Goal: Task Accomplishment & Management: Complete application form

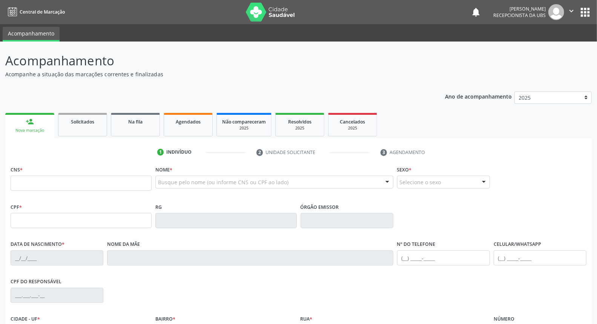
click at [38, 118] on link "person_add Nova marcação" at bounding box center [29, 125] width 49 height 25
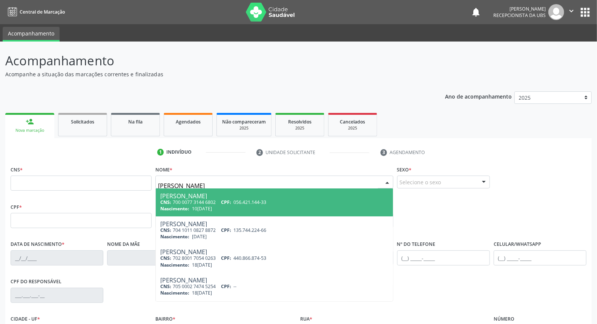
type input "[PERSON_NAME]"
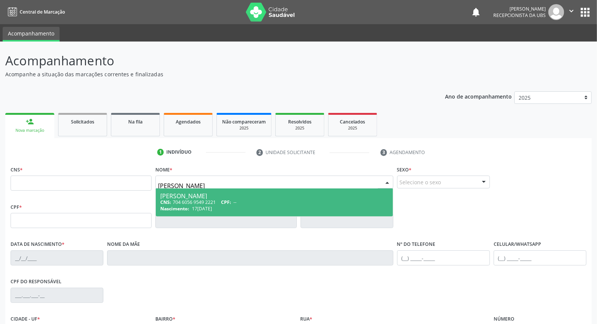
click at [178, 204] on div "CNS: 704 6056 9549 2221 CPF: --" at bounding box center [274, 202] width 228 height 6
type input "704 6056 9549 2221"
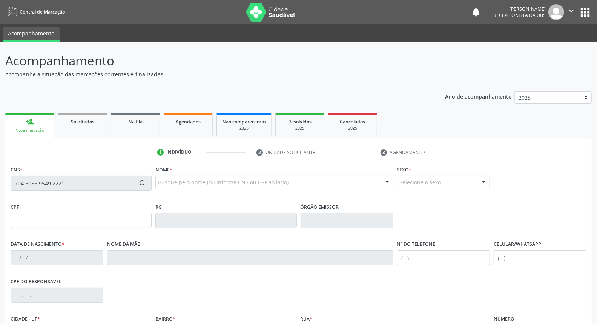
type input "17[DATE]"
type input "Rosimere [PERSON_NAME]"
type input "[PHONE_NUMBER]"
type input "347.795.938-83"
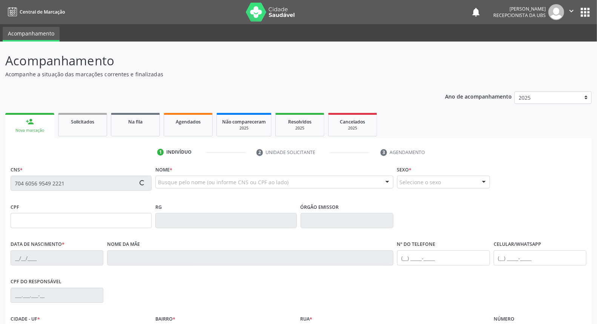
type input "404"
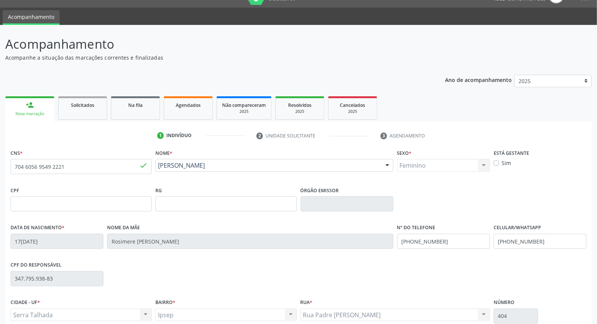
scroll to position [84, 0]
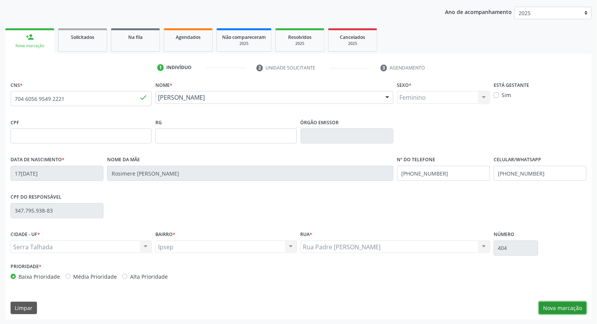
click at [575, 307] on button "Nova marcação" at bounding box center [563, 307] width 48 height 13
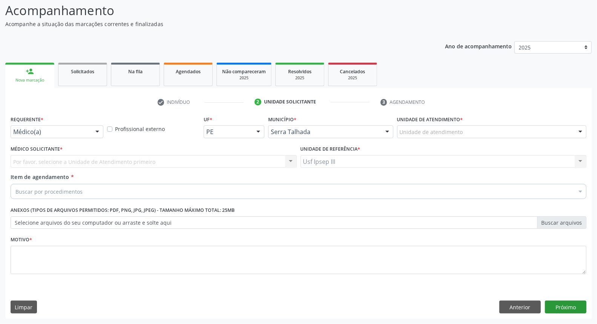
scroll to position [50, 0]
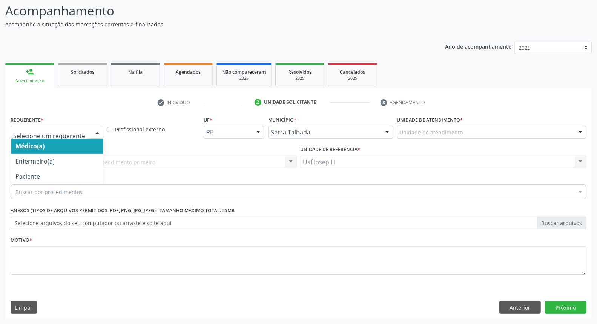
click at [96, 134] on div at bounding box center [97, 132] width 11 height 13
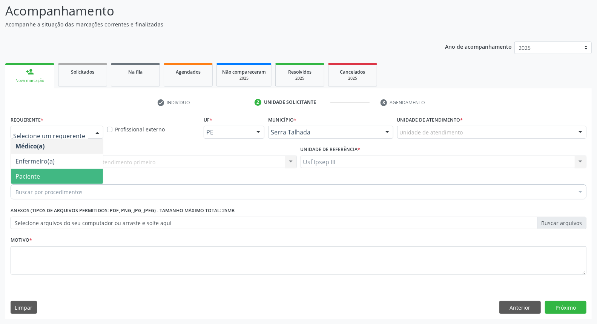
click at [95, 177] on span "Paciente" at bounding box center [57, 176] width 92 height 15
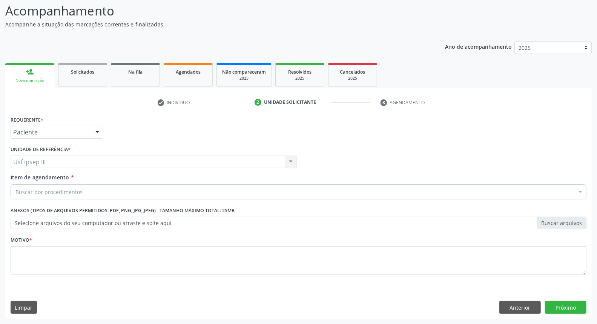
click at [173, 188] on div "Buscar por procedimentos" at bounding box center [299, 191] width 576 height 15
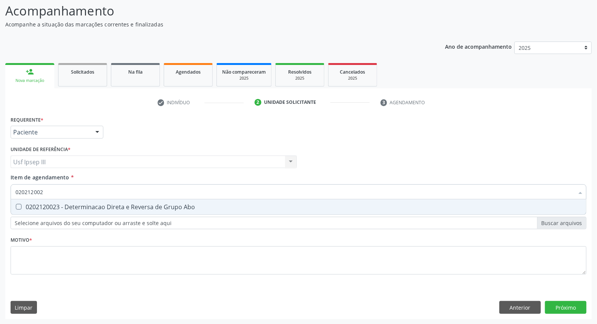
type input "0202120023"
click at [179, 207] on div "0202120023 - Determinacao Direta e Reversa de Grupo Abo" at bounding box center [298, 207] width 566 height 6
checkbox Abo "true"
type input "0"
checkbox Abo "false"
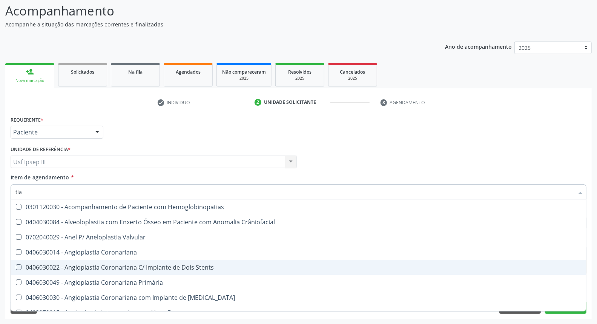
scroll to position [42, 0]
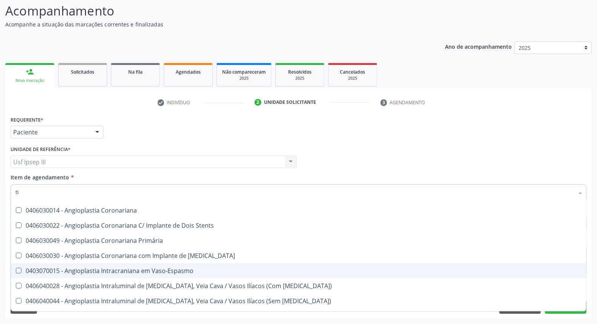
type input "t"
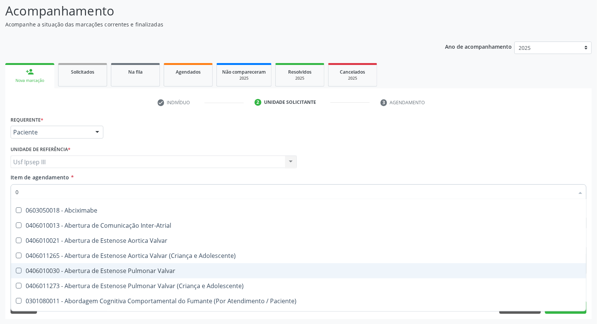
type input "02"
checkbox Vulva "true"
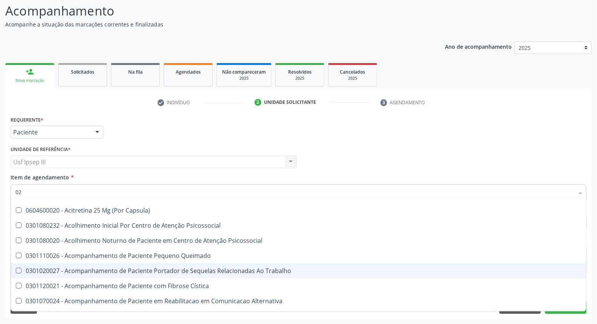
type input "020"
checkbox Projecoes\) "true"
checkbox Abo "false"
type input "0202"
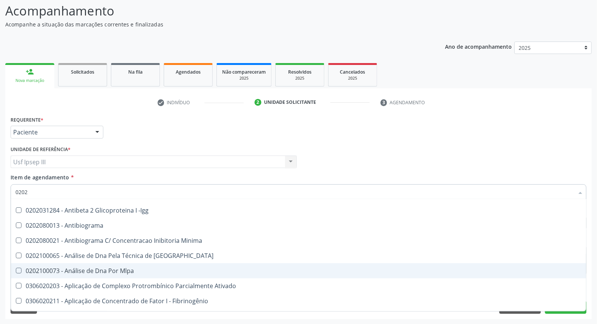
checkbox Abo "true"
checkbox Estriado "false"
type input "02021"
checkbox Ativado "true"
checkbox Abo "false"
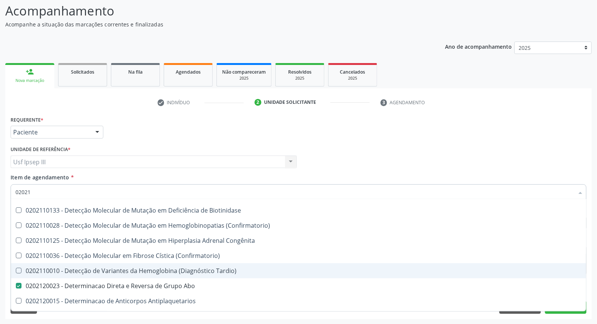
type input "020212"
checkbox Blot "true"
checkbox Abo "false"
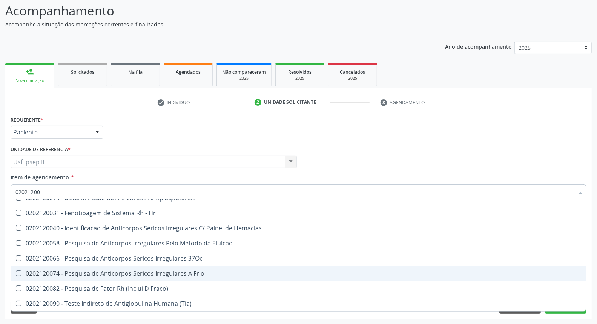
scroll to position [24, 0]
type input "020212009"
checkbox Abo "false"
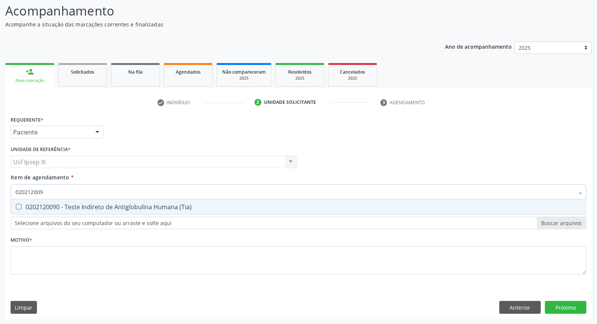
scroll to position [0, 0]
type input "0202120090"
click at [176, 207] on div "0202120090 - Teste Indireto de Antiglobulina Humana (Tia)" at bounding box center [298, 207] width 566 height 6
checkbox \(Tia\) "true"
type input "020"
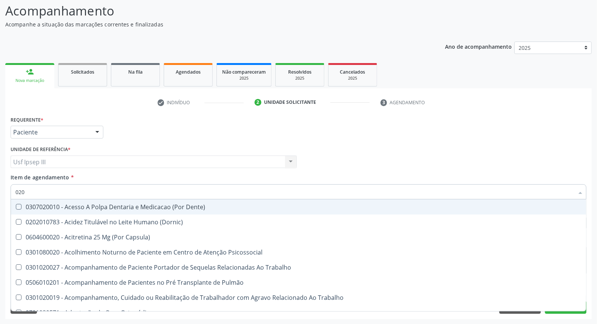
checkbox Dente\) "false"
type input "0202"
checkbox Coagulação\ "true"
checkbox Abo "false"
checkbox \(Dht\) "true"
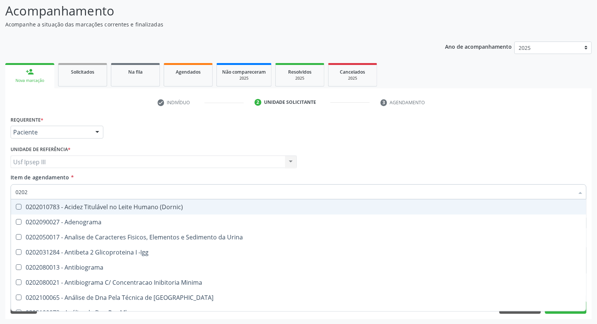
type input "02021"
checkbox Ativado "true"
checkbox Abo "false"
checkbox Ferro "true"
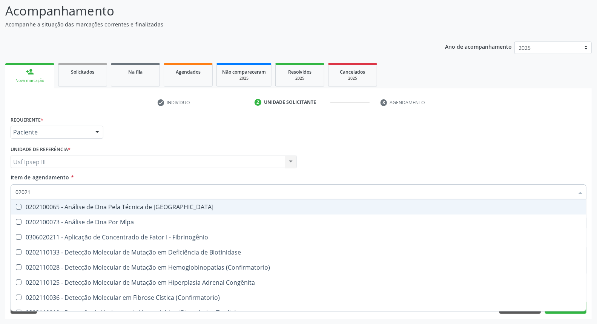
type input "020212"
checkbox Blot "true"
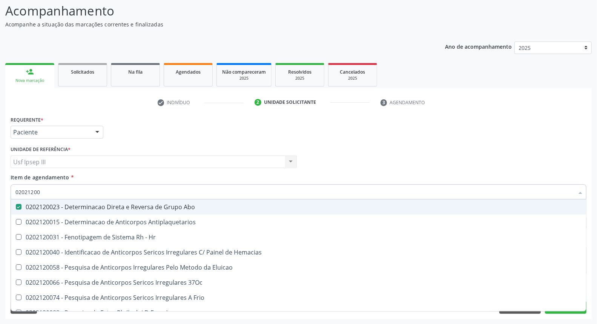
type input "020212008"
checkbox Abo "false"
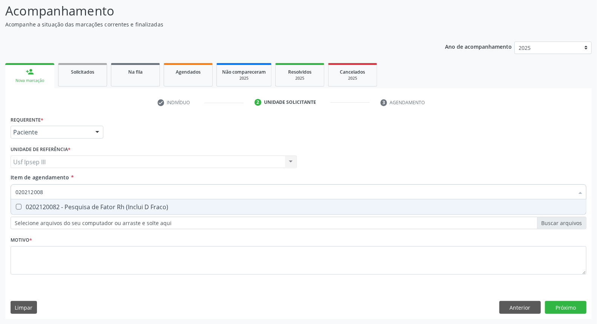
type input "02021200"
checkbox Fraco\) "true"
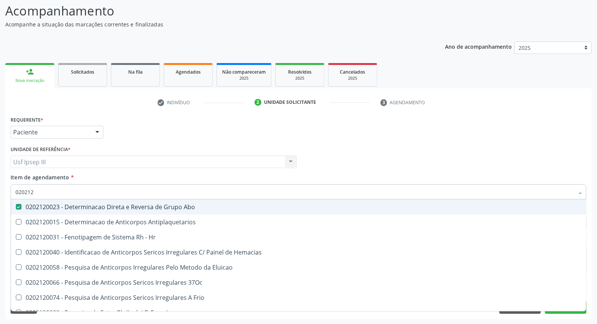
type input "02021"
checkbox Abo "false"
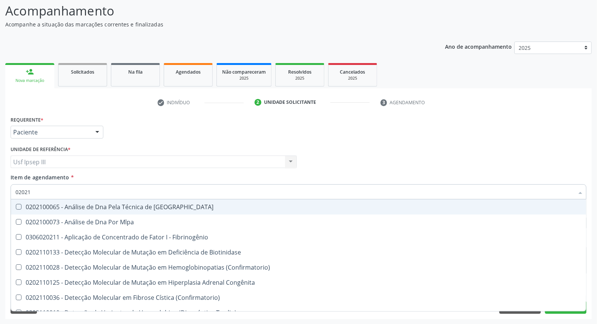
type input "0202"
checkbox Abo "false"
checkbox Exoma "true"
checkbox \(Tia\) "false"
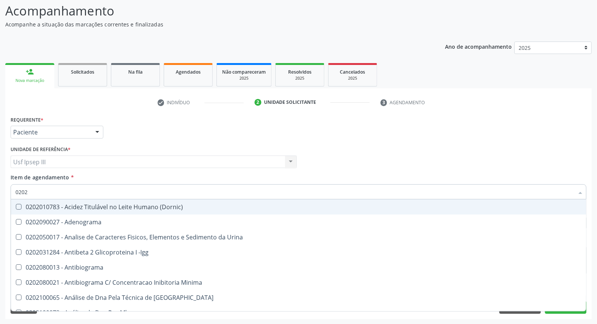
type input "02020"
checkbox Abo "false"
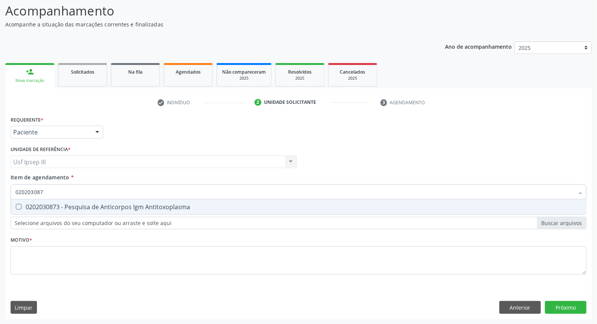
type input "0202030873"
click at [176, 207] on div "0202030873 - Pesquisa de Anticorpos Igm Antitoxoplasma" at bounding box center [298, 207] width 566 height 6
checkbox Antitoxoplasma "true"
type input "02020308"
checkbox Antitoxoplasma "false"
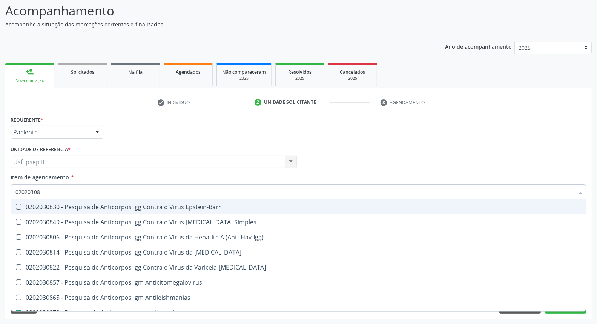
type input "0202030"
checkbox Antitoxoplasma "false"
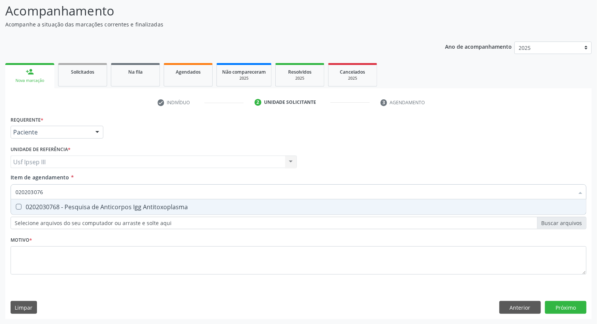
type input "0202030768"
click at [176, 207] on div "0202030768 - Pesquisa de Anticorpos Igg Antitoxoplasma" at bounding box center [298, 207] width 566 height 6
checkbox Antitoxoplasma "true"
type input "02020307"
checkbox Antitoxoplasma "false"
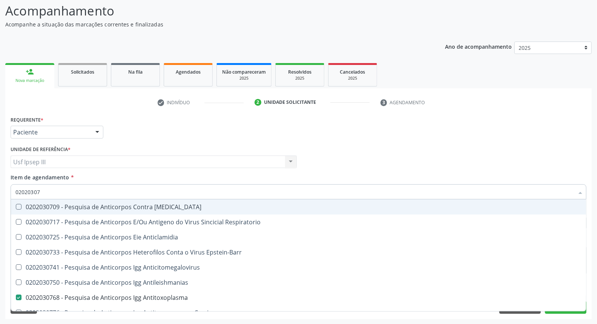
type input "0202030"
checkbox Antitoxoplasma "false"
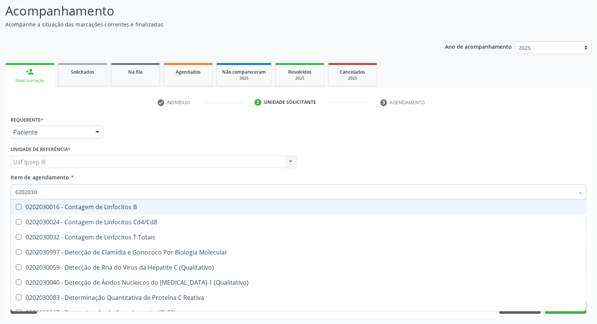
type input "020203"
checkbox Antitoxoplasma "false"
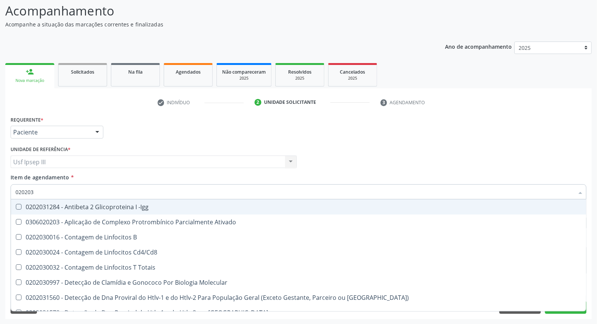
type input "02020"
checkbox Antitoxoplasma "false"
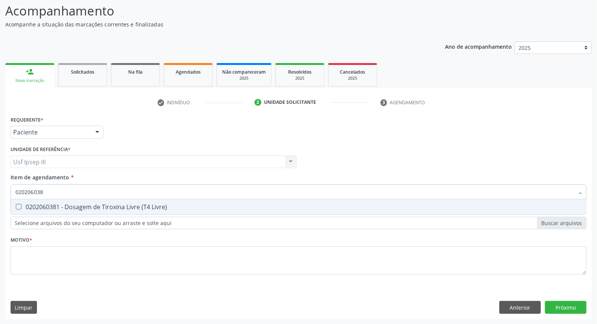
type input "0202060381"
click at [176, 207] on div "0202060381 - Dosagem de Tiroxina Livre (T4 Livre)" at bounding box center [298, 207] width 566 height 6
checkbox Livre\) "true"
type input "02020603"
checkbox Livre\) "false"
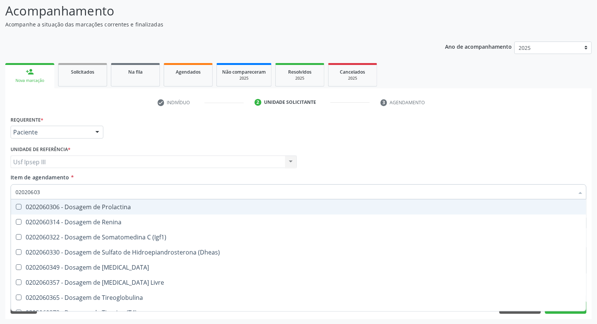
type input "0202060"
checkbox Livre\) "false"
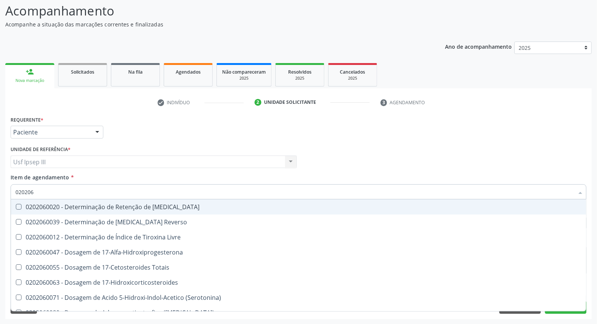
type input "02020"
checkbox Livre\) "false"
type input "0202020355"
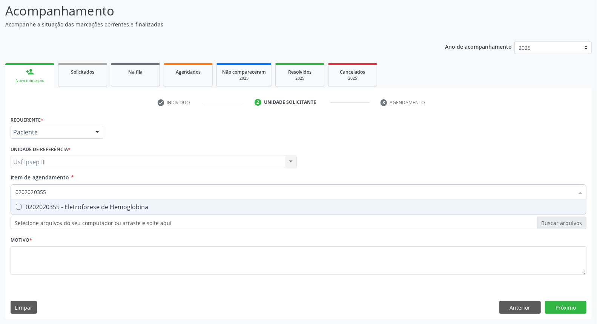
click at [176, 207] on div "0202020355 - Eletroforese de Hemoglobina" at bounding box center [298, 207] width 566 height 6
checkbox Hemoglobina "true"
type input "02020203"
checkbox Hemoglobina "false"
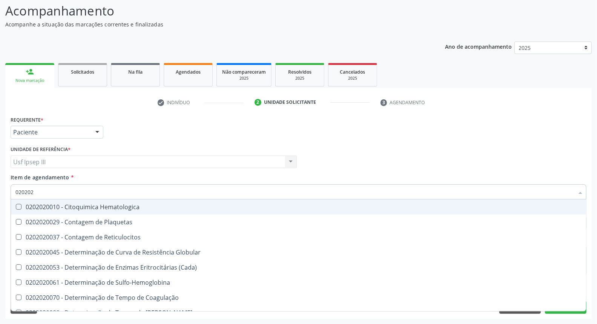
type input "02020"
checkbox Hemoglobina "false"
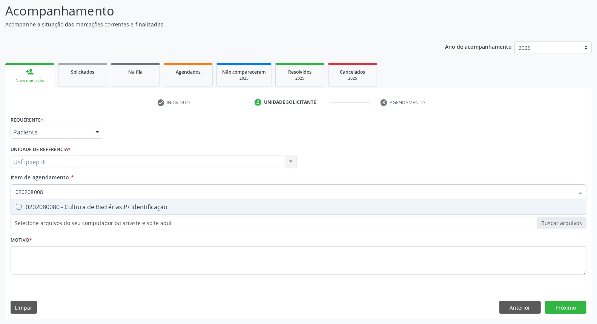
type input "0202080080"
click at [176, 207] on div "0202080080 - Cultura de Bactérias P/ Identificação" at bounding box center [298, 207] width 566 height 6
checkbox Identificação "true"
type input "0"
checkbox Identificação "false"
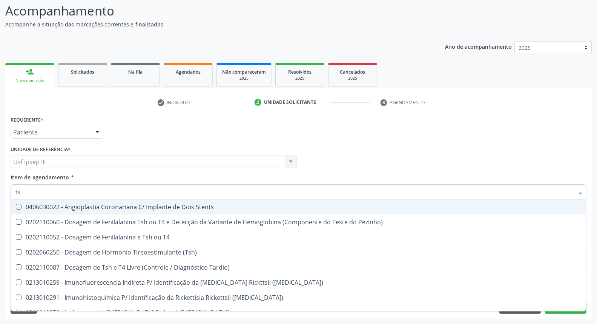
type input "tsh"
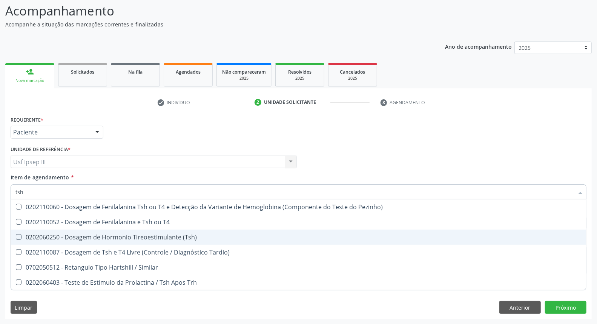
click at [164, 237] on div "0202060250 - Dosagem de Hormonio Tireoestimulante (Tsh)" at bounding box center [298, 237] width 566 height 6
checkbox \(Tsh\) "true"
type input "ts"
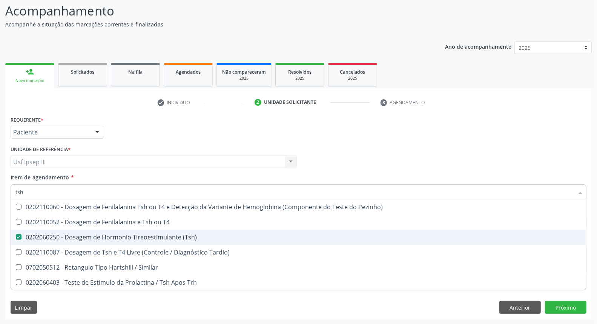
checkbox \(Tsh\) "false"
checkbox Tardio\) "true"
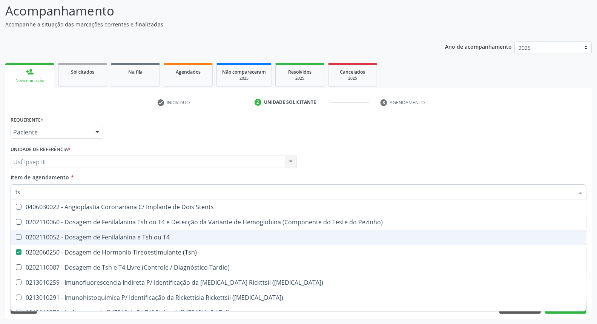
type input "t"
checkbox \(Tsh\) "false"
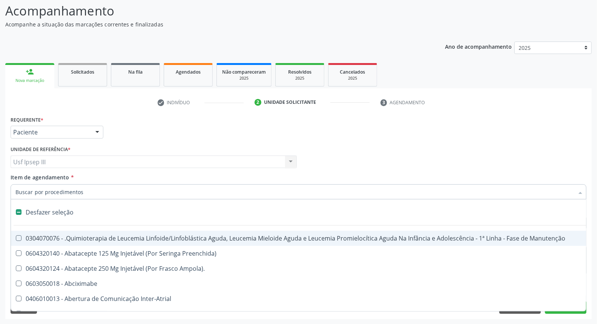
type input "v"
checkbox Auditiva "true"
checkbox Tireoide "true"
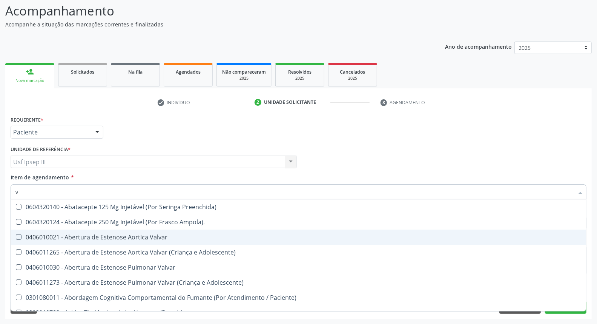
type input "vi"
checkbox Abo "false"
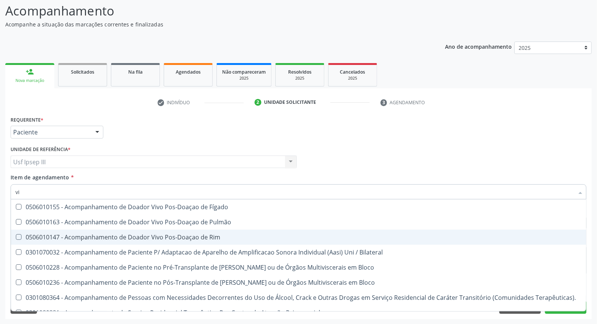
type input "vit"
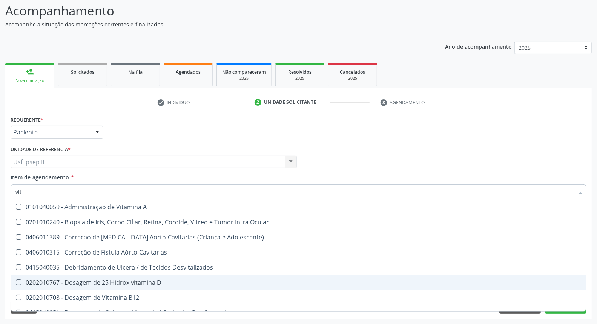
click at [130, 281] on div "0202010767 - Dosagem de 25 Hidroxivitamina D" at bounding box center [298, 282] width 566 height 6
checkbox D "true"
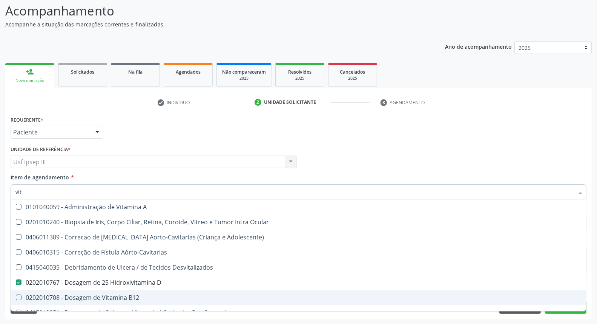
click at [129, 296] on div "0202010708 - Dosagem de Vitamina B12" at bounding box center [298, 297] width 566 height 6
checkbox B12 "true"
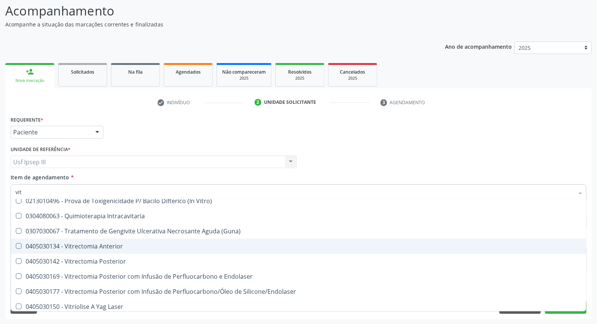
scroll to position [190, 0]
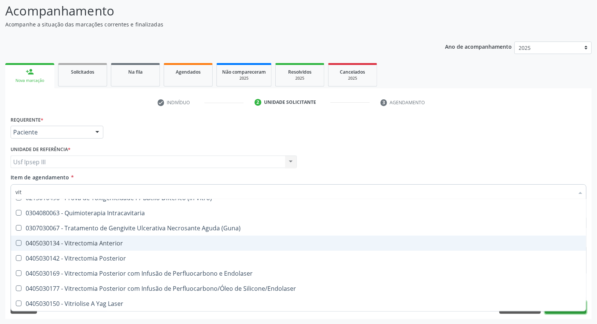
click at [566, 311] on button "Próximo" at bounding box center [565, 307] width 41 height 13
checkbox Ocular "true"
checkbox Adolescente\) "true"
checkbox Aórto-Cavitarias "true"
checkbox Desvitalizados "true"
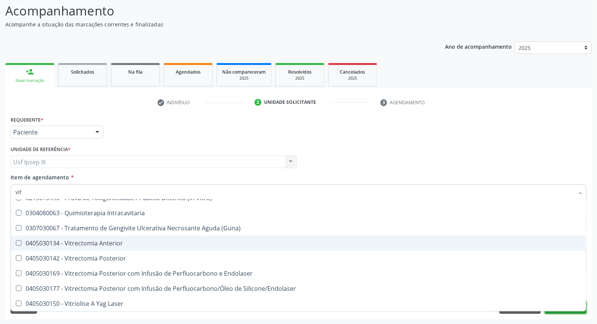
checkbox Cateterismo "true"
checkbox Toracotomia "true"
checkbox Toracotomia\) "true"
checkbox Intra-Vitreo "true"
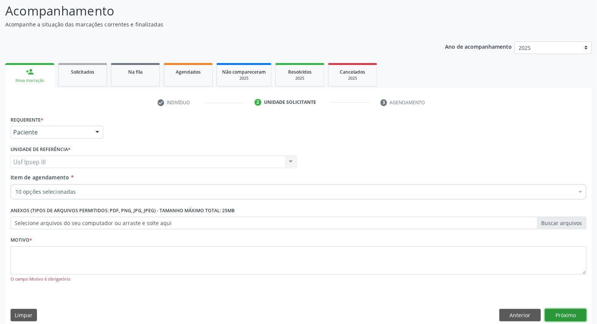
scroll to position [0, 0]
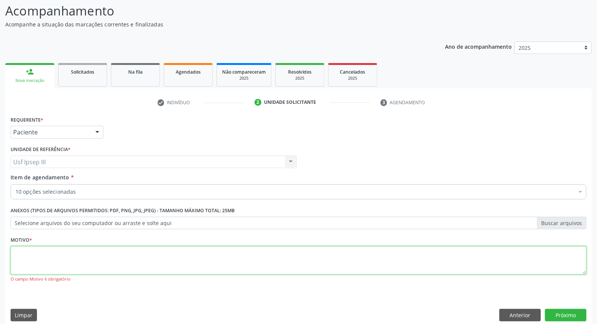
click at [34, 255] on textarea at bounding box center [299, 260] width 576 height 29
type textarea "gestante"
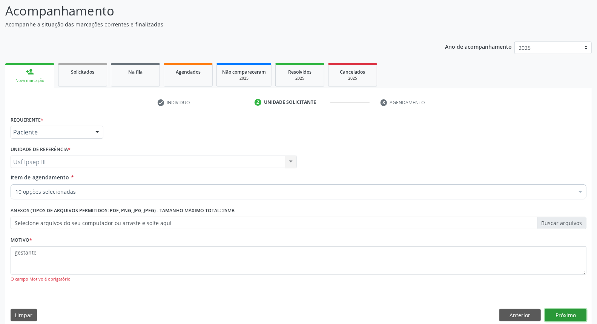
click at [555, 311] on button "Próximo" at bounding box center [565, 314] width 41 height 13
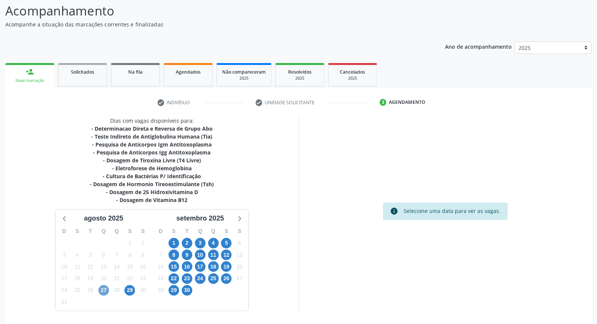
click at [100, 289] on span "27" at bounding box center [103, 290] width 11 height 11
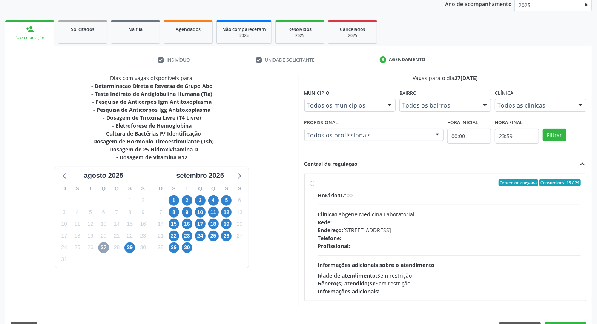
scroll to position [113, 0]
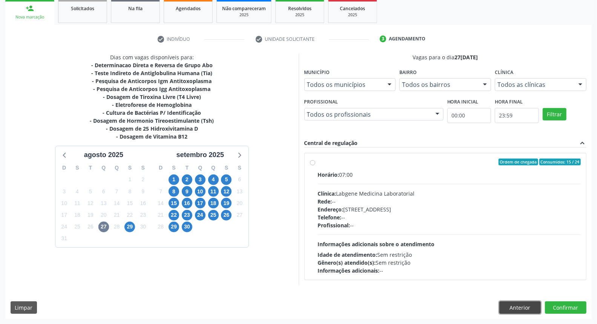
click at [508, 302] on button "Anterior" at bounding box center [519, 307] width 41 height 13
click at [0, 0] on button "Anterior" at bounding box center [0, 0] width 0 height 0
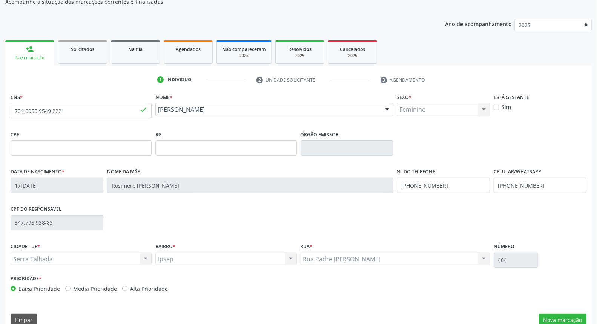
scroll to position [84, 0]
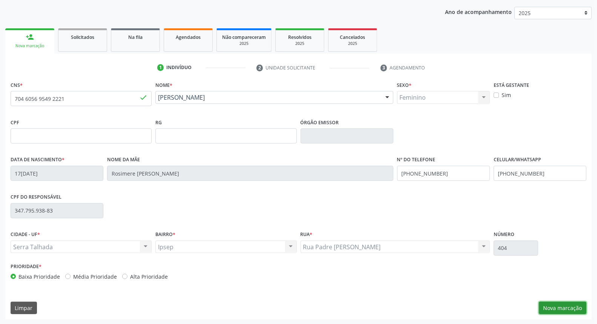
click at [561, 305] on button "Nova marcação" at bounding box center [563, 307] width 48 height 13
click at [0, 0] on button "Próximo" at bounding box center [0, 0] width 0 height 0
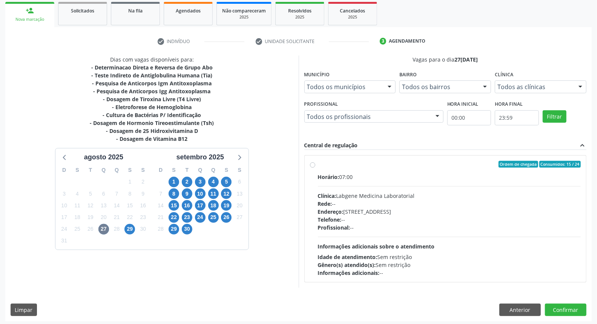
scroll to position [113, 0]
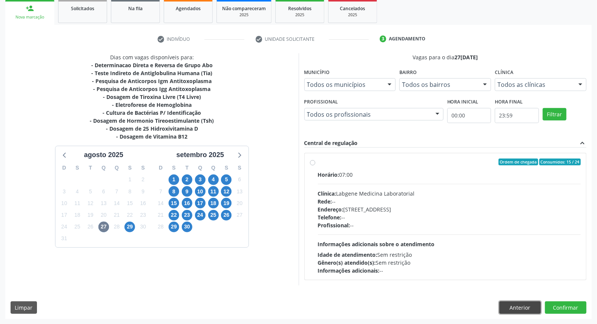
click at [508, 308] on button "Anterior" at bounding box center [519, 307] width 41 height 13
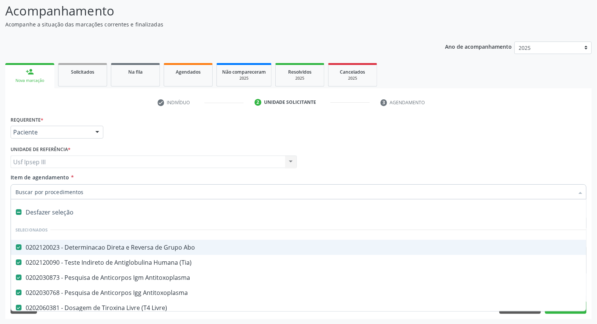
click at [182, 247] on div "0202120023 - Determinacao Direta e Reversa de Grupo Abo" at bounding box center [308, 247] width 587 height 6
checkbox Abo "false"
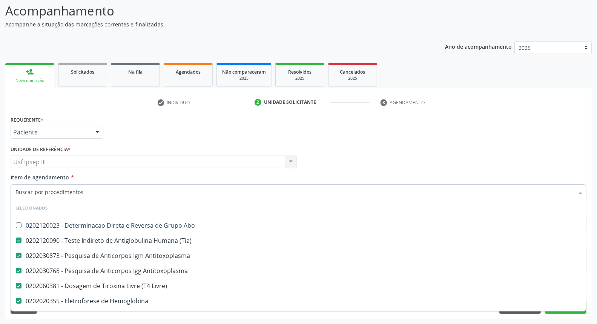
scroll to position [0, 0]
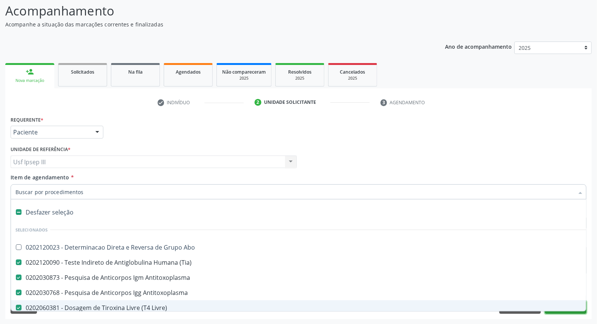
click at [563, 311] on button "Próximo" at bounding box center [565, 307] width 41 height 13
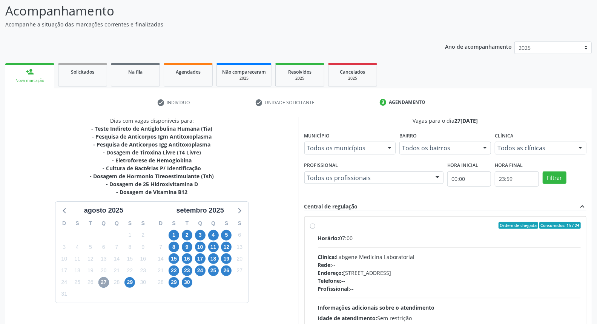
click at [104, 278] on span "27" at bounding box center [103, 282] width 11 height 11
click at [104, 284] on span "27" at bounding box center [103, 282] width 11 height 11
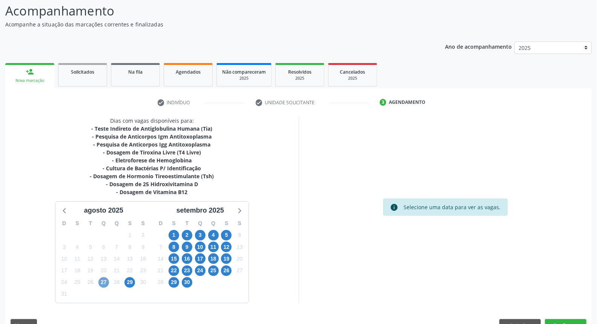
click at [102, 281] on span "27" at bounding box center [103, 282] width 11 height 11
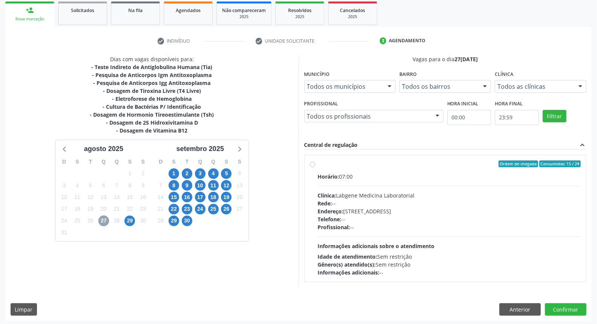
scroll to position [113, 0]
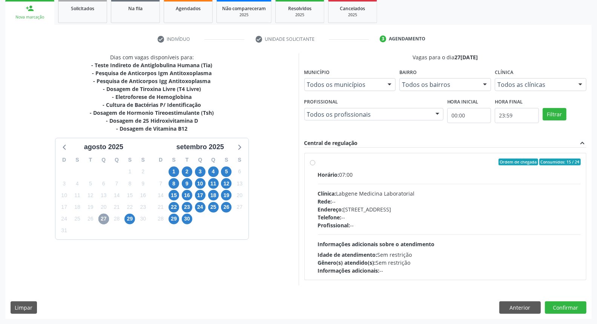
click at [104, 216] on span "27" at bounding box center [103, 218] width 11 height 11
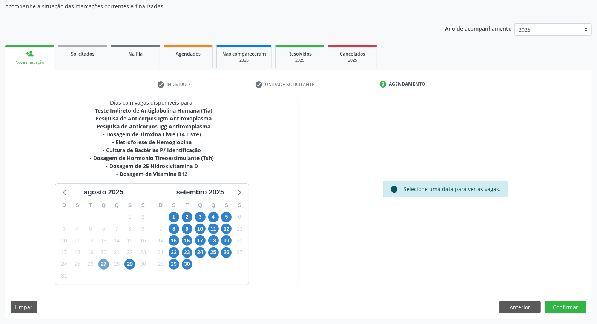
scroll to position [67, 0]
click at [102, 268] on span "27" at bounding box center [103, 264] width 11 height 11
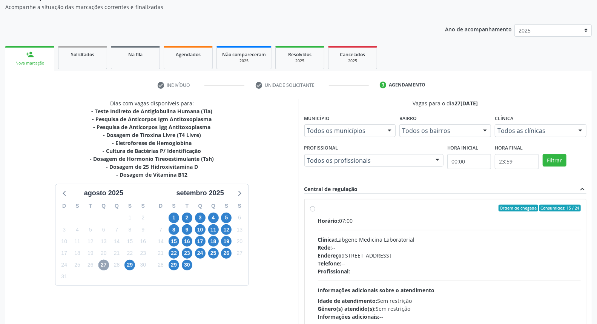
scroll to position [113, 0]
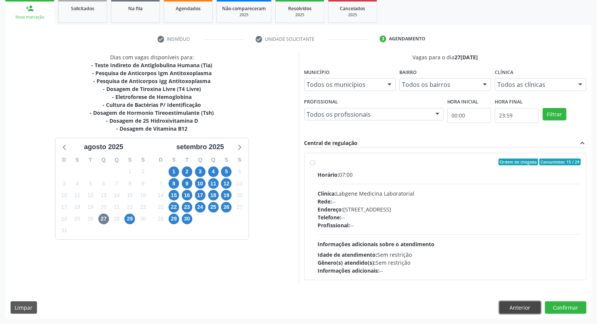
click at [519, 307] on button "Anterior" at bounding box center [519, 307] width 41 height 13
click at [0, 0] on button "Anterior" at bounding box center [0, 0] width 0 height 0
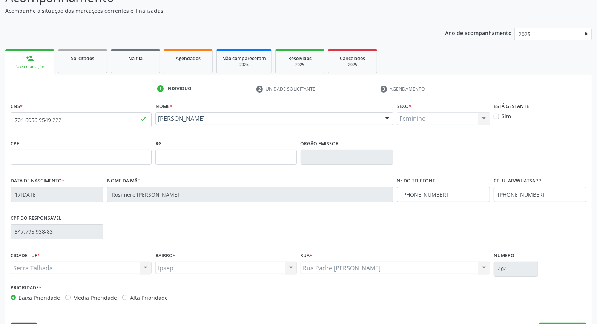
scroll to position [84, 0]
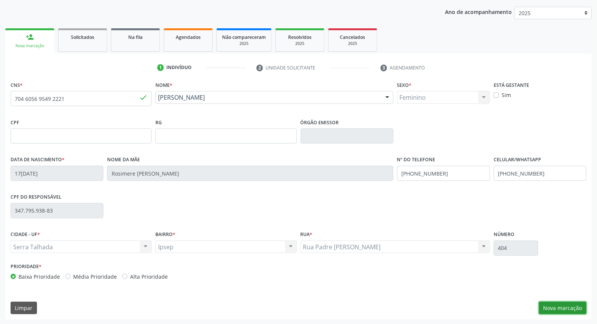
click at [566, 307] on button "Nova marcação" at bounding box center [563, 307] width 48 height 13
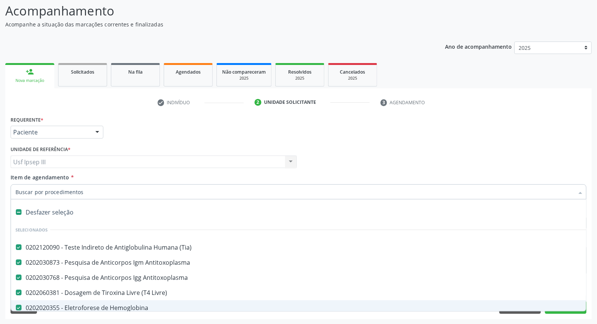
click at [97, 189] on input "Item de agendamento *" at bounding box center [294, 191] width 558 height 15
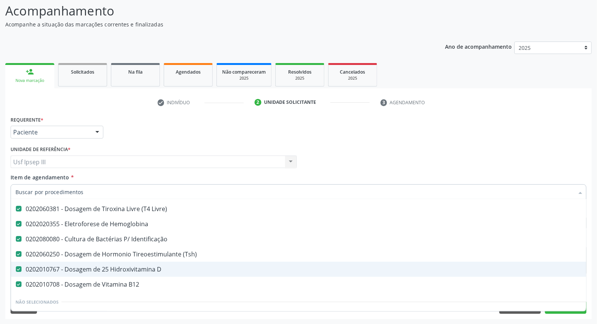
click at [174, 270] on div "0202010767 - Dosagem de 25 Hidroxivitamina D" at bounding box center [308, 269] width 587 height 6
checkbox D "false"
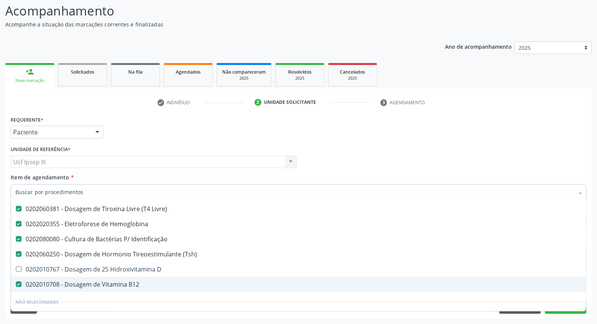
click at [152, 280] on span "0202010708 - Dosagem de Vitamina B12" at bounding box center [309, 283] width 596 height 15
click at [151, 285] on div "0202010708 - Dosagem de Vitamina B12" at bounding box center [308, 284] width 587 height 6
click at [152, 285] on div "0202010708 - Dosagem de Vitamina B12" at bounding box center [308, 284] width 587 height 6
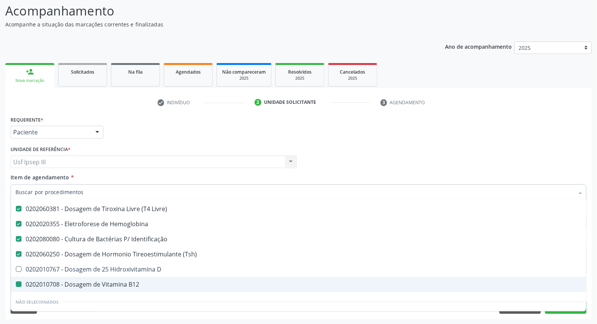
checkbox B12 "false"
click at [553, 311] on button "Próximo" at bounding box center [565, 307] width 41 height 13
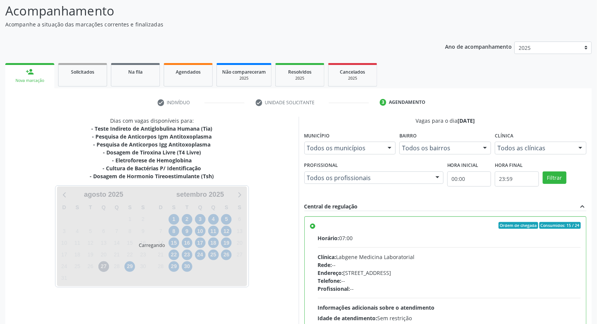
scroll to position [0, 0]
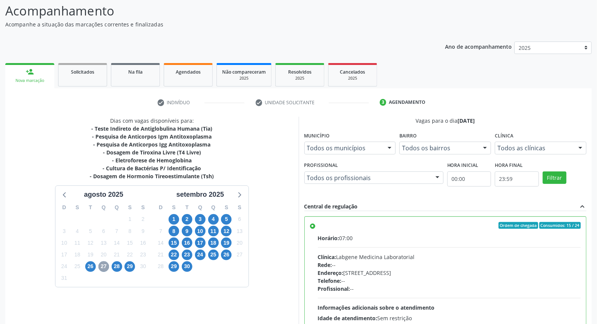
click at [102, 266] on span "27" at bounding box center [103, 266] width 11 height 11
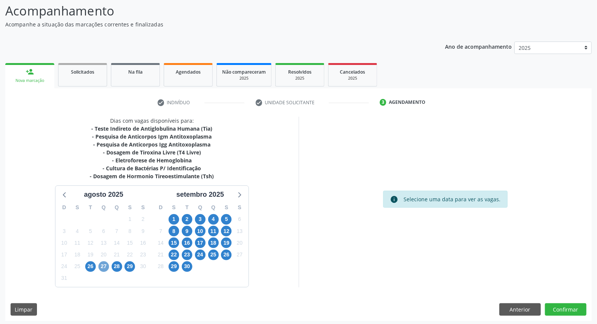
click at [102, 266] on span "27" at bounding box center [103, 266] width 11 height 11
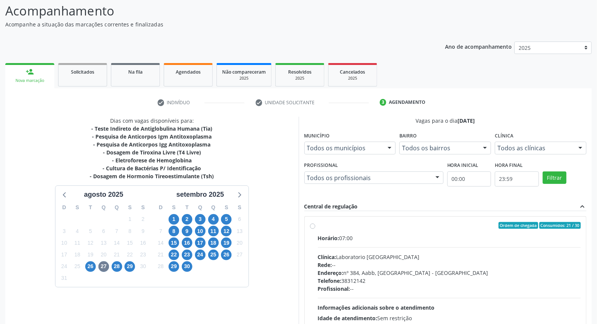
click at [481, 275] on div "Horário: 07:00 Clínica: Laboratorio Sao Francisco Rede: -- Endereço: nº 384, Aa…" at bounding box center [449, 286] width 263 height 104
radio input "true"
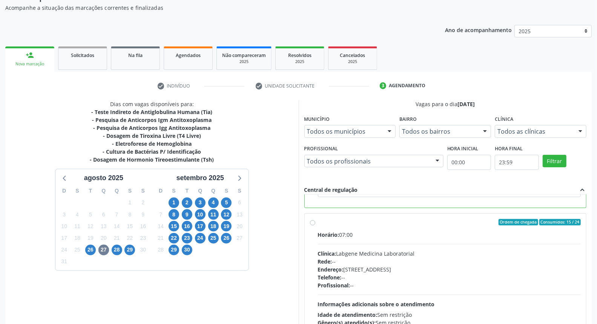
scroll to position [126, 0]
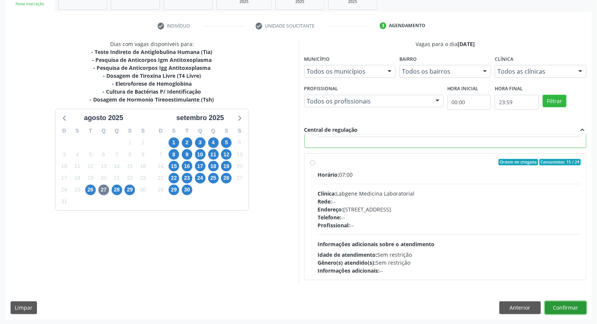
click at [566, 304] on button "Confirmar" at bounding box center [565, 307] width 41 height 13
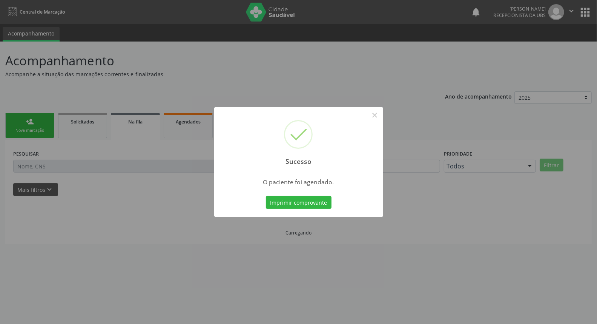
scroll to position [0, 0]
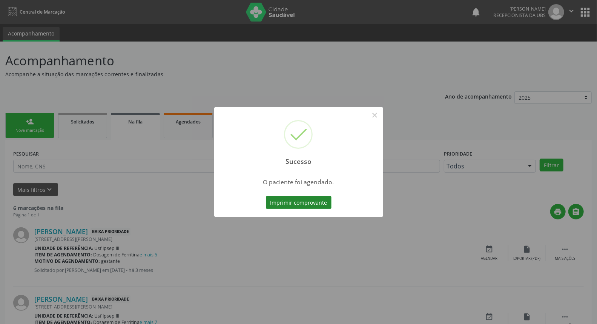
click at [291, 202] on button "Imprimir comprovante" at bounding box center [299, 202] width 66 height 13
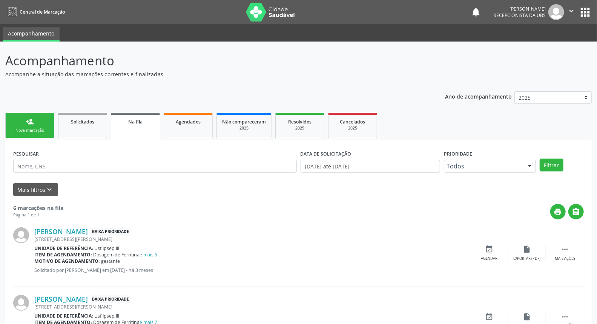
click at [36, 129] on div "Nova marcação" at bounding box center [30, 130] width 38 height 6
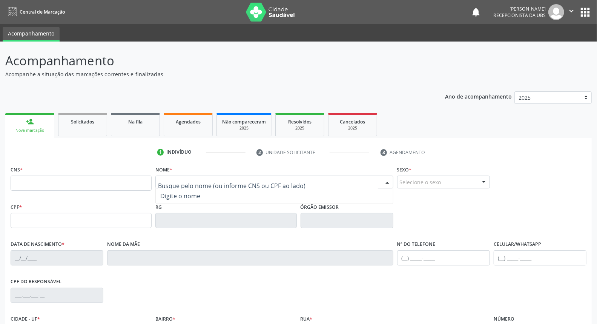
click at [244, 178] on input "text" at bounding box center [267, 185] width 219 height 15
type input "katia milena"
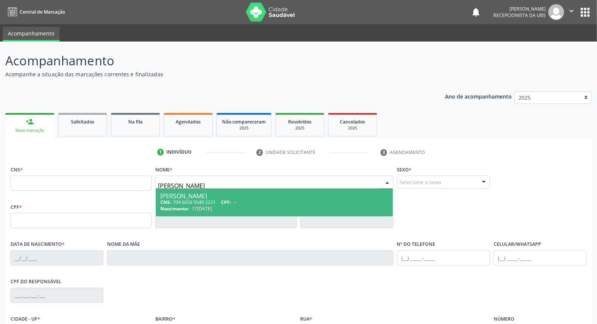
click at [248, 189] on span "Katia Milena Marques Leite CNS: 704 6056 9549 2221 CPF: -- Nascimento: 17/09/19…" at bounding box center [274, 202] width 237 height 28
type input "704 6056 9549 2221"
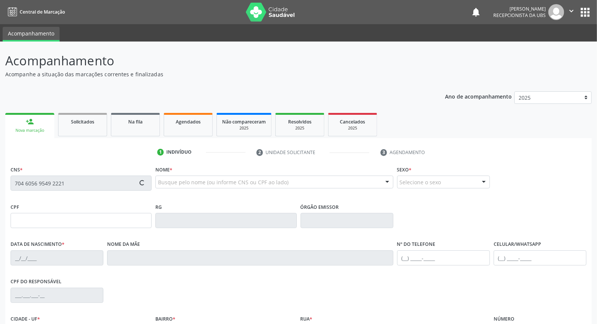
type input "17/09/1998"
type input "Rosimere Katia Marques Leite"
type input "(87) 6396-3232"
type input "347.795.938-83"
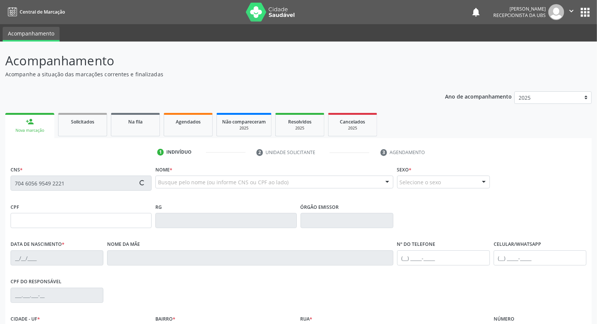
type input "404"
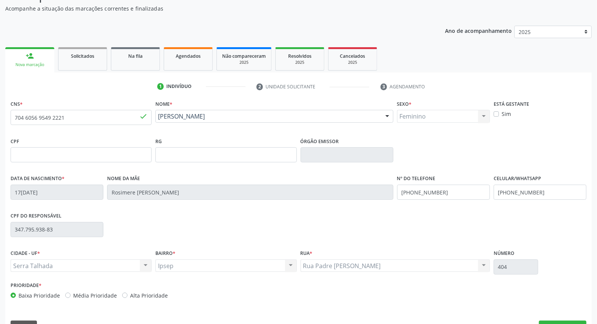
scroll to position [84, 0]
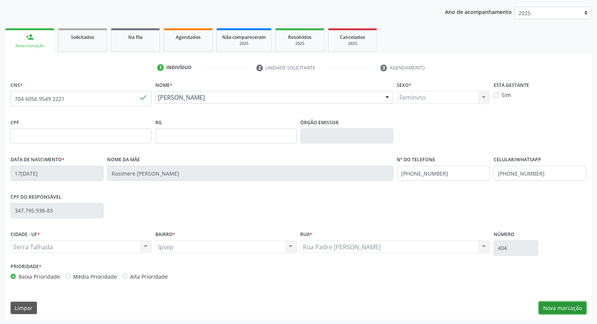
click at [564, 304] on button "Nova marcação" at bounding box center [563, 307] width 48 height 13
click at [0, 0] on button "Próximo" at bounding box center [0, 0] width 0 height 0
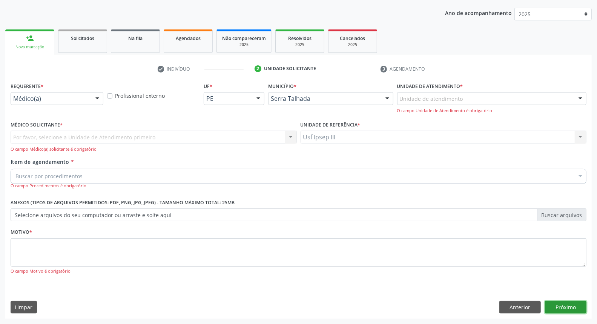
scroll to position [50, 0]
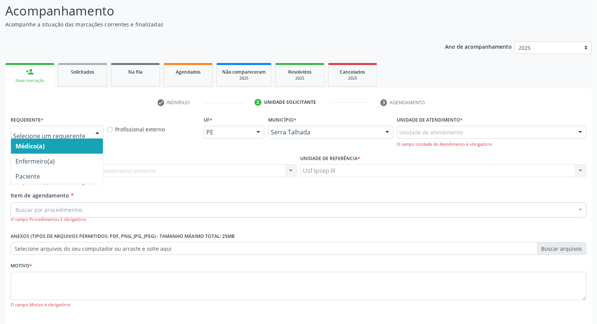
click at [96, 130] on div at bounding box center [97, 132] width 11 height 13
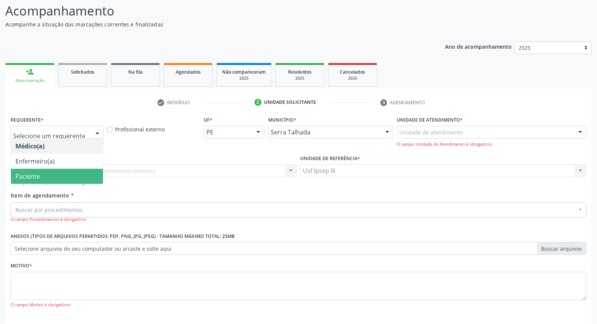
click at [95, 170] on span "Paciente" at bounding box center [57, 176] width 92 height 15
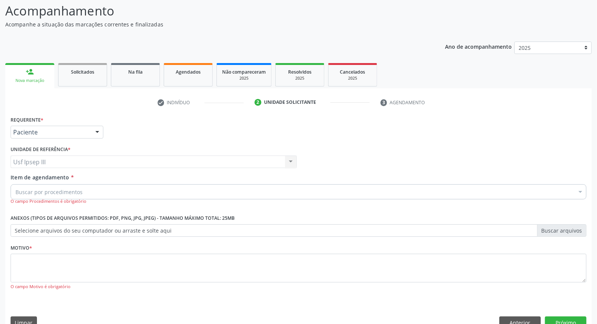
click at [140, 188] on div "Buscar por procedimentos" at bounding box center [299, 191] width 576 height 15
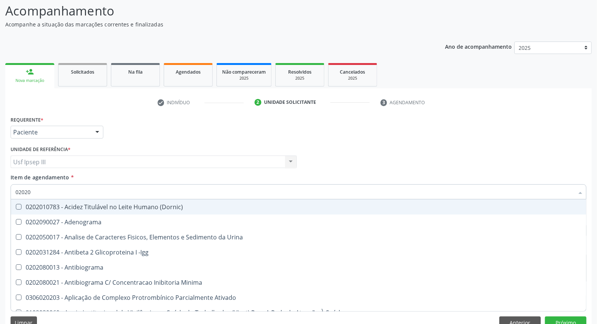
type input "020205"
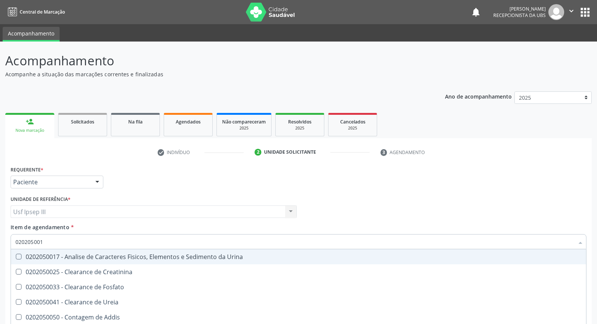
scroll to position [50, 0]
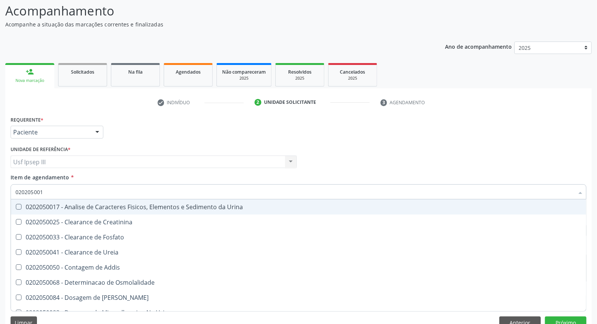
type input "0202050017"
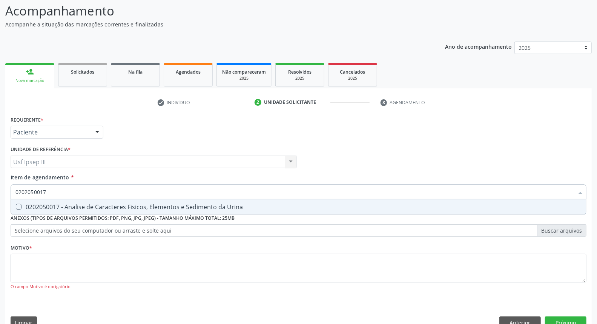
click at [145, 208] on div "0202050017 - Analise de Caracteres Fisicos, Elementos e Sedimento da Urina" at bounding box center [298, 207] width 566 height 6
checkbox Urina "true"
type input "02"
checkbox Urina "false"
type input "0"
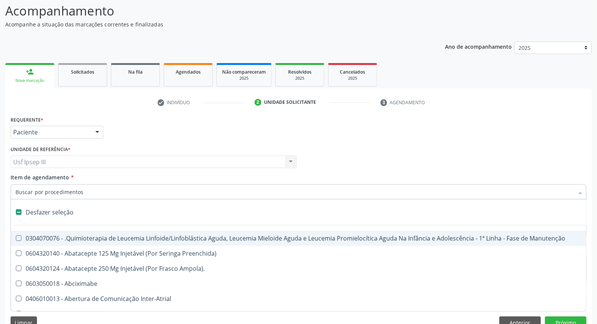
type input "c"
checkbox Punho "true"
checkbox Urina "false"
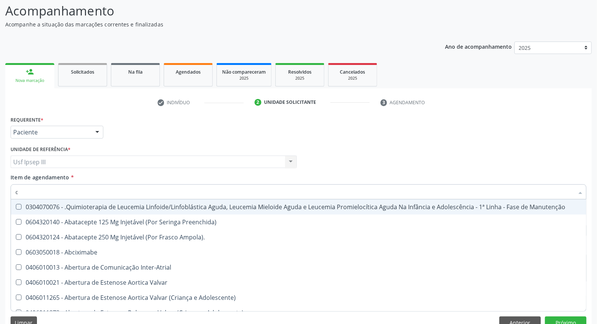
type input "co"
checkbox Injetável "true"
checkbox Urina "false"
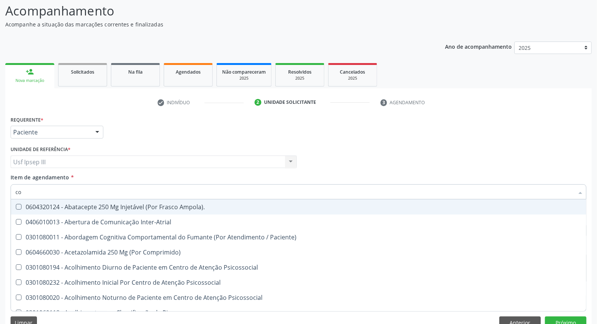
type input "col"
checkbox Urina "false"
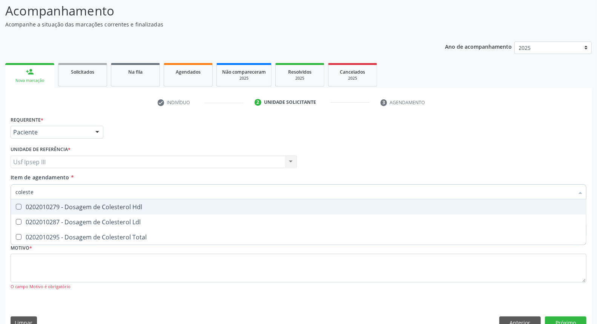
type input "colester"
click at [145, 208] on div "0202010279 - Dosagem de Colesterol Hdl" at bounding box center [298, 207] width 566 height 6
checkbox Hdl "true"
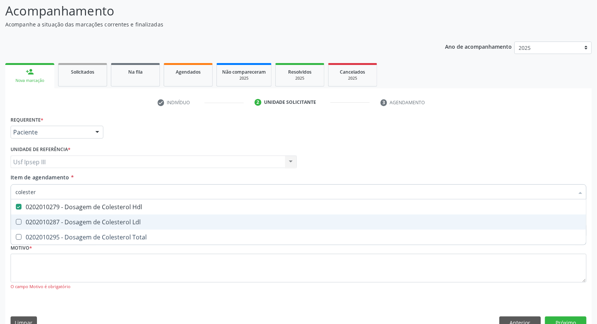
click at [147, 224] on div "0202010287 - Dosagem de Colesterol Ldl" at bounding box center [298, 222] width 566 height 6
checkbox Ldl "true"
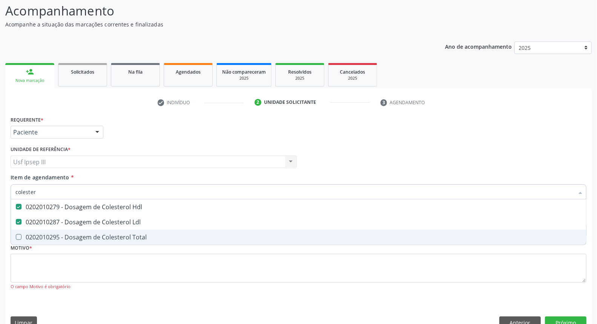
click at [149, 234] on div "0202010295 - Dosagem de Colesterol Total" at bounding box center [298, 237] width 566 height 6
checkbox Total "true"
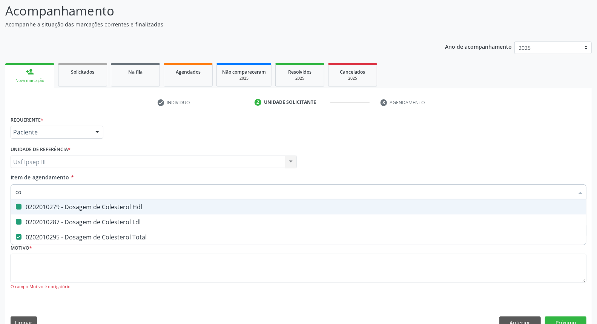
type input "c"
checkbox Hdl "false"
checkbox Ldl "false"
checkbox Total "false"
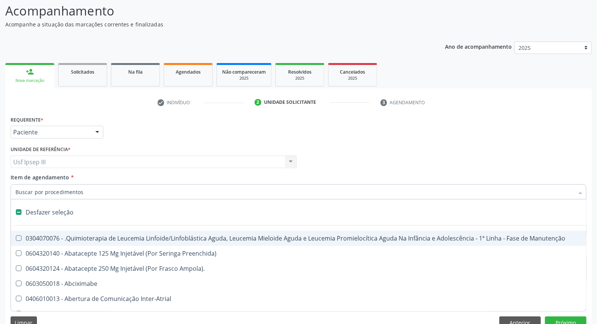
type input "g"
checkbox Urina "false"
checkbox Linha "true"
checkbox Infusão "true"
checkbox Urostomizados "true"
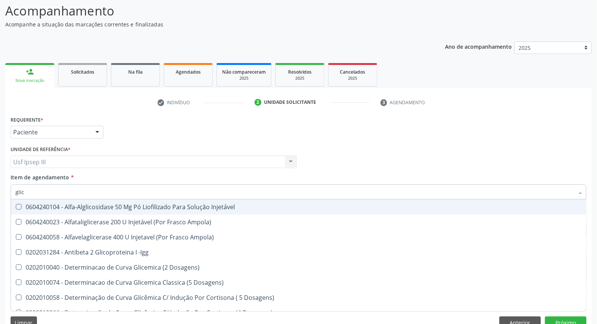
type input "glico"
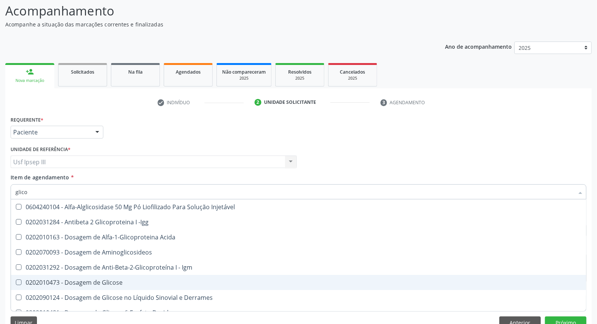
click at [103, 282] on div "0202010473 - Dosagem de Glicose" at bounding box center [298, 282] width 566 height 6
checkbox Glicose "true"
type input "glic"
checkbox Glicose "false"
checkbox Glicose "true"
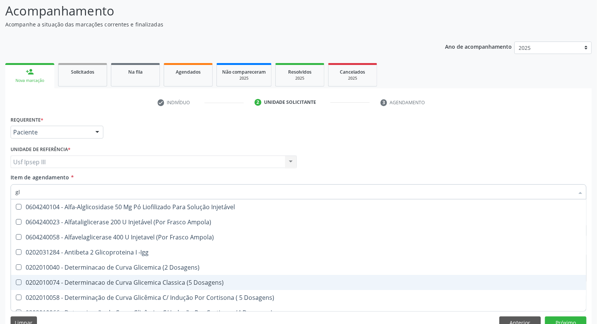
type input "g"
checkbox Glicose "false"
checkbox Glicosilada "false"
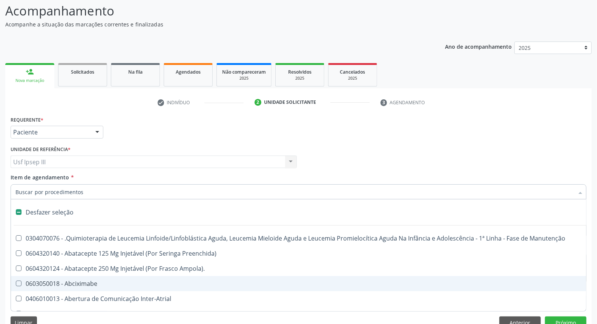
type input "h"
checkbox Urina "false"
checkbox B "true"
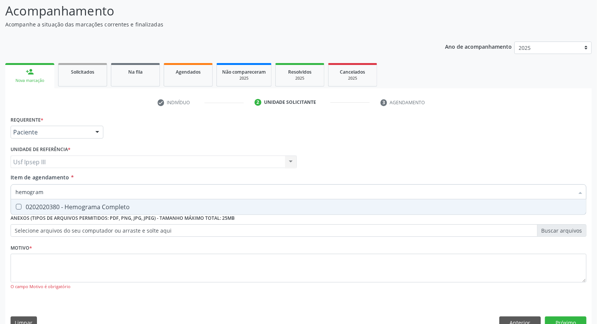
type input "hemograma"
click at [145, 205] on div "0202020380 - Hemograma Completo" at bounding box center [298, 207] width 566 height 6
checkbox Completo "true"
type input "h"
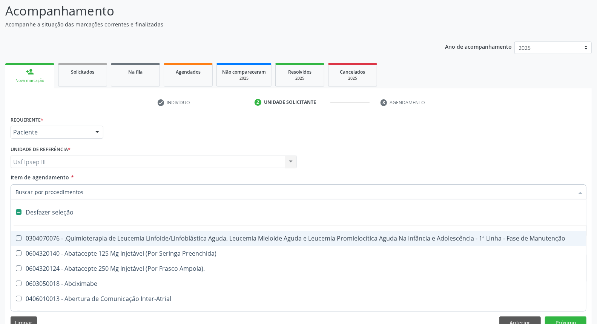
checkbox Manutenção "false"
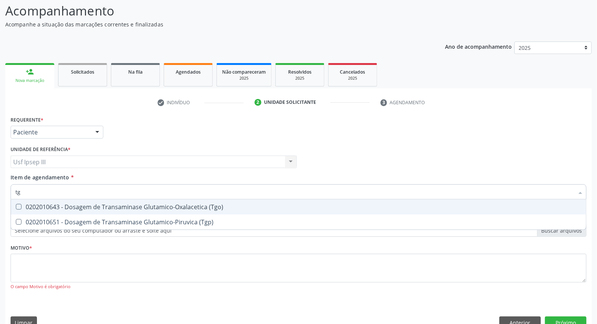
type input "tgo"
click at [145, 205] on div "0202010643 - Dosagem de Transaminase Glutamico-Oxalacetica (Tgo)" at bounding box center [298, 207] width 566 height 6
checkbox \(Tgo\) "true"
type input "tgp"
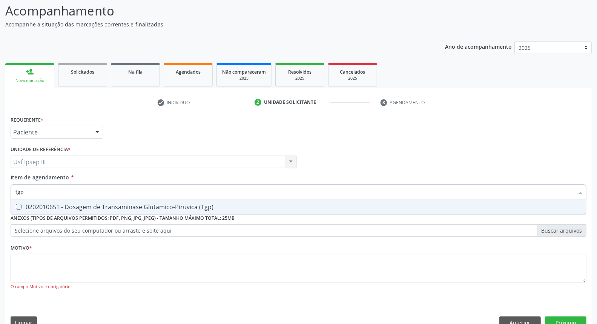
click at [145, 205] on div "0202010651 - Dosagem de Transaminase Glutamico-Piruvica (Tgp)" at bounding box center [298, 207] width 566 height 6
checkbox \(Tgp\) "true"
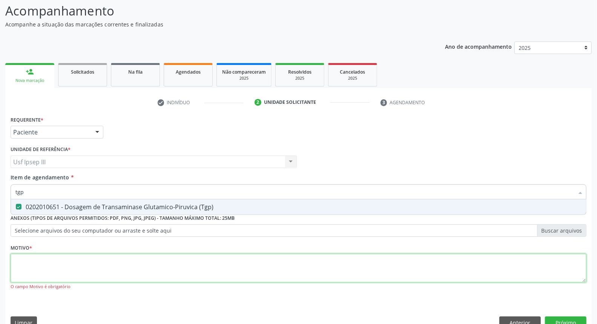
click at [111, 259] on div "Requerente * Paciente Médico(a) Enfermeiro(a) Paciente Nenhum resultado encontr…" at bounding box center [299, 207] width 576 height 186
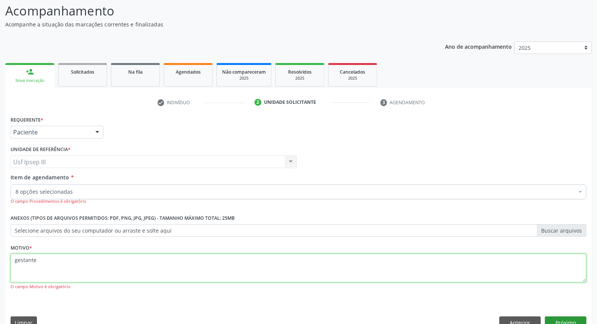
type textarea "gestante"
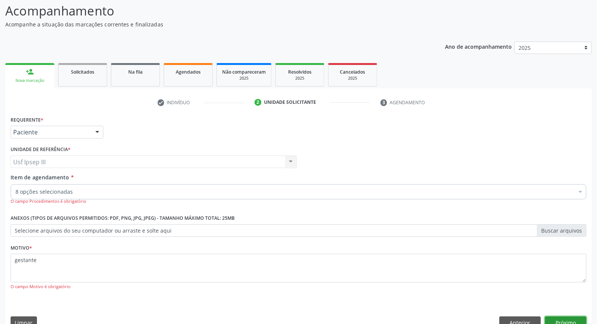
click at [559, 319] on button "Próximo" at bounding box center [565, 322] width 41 height 13
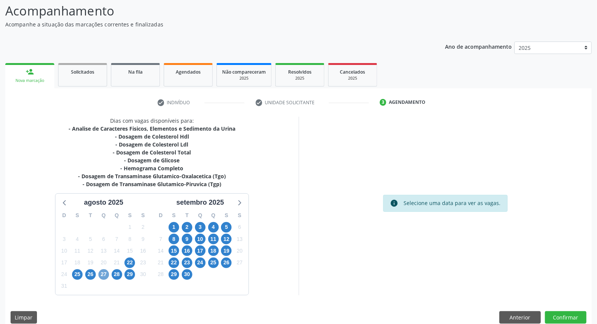
click at [104, 273] on span "27" at bounding box center [103, 274] width 11 height 11
click at [104, 272] on span "27" at bounding box center [103, 274] width 11 height 11
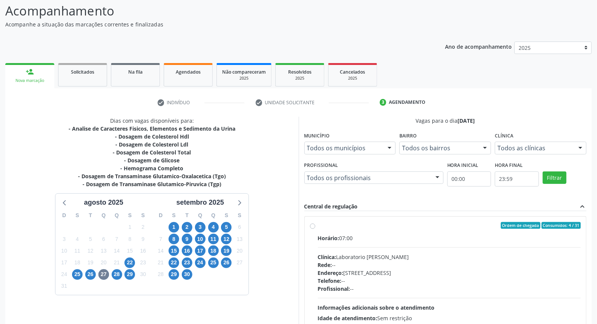
click at [389, 279] on div "Telefone: --" at bounding box center [449, 280] width 263 height 8
click at [315, 228] on input "Ordem de chegada Consumidos: 4 / 31 Horário: 07:00 Clínica: Laboratorio Jose Pa…" at bounding box center [312, 225] width 5 height 7
radio input "true"
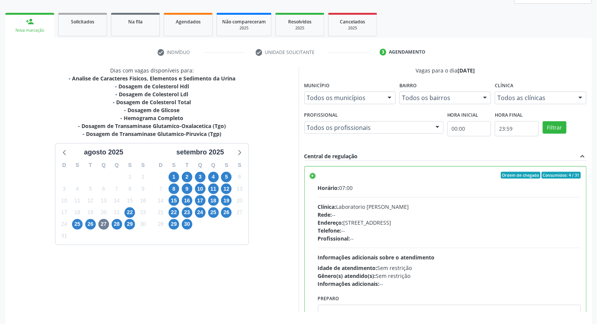
scroll to position [126, 0]
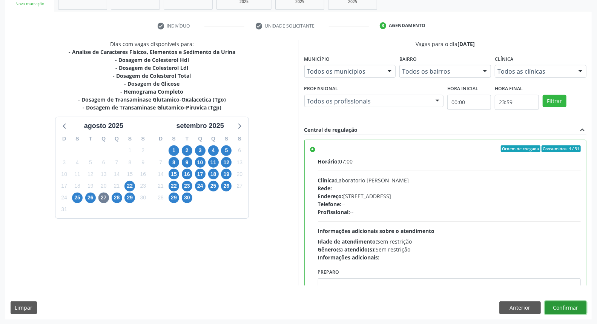
click at [572, 302] on button "Confirmar" at bounding box center [565, 307] width 41 height 13
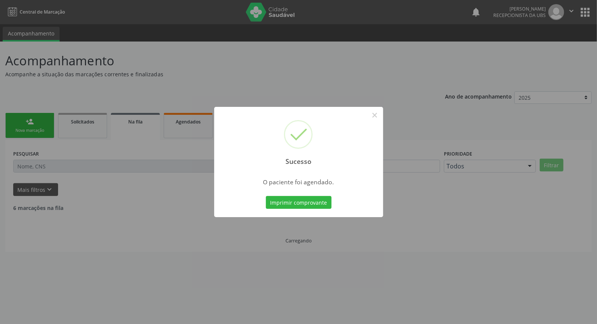
scroll to position [0, 0]
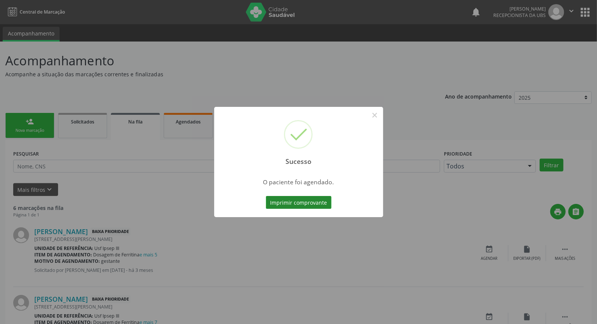
click at [287, 206] on button "Imprimir comprovante" at bounding box center [299, 202] width 66 height 13
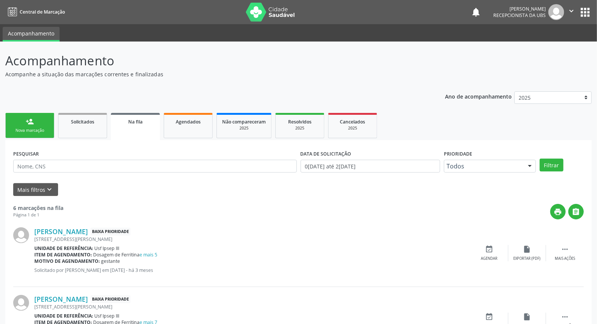
click at [21, 126] on link "person_add Nova marcação" at bounding box center [29, 125] width 49 height 25
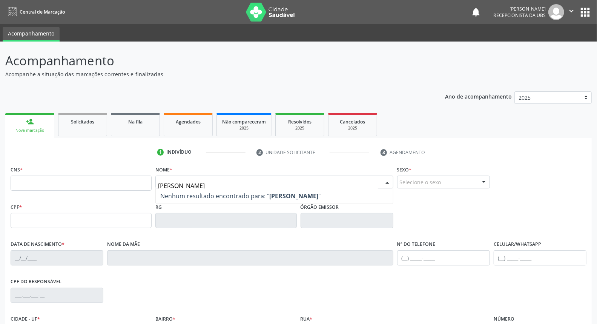
type input "katia milena"
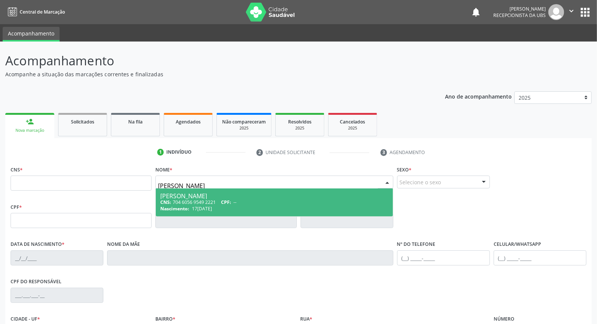
click at [216, 195] on div "Katia Milena Marques Leite" at bounding box center [274, 196] width 228 height 6
click at [0, 0] on span "Não há nenhuma opção para ser exibida." at bounding box center [0, 0] width 0 height 0
type input "704 6056 9549 2221"
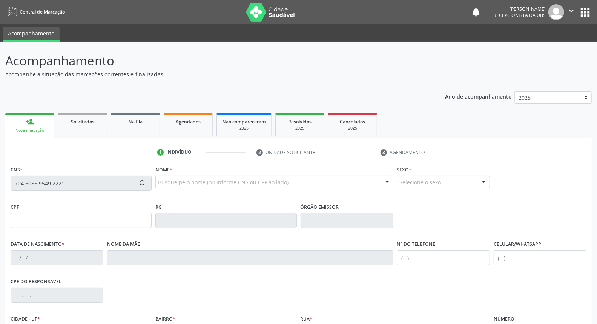
type input "17/09/1998"
type input "Rosimere Katia Marques Leite"
type input "(87) 6396-3232"
type input "347.795.938-83"
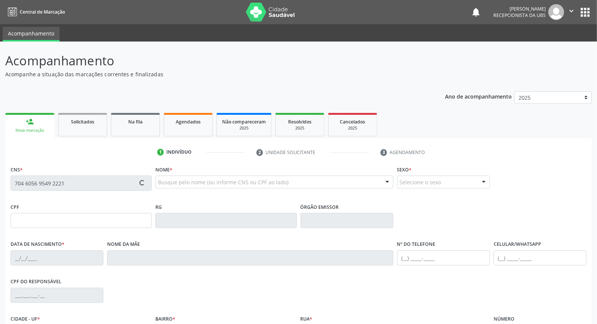
type input "404"
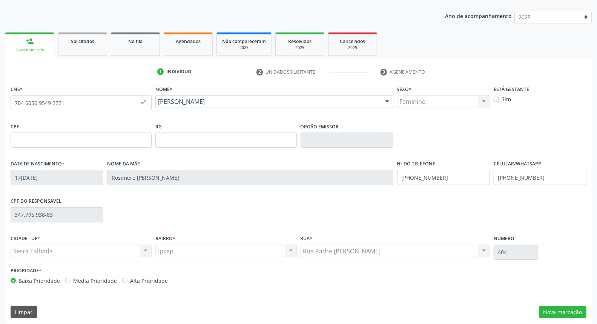
scroll to position [84, 0]
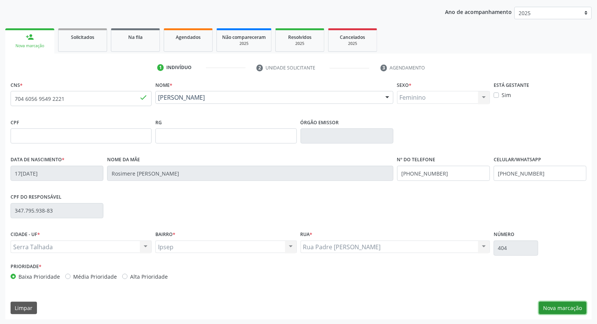
click at [554, 307] on button "Nova marcação" at bounding box center [563, 307] width 48 height 13
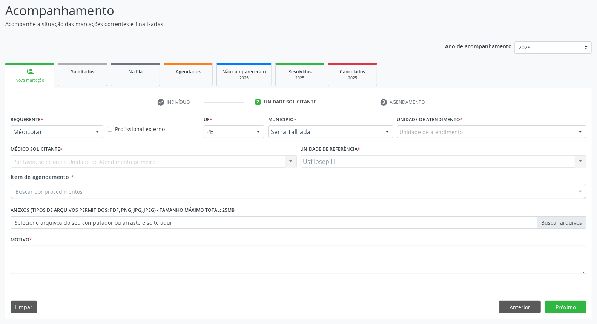
scroll to position [50, 0]
click at [93, 130] on div at bounding box center [97, 132] width 11 height 13
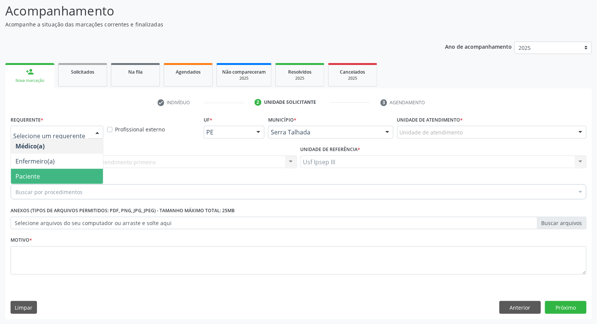
click at [80, 172] on span "Paciente" at bounding box center [57, 176] width 92 height 15
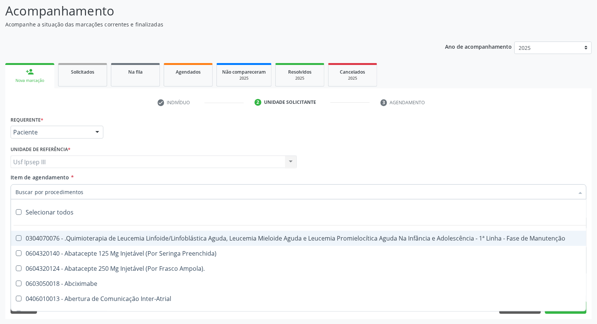
click at [82, 186] on div at bounding box center [299, 191] width 576 height 15
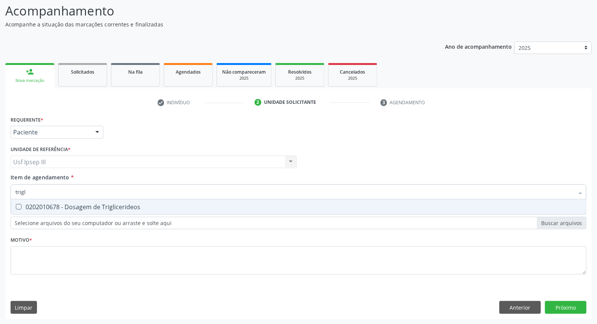
type input "trigli"
click at [100, 206] on div "0202010678 - Dosagem de Triglicerideos" at bounding box center [298, 207] width 566 height 6
click at [115, 206] on div "0202010678 - Dosagem de Triglicerideos" at bounding box center [298, 207] width 566 height 6
checkbox Triglicerideos "true"
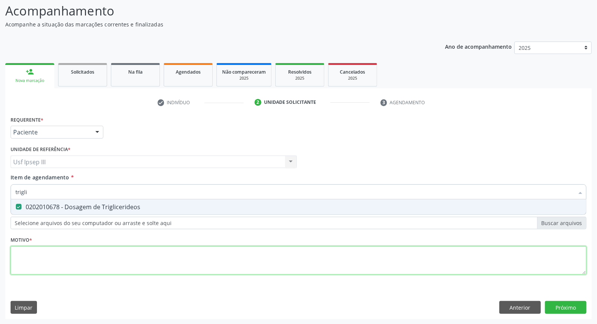
click at [72, 257] on div "Requerente * Paciente Médico(a) Enfermeiro(a) Paciente Nenhum resultado encontr…" at bounding box center [299, 199] width 576 height 171
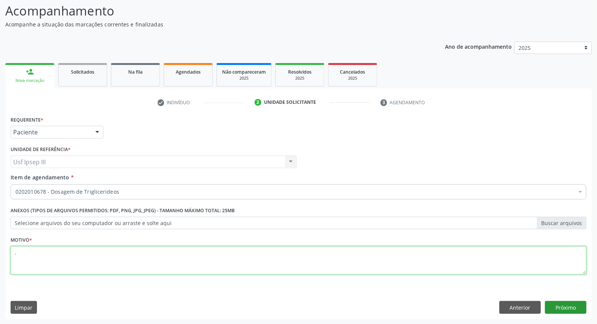
type textarea "."
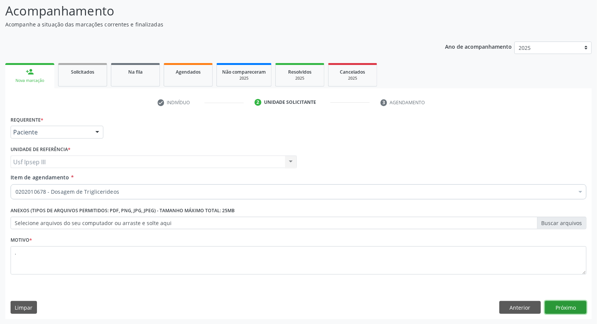
click at [573, 304] on button "Próximo" at bounding box center [565, 307] width 41 height 13
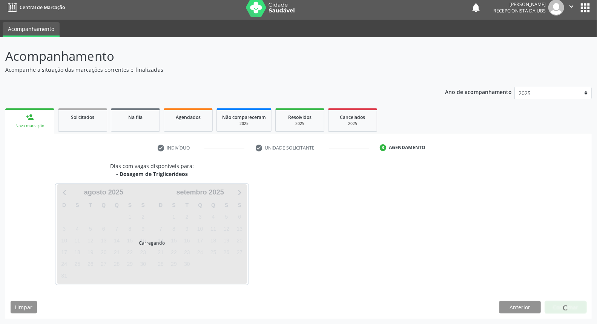
scroll to position [4, 0]
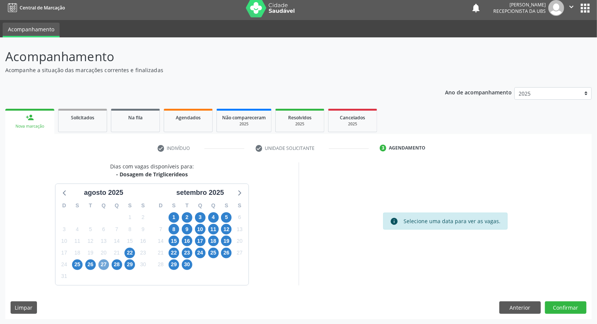
click at [102, 260] on span "27" at bounding box center [103, 264] width 11 height 11
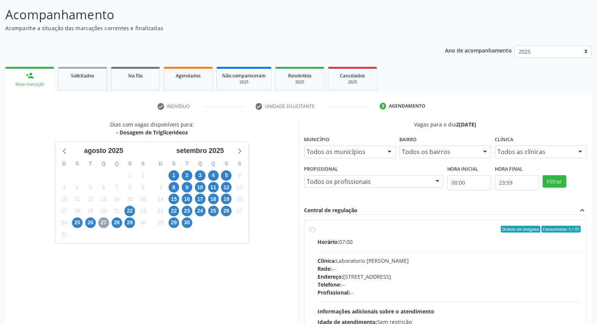
scroll to position [88, 0]
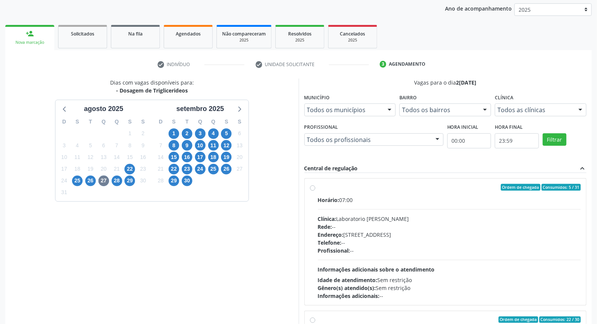
click at [394, 250] on div "Profissional: --" at bounding box center [449, 250] width 263 height 8
click at [315, 190] on input "Ordem de chegada Consumidos: 5 / 31 Horário: 07:00 Clínica: Laboratorio Jose Pa…" at bounding box center [312, 187] width 5 height 7
radio input "true"
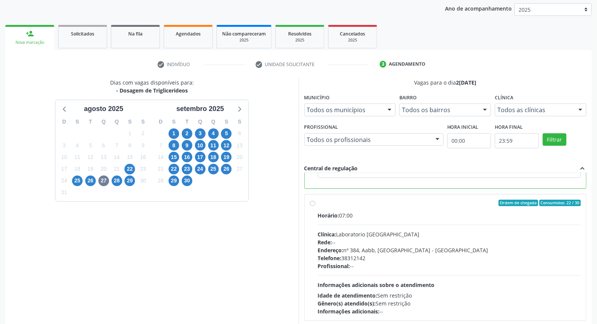
scroll to position [126, 0]
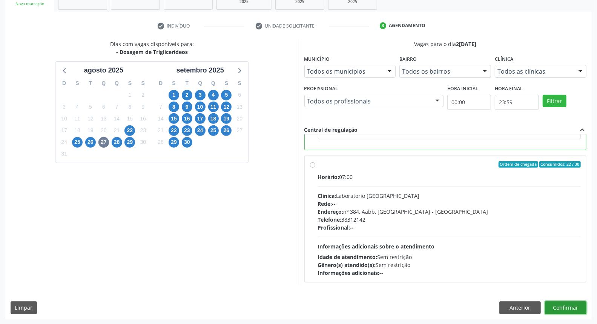
click at [567, 305] on button "Confirmar" at bounding box center [565, 307] width 41 height 13
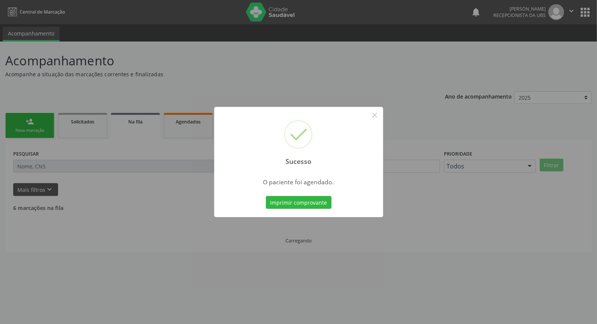
scroll to position [0, 0]
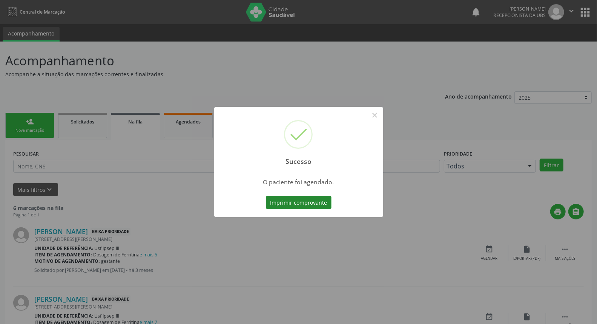
click at [298, 199] on button "Imprimir comprovante" at bounding box center [299, 202] width 66 height 13
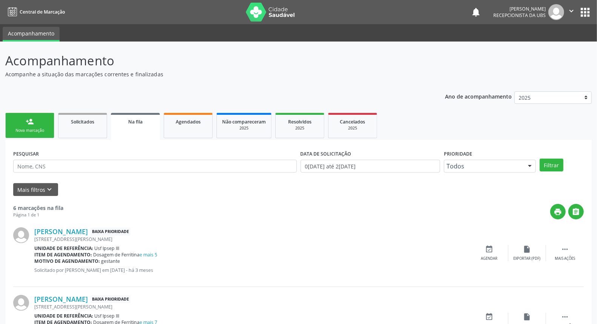
click at [42, 124] on link "person_add Nova marcação" at bounding box center [29, 125] width 49 height 25
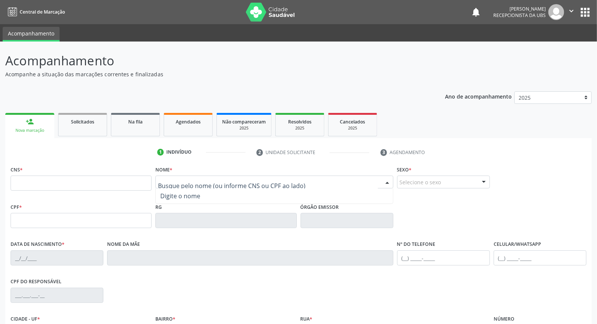
click at [194, 179] on input "text" at bounding box center [267, 185] width 219 height 15
click at [198, 185] on input "cicera adriana melo" at bounding box center [267, 185] width 219 height 15
type input "cicera [PERSON_NAME]"
click at [227, 189] on span "Nenhum resultado encontrado para: " cicera adriana de melo "" at bounding box center [274, 195] width 237 height 15
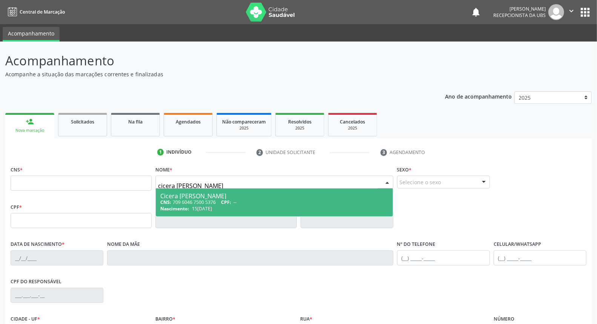
click at [227, 189] on span "Cicera Adriana de Melo CNS: 709 6046 7500 5376 CPF: -- Nascimento: 15/08/1994" at bounding box center [274, 202] width 237 height 28
type input "709 6046 7500 5376"
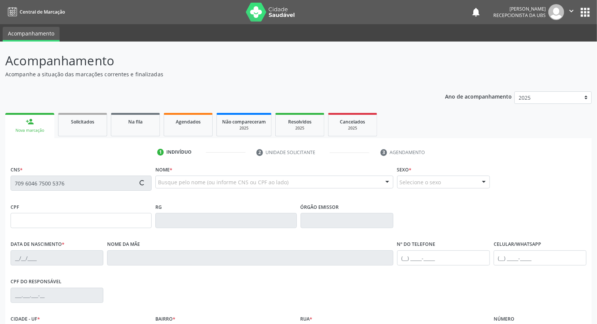
type input "[DATE]"
type input "[PHONE_NUMBER]"
type input "55"
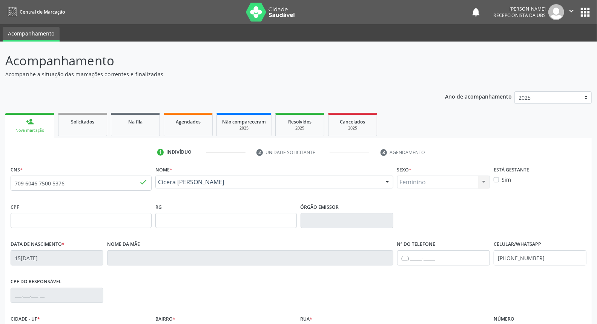
scroll to position [84, 0]
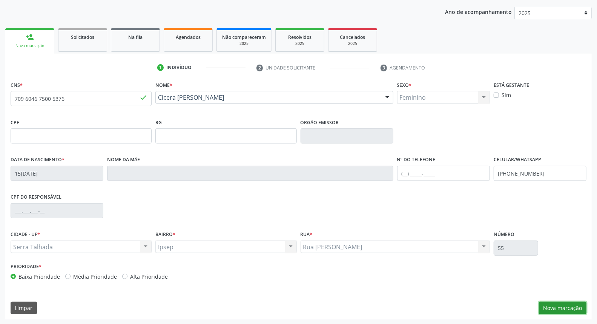
click at [557, 304] on button "Nova marcação" at bounding box center [563, 307] width 48 height 13
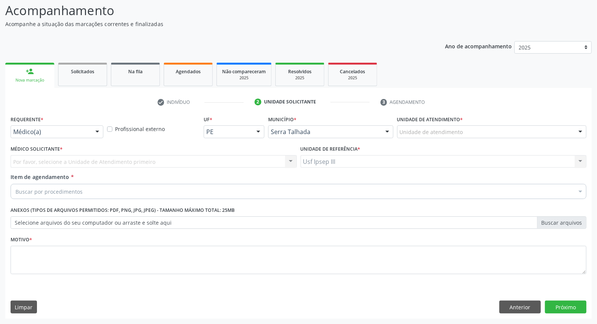
scroll to position [50, 0]
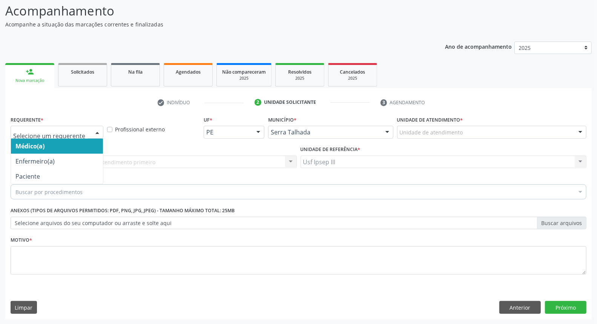
click at [94, 130] on div at bounding box center [97, 132] width 11 height 13
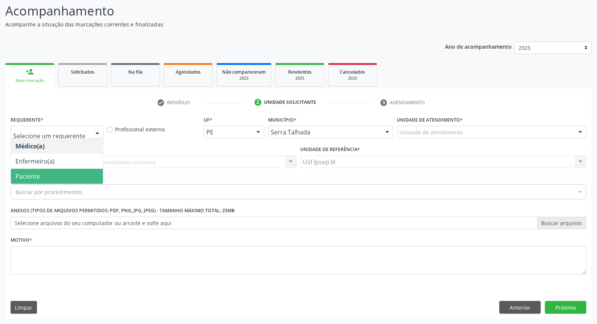
click at [70, 179] on span "Paciente" at bounding box center [57, 176] width 92 height 15
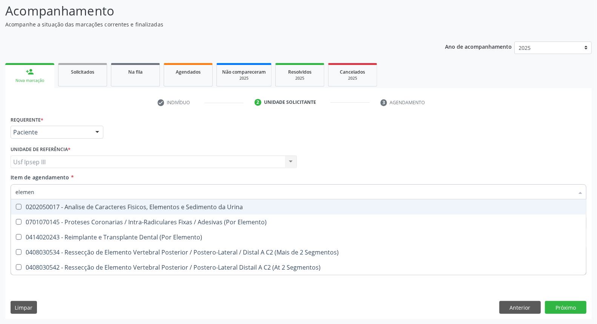
type input "element"
click at [97, 204] on div "0202050017 - Analise de Caracteres Fisicos, Elementos e Sedimento da Urina" at bounding box center [298, 207] width 566 height 6
checkbox Urina "true"
type input "e"
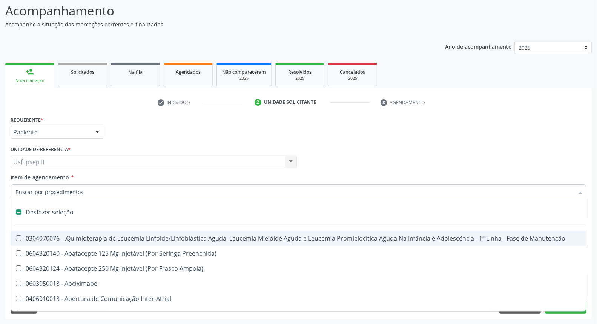
checkbox Manutenção "false"
type input "h"
checkbox Urina "false"
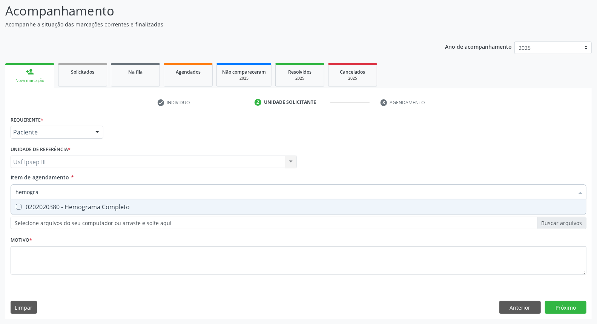
type input "hemogra"
click at [77, 158] on div "Usf Ipsep III Usf Ipsep III Nenhum resultado encontrado para: " " Não há nenhum…" at bounding box center [154, 161] width 286 height 13
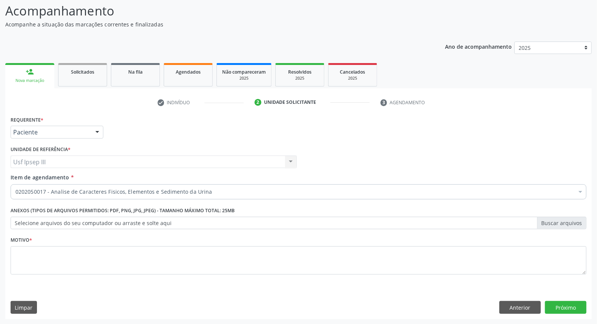
click at [103, 186] on div "0202050017 - Analise de Caracteres Fisicos, Elementos e Sedimento da Urina" at bounding box center [299, 191] width 576 height 15
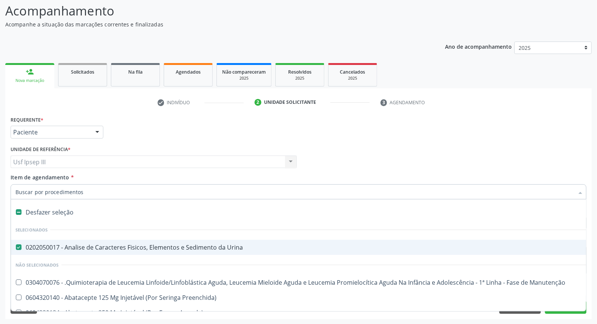
click at [103, 194] on input "Item de agendamento *" at bounding box center [294, 191] width 558 height 15
type input "h"
checkbox Urina "false"
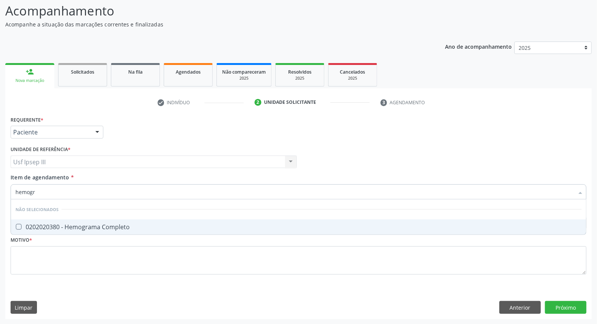
type input "hemogra"
click at [102, 224] on div "0202020380 - Hemograma Completo" at bounding box center [298, 227] width 566 height 6
checkbox Completo "true"
type input "h"
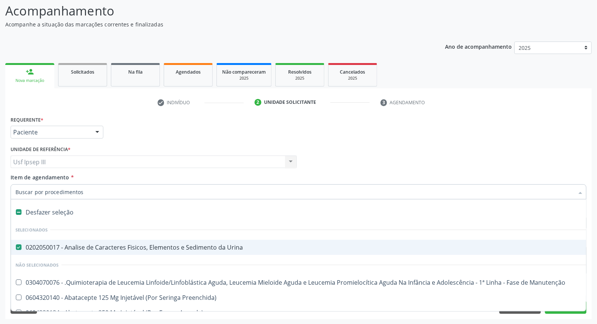
checkbox Urina "true"
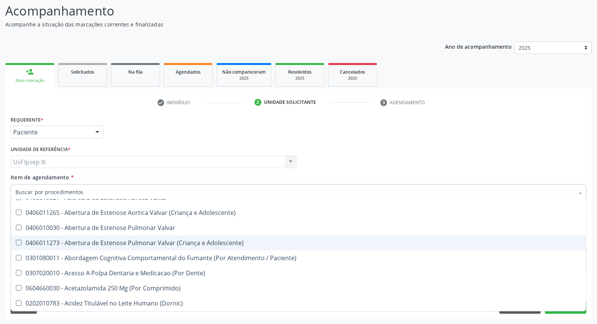
scroll to position [209, 0]
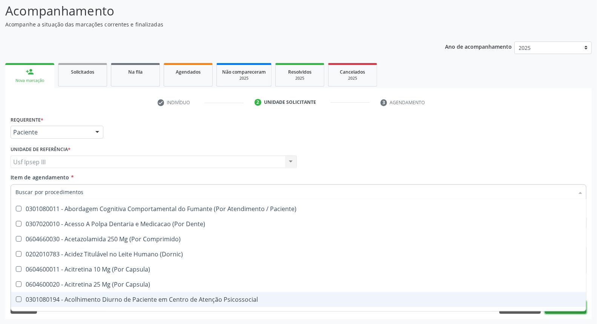
click at [559, 311] on button "Próximo" at bounding box center [565, 307] width 41 height 13
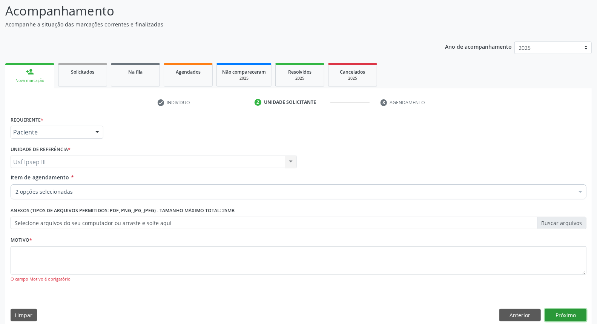
scroll to position [0, 0]
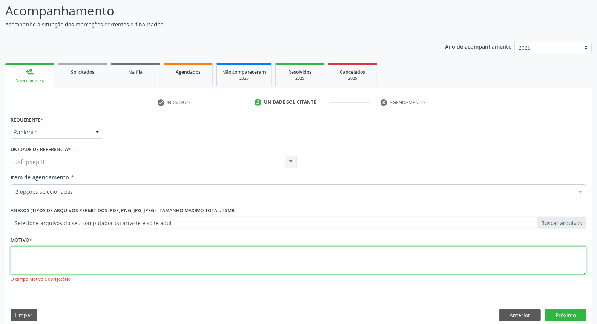
click at [31, 258] on textarea at bounding box center [299, 260] width 576 height 29
type textarea "."
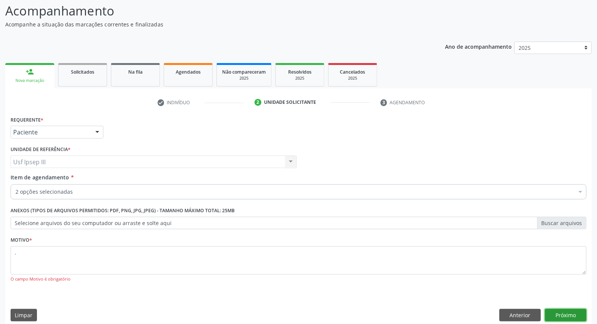
click at [573, 311] on button "Próximo" at bounding box center [565, 314] width 41 height 13
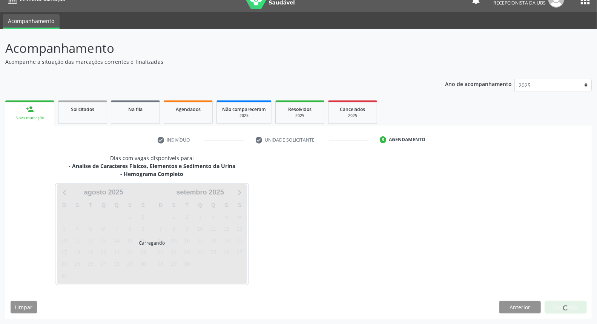
scroll to position [12, 0]
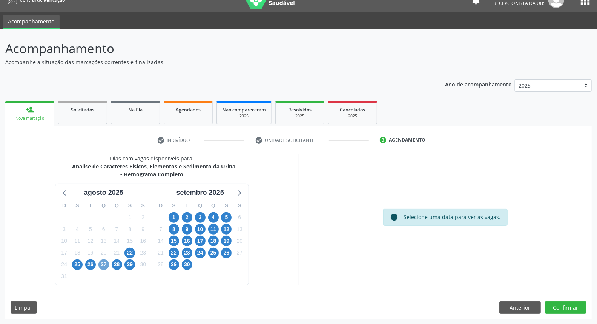
click at [100, 261] on span "27" at bounding box center [103, 264] width 11 height 11
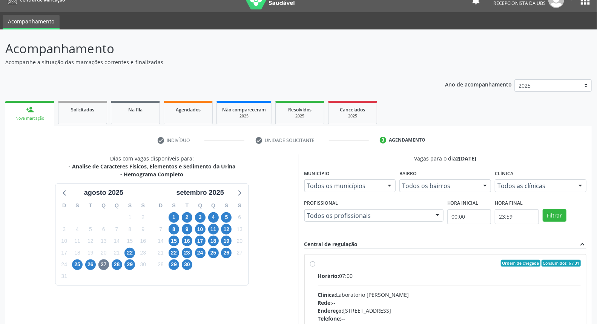
click at [414, 272] on div "Horário: 07:00" at bounding box center [449, 275] width 263 height 8
click at [315, 266] on input "Ordem de chegada Consumidos: 6 / 31 Horário: 07:00 Clínica: Laboratorio Jose Pa…" at bounding box center [312, 262] width 5 height 7
click at [414, 272] on div "Horário: 07:00" at bounding box center [449, 275] width 263 height 8
click at [315, 266] on input "Ordem de chegada Consumidos: 6 / 31 Horário: 07:00 Clínica: Laboratorio Jose Pa…" at bounding box center [312, 262] width 5 height 7
radio input "true"
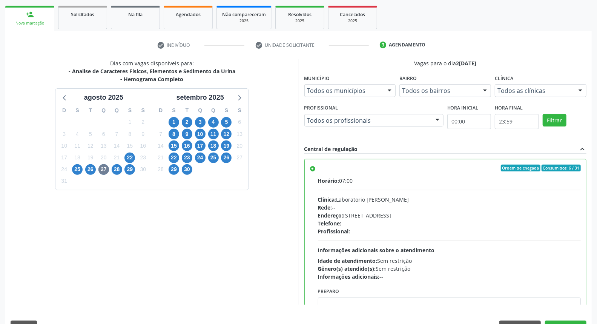
scroll to position [126, 0]
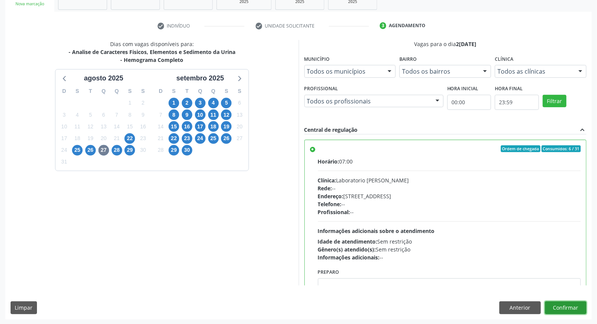
click at [573, 306] on button "Confirmar" at bounding box center [565, 307] width 41 height 13
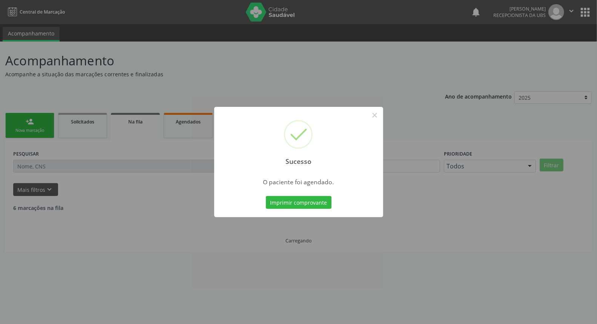
scroll to position [0, 0]
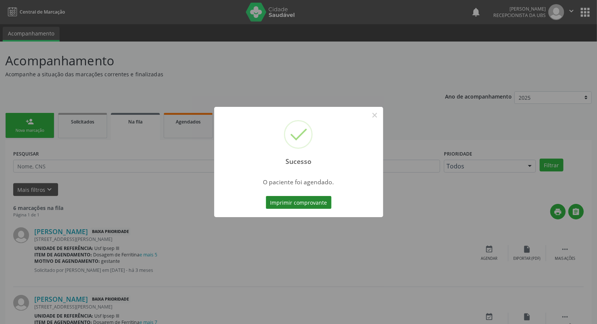
click at [284, 204] on button "Imprimir comprovante" at bounding box center [299, 202] width 66 height 13
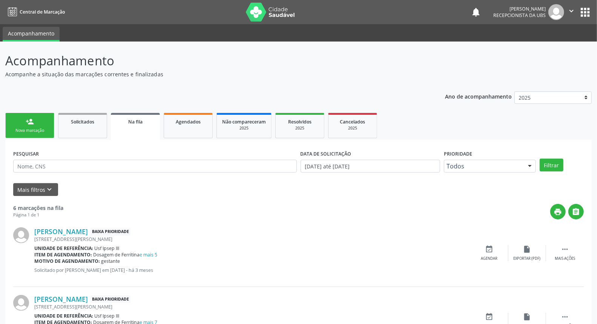
click at [29, 125] on link "person_add Nova marcação" at bounding box center [29, 125] width 49 height 25
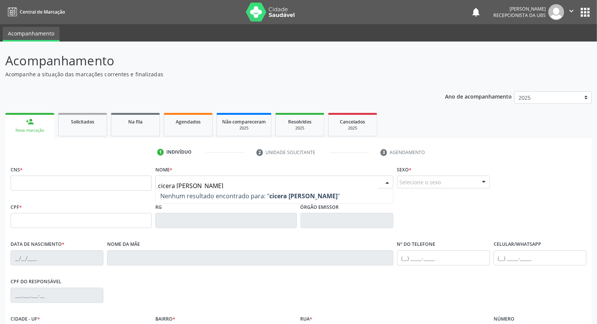
type input "cicera adriana de melo"
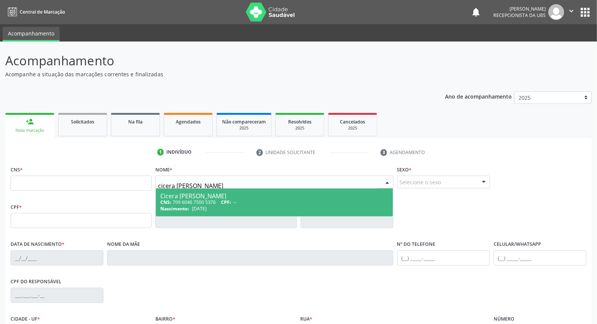
click at [202, 196] on div "Cicera [PERSON_NAME]" at bounding box center [274, 196] width 228 height 6
type input "709 6046 7500 5376"
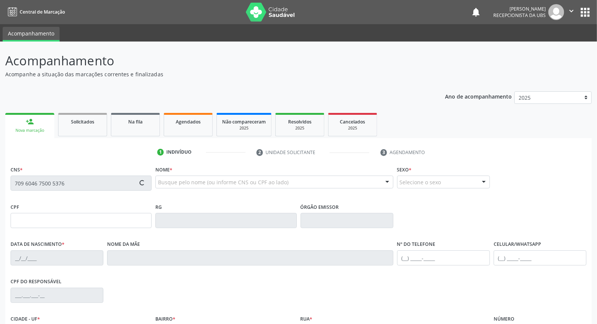
type input "15/08/1994"
type input "(87) 99977-9014"
type input "55"
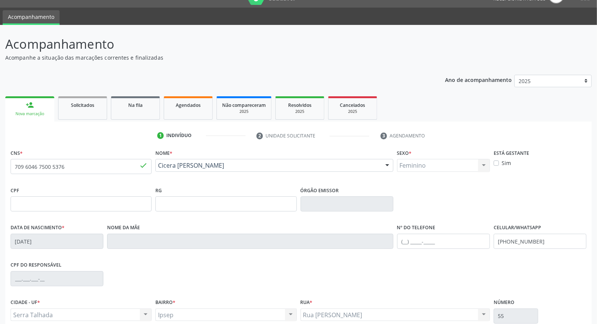
scroll to position [84, 0]
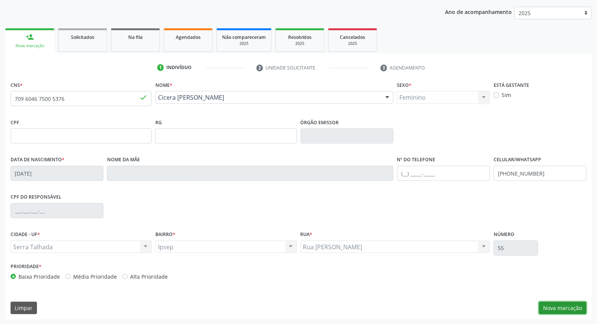
click at [573, 308] on button "Nova marcação" at bounding box center [563, 307] width 48 height 13
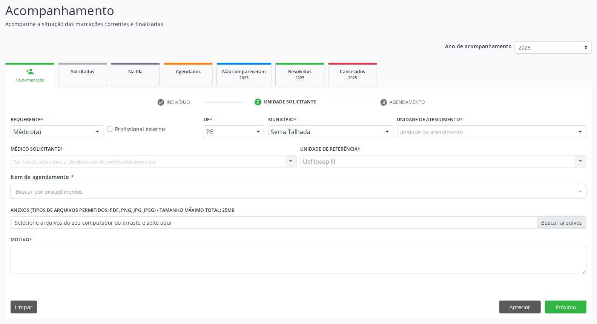
scroll to position [50, 0]
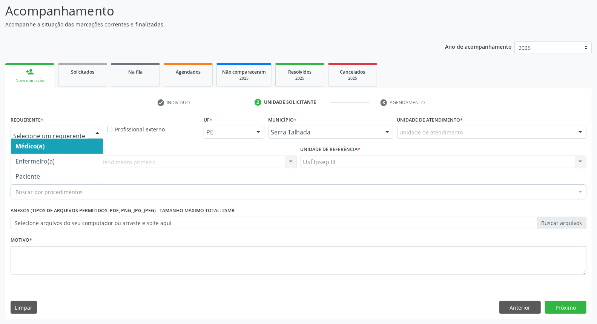
click at [95, 132] on div at bounding box center [97, 132] width 11 height 13
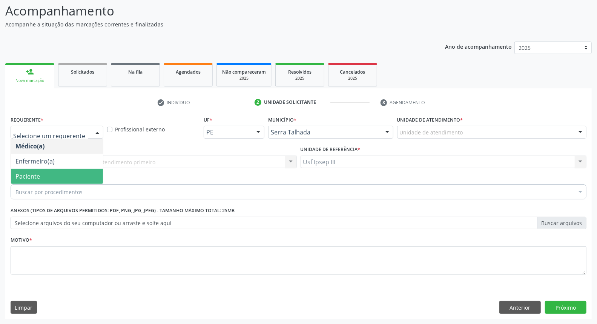
click at [67, 173] on span "Paciente" at bounding box center [57, 176] width 92 height 15
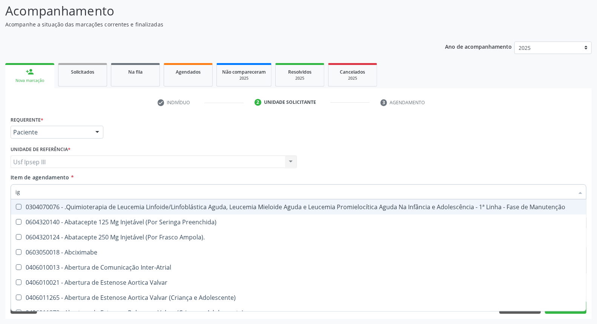
type input "igg"
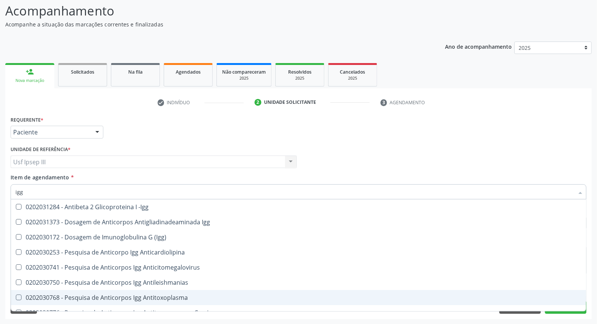
click at [68, 297] on div "0202030768 - Pesquisa de Anticorpos Igg Antitoxoplasma" at bounding box center [298, 297] width 566 height 6
checkbox Antitoxoplasma "true"
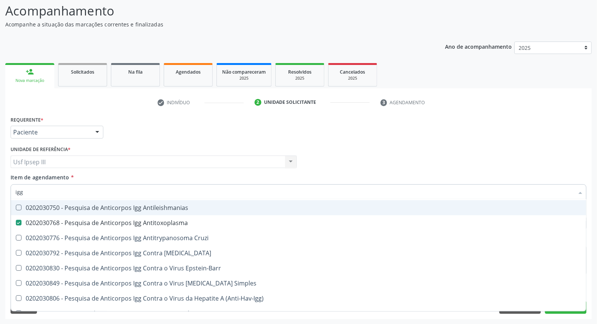
scroll to position [84, 0]
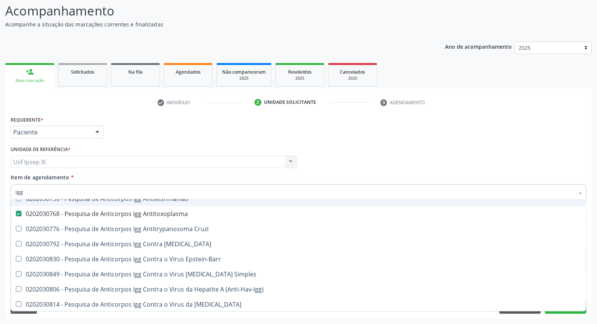
click at [60, 193] on input "igg" at bounding box center [294, 191] width 558 height 15
type input "ig"
checkbox Antitoxoplasma "false"
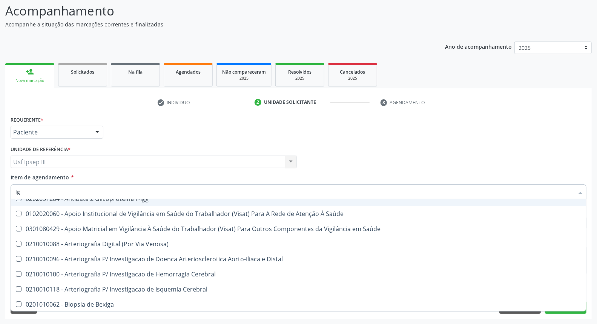
type input "igm"
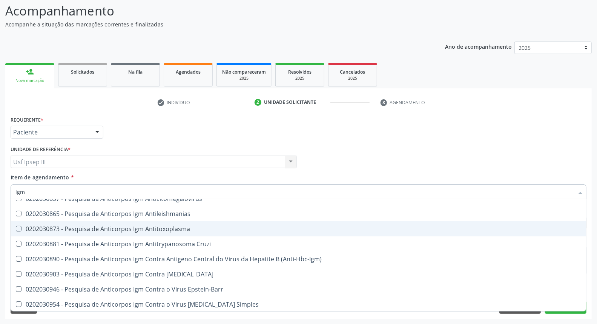
click at [75, 227] on div "0202030873 - Pesquisa de Anticorpos Igm Antitoxoplasma" at bounding box center [298, 228] width 566 height 6
checkbox Antitoxoplasma "true"
type input "ig"
checkbox Antitoxoplasma "false"
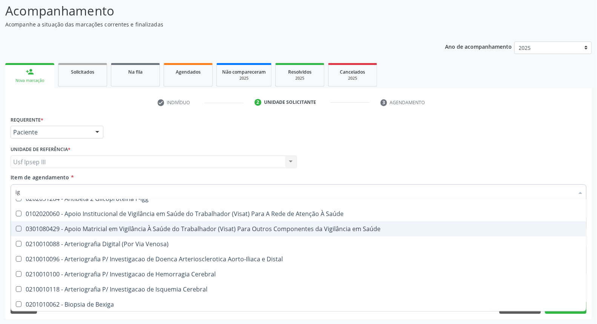
type input "i"
checkbox Antitoxoplasma "false"
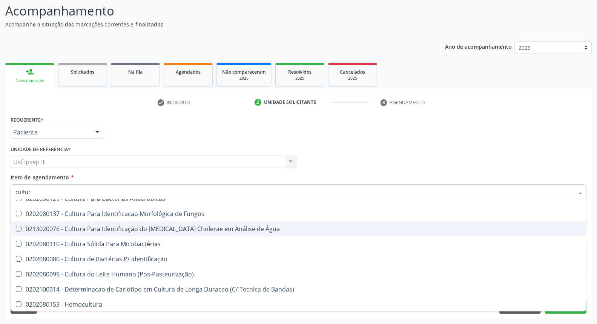
type input "cultura"
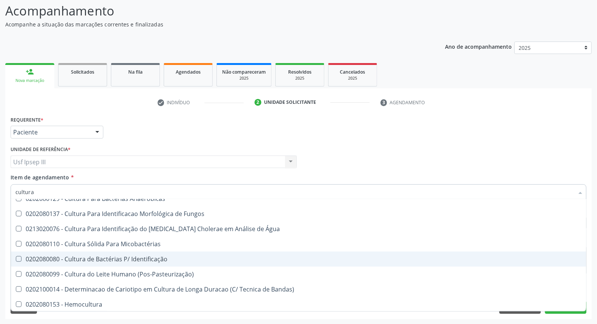
click at [70, 262] on span "0202080080 - Cultura de Bactérias P/ Identificação" at bounding box center [298, 258] width 575 height 15
checkbox Identificação "true"
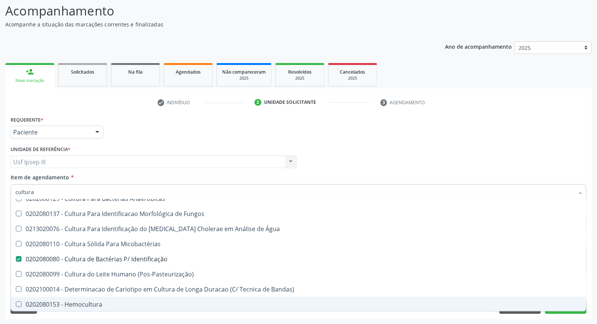
click at [555, 311] on div "Desfazer seleção 0301010269 - Avaliação do Crescimento Na Puericultura 03010102…" at bounding box center [299, 255] width 576 height 112
click at [550, 312] on button "Próximo" at bounding box center [565, 307] width 41 height 13
checkbox Puericultura "true"
checkbox Micobactérias "true"
checkbox Herpesvirus "true"
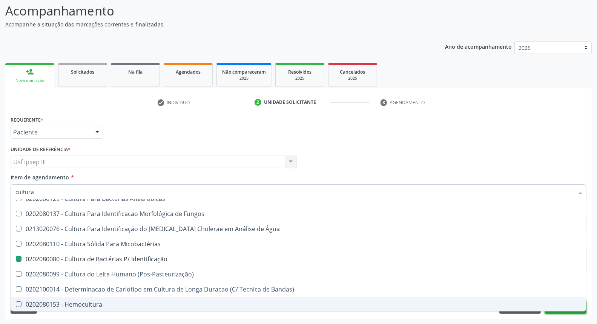
checkbox Identificação "false"
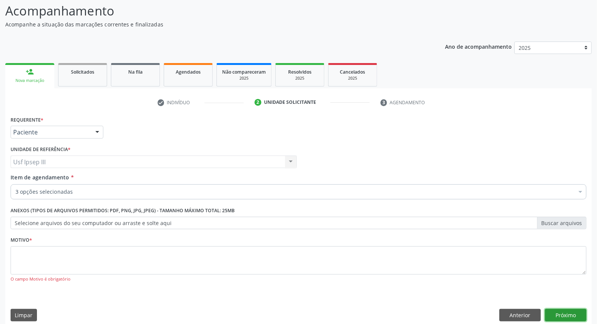
scroll to position [0, 0]
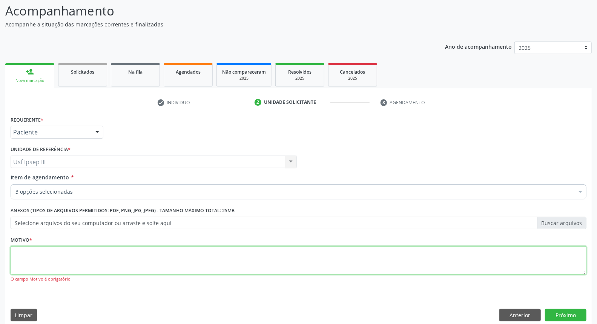
click at [55, 257] on textarea at bounding box center [299, 260] width 576 height 29
type textarea "gestante"
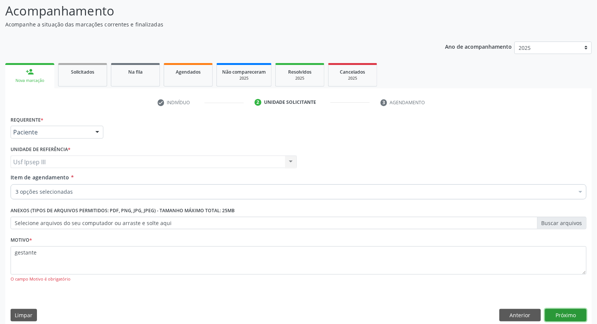
click at [571, 314] on button "Próximo" at bounding box center [565, 314] width 41 height 13
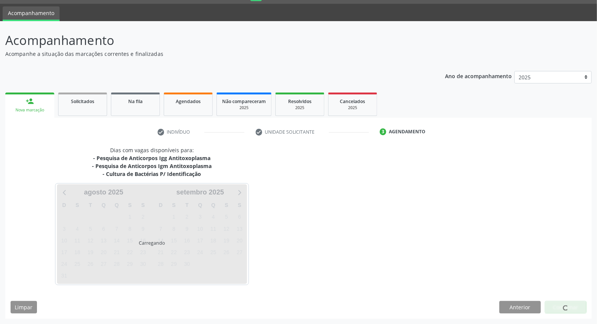
scroll to position [20, 0]
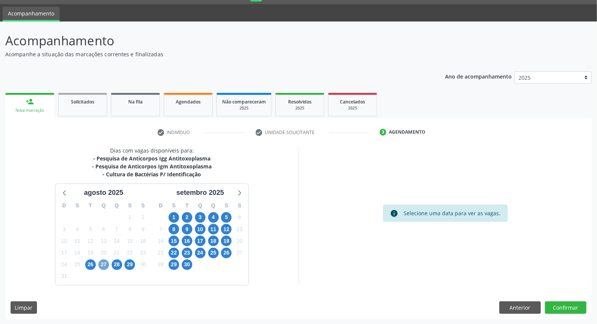
click at [100, 263] on span "27" at bounding box center [103, 264] width 11 height 11
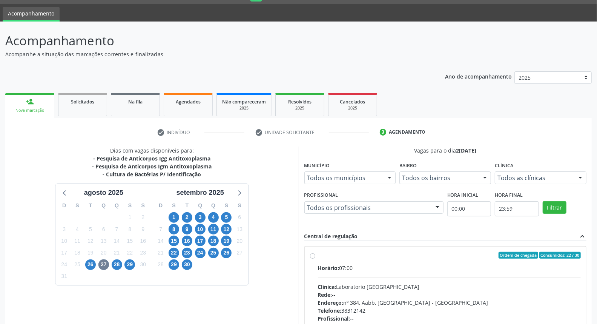
click at [417, 285] on div "Clínica: Laboratorio Sao Francisco" at bounding box center [449, 286] width 263 height 8
click at [315, 258] on input "Ordem de chegada Consumidos: 22 / 30 Horário: 07:00 Clínica: Laboratorio Sao Fr…" at bounding box center [312, 254] width 5 height 7
radio input "true"
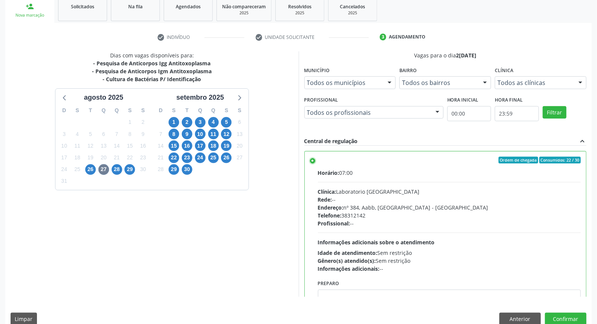
scroll to position [126, 0]
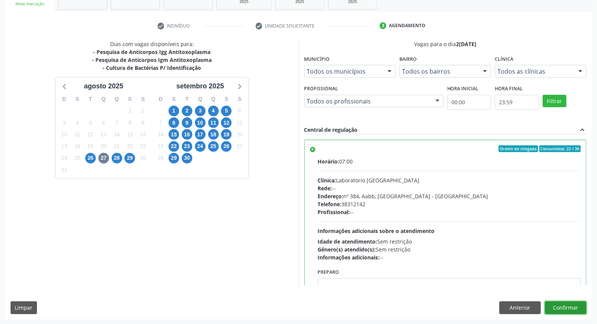
click at [568, 304] on button "Confirmar" at bounding box center [565, 307] width 41 height 13
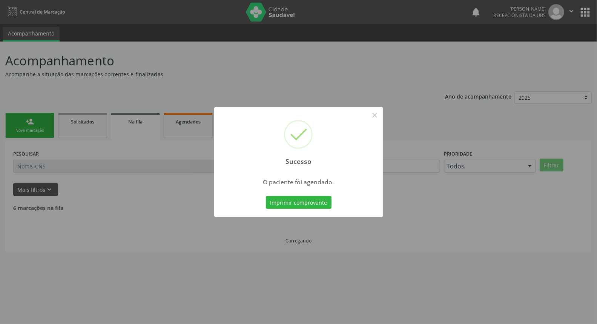
scroll to position [0, 0]
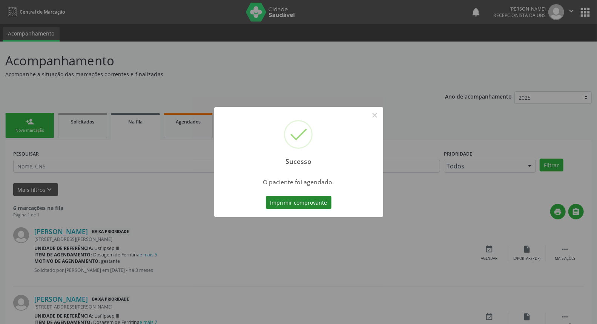
click at [302, 199] on button "Imprimir comprovante" at bounding box center [299, 202] width 66 height 13
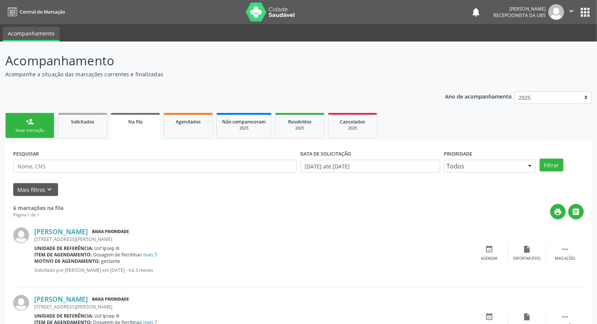
click at [35, 118] on link "person_add Nova marcação" at bounding box center [29, 125] width 49 height 25
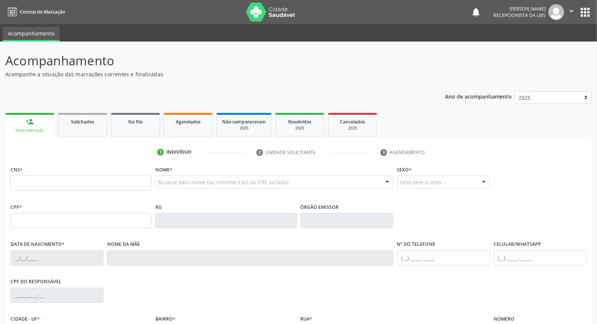
click at [35, 124] on link "person_add Nova marcação" at bounding box center [29, 125] width 49 height 25
type input "bianca inste"
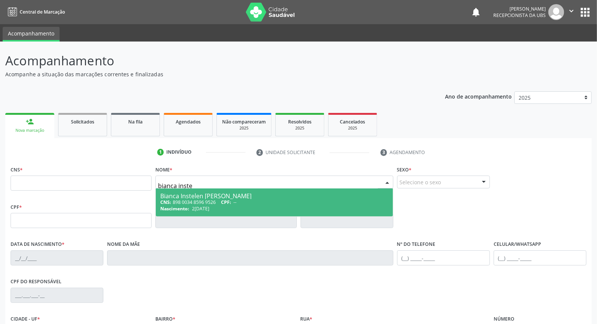
click at [218, 201] on div "CNS: 898 0034 8596 9526 CPF: --" at bounding box center [274, 202] width 228 height 6
type input "898 0034 8596 9526"
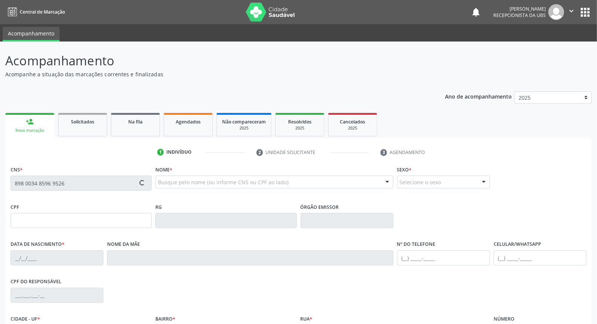
type input "27/07/1996"
type input "Maria Arleci Gomes de Barros"
type input "(87) 99999-9999"
type input "S/N"
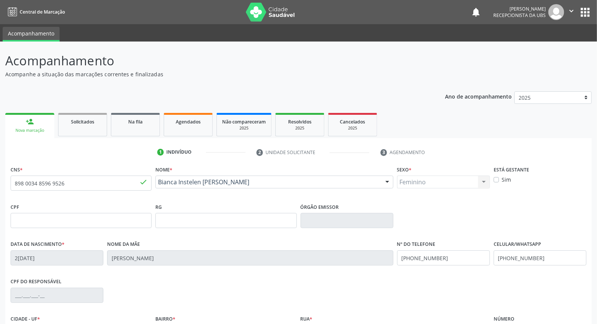
scroll to position [84, 0]
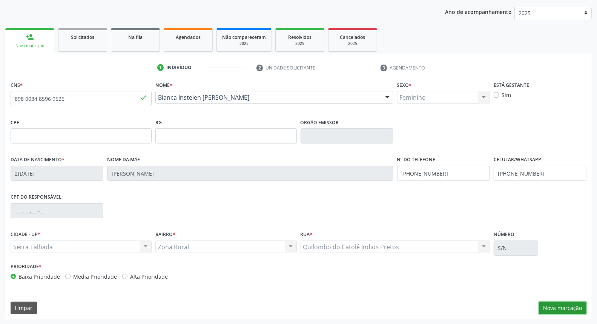
click at [570, 308] on button "Nova marcação" at bounding box center [563, 307] width 48 height 13
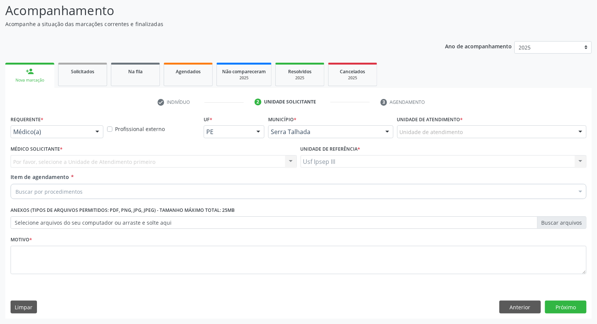
scroll to position [50, 0]
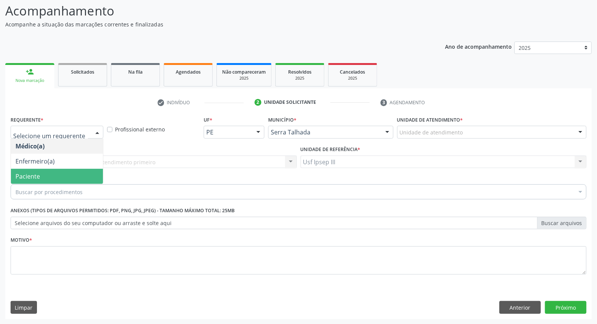
drag, startPoint x: 97, startPoint y: 133, endPoint x: 85, endPoint y: 178, distance: 46.6
click at [85, 138] on div "Médico(a) Enfermeiro(a) Paciente Nenhum resultado encontrado para: " " Não há n…" at bounding box center [57, 132] width 93 height 13
click at [85, 178] on span "Paciente" at bounding box center [57, 176] width 92 height 15
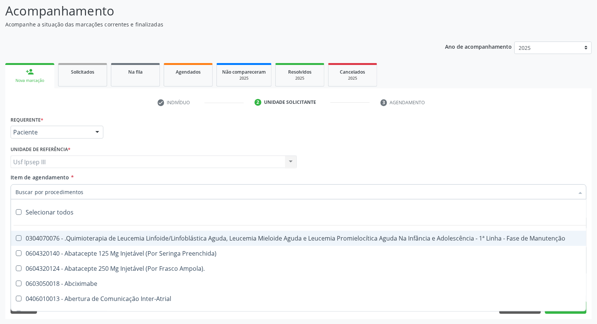
click at [90, 189] on div at bounding box center [299, 191] width 576 height 15
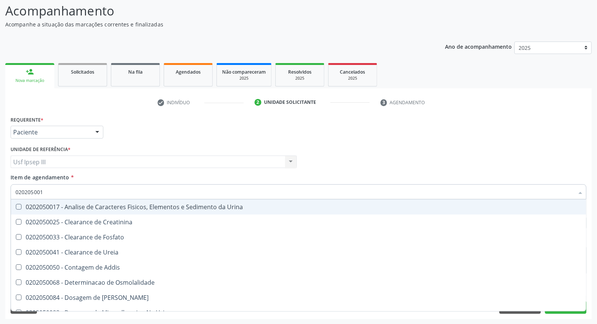
type input "0202050017"
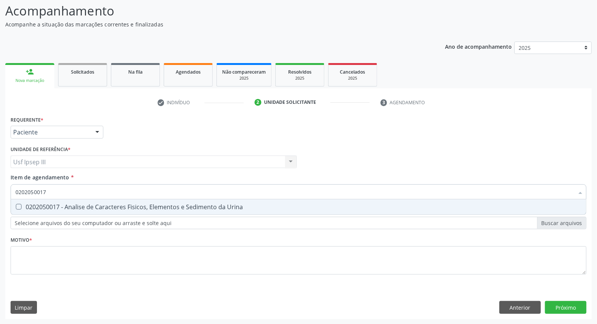
click at [100, 207] on div "0202050017 - Analise de Caracteres Fisicos, Elementos e Sedimento da Urina" at bounding box center [298, 207] width 566 height 6
checkbox Urina "true"
type input "0"
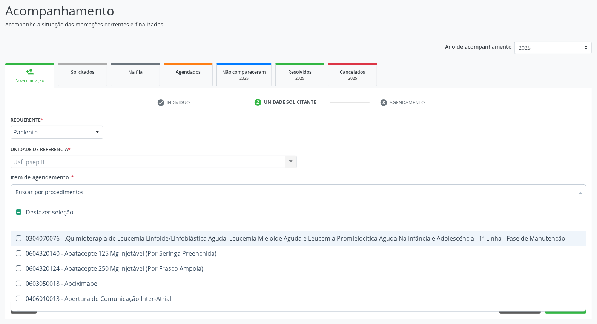
checkbox Manutenção "false"
type input "h"
checkbox Urina "false"
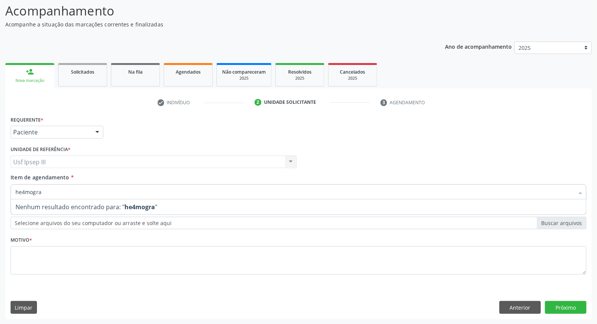
click at [26, 191] on input "he4mogra" at bounding box center [294, 191] width 558 height 15
type input "hemogra"
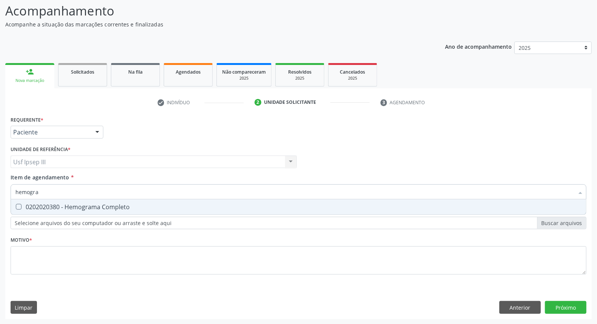
click at [76, 207] on div "0202020380 - Hemograma Completo" at bounding box center [298, 207] width 566 height 6
checkbox Completo "true"
click at [65, 194] on input "hemogra" at bounding box center [294, 191] width 558 height 15
type input "h"
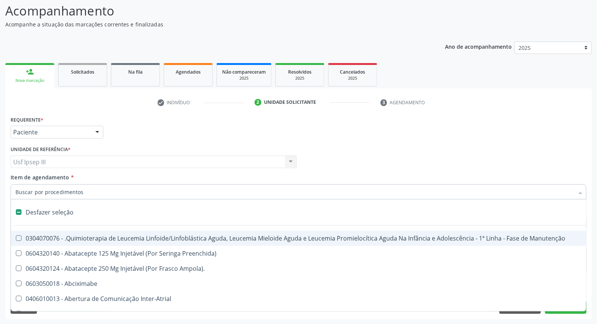
checkbox Manutenção "false"
type input "c"
checkbox Punho "true"
checkbox Urina "false"
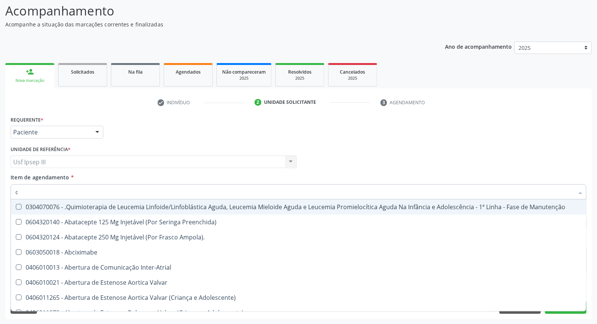
type input "co"
checkbox Injetável "true"
checkbox Urina "false"
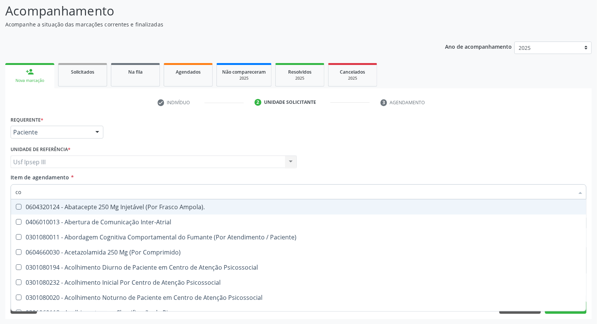
type input "col"
checkbox Urina "false"
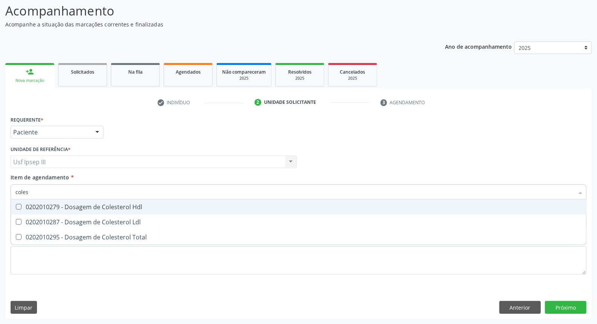
type input "colest"
click at [92, 206] on div "0202010279 - Dosagem de Colesterol Hdl" at bounding box center [298, 207] width 566 height 6
checkbox Hdl "true"
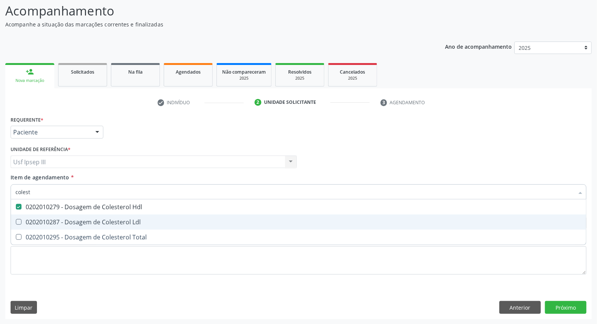
click at [95, 219] on div "0202010287 - Dosagem de Colesterol Ldl" at bounding box center [298, 222] width 566 height 6
checkbox Ldl "true"
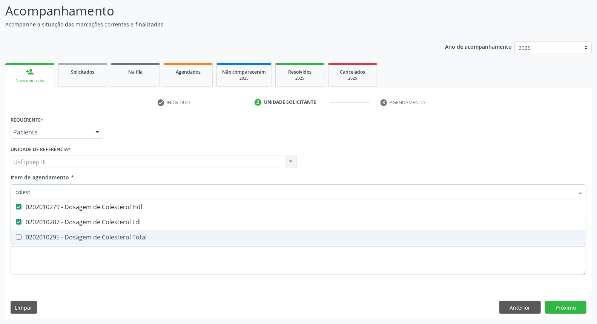
click at [98, 234] on div "0202010295 - Dosagem de Colesterol Total" at bounding box center [298, 237] width 566 height 6
checkbox Total "true"
type input "c"
checkbox Hdl "false"
checkbox Ldl "false"
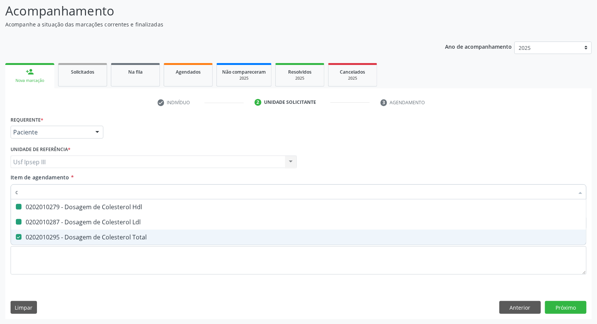
checkbox Total "false"
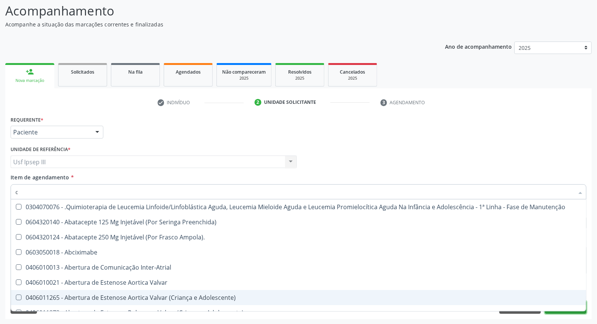
click at [560, 311] on button "Próximo" at bounding box center [565, 307] width 41 height 13
checkbox Preenchida\) "true"
checkbox Ampola\)\ "true"
checkbox Abciximabe "true"
checkbox Inter-Atrial "true"
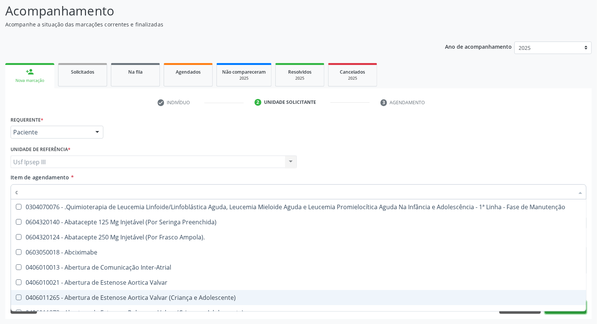
checkbox Valvar "true"
checkbox Urina "false"
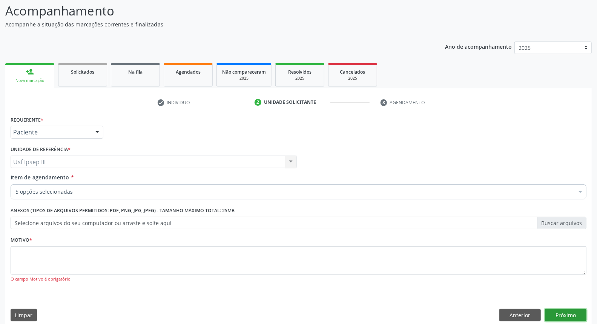
scroll to position [29, 0]
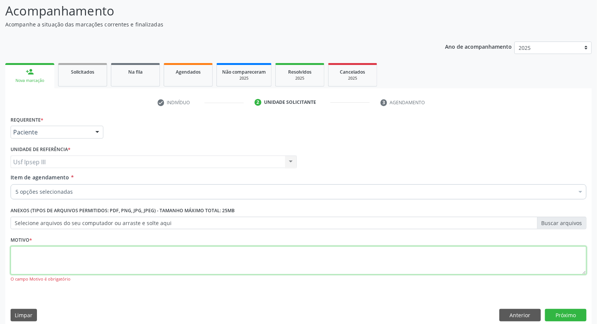
click at [49, 250] on textarea at bounding box center [299, 260] width 576 height 29
type textarea "gestante"
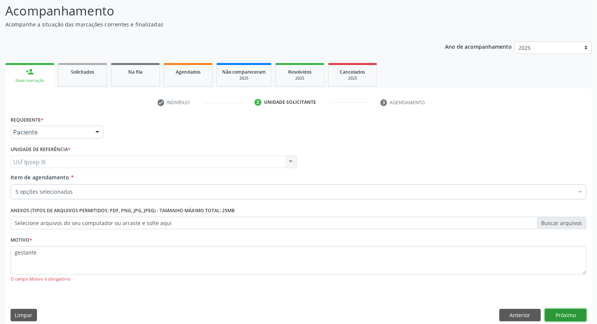
click at [565, 311] on button "Próximo" at bounding box center [565, 314] width 41 height 13
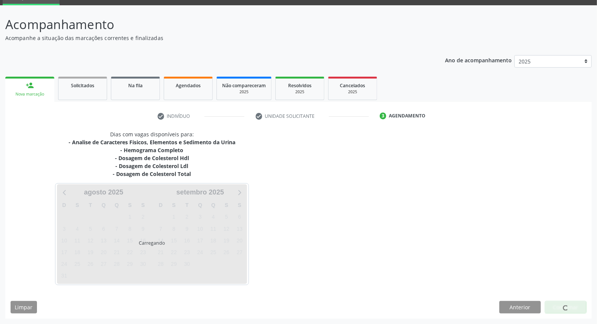
scroll to position [35, 0]
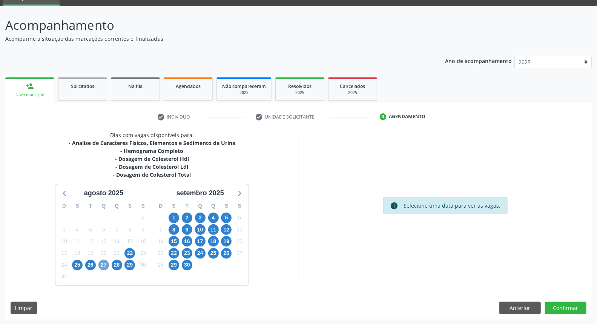
click at [103, 267] on span "27" at bounding box center [103, 264] width 11 height 11
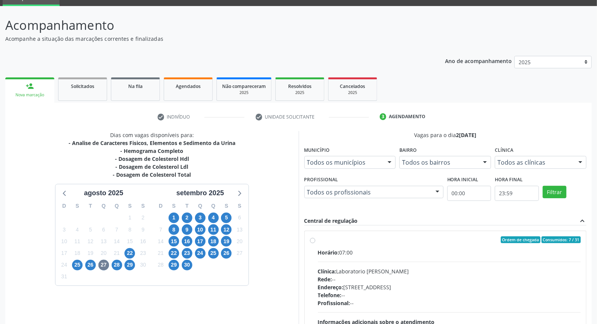
click at [425, 270] on div "Clínica: Laboratorio Jose Paulo Terto" at bounding box center [449, 271] width 263 height 8
click at [315, 243] on input "Ordem de chegada Consumidos: 7 / 31 Horário: 07:00 Clínica: Laboratorio Jose Pa…" at bounding box center [312, 239] width 5 height 7
radio input "true"
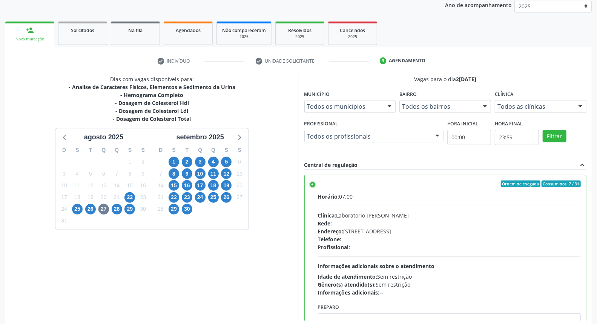
scroll to position [126, 0]
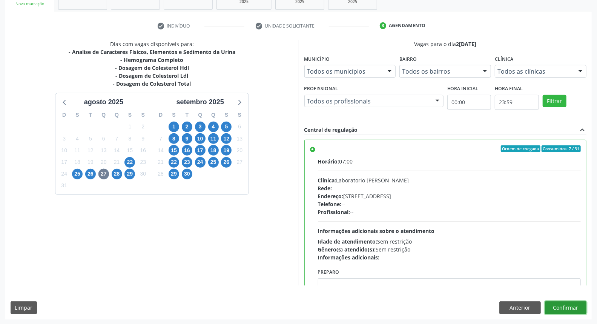
click at [563, 303] on button "Confirmar" at bounding box center [565, 307] width 41 height 13
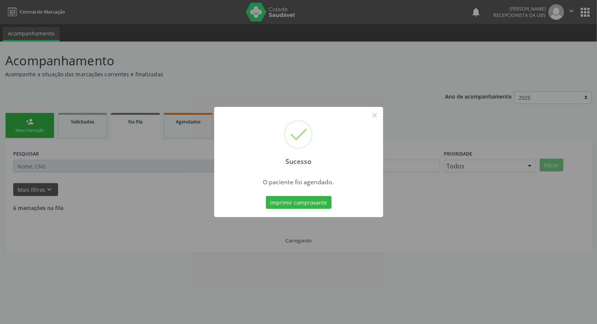
scroll to position [0, 0]
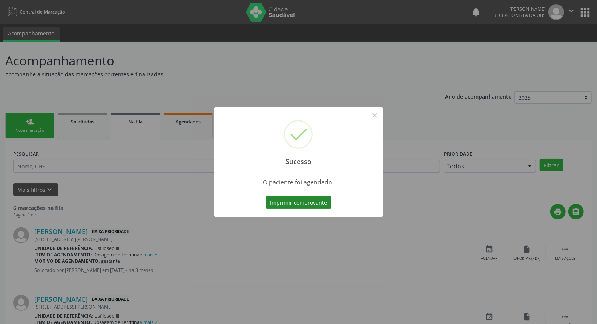
click at [290, 202] on button "Imprimir comprovante" at bounding box center [299, 202] width 66 height 13
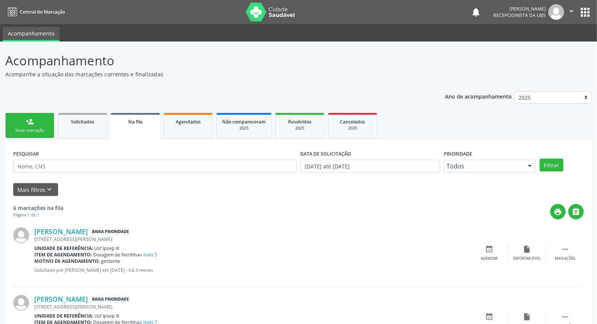
click at [40, 125] on link "person_add Nova marcação" at bounding box center [29, 125] width 49 height 25
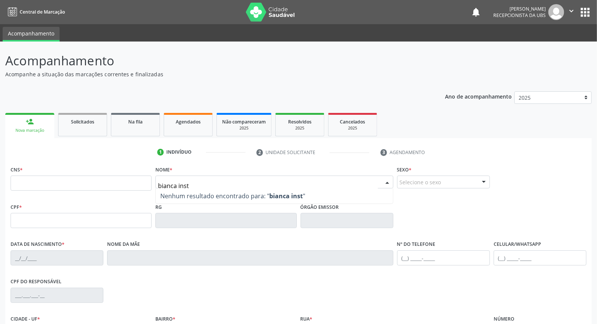
type input "bianca inste"
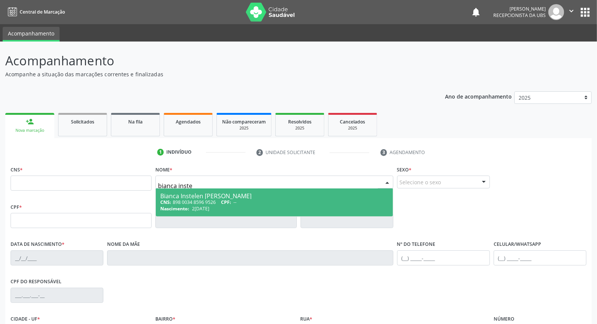
click at [184, 197] on div "Bianca Instelen Gomes de Barros" at bounding box center [274, 196] width 228 height 6
type input "898 0034 8596 9526"
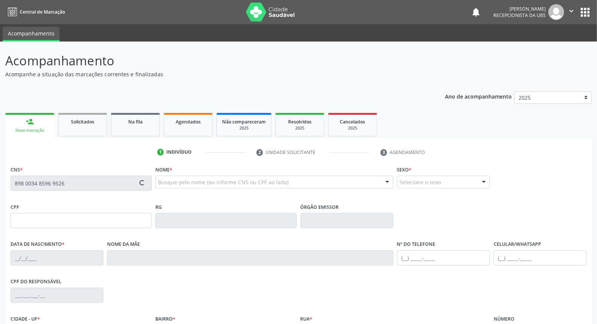
type input "27/07/1996"
type input "Maria Arleci Gomes de Barros"
type input "(87) 99999-9999"
type input "S/N"
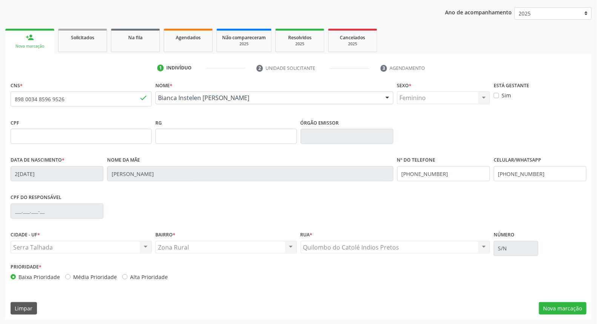
scroll to position [84, 0]
click at [549, 309] on button "Nova marcação" at bounding box center [563, 307] width 48 height 13
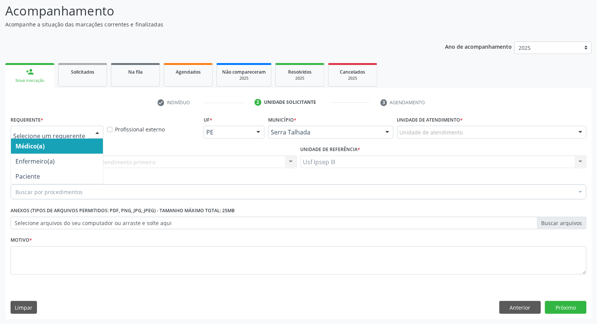
click at [95, 131] on div at bounding box center [97, 132] width 11 height 13
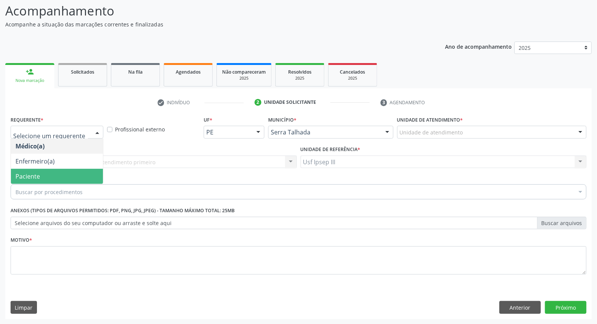
click at [82, 169] on span "Paciente" at bounding box center [57, 176] width 92 height 15
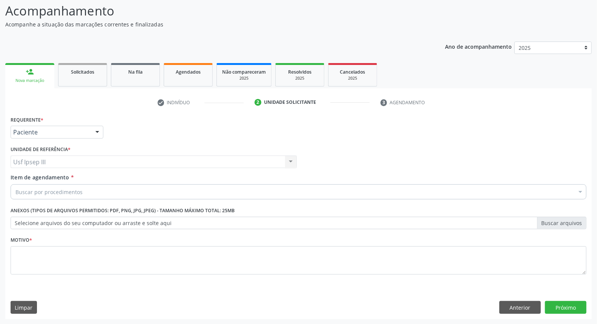
click at [91, 186] on div "Buscar por procedimentos" at bounding box center [299, 191] width 576 height 15
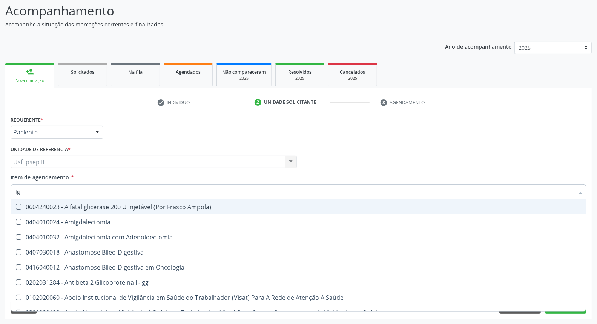
type input "igg"
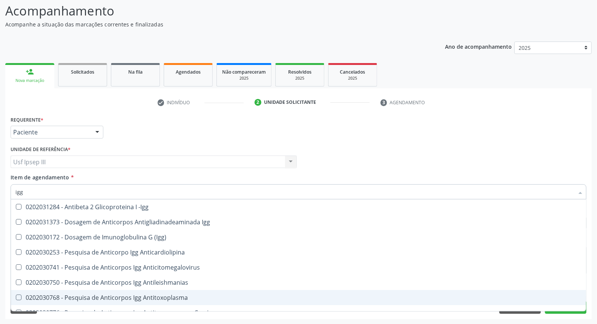
click at [109, 298] on div "0202030768 - Pesquisa de Anticorpos Igg Antitoxoplasma" at bounding box center [298, 297] width 566 height 6
checkbox Antitoxoplasma "true"
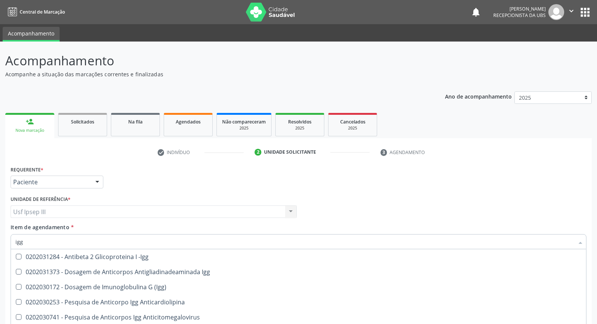
scroll to position [50, 0]
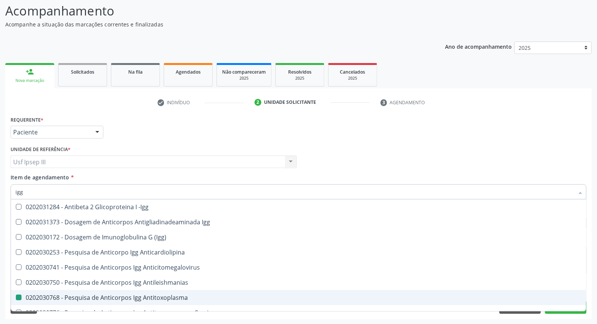
type input "ig"
checkbox Antitoxoplasma "false"
type input "i"
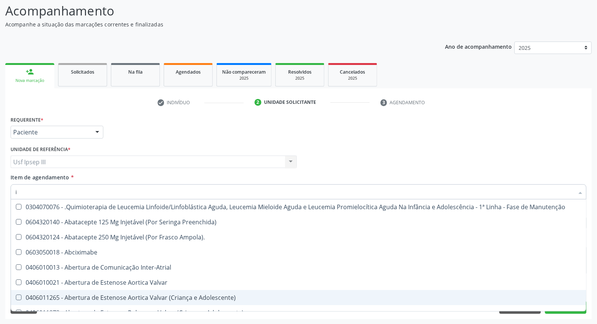
type input "ig"
checkbox Ml\) "true"
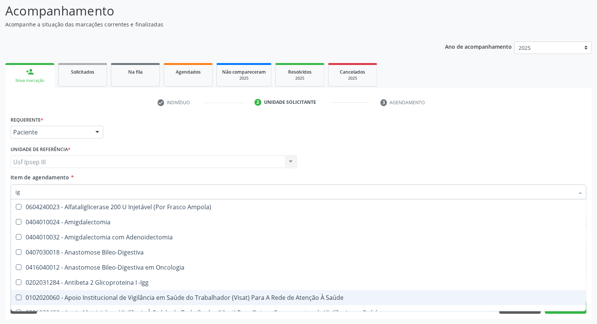
type input "igm"
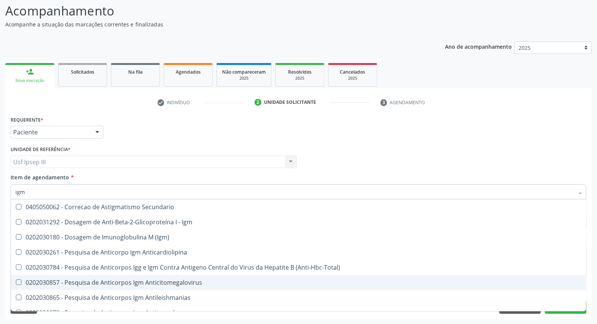
scroll to position [42, 0]
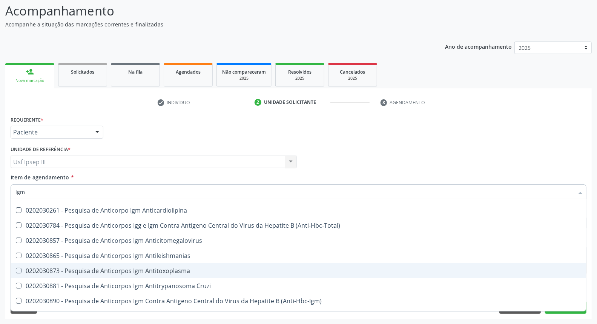
click at [86, 274] on span "0202030873 - Pesquisa de Anticorpos Igm Antitoxoplasma" at bounding box center [298, 270] width 575 height 15
checkbox Antitoxoplasma "true"
type input "ig"
checkbox Antitoxoplasma "false"
type input "i"
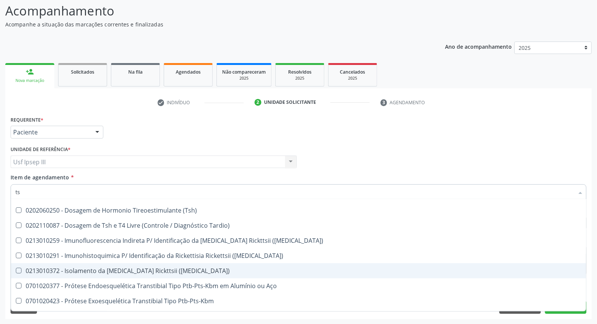
type input "tsh"
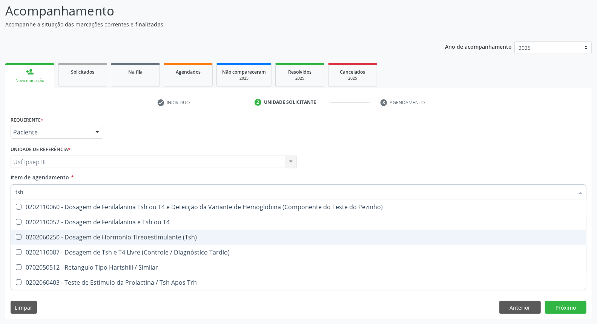
click at [61, 236] on div "0202060250 - Dosagem de Hormonio Tireoestimulante (Tsh)" at bounding box center [298, 237] width 566 height 6
checkbox \(Tsh\) "true"
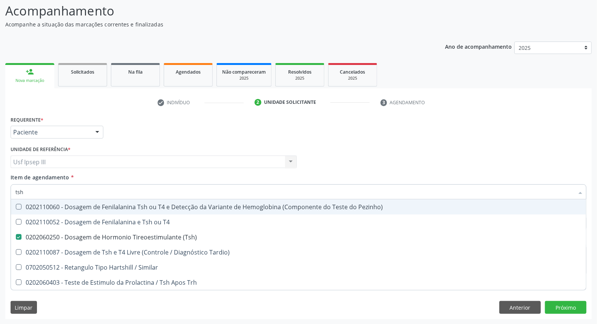
type input "ts"
checkbox \(Tsh\) "false"
checkbox Tardio\) "true"
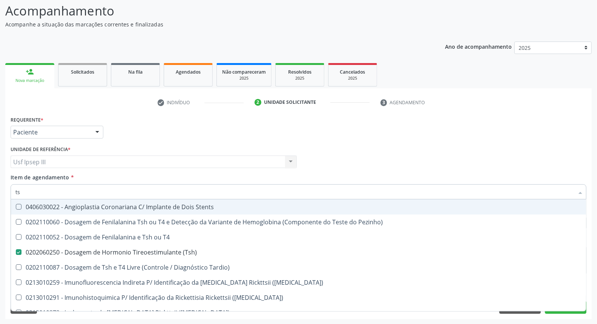
type input "t"
checkbox \(Tsh\) "false"
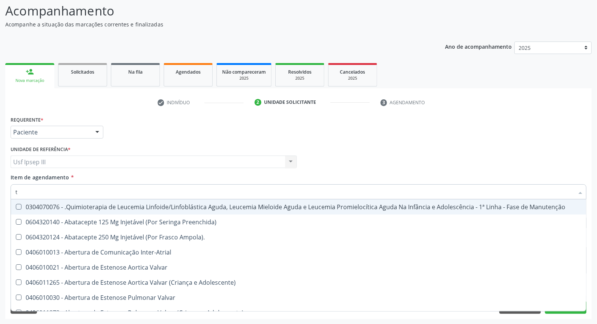
type input "t4"
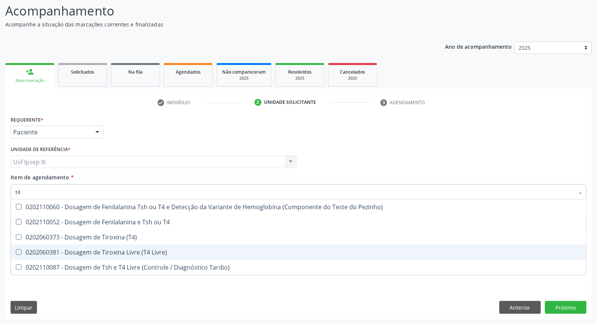
click at [86, 252] on div "0202060381 - Dosagem de Tiroxina Livre (T4 Livre)" at bounding box center [298, 252] width 566 height 6
checkbox Livre\) "true"
type input "t"
checkbox Livre\) "false"
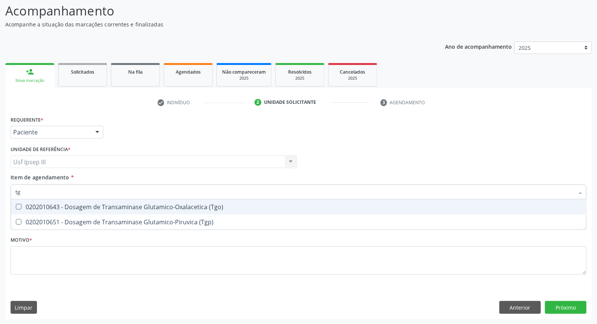
type input "t"
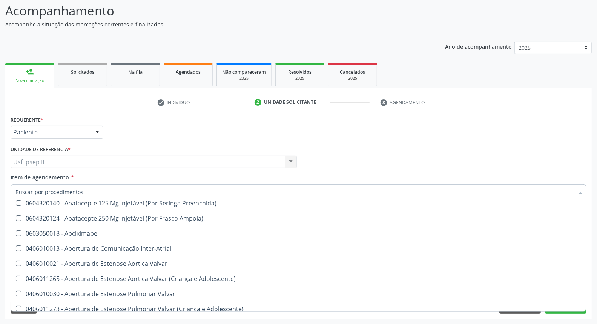
scroll to position [61, 0]
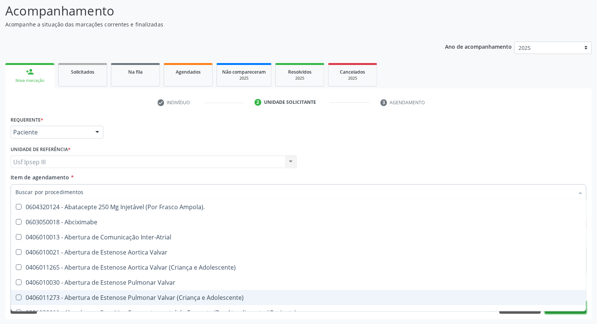
click at [556, 312] on button "Próximo" at bounding box center [565, 307] width 41 height 13
checkbox Preenchida\) "true"
checkbox Ampola\)\ "true"
checkbox Abciximabe "true"
checkbox Inter-Atrial "true"
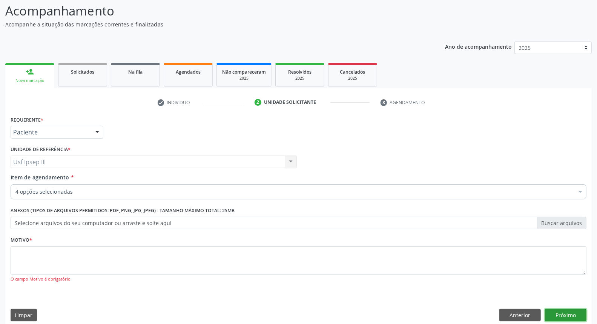
scroll to position [0, 0]
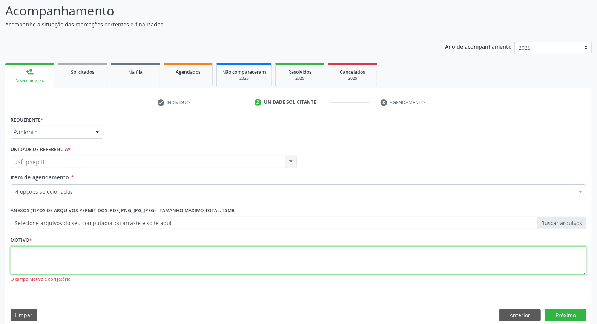
click at [83, 259] on textarea at bounding box center [299, 260] width 576 height 29
type textarea "gestante"
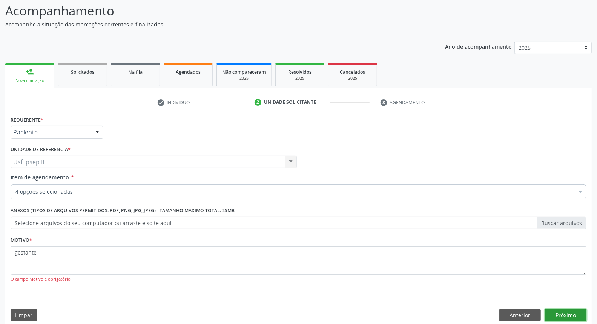
click at [560, 313] on button "Próximo" at bounding box center [565, 314] width 41 height 13
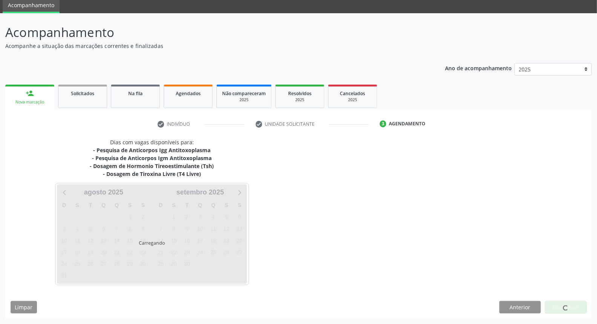
scroll to position [28, 0]
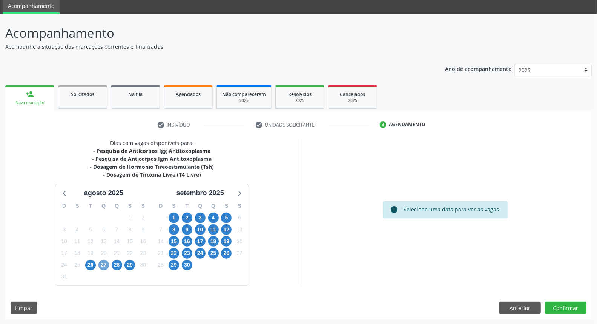
click at [104, 261] on span "27" at bounding box center [103, 264] width 11 height 11
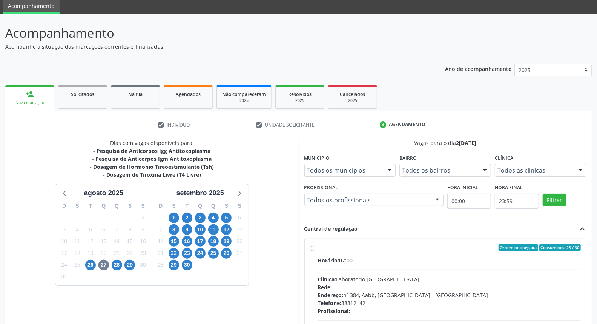
click at [381, 278] on div "Clínica: Laboratorio [GEOGRAPHIC_DATA]" at bounding box center [449, 279] width 263 height 8
click at [315, 251] on input "Ordem de chegada Consumidos: 23 / 30 Horário: 07:00 Clínica: Laboratorio Sao Fr…" at bounding box center [312, 247] width 5 height 7
radio input "true"
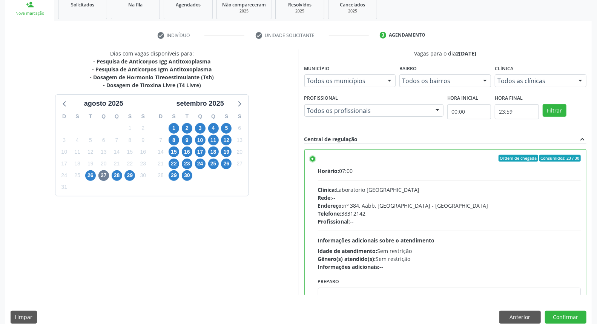
scroll to position [126, 0]
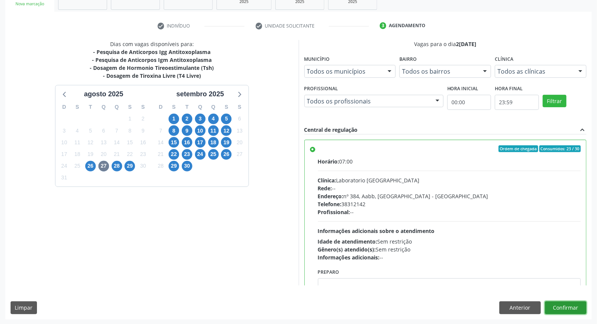
click at [562, 306] on button "Confirmar" at bounding box center [565, 307] width 41 height 13
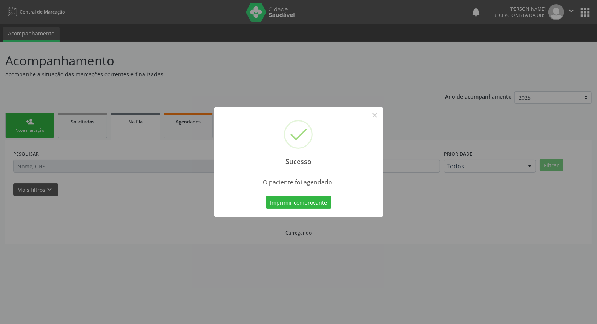
scroll to position [0, 0]
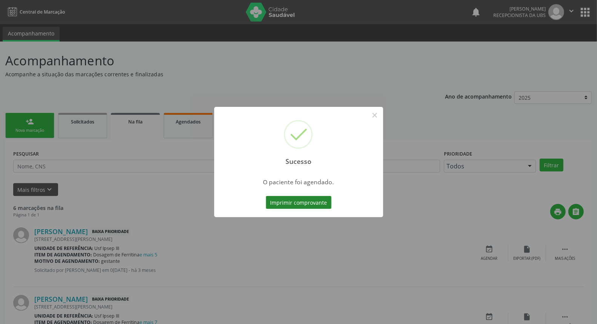
click at [285, 201] on button "Imprimir comprovante" at bounding box center [299, 202] width 66 height 13
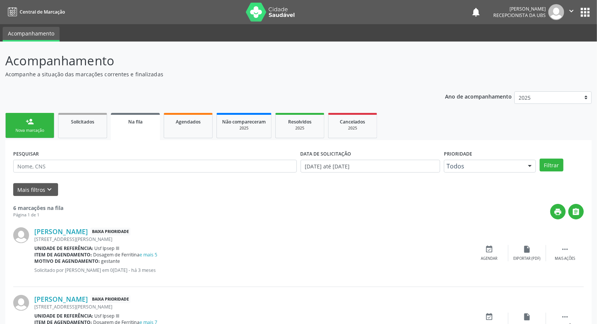
click at [38, 120] on link "person_add Nova marcação" at bounding box center [29, 125] width 49 height 25
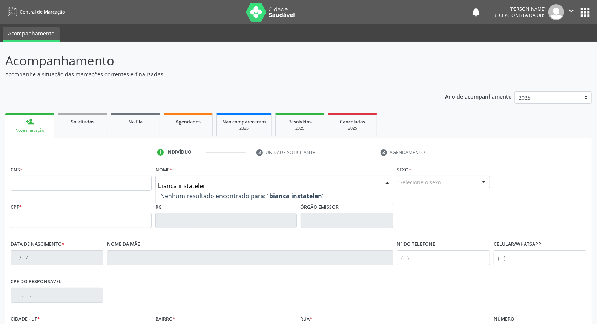
click at [190, 184] on input "bianca instatelen" at bounding box center [267, 185] width 219 height 15
type input "bianca instelen"
click at [210, 183] on input "bianca instelen" at bounding box center [267, 185] width 219 height 15
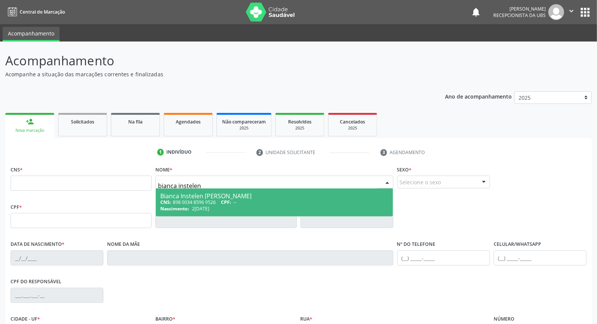
click at [209, 202] on div "CNS: 898 0034 8596 9526 CPF: --" at bounding box center [274, 202] width 228 height 6
type input "898 0034 8596 9526"
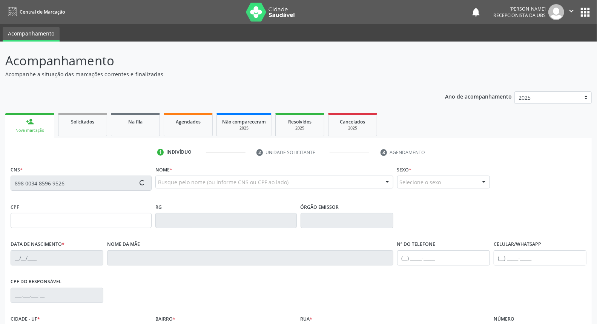
type input "[DATE]"
type input "[PERSON_NAME]"
type input "[PHONE_NUMBER]"
type input "S/N"
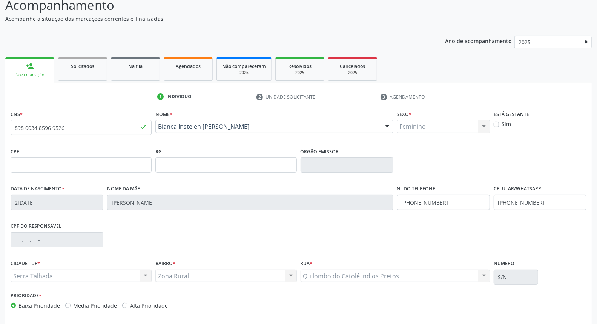
scroll to position [84, 0]
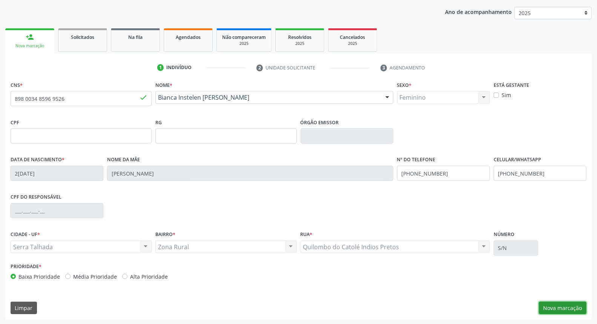
click at [564, 311] on button "Nova marcação" at bounding box center [563, 307] width 48 height 13
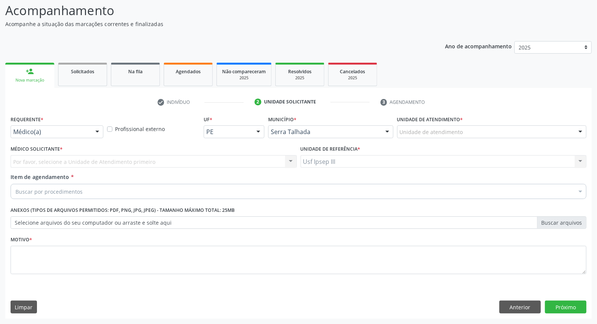
scroll to position [50, 0]
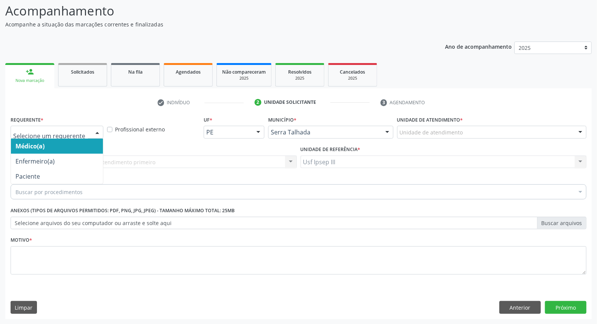
click at [97, 132] on div at bounding box center [97, 132] width 11 height 13
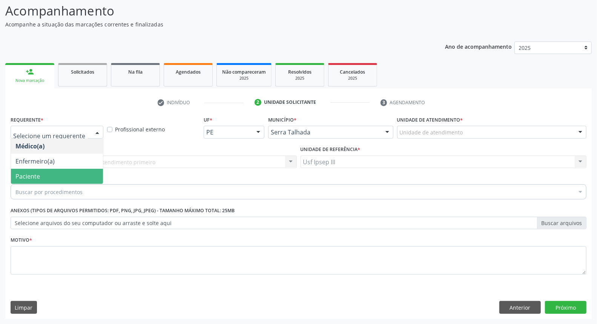
click at [84, 176] on span "Paciente" at bounding box center [57, 176] width 92 height 15
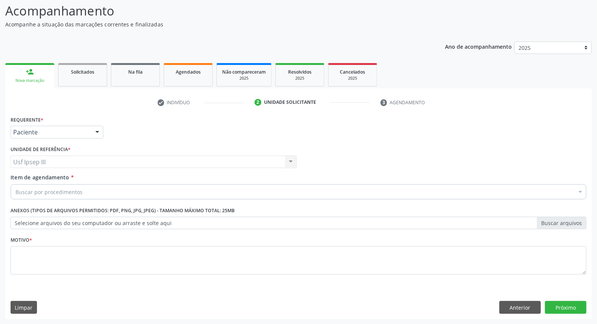
click at [92, 190] on div "Buscar por procedimentos" at bounding box center [299, 191] width 576 height 15
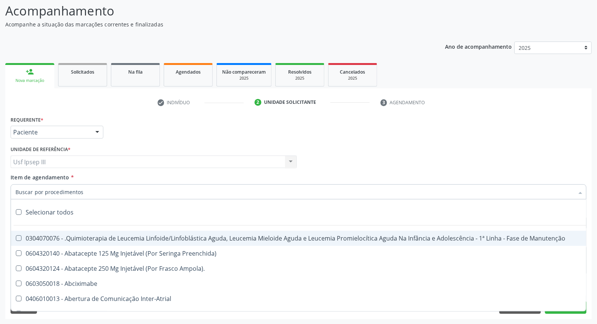
click at [92, 190] on input "Item de agendamento *" at bounding box center [294, 191] width 558 height 15
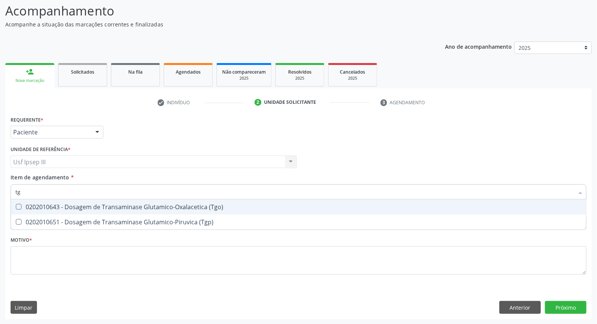
type input "tgo"
click at [106, 204] on div "0202010643 - Dosagem de Transaminase Glutamico-Oxalacetica (Tgo)" at bounding box center [298, 207] width 566 height 6
click at [112, 208] on div "0202010643 - Dosagem de Transaminase Glutamico-Oxalacetica (Tgo)" at bounding box center [298, 207] width 566 height 6
checkbox \(Tgo\) "true"
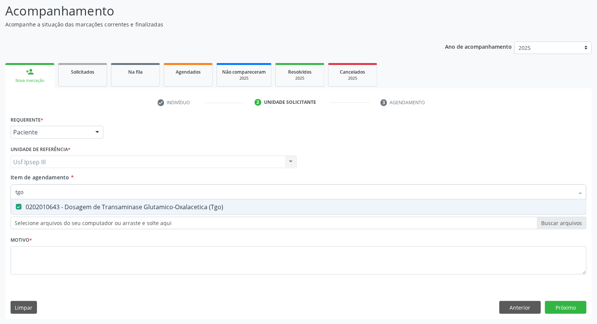
click at [92, 187] on input "tgo" at bounding box center [294, 191] width 558 height 15
type input "tgp"
click at [88, 206] on div "0202010651 - Dosagem de Transaminase Glutamico-Piruvica (Tgp)" at bounding box center [298, 207] width 566 height 6
click at [106, 206] on div "0202010651 - Dosagem de Transaminase Glutamico-Piruvica (Tgp)" at bounding box center [298, 207] width 566 height 6
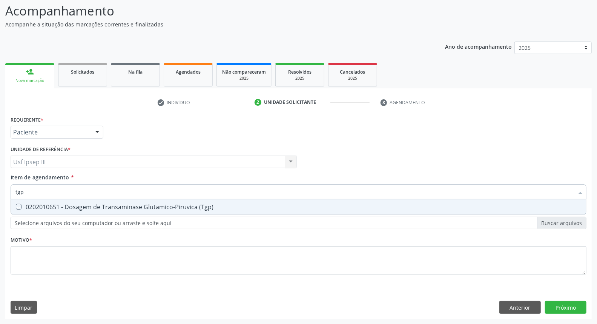
click at [106, 206] on div "0202010651 - Dosagem de Transaminase Glutamico-Piruvica (Tgp)" at bounding box center [298, 207] width 566 height 6
click at [107, 206] on div "0202010651 - Dosagem de Transaminase Glutamico-Piruvica (Tgp)" at bounding box center [298, 207] width 566 height 6
click at [109, 205] on div "0202010651 - Dosagem de Transaminase Glutamico-Piruvica (Tgp)" at bounding box center [298, 207] width 566 height 6
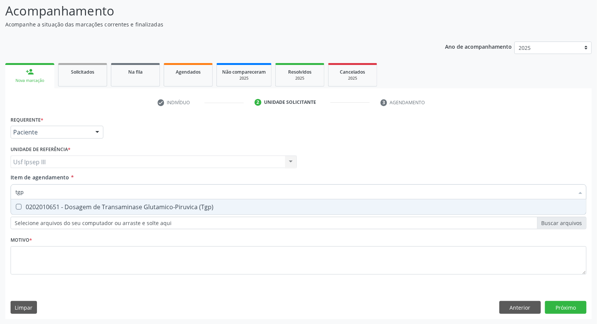
click at [111, 204] on div "0202010651 - Dosagem de Transaminase Glutamico-Piruvica (Tgp)" at bounding box center [298, 207] width 566 height 6
click at [103, 205] on div "0202010651 - Dosagem de Transaminase Glutamico-Piruvica (Tgp)" at bounding box center [298, 207] width 566 height 6
checkbox \(Tgp\) "true"
type input "t"
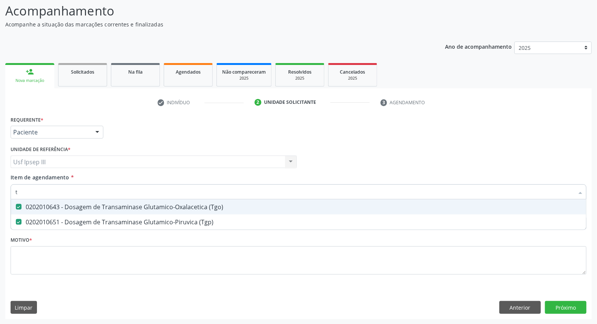
checkbox \(Tgo\) "false"
checkbox \(Tgp\) "false"
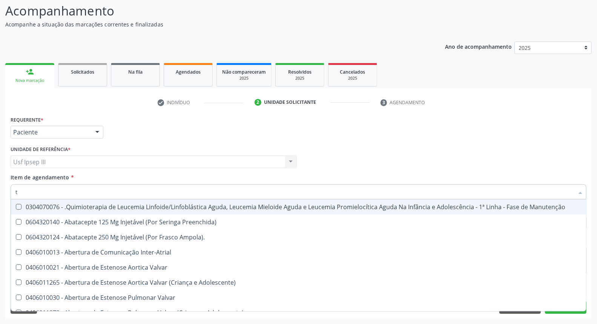
type input "tr"
checkbox Ii\) "true"
checkbox Grupo "true"
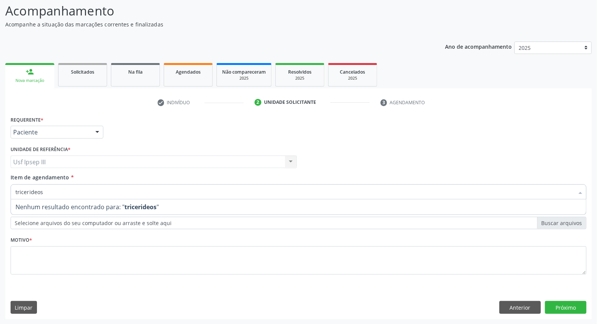
click at [21, 186] on input "tricerideos" at bounding box center [294, 191] width 558 height 15
type input "triglicerideos"
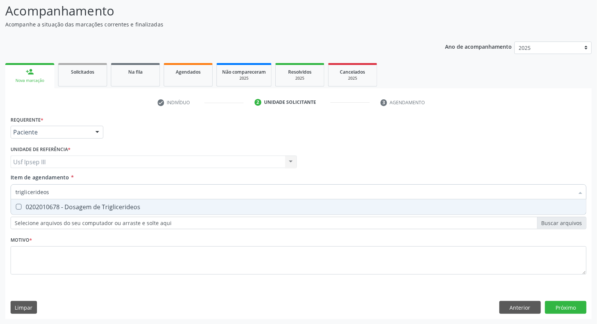
click at [44, 209] on div "0202010678 - Dosagem de Triglicerideos" at bounding box center [298, 207] width 566 height 6
checkbox Triglicerideos "true"
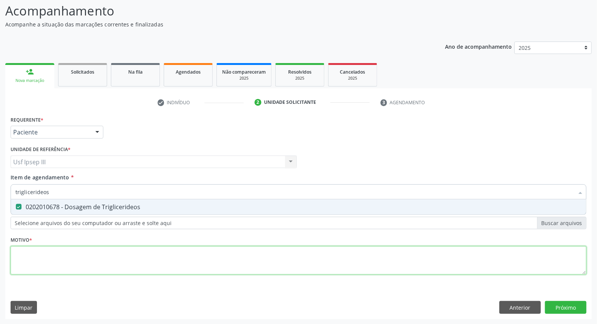
click at [77, 257] on div "Requerente * Paciente Médico(a) Enfermeiro(a) Paciente Nenhum resultado encontr…" at bounding box center [299, 199] width 576 height 171
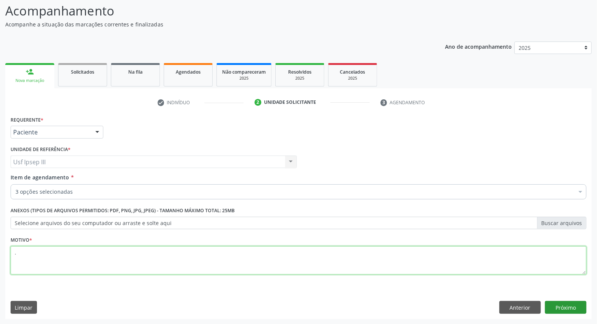
type textarea "."
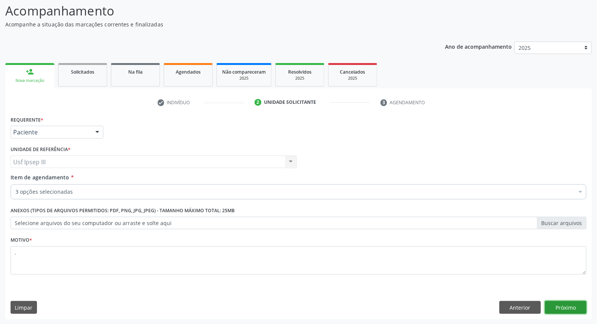
click at [568, 308] on button "Próximo" at bounding box center [565, 307] width 41 height 13
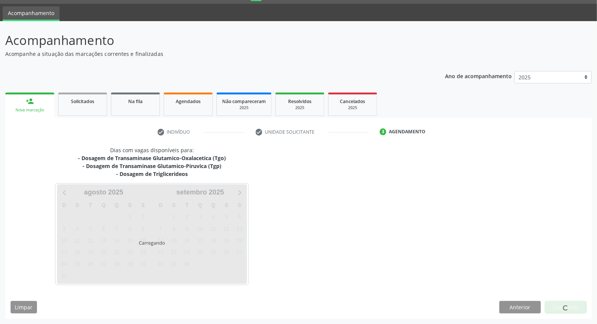
scroll to position [20, 0]
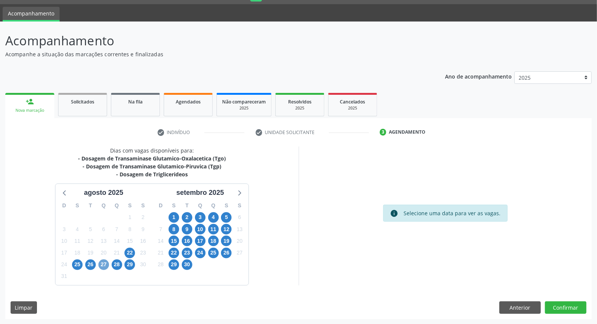
click at [102, 262] on span "27" at bounding box center [103, 264] width 11 height 11
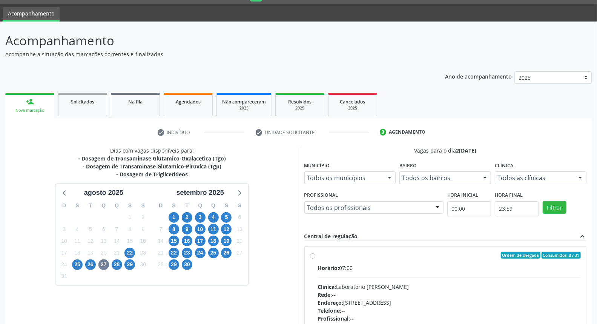
click at [510, 286] on div "Clínica: Laboratorio [PERSON_NAME]" at bounding box center [449, 286] width 263 height 8
click at [315, 258] on input "Ordem de chegada Consumidos: 8 / 31 Horário: 07:00 Clínica: Laboratorio Jose Pa…" at bounding box center [312, 254] width 5 height 7
radio input "true"
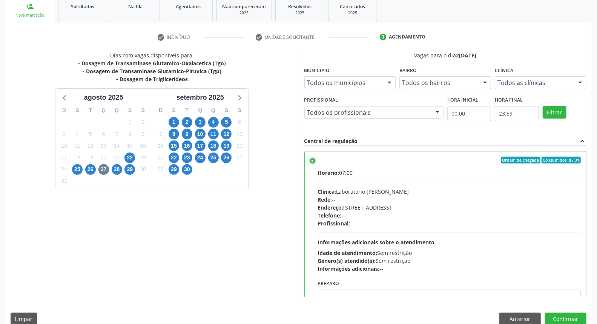
scroll to position [126, 0]
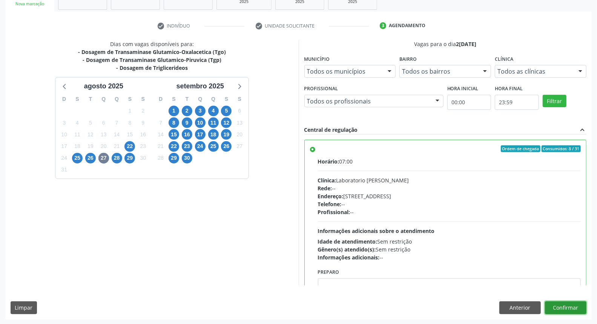
click at [561, 309] on button "Confirmar" at bounding box center [565, 307] width 41 height 13
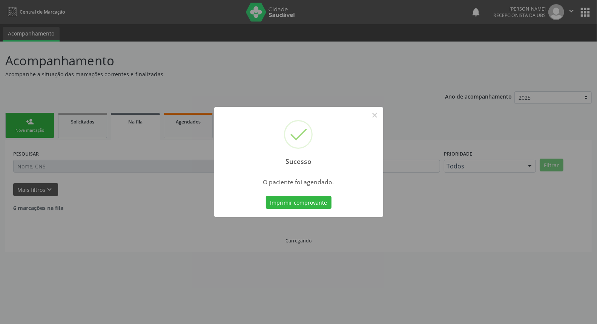
scroll to position [0, 0]
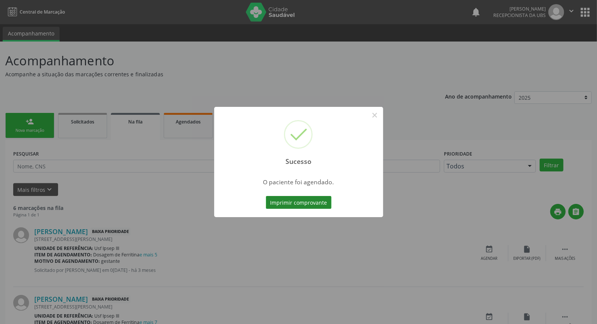
click at [294, 202] on button "Imprimir comprovante" at bounding box center [299, 202] width 66 height 13
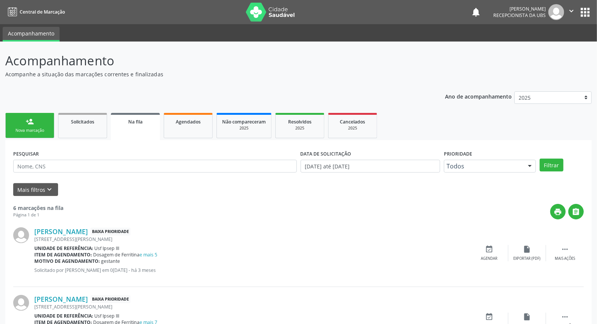
click at [31, 128] on div "Nova marcação" at bounding box center [30, 130] width 38 height 6
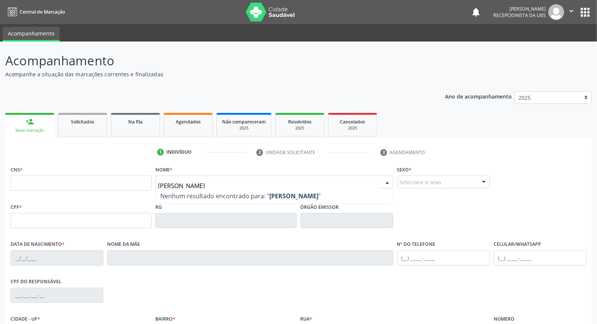
click at [191, 182] on input "karla milena monteiro" at bounding box center [267, 185] width 219 height 15
click at [233, 184] on input "karla milene monteiro" at bounding box center [267, 185] width 219 height 15
click at [194, 186] on input "karla milene monteiro" at bounding box center [267, 185] width 219 height 15
type input "[PERSON_NAME]"
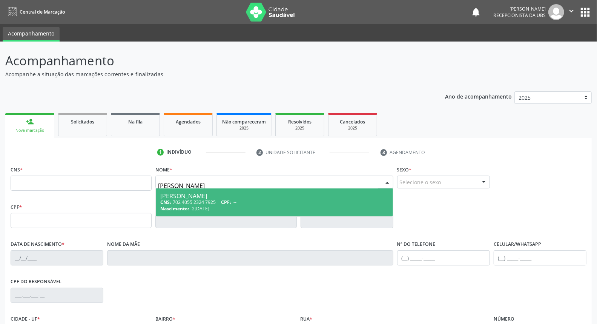
click at [258, 197] on div "[PERSON_NAME]" at bounding box center [274, 196] width 228 height 6
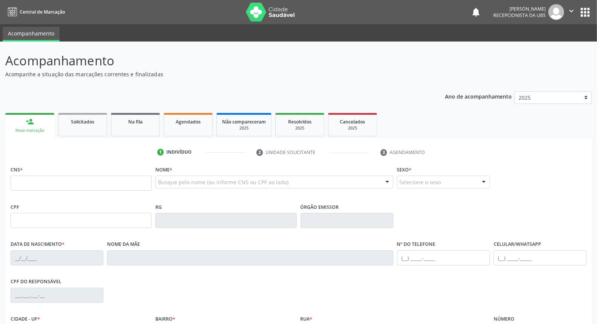
type input "702 4055 2324 7925"
type input "[DATE]"
type input "[PERSON_NAME]"
type input "[PHONE_NUMBER]"
type input "802"
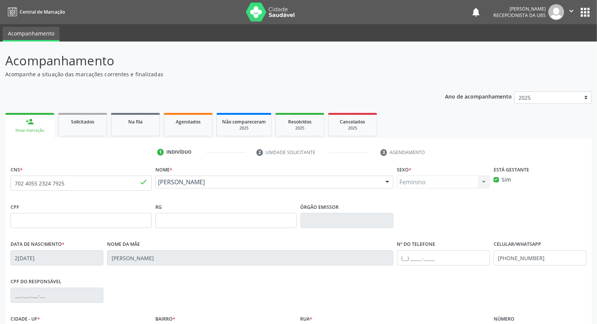
scroll to position [84, 0]
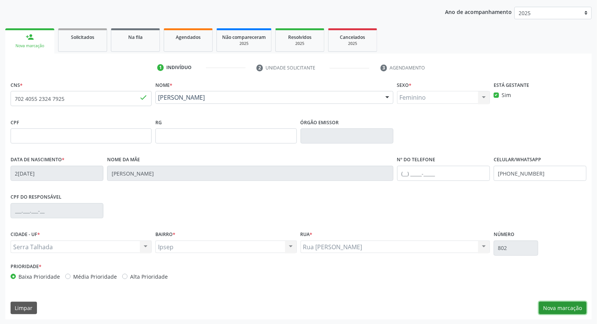
click at [573, 305] on button "Nova marcação" at bounding box center [563, 307] width 48 height 13
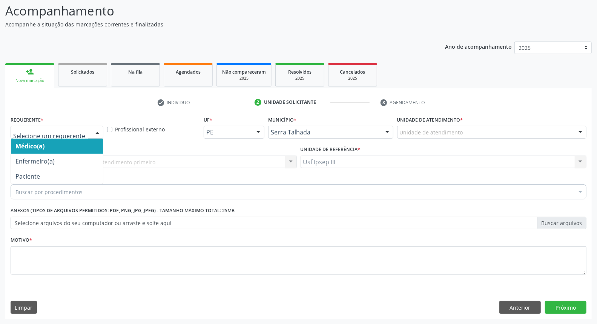
click at [96, 131] on div at bounding box center [97, 132] width 11 height 13
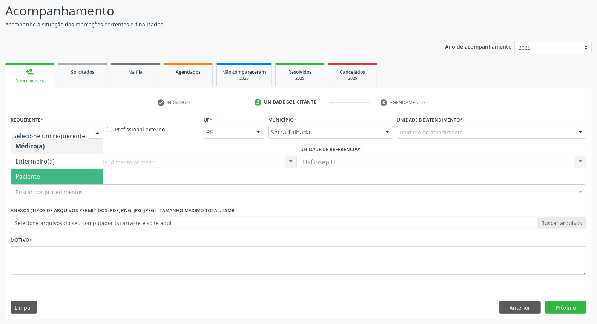
click at [78, 173] on span "Paciente" at bounding box center [57, 176] width 92 height 15
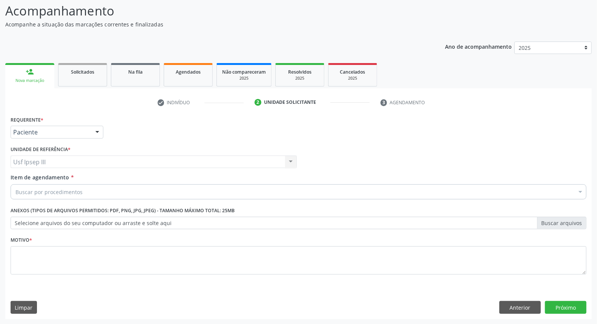
click at [84, 187] on div "Buscar por procedimentos" at bounding box center [299, 191] width 576 height 15
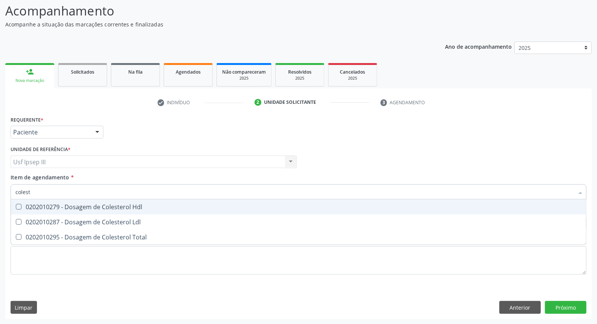
type input "coleste"
click at [100, 206] on div "0202010279 - Dosagem de Colesterol Hdl" at bounding box center [298, 207] width 566 height 6
checkbox Hdl "true"
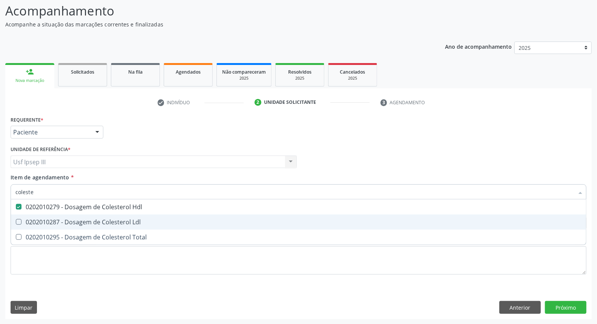
click at [98, 219] on div "0202010287 - Dosagem de Colesterol Ldl" at bounding box center [298, 222] width 566 height 6
checkbox Ldl "true"
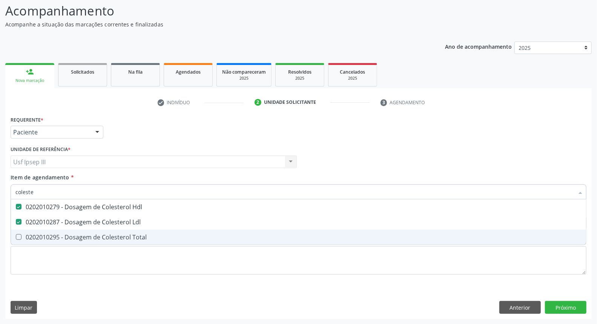
click at [103, 240] on span "0202010295 - Dosagem de Colesterol Total" at bounding box center [298, 236] width 575 height 15
checkbox Total "true"
type input "c"
checkbox Hdl "false"
checkbox Ldl "false"
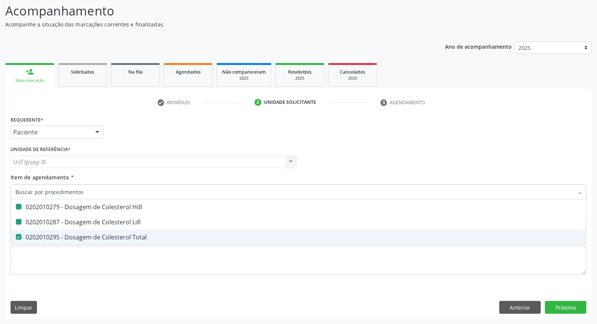
checkbox Total "false"
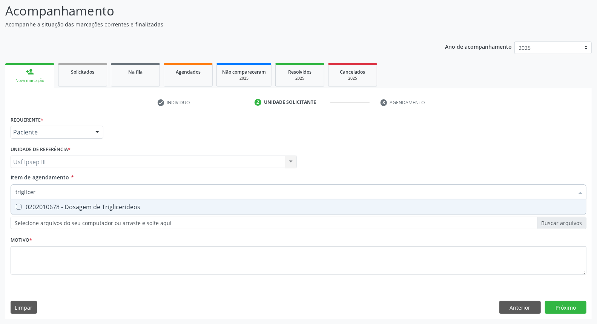
type input "trigliceri"
click at [107, 204] on div "0202010678 - Dosagem de Triglicerideos" at bounding box center [298, 207] width 566 height 6
checkbox Triglicerideos "true"
type input "t"
checkbox Triglicerideos "false"
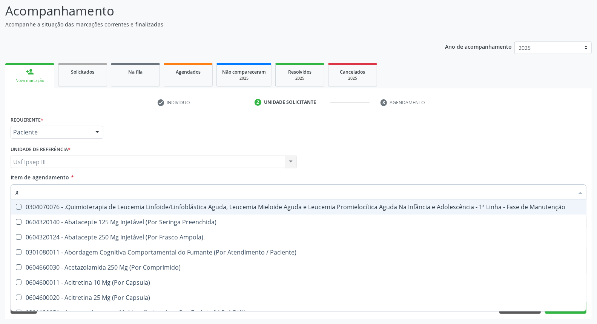
type input "gl"
checkbox Pé "true"
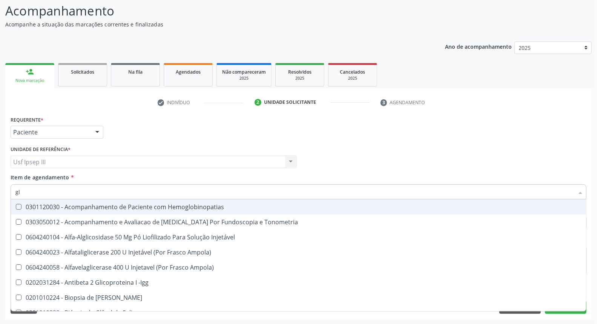
type input "gli"
checkbox Glomerular "true"
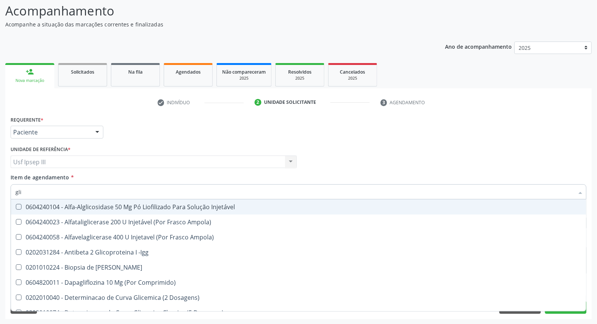
type input "glic"
checkbox Derrames "true"
checkbox Triglicerideos "false"
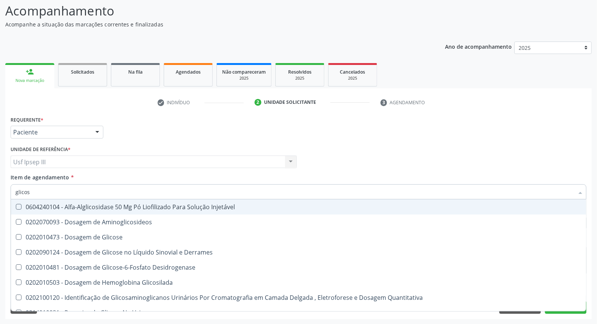
type input "glicose"
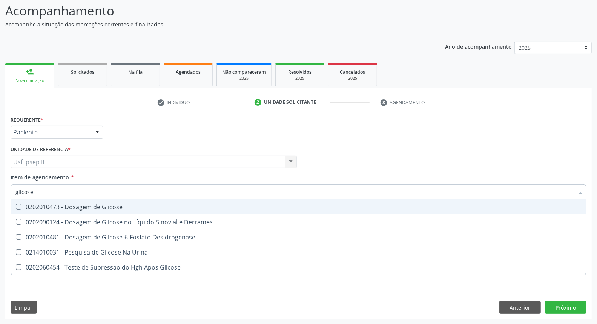
click at [107, 204] on div "0202010473 - Dosagem de Glicose" at bounding box center [298, 207] width 566 height 6
checkbox Glicose "true"
type input "glicos"
checkbox Glicose "false"
checkbox Desidrogenase "true"
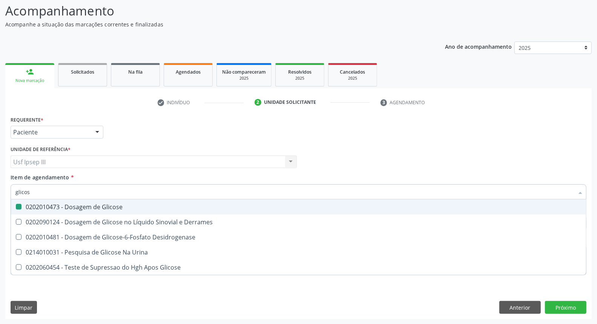
type input "glico"
checkbox Desidrogenase "false"
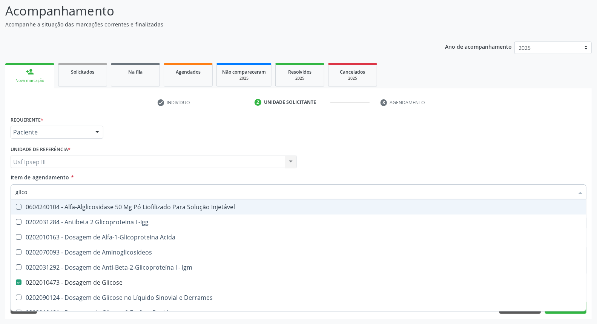
type input "glic"
checkbox Glicose "false"
checkbox Glicose "true"
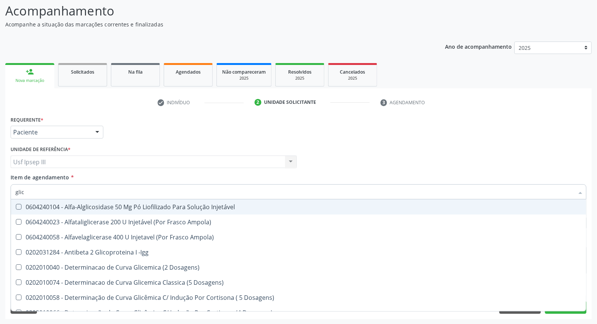
type input "gli"
checkbox Glicose "false"
checkbox Glicosilada "true"
checkbox Triglicerideos "false"
checkbox Delgada\) "true"
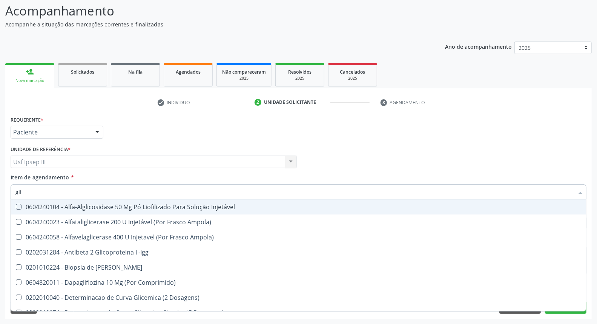
type input "gl"
checkbox Glicose "false"
checkbox Triglicerideos "false"
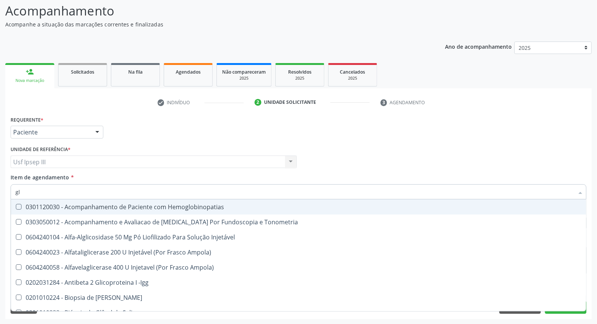
type input "g"
checkbox Glicose "false"
checkbox Triglicerideos "false"
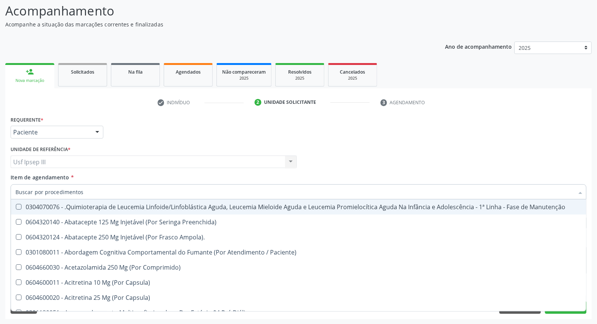
checkbox Hdl "false"
checkbox Ldl "false"
checkbox Total "false"
checkbox Glicose "false"
checkbox Triglicerideos "false"
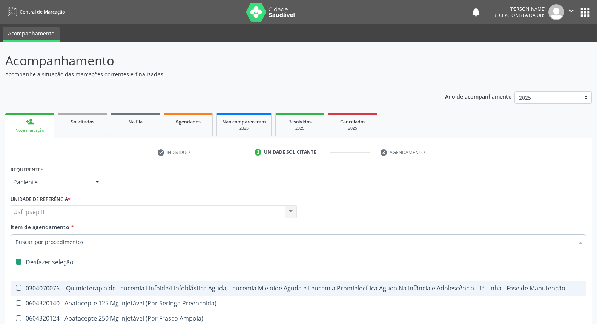
scroll to position [50, 0]
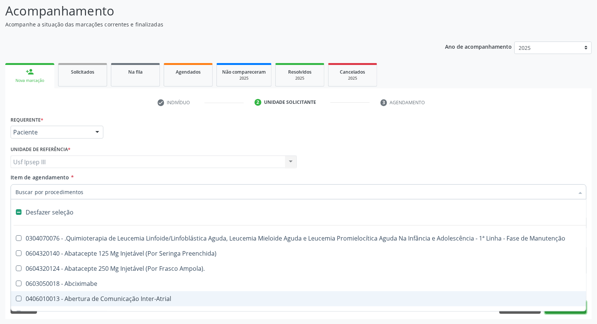
click at [556, 311] on button "Próximo" at bounding box center [565, 307] width 41 height 13
checkbox Preenchida\) "true"
checkbox Ampola\)\ "true"
checkbox Abciximabe "true"
checkbox Inter-Atrial "true"
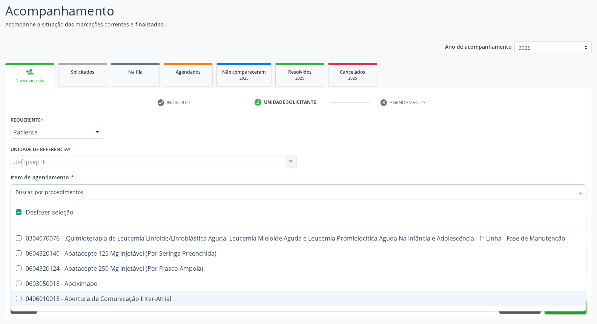
checkbox Valvar "true"
checkbox Adolescente\) "true"
checkbox Valvar "true"
checkbox Adolescente\) "true"
checkbox Paciente\) "true"
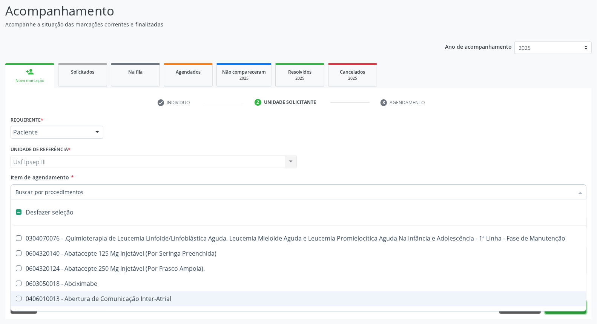
checkbox Urina "false"
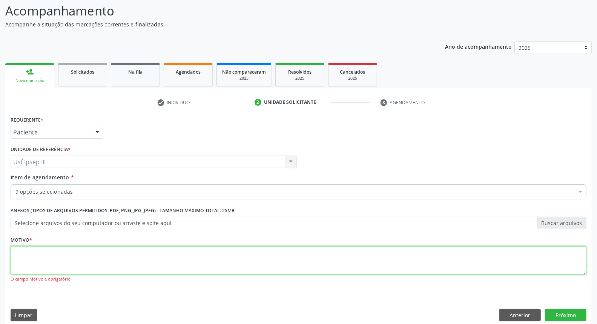
click at [13, 256] on textarea at bounding box center [299, 260] width 576 height 29
type textarea "gestante"
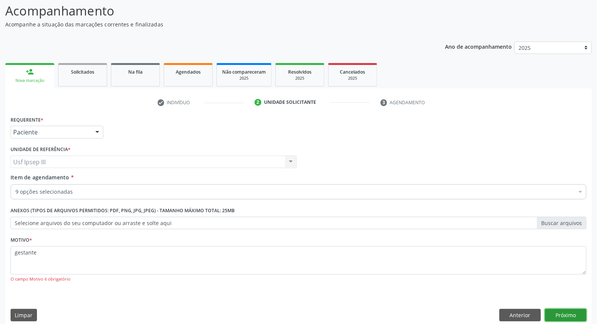
click at [569, 314] on button "Próximo" at bounding box center [565, 314] width 41 height 13
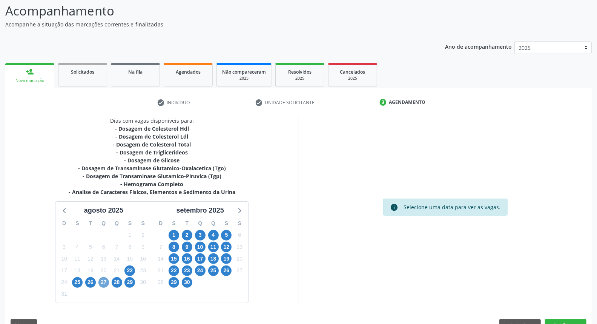
click at [103, 282] on span "27" at bounding box center [103, 282] width 11 height 11
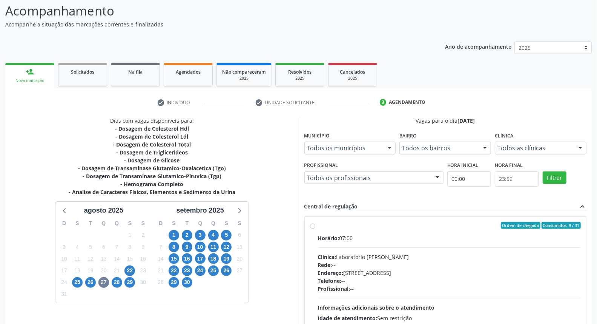
click at [435, 254] on div "Clínica: Laboratorio [PERSON_NAME]" at bounding box center [449, 257] width 263 height 8
click at [315, 228] on input "Ordem de chegada Consumidos: 9 / 31 Horário: 07:00 Clínica: Laboratorio [PERSON…" at bounding box center [312, 225] width 5 height 7
radio input "true"
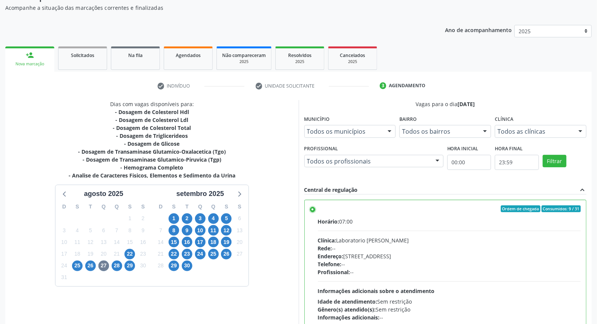
scroll to position [126, 0]
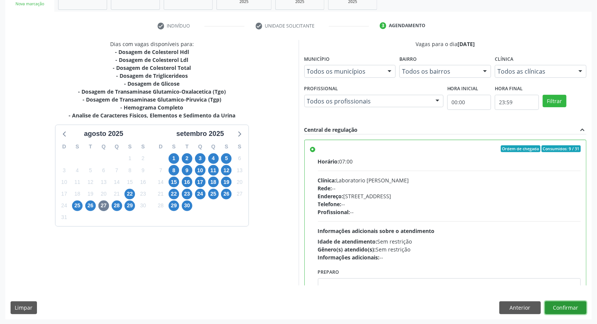
click at [576, 308] on button "Confirmar" at bounding box center [565, 307] width 41 height 13
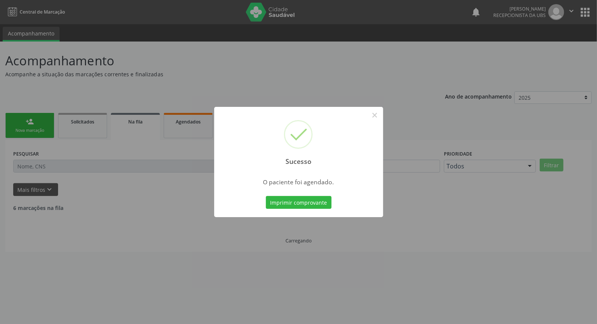
scroll to position [0, 0]
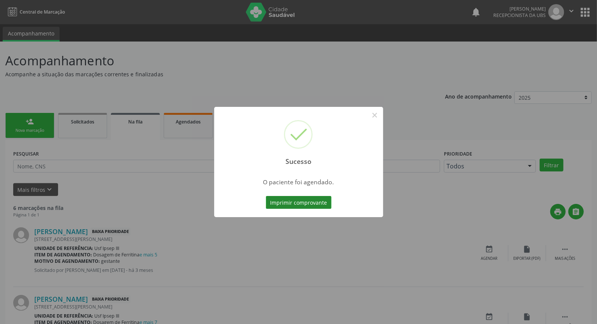
click at [296, 207] on button "Imprimir comprovante" at bounding box center [299, 202] width 66 height 13
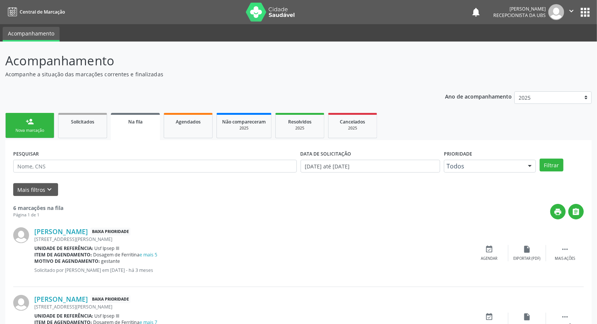
click at [32, 130] on div "Nova marcação" at bounding box center [30, 130] width 38 height 6
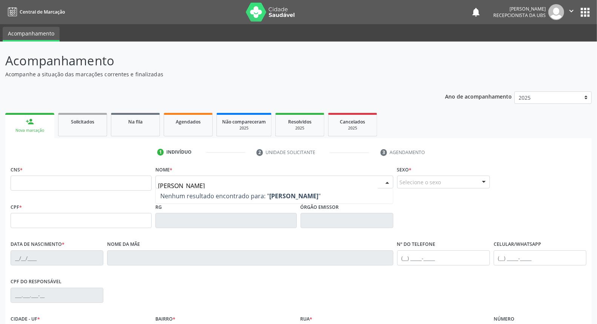
type input "[PERSON_NAME]"
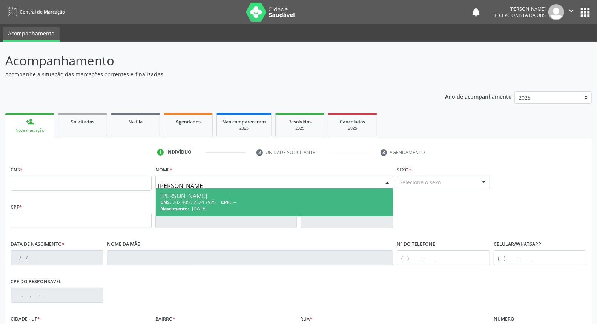
click at [191, 197] on div "[PERSON_NAME]" at bounding box center [274, 196] width 228 height 6
type input "702 4055 2324 7925"
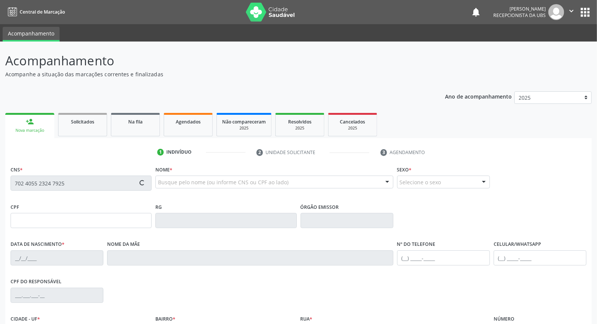
type input "[DATE]"
type input "[PERSON_NAME]"
type input "[PHONE_NUMBER]"
type input "802"
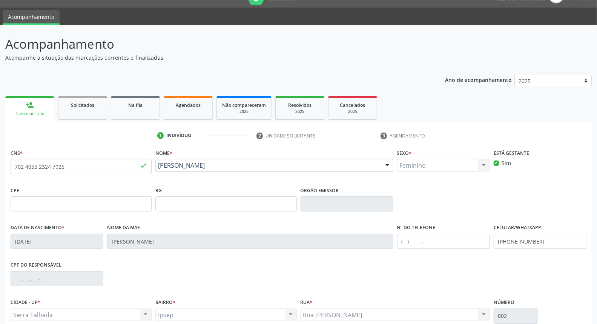
scroll to position [84, 0]
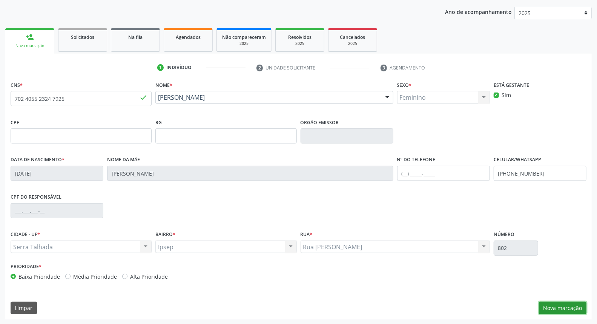
click at [563, 305] on button "Nova marcação" at bounding box center [563, 307] width 48 height 13
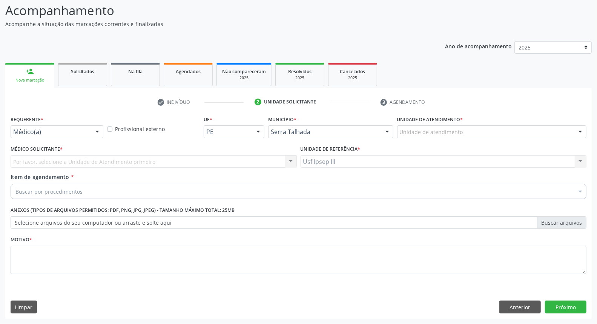
scroll to position [50, 0]
click at [95, 130] on div at bounding box center [97, 132] width 11 height 13
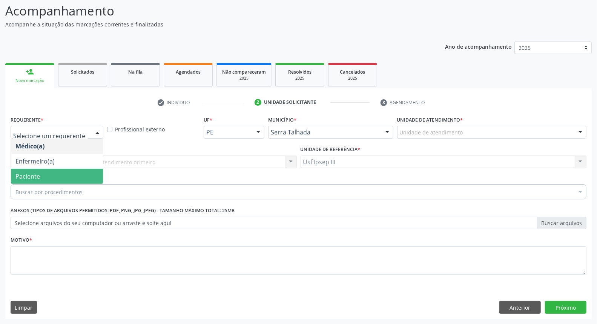
click at [83, 172] on span "Paciente" at bounding box center [57, 176] width 92 height 15
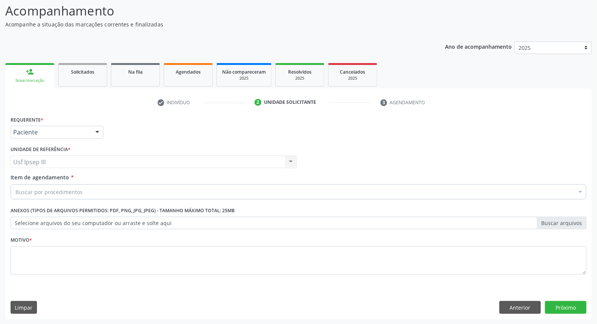
click at [87, 185] on div "Buscar por procedimentos" at bounding box center [299, 191] width 576 height 15
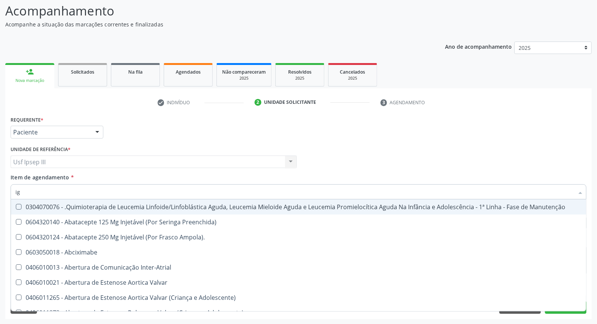
type input "igg"
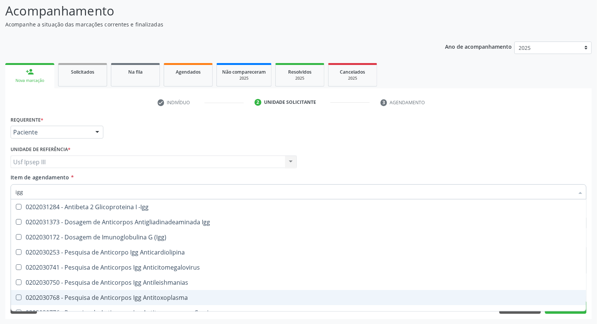
click at [118, 296] on div "0202030768 - Pesquisa de Anticorpos Igg Antitoxoplasma" at bounding box center [298, 297] width 566 height 6
checkbox Antitoxoplasma "true"
type input "ig"
checkbox Antitoxoplasma "false"
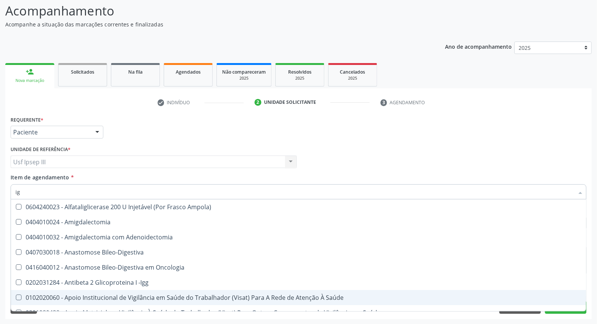
type input "i"
checkbox Antitoxoplasma "false"
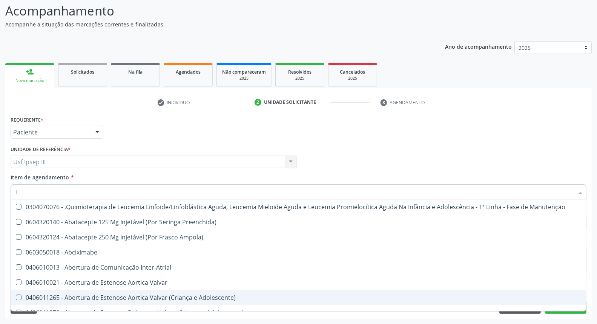
type input "ig"
checkbox Ml\) "true"
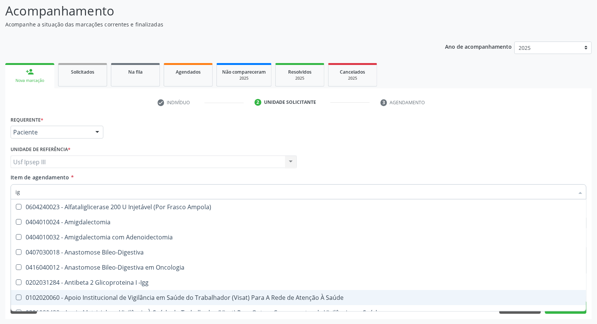
type input "igm"
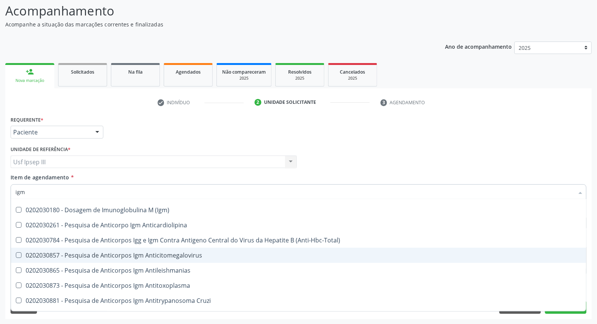
scroll to position [42, 0]
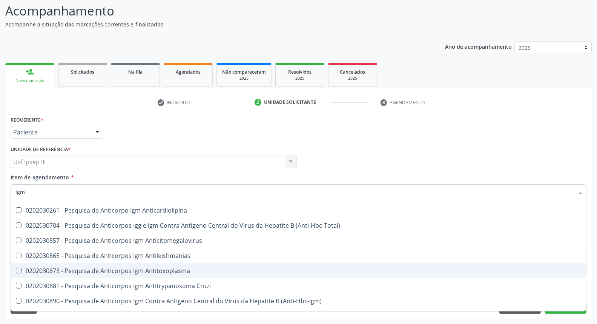
click at [110, 270] on div "0202030873 - Pesquisa de Anticorpos Igm Antitoxoplasma" at bounding box center [298, 270] width 566 height 6
checkbox Antitoxoplasma "true"
type input "ig"
checkbox Antitoxoplasma "false"
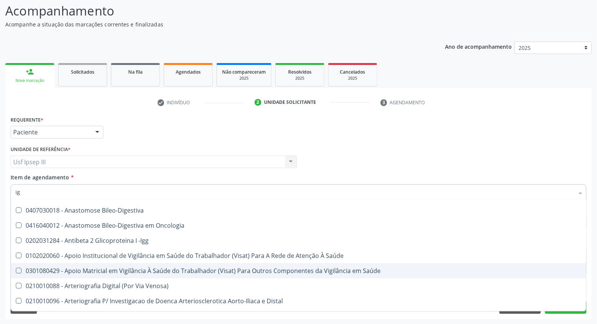
type input "i"
checkbox Antitoxoplasma "false"
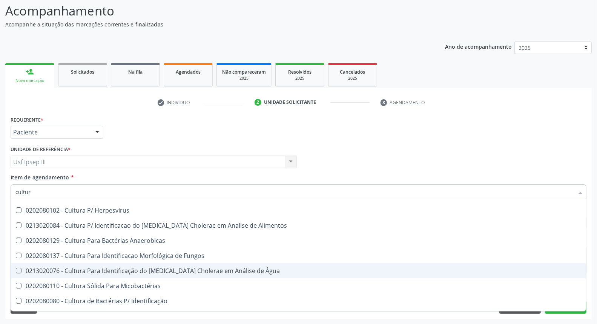
type input "cultura"
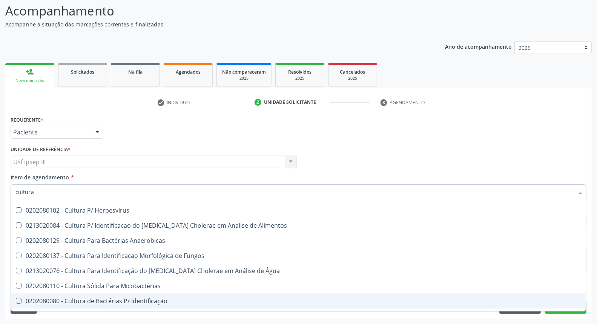
click at [115, 301] on div "0202080080 - Cultura de Bactérias P/ Identificação" at bounding box center [298, 300] width 566 height 6
checkbox Identificação "true"
type input "c"
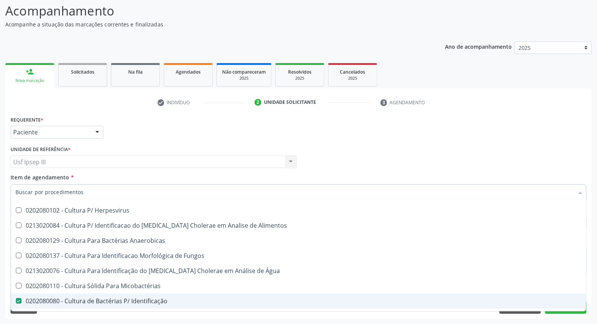
checkbox Identificação "false"
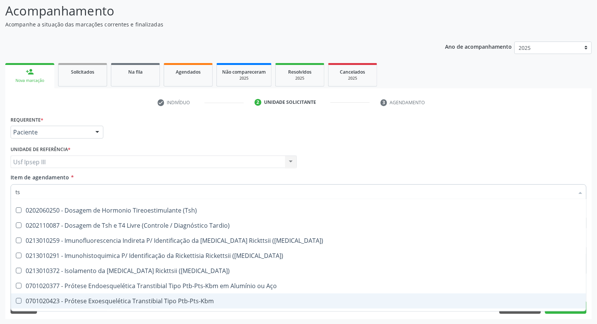
type input "tsh"
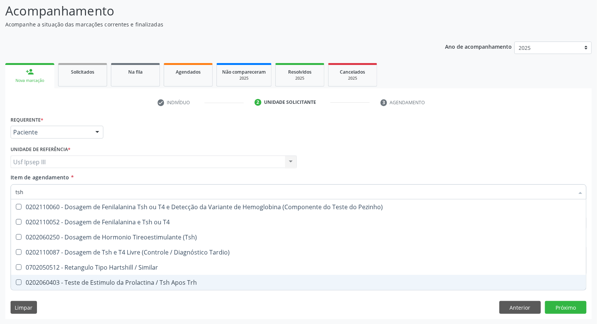
scroll to position [0, 0]
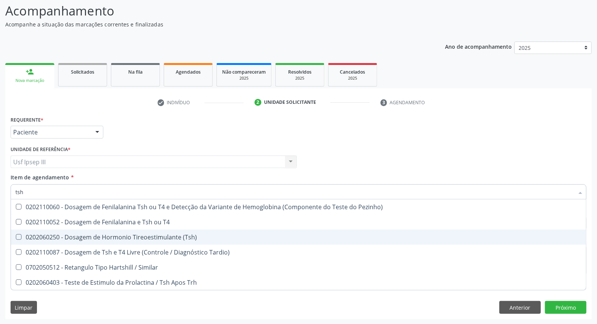
click at [89, 236] on div "0202060250 - Dosagem de Hormonio Tireoestimulante (Tsh)" at bounding box center [298, 237] width 566 height 6
checkbox \(Tsh\) "true"
type input "ts"
checkbox \(Tsh\) "false"
checkbox Tardio\) "true"
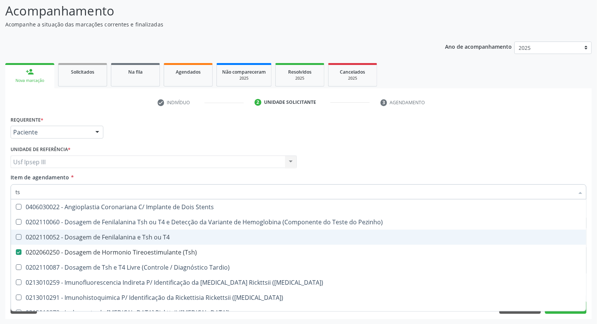
type input "t"
checkbox \(Tsh\) "false"
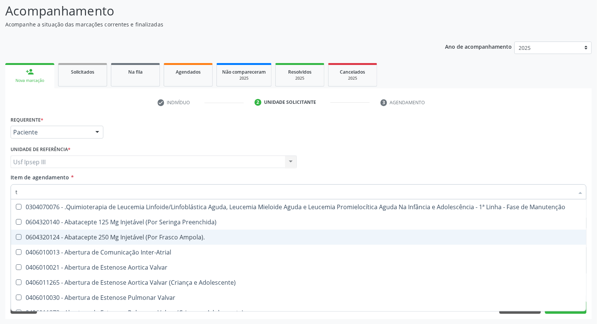
type input "t4"
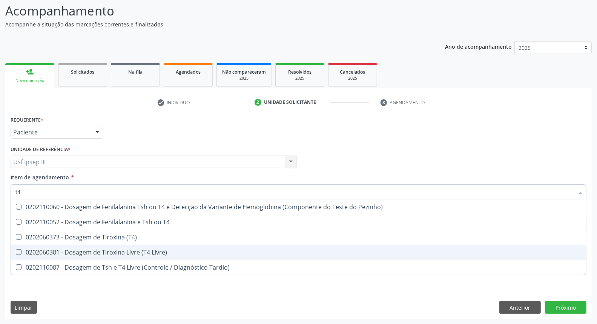
click at [91, 250] on div "0202060381 - Dosagem de Tiroxina Livre (T4 Livre)" at bounding box center [298, 252] width 566 height 6
checkbox Livre\) "true"
type input "t"
checkbox Livre\) "false"
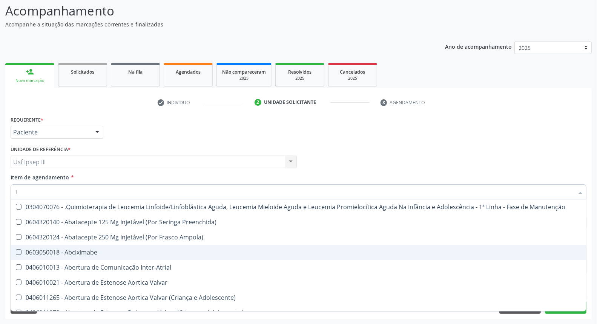
type input "ig"
checkbox Ml\) "true"
checkbox Frasco-Ampola\) "true"
type input "igg"
checkbox Adolescente\) "true"
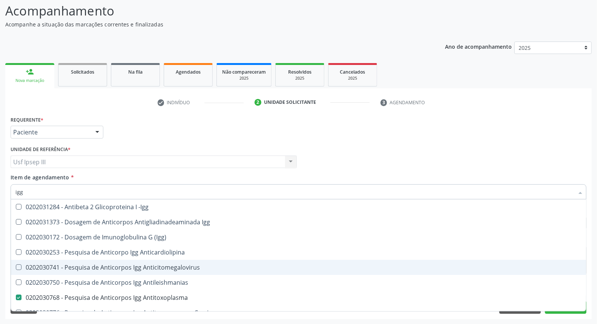
click at [86, 268] on div "0202030741 - Pesquisa de Anticorpos Igg Anticitomegalovirus" at bounding box center [298, 267] width 566 height 6
checkbox Anticitomegalovirus "true"
type input "ig"
checkbox Anticitomegalovirus "false"
checkbox Antitoxoplasma "false"
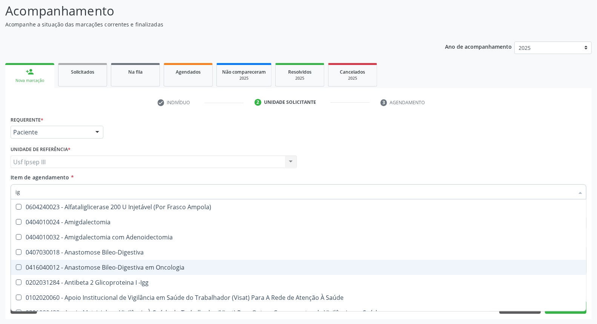
type input "igm"
checkbox Saúde "true"
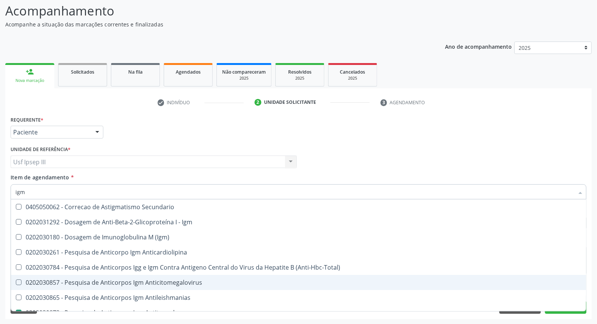
click at [95, 279] on div "0202030857 - Pesquisa de Anticorpos Igm Anticitomegalovirus" at bounding box center [298, 282] width 566 height 6
checkbox Anticitomegalovirus "true"
type input "ig"
checkbox Anticitomegalovirus "false"
checkbox Antitoxoplasma "false"
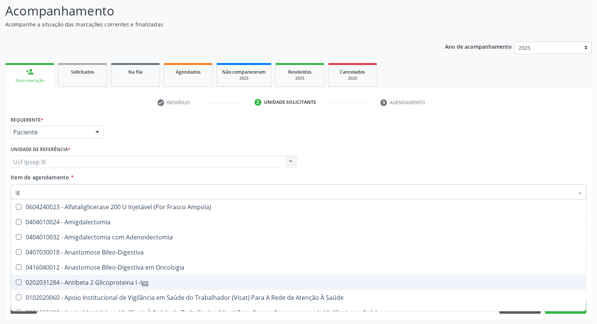
type input "i"
checkbox Anticitomegalovirus "false"
checkbox Antitoxoplasma "false"
checkbox Anticitomegalovirus "false"
checkbox Antitoxoplasma "false"
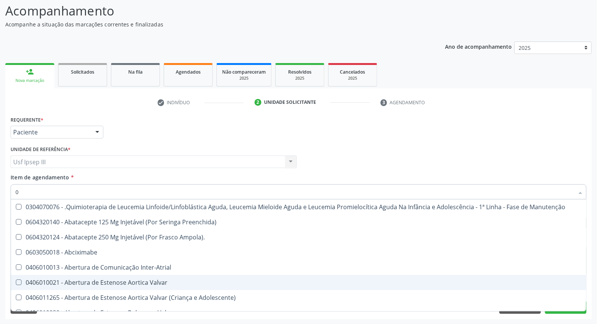
type input "02"
checkbox Aberto "true"
checkbox Simples "true"
checkbox Leprae "true"
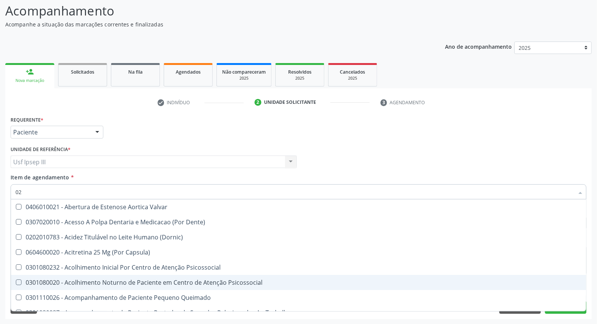
type input "020"
checkbox Gastro-Esofagico "true"
checkbox Identificação "false"
checkbox Hormonais "true"
checkbox Artéria "true"
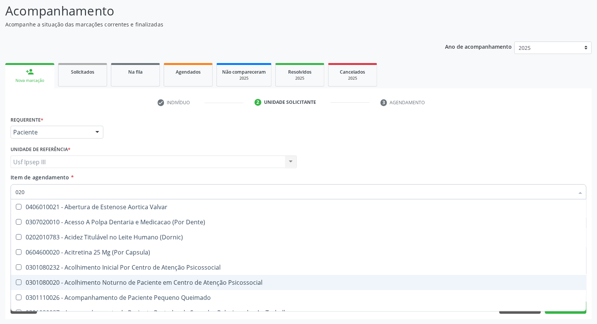
checkbox \(Tsh\) "false"
checkbox Livre\) "false"
type input "0202"
checkbox Amigdalectomia "true"
checkbox Puericultura "true"
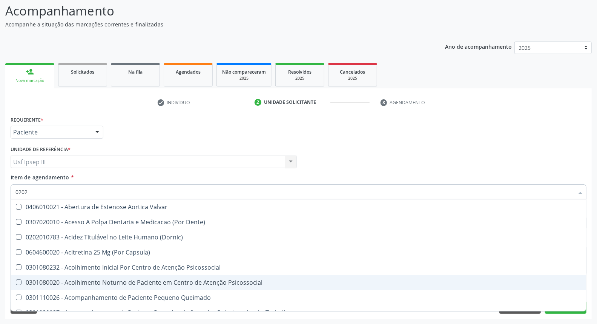
checkbox Aberto\) "true"
checkbox Gastro-Esofagico "false"
checkbox Uretroscopia "true"
checkbox Herpesvirus "true"
checkbox Contraste "true"
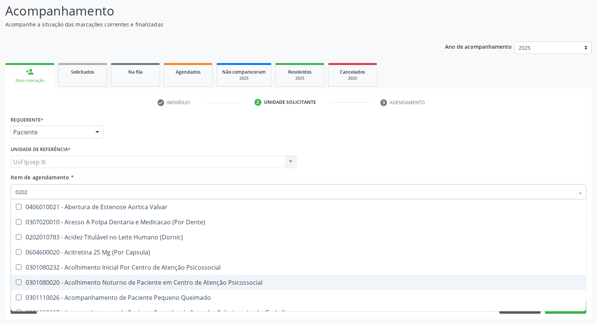
checkbox G\) "true"
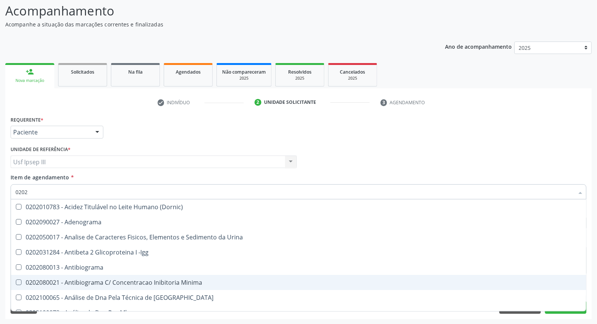
type input "02020"
checkbox Anaerobicas "true"
checkbox Identificação "false"
checkbox Esperma "true"
checkbox \(Tsh\) "false"
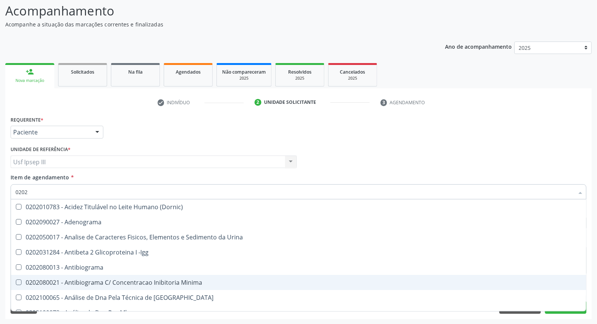
checkbox Progesterona "true"
checkbox Livre\) "false"
checkbox Trabalho "true"
checkbox Carini "true"
checkbox Gestante "true"
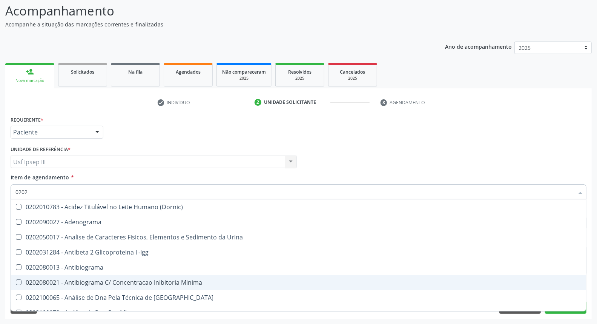
checkbox Parceria\) "true"
checkbox Anticitomegalovirus "false"
checkbox Antitoxoplasma "false"
checkbox Anticitomegalovirus "false"
checkbox Antitoxoplasma "false"
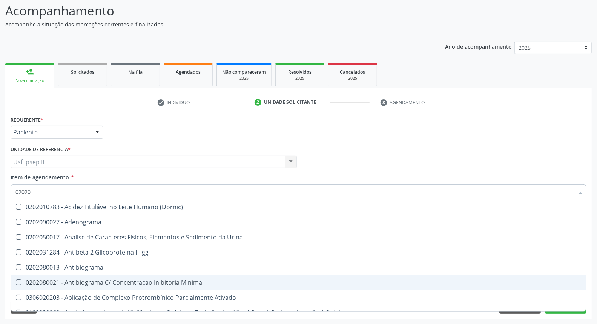
type input "020202"
checkbox Identificação "false"
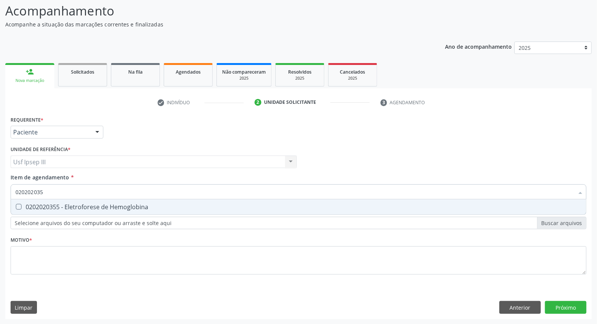
type input "0202020355"
click at [85, 208] on div "0202020355 - Eletroforese de Hemoglobina" at bounding box center [298, 207] width 566 height 6
checkbox Hemoglobina "true"
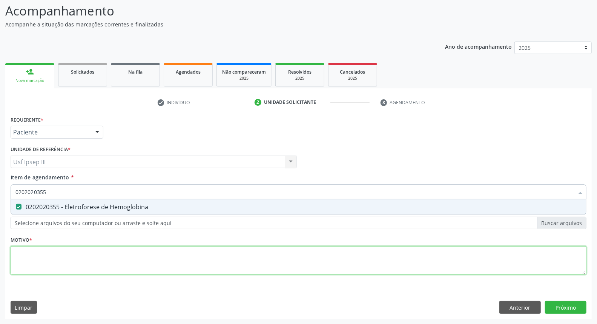
click at [66, 256] on div "Requerente * Paciente Médico(a) Enfermeiro(a) Paciente Nenhum resultado encontr…" at bounding box center [299, 199] width 576 height 171
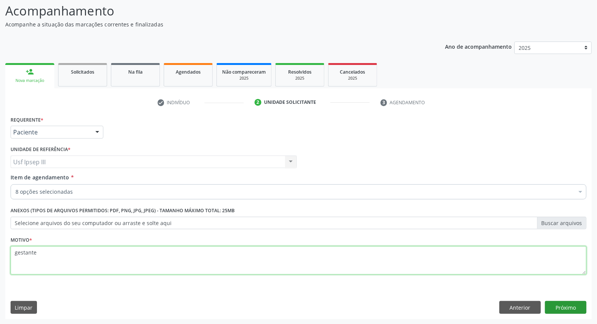
type textarea "gestante"
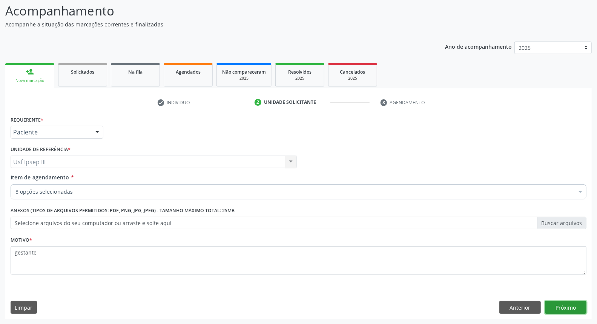
click at [562, 305] on button "Próximo" at bounding box center [565, 307] width 41 height 13
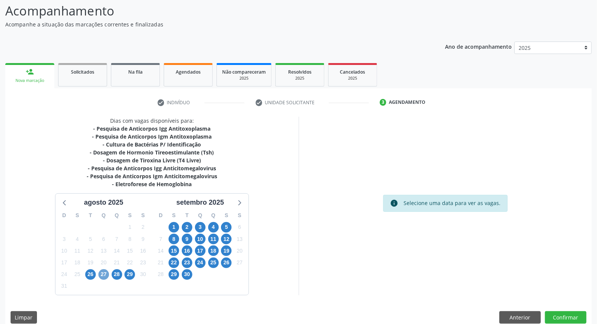
click at [99, 274] on span "27" at bounding box center [103, 274] width 11 height 11
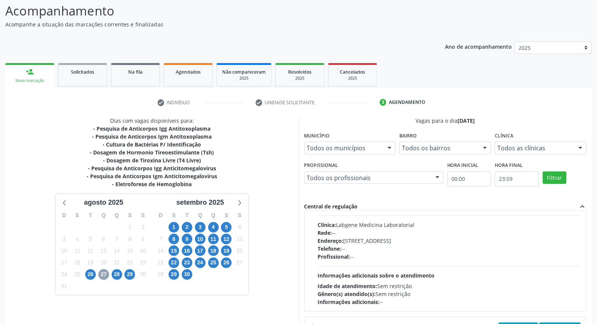
scroll to position [119, 0]
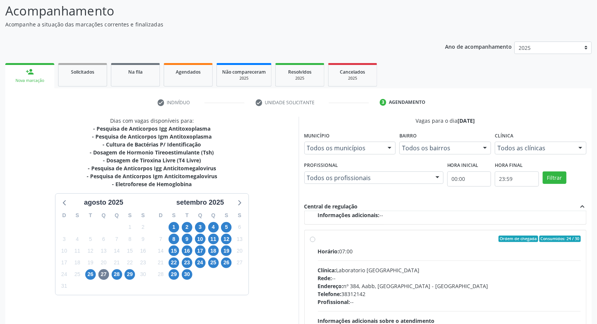
click at [453, 272] on div "Clínica: Laboratorio Sao Francisco" at bounding box center [449, 270] width 263 height 8
click at [315, 242] on input "Ordem de chegada Consumidos: 24 / 30 Horário: 07:00 Clínica: Laboratorio Sao Fr…" at bounding box center [312, 238] width 5 height 7
radio input "true"
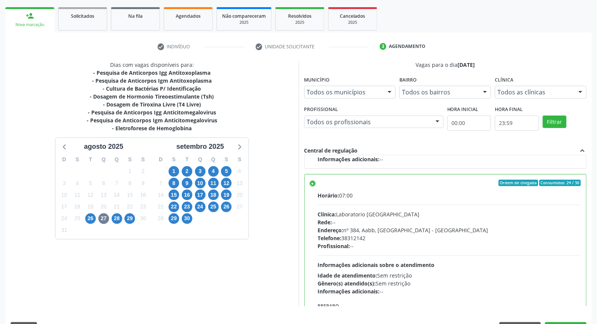
scroll to position [126, 0]
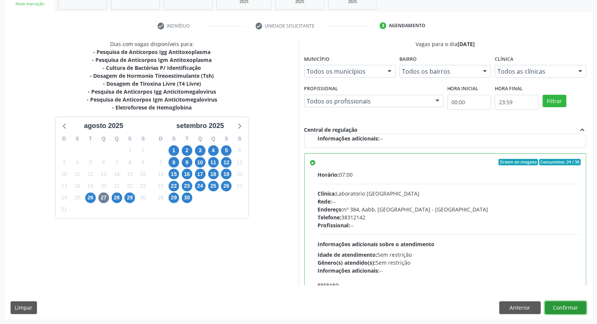
click at [564, 301] on button "Confirmar" at bounding box center [565, 307] width 41 height 13
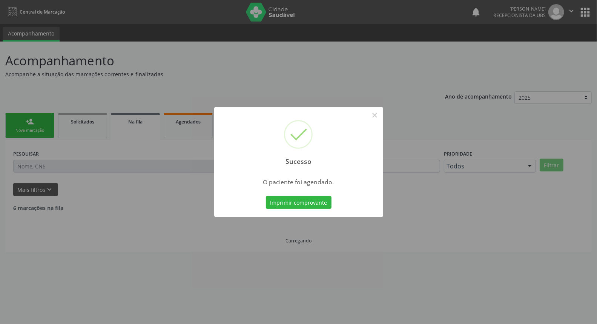
scroll to position [0, 0]
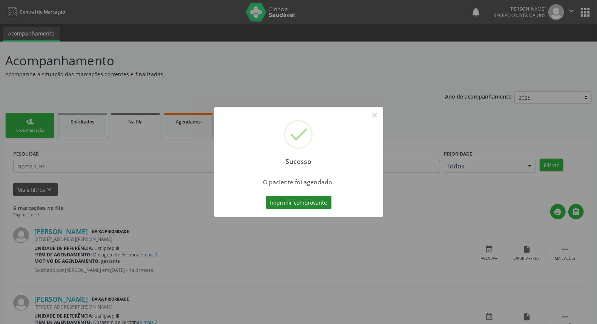
click at [278, 202] on button "Imprimir comprovante" at bounding box center [299, 202] width 66 height 13
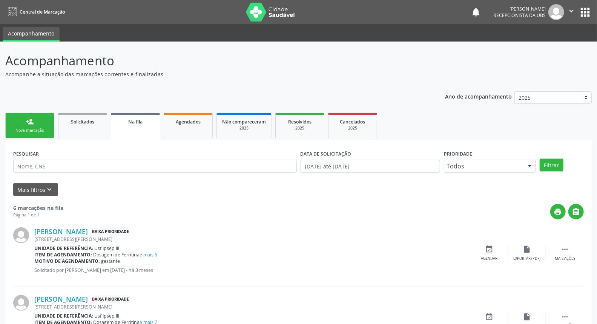
click at [38, 121] on link "person_add Nova marcação" at bounding box center [29, 125] width 49 height 25
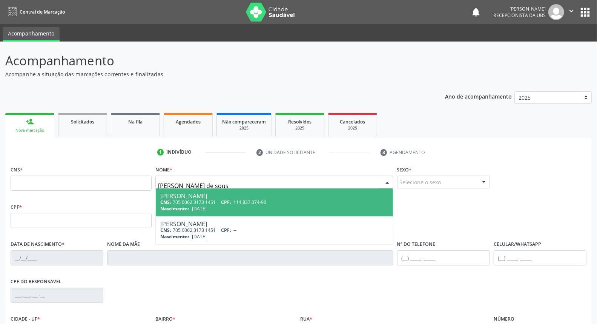
type input "[PERSON_NAME]"
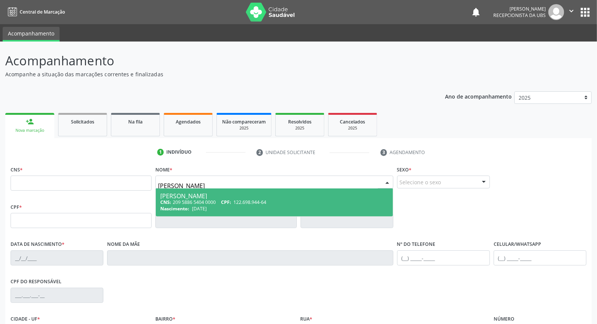
click at [174, 201] on div "CNS: 209 5886 5404 0000 CPF: 122.698.944-64" at bounding box center [274, 202] width 228 height 6
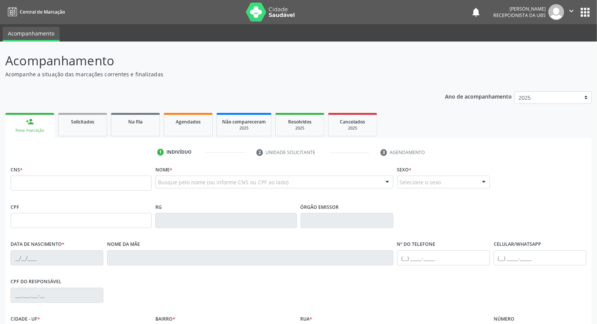
type input "209 5886 5404 0000"
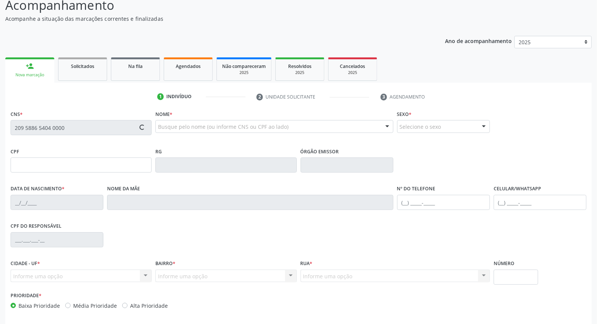
scroll to position [84, 0]
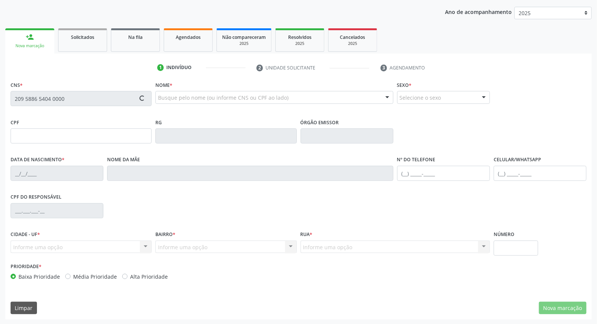
click at [563, 299] on div "CNS * 209 5886 5404 0000 Nome * Busque pelo nome (ou informe CNS ou CPF ao lado…" at bounding box center [298, 199] width 586 height 240
type input "122.698.944-64"
type input "[DATE]"
type input "[PERSON_NAME]"
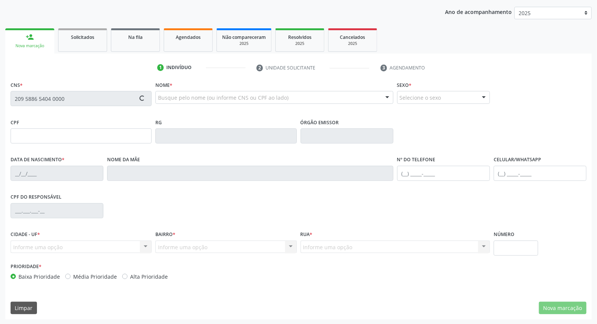
type input "[PHONE_NUMBER]"
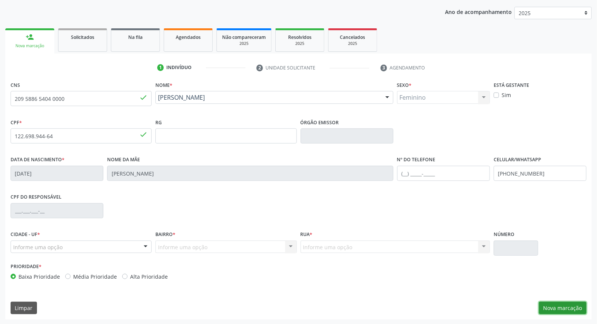
click at [569, 303] on button "Nova marcação" at bounding box center [563, 307] width 48 height 13
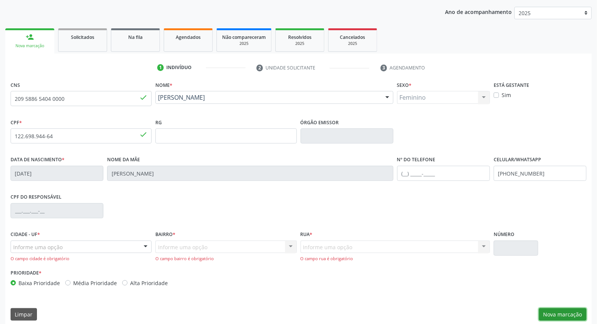
click at [556, 314] on button "Nova marcação" at bounding box center [563, 314] width 48 height 13
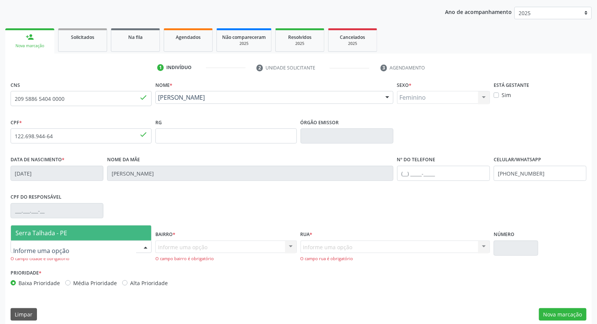
click at [144, 246] on div at bounding box center [145, 247] width 11 height 13
click at [133, 232] on span "Serra Talhada - PE" at bounding box center [81, 232] width 140 height 15
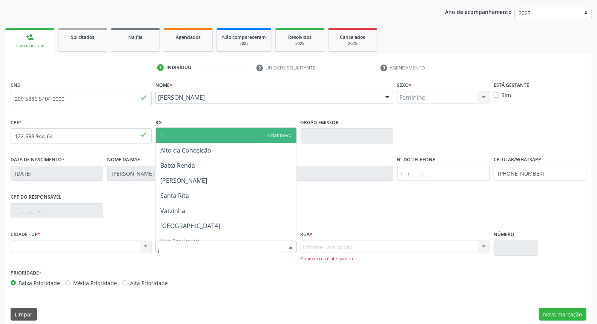
type input "ip"
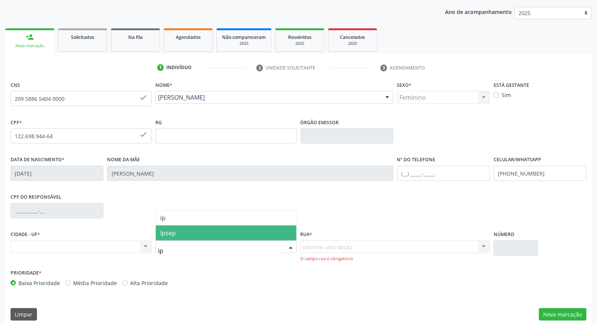
click at [183, 233] on span "Ipsep" at bounding box center [226, 232] width 140 height 15
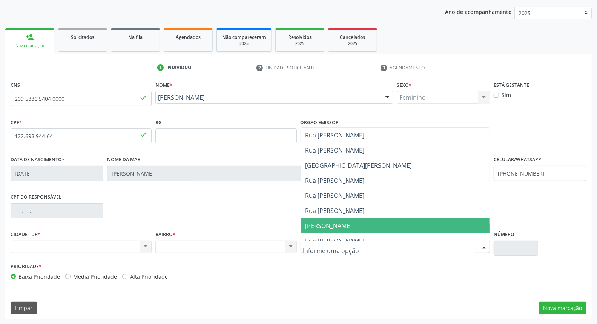
click at [321, 225] on span "[PERSON_NAME]" at bounding box center [328, 225] width 47 height 8
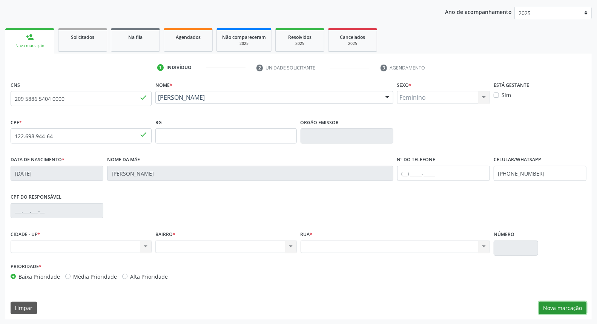
click at [559, 305] on button "Nova marcação" at bounding box center [563, 307] width 48 height 13
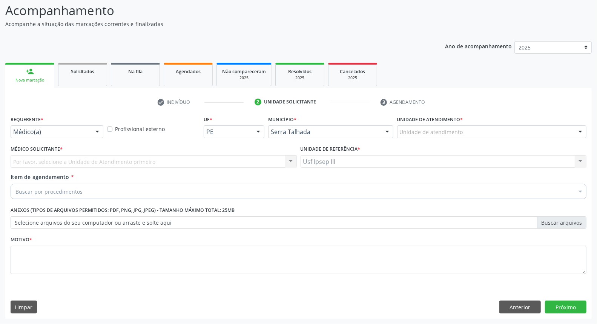
scroll to position [50, 0]
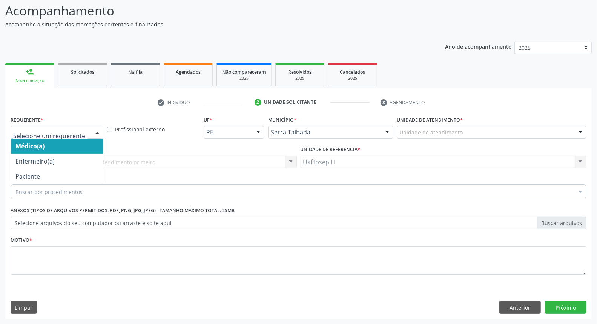
click at [95, 130] on div at bounding box center [97, 132] width 11 height 13
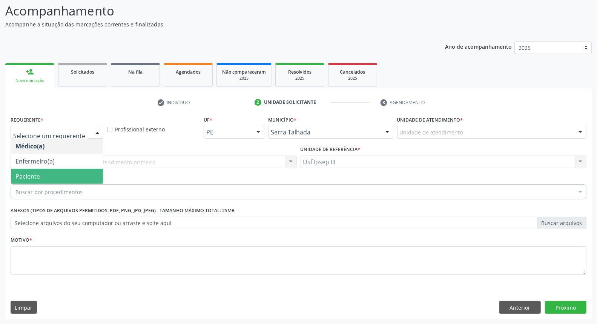
click at [87, 170] on span "Paciente" at bounding box center [57, 176] width 92 height 15
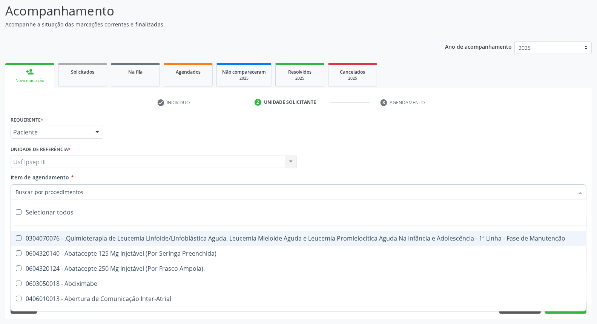
click at [89, 184] on div at bounding box center [299, 191] width 576 height 15
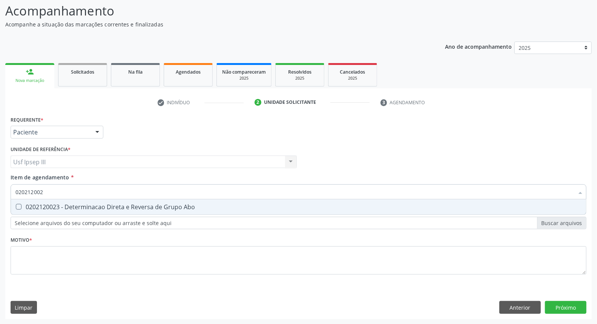
type input "0202120023"
click at [80, 206] on div "0202120023 - Determinacao Direta e Reversa de Grupo Abo" at bounding box center [298, 207] width 566 height 6
checkbox Abo "true"
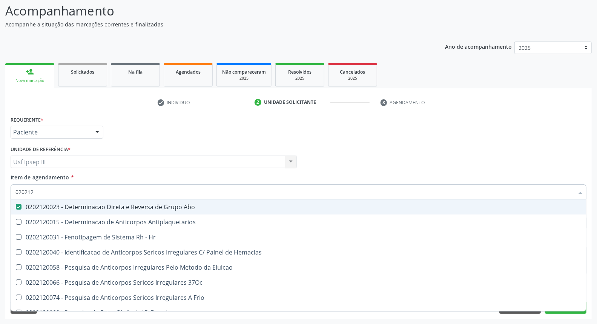
type input "02021"
checkbox Abo "false"
checkbox \(Tia\) "true"
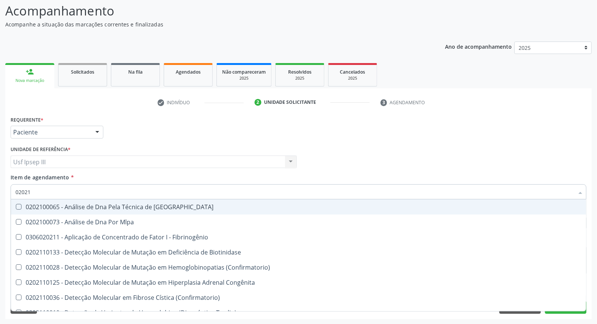
type input "0202"
checkbox Abo "false"
checkbox Exoma "true"
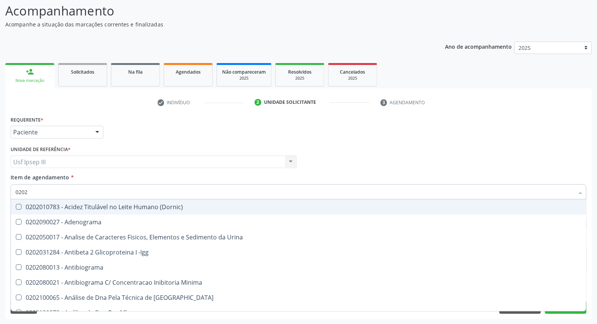
type input "02020"
checkbox Abo "false"
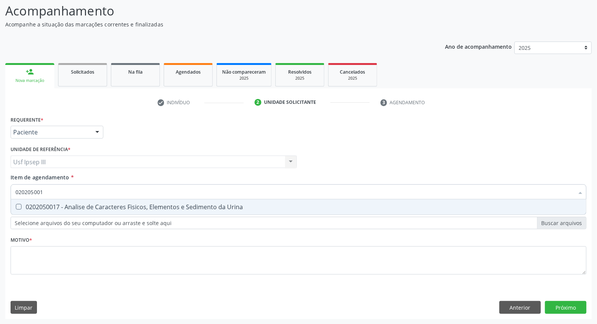
type input "0202050017"
click at [80, 206] on div "0202050017 - Analise de Caracteres Fisicos, Elementos e Sedimento da Urina" at bounding box center [298, 207] width 566 height 6
checkbox Urina "true"
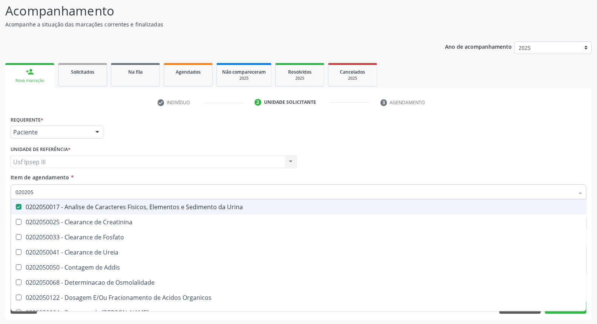
type input "02020"
checkbox Urina "false"
checkbox Fosfato "true"
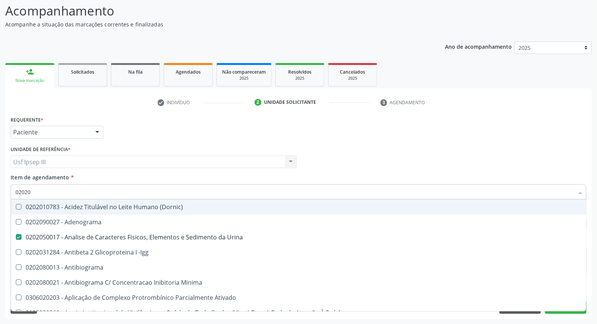
type input "020201"
checkbox Urina "false"
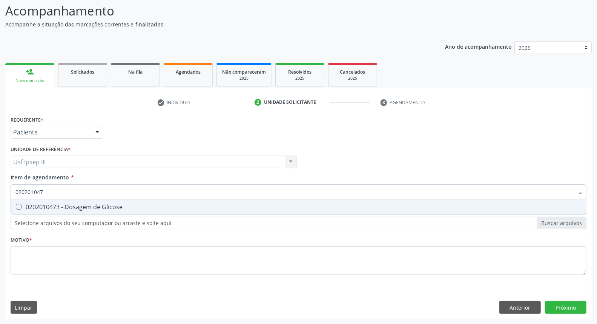
type input "0202010473"
click at [80, 206] on div "0202010473 - Dosagem de Glicose" at bounding box center [298, 207] width 566 height 6
checkbox Glicose "true"
type input "02020104"
checkbox Glicose "false"
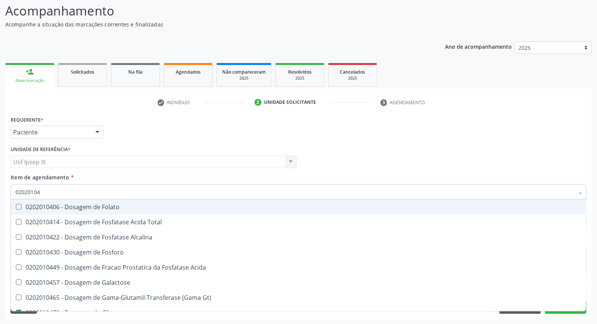
type input "0202010"
checkbox Glicose "false"
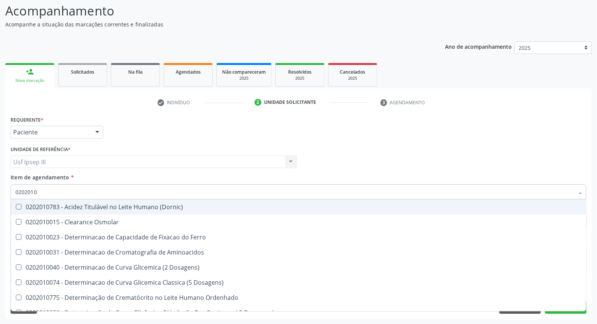
type input "020201"
checkbox Glicose "false"
checkbox Nt-Probnp\) "true"
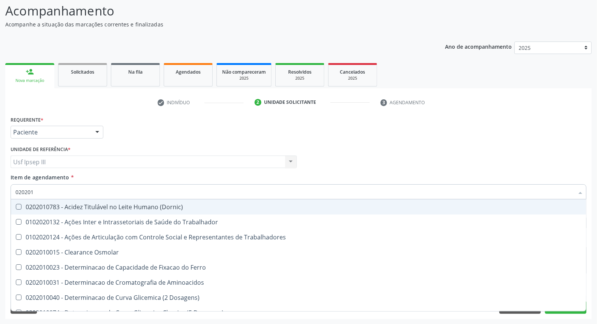
type input "02020"
checkbox Trabalhadores "true"
checkbox Glicose "false"
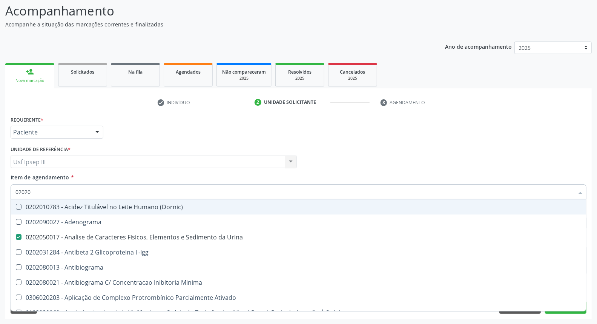
type input "020202"
checkbox Urina "false"
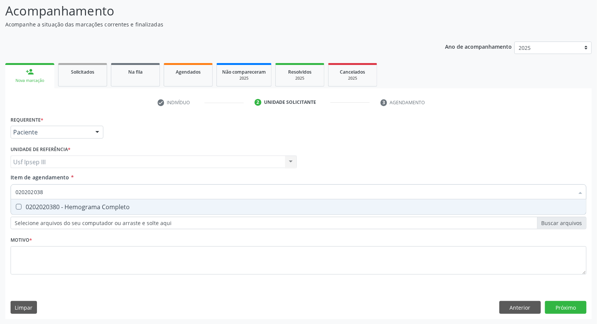
type input "0202020380"
click at [80, 206] on div "0202020380 - Hemograma Completo" at bounding box center [298, 207] width 566 height 6
checkbox Completo "true"
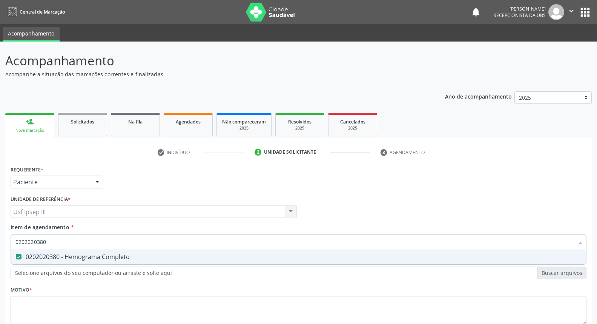
scroll to position [50, 0]
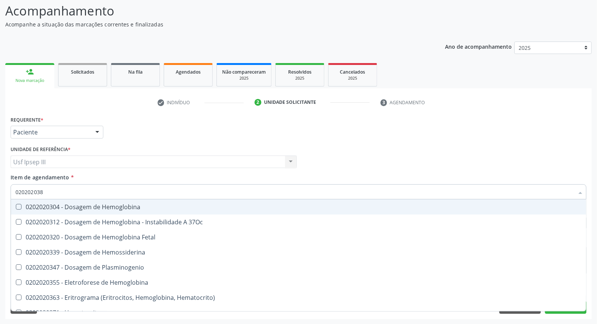
type input "02020203"
checkbox Hemoglobina "false"
type input "0202020"
checkbox Completo "false"
type input "020202"
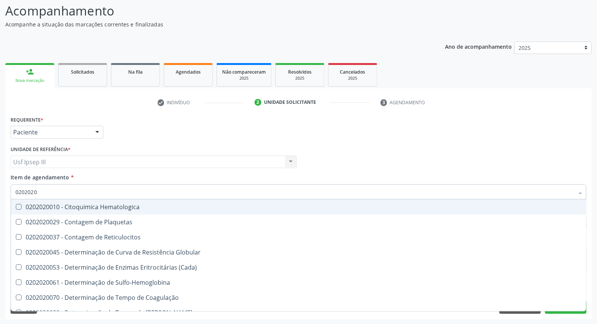
checkbox Completo "false"
checkbox Leucograma "true"
type input "02020"
checkbox Reticulocitos "true"
checkbox Completo "false"
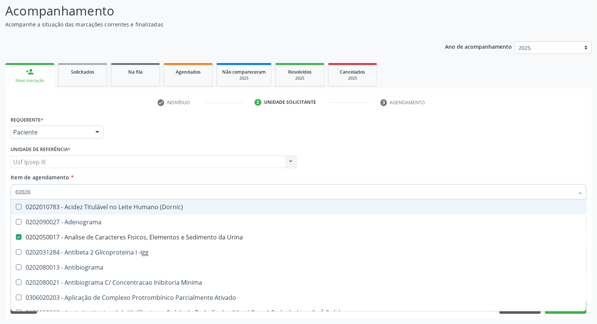
type input "0202"
checkbox Dosagens\) "true"
checkbox Glicose "false"
checkbox Lactato "true"
checkbox Completo "false"
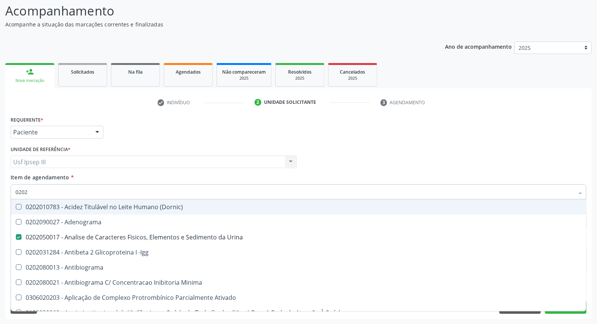
checkbox Pylori "true"
type input "02021"
checkbox Urina "false"
checkbox Ativado "true"
checkbox Abo "false"
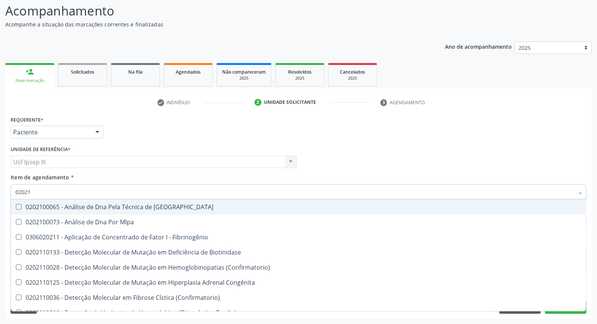
type input "020212"
checkbox Blot "true"
checkbox Abo "false"
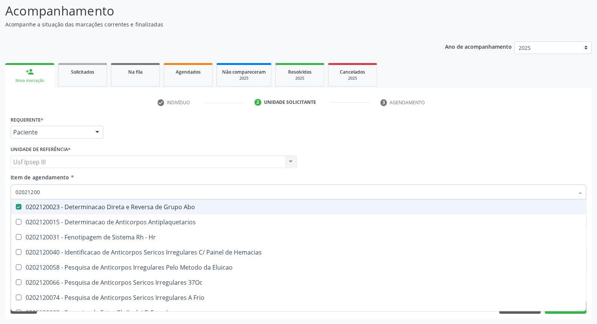
type input "020212008"
checkbox Abo "false"
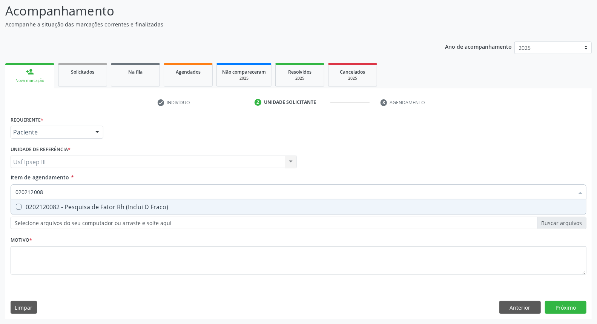
type input "0202120082"
click at [80, 206] on div "0202120082 - Pesquisa de Fator Rh (Inclui D Fraco)" at bounding box center [298, 207] width 566 height 6
checkbox Fraco\) "true"
type input "0"
checkbox Fraco\) "false"
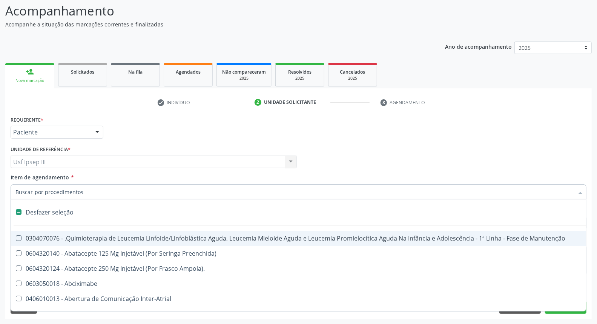
type input "c"
checkbox Punho "true"
checkbox Urina "false"
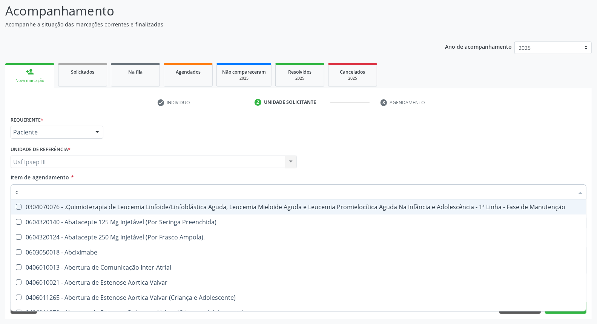
type input "co"
checkbox Injetável "true"
checkbox Urina "false"
checkbox Creatinina "true"
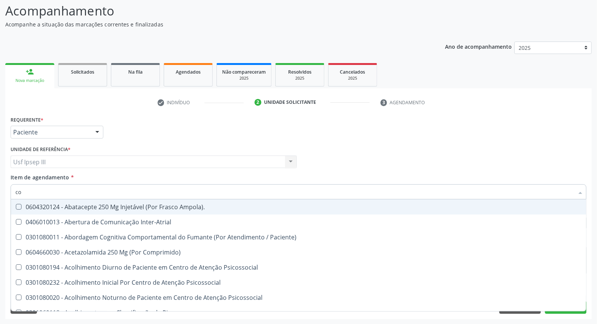
type input "col"
checkbox Urina "false"
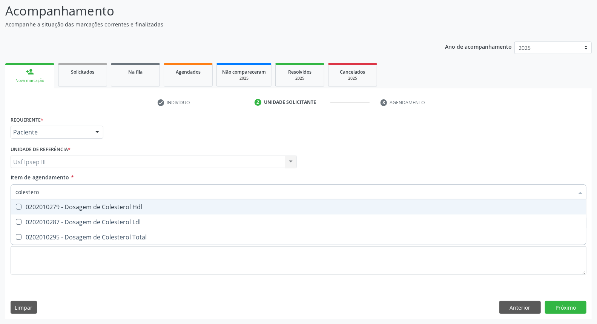
type input "colesterol"
click at [80, 206] on div "0202010279 - Dosagem de Colesterol Hdl" at bounding box center [298, 207] width 566 height 6
checkbox Hdl "true"
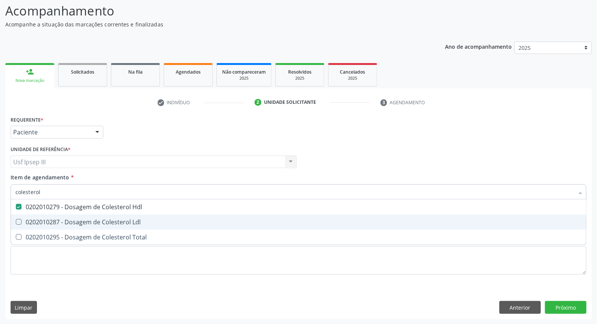
click at [77, 219] on div "0202010287 - Dosagem de Colesterol Ldl" at bounding box center [298, 222] width 566 height 6
checkbox Ldl "true"
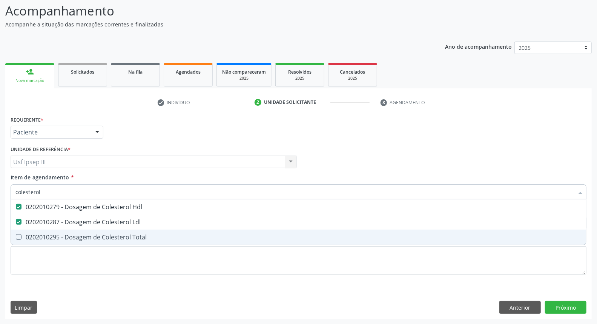
click at [74, 235] on div "0202010295 - Dosagem de Colesterol Total" at bounding box center [298, 237] width 566 height 6
checkbox Total "true"
type input "c"
checkbox Hdl "false"
checkbox Ldl "false"
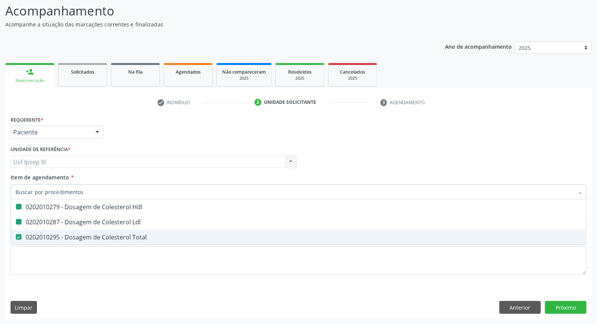
checkbox Total "false"
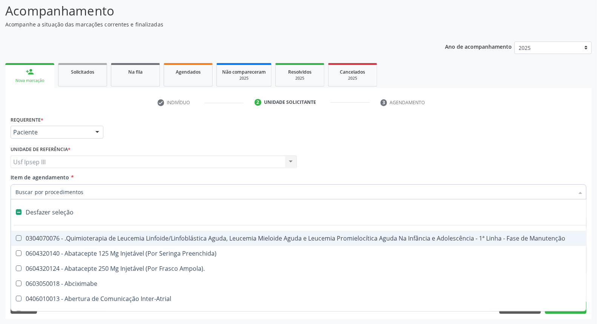
type input "t"
checkbox Reto "true"
checkbox Urina "false"
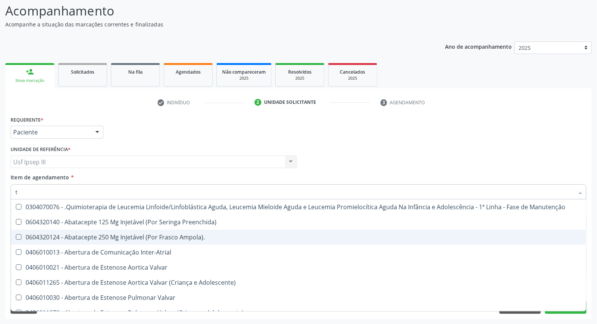
type input "tr"
checkbox Urina "false"
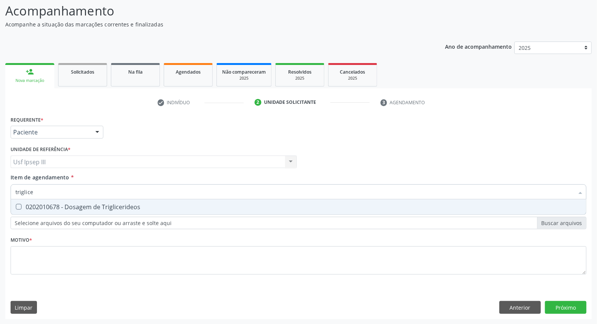
type input "triglicer"
click at [46, 205] on div "0202010678 - Dosagem de Triglicerideos" at bounding box center [298, 207] width 566 height 6
checkbox Triglicerideos "true"
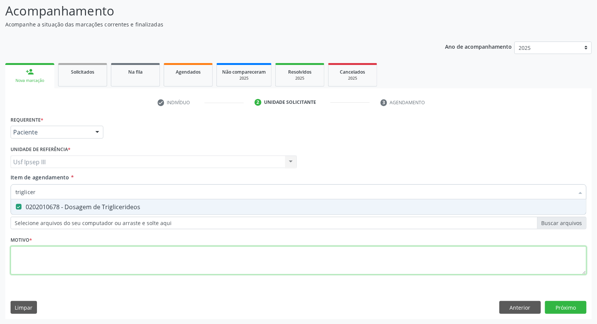
click at [29, 251] on div "Requerente * Paciente Médico(a) Enfermeiro(a) Paciente Nenhum resultado encontr…" at bounding box center [299, 199] width 576 height 171
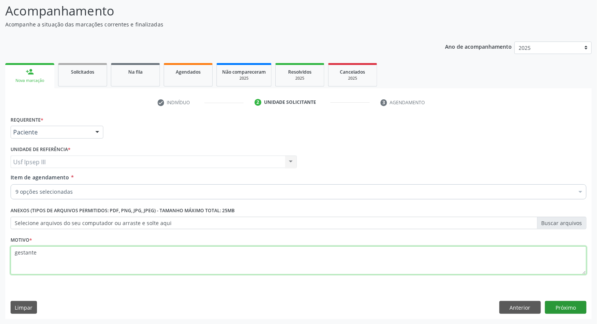
type textarea "gestante"
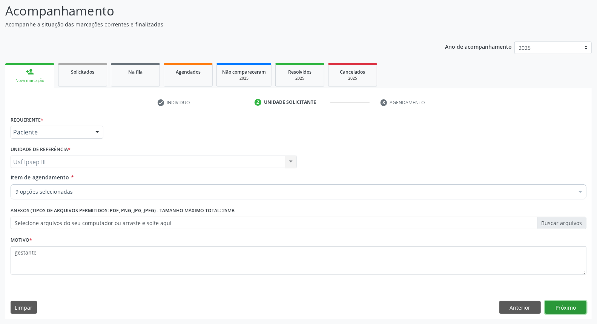
click at [567, 304] on button "Próximo" at bounding box center [565, 307] width 41 height 13
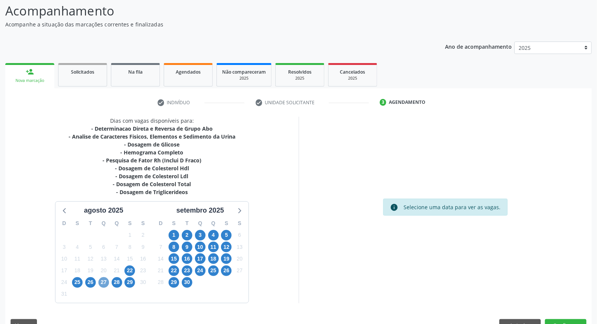
click at [103, 282] on span "27" at bounding box center [103, 282] width 11 height 11
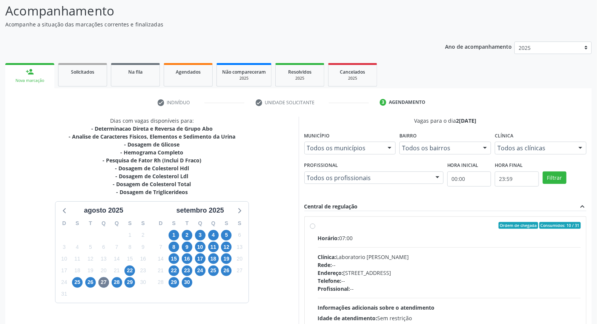
click at [377, 277] on div "Telefone: --" at bounding box center [449, 280] width 263 height 8
click at [315, 228] on input "Ordem de chegada Consumidos: 10 / 31 Horário: 07:00 Clínica: Laboratorio [PERSO…" at bounding box center [312, 225] width 5 height 7
radio input "true"
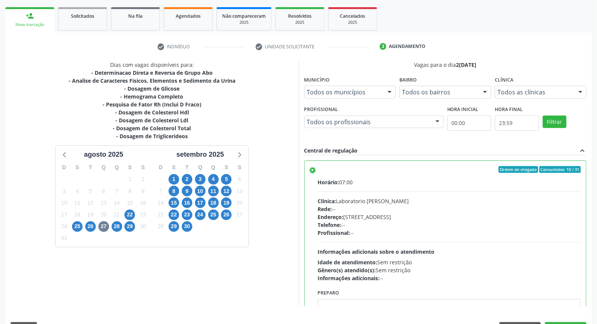
scroll to position [126, 0]
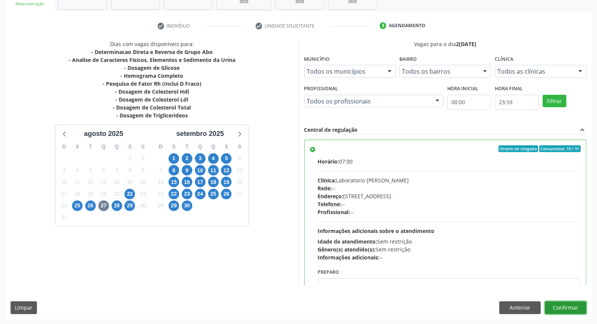
click at [580, 308] on button "Confirmar" at bounding box center [565, 307] width 41 height 13
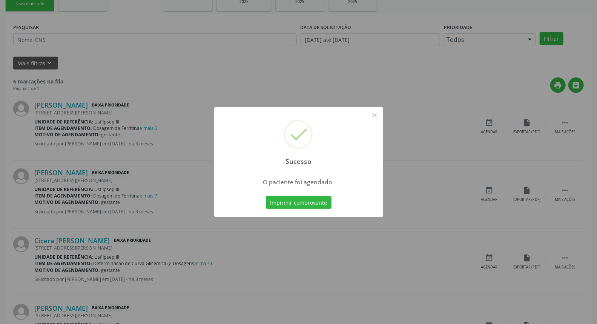
scroll to position [0, 0]
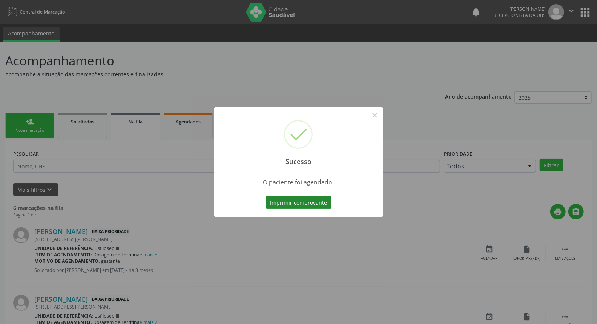
click at [283, 202] on button "Imprimir comprovante" at bounding box center [299, 202] width 66 height 13
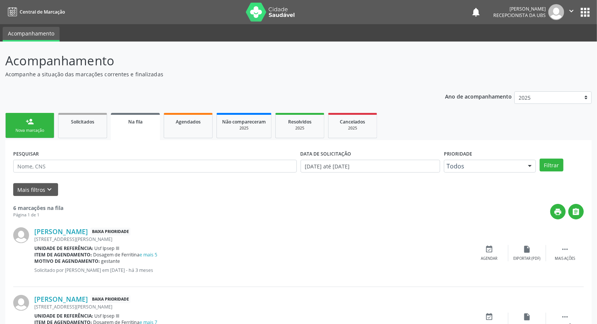
click at [29, 129] on div "Nova marcação" at bounding box center [30, 130] width 38 height 6
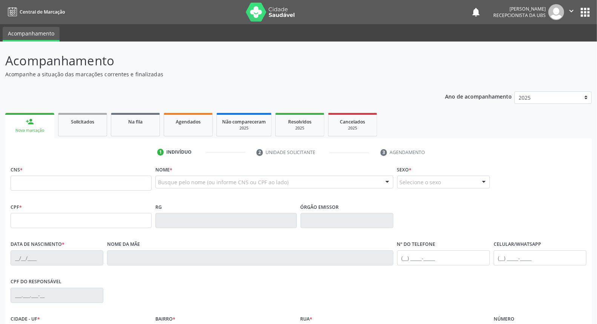
click at [158, 182] on input "text" at bounding box center [158, 185] width 0 height 15
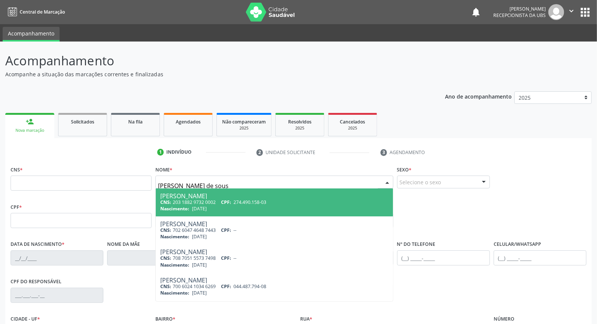
type input "joselene nunes de sousa"
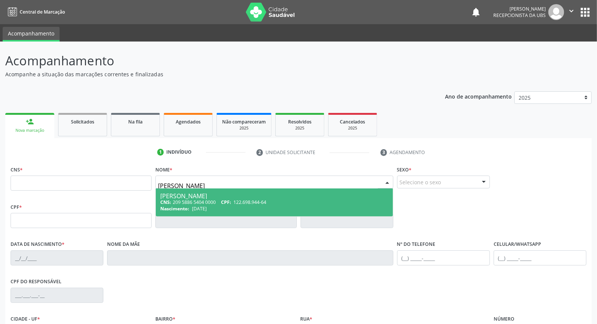
click at [178, 198] on div "[PERSON_NAME]" at bounding box center [274, 196] width 228 height 6
type input "209 5886 5404 0000"
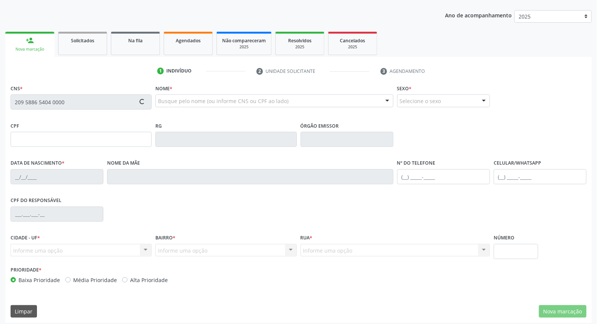
type input "122.698.944-64"
type input "01/02/1996"
type input "Maria Vieira de Sousa"
type input "(87) 99670-4213"
type input "S/N"
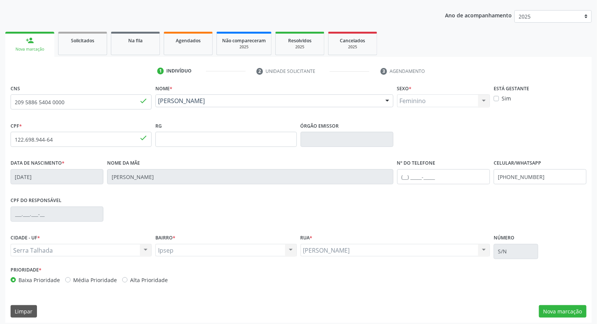
scroll to position [84, 0]
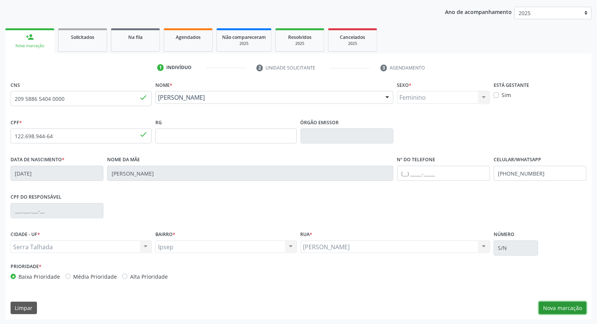
click at [572, 304] on button "Nova marcação" at bounding box center [563, 307] width 48 height 13
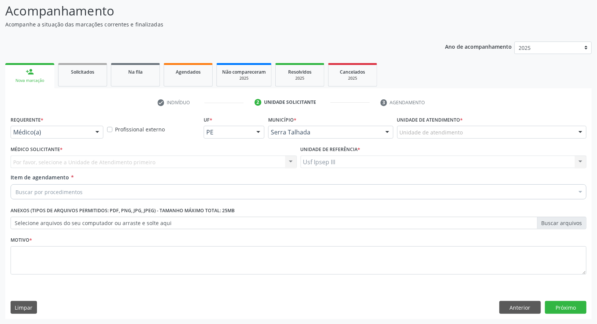
click at [95, 130] on div at bounding box center [97, 132] width 11 height 13
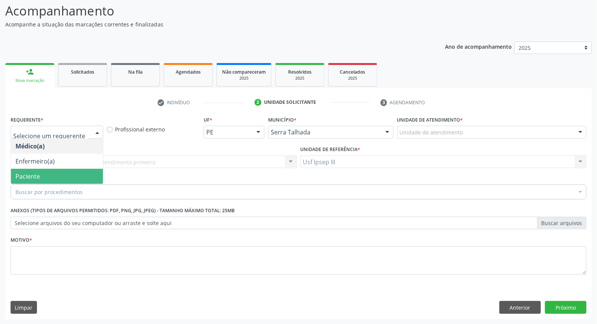
click at [79, 172] on span "Paciente" at bounding box center [57, 176] width 92 height 15
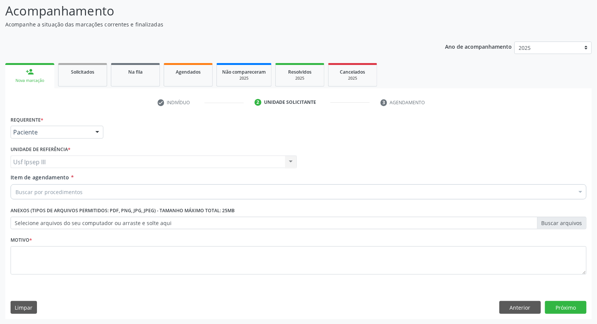
click at [79, 186] on div "Buscar por procedimentos" at bounding box center [299, 191] width 576 height 15
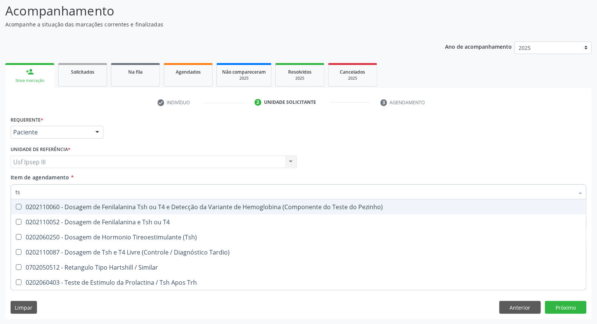
type input "tsh"
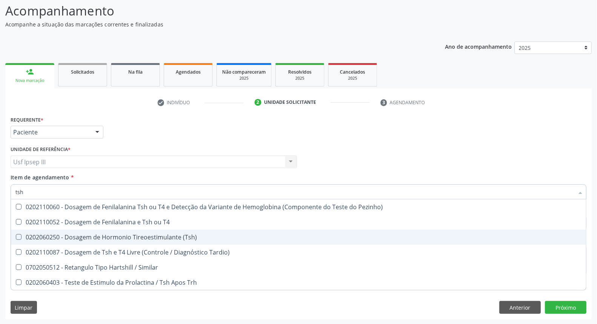
click at [81, 234] on div "0202060250 - Dosagem de Hormonio Tireoestimulante (Tsh)" at bounding box center [298, 237] width 566 height 6
checkbox \(Tsh\) "true"
type input "ts"
checkbox \(Tsh\) "false"
checkbox Tardio\) "true"
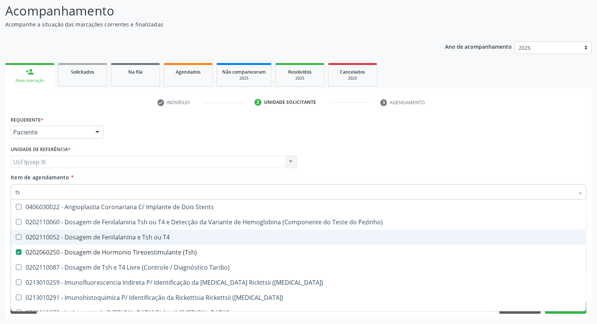
type input "t"
checkbox \(Tsh\) "false"
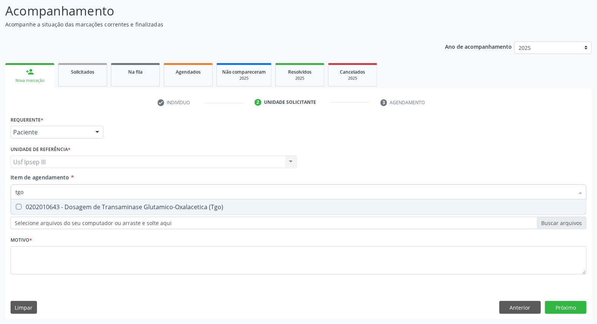
type input "tgo"
click at [81, 234] on div "Requerente * Paciente Médico(a) Enfermeiro(a) Paciente Nenhum resultado encontr…" at bounding box center [299, 199] width 576 height 171
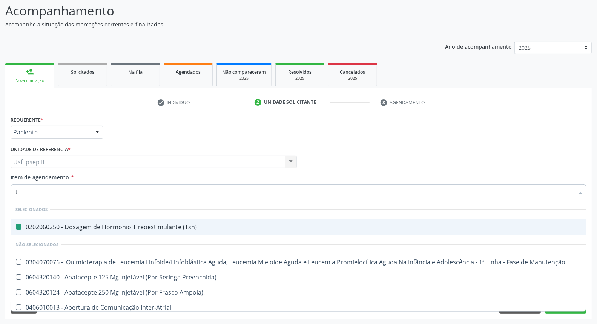
type input "tg"
checkbox \(Tsh\) "false"
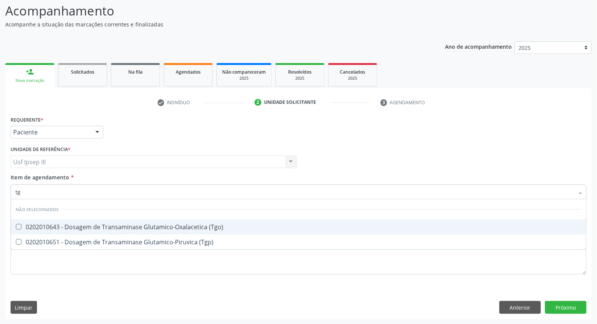
type input "tgo"
click at [66, 227] on div "0202010643 - Dosagem de Transaminase Glutamico-Oxalacetica (Tgo)" at bounding box center [298, 227] width 566 height 6
checkbox \(Tgo\) "true"
type input "tgp"
click at [66, 227] on div "0202010651 - Dosagem de Transaminase Glutamico-Piruvica (Tgp)" at bounding box center [298, 227] width 566 height 6
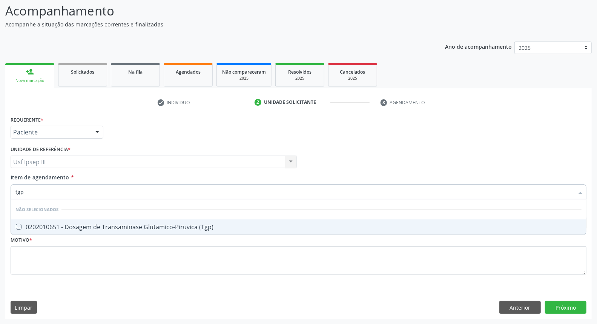
checkbox \(Tgp\) "true"
type input "t"
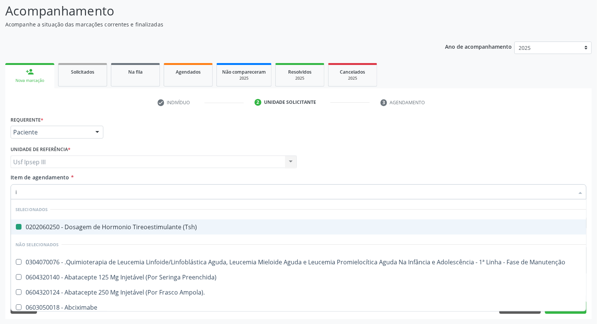
type input "ig"
checkbox \(Tsh\) "false"
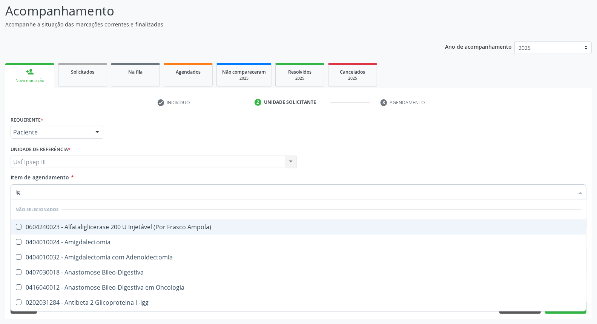
type input "igm"
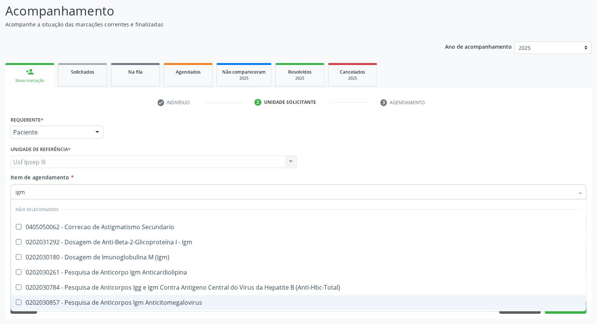
click at [44, 301] on div "0202030857 - Pesquisa de Anticorpos Igm Anticitomegalovirus" at bounding box center [298, 302] width 566 height 6
checkbox Anticitomegalovirus "true"
type input "ig"
checkbox Anticitomegalovirus "false"
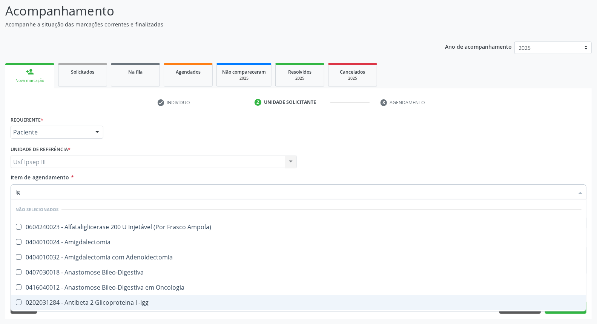
type input "igm"
checkbox -Igg "true"
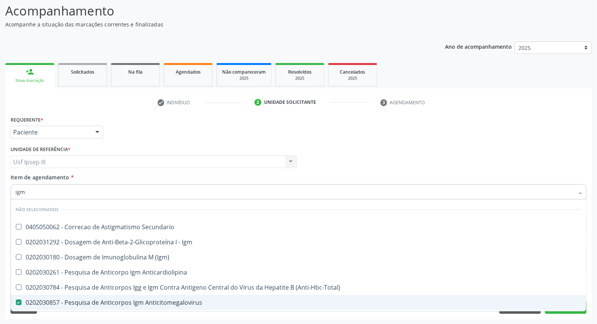
type input "ig"
checkbox Anticitomegalovirus "false"
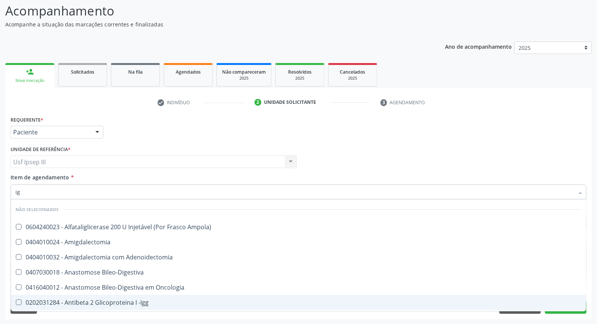
type input "igg"
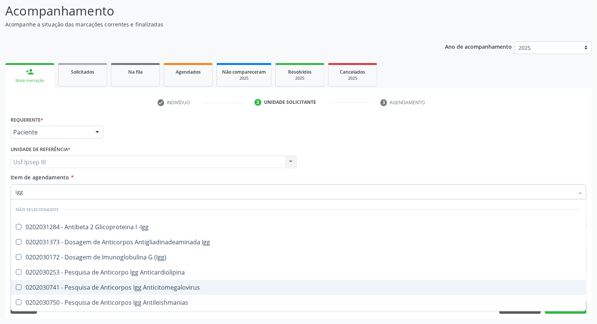
click at [47, 287] on div "0202030741 - Pesquisa de Anticorpos Igg Anticitomegalovirus" at bounding box center [298, 287] width 566 height 6
checkbox Anticitomegalovirus "true"
type input "ig"
checkbox Anticitomegalovirus "false"
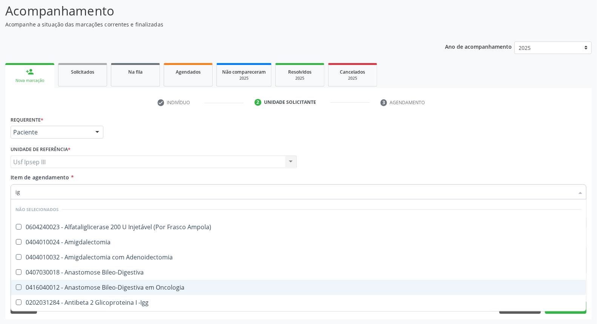
type input "i"
checkbox Ampola\) "true"
checkbox Anticitomegalovirus "false"
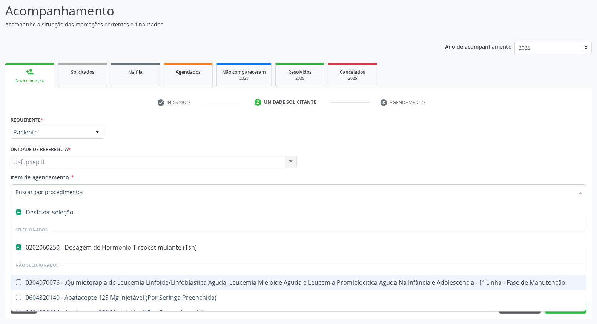
type input "c"
checkbox \(Tsh\) "false"
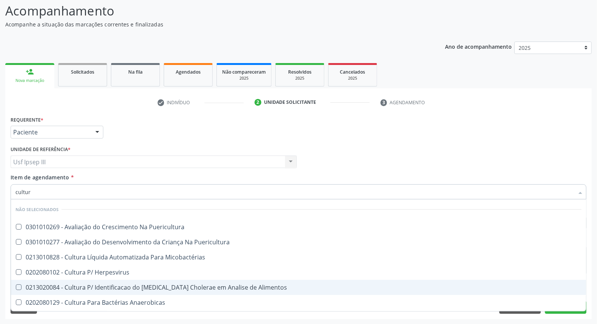
type input "cultura"
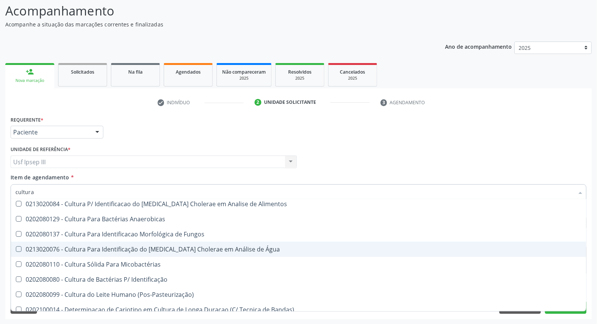
scroll to position [84, 0]
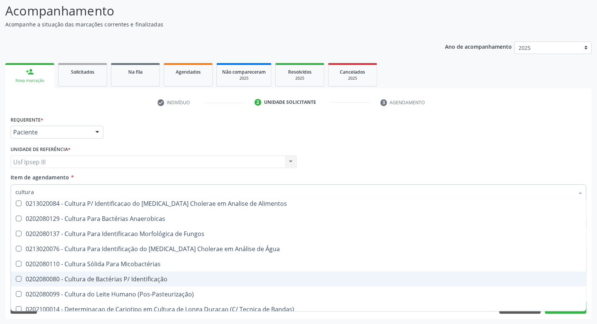
click at [69, 280] on div "0202080080 - Cultura de Bactérias P/ Identificação" at bounding box center [298, 279] width 566 height 6
checkbox Identificação "true"
type input "c"
checkbox Puericultura "true"
checkbox Identificação "false"
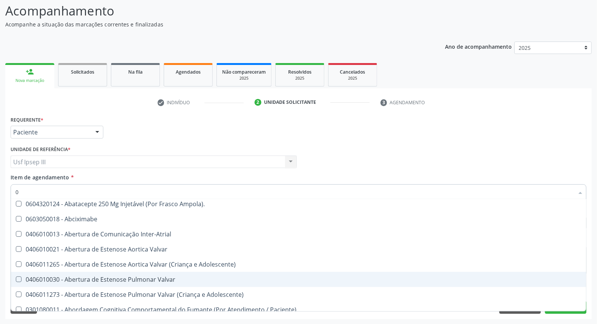
scroll to position [88, 0]
type input "02"
checkbox Aberto "true"
checkbox Leprae "true"
checkbox Laboratorial "true"
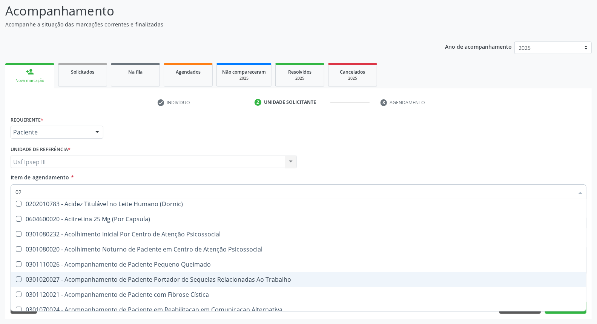
type input "020"
checkbox Gastro-Esofagico "true"
checkbox Identificação "false"
checkbox Artéria "true"
checkbox Semana\) "true"
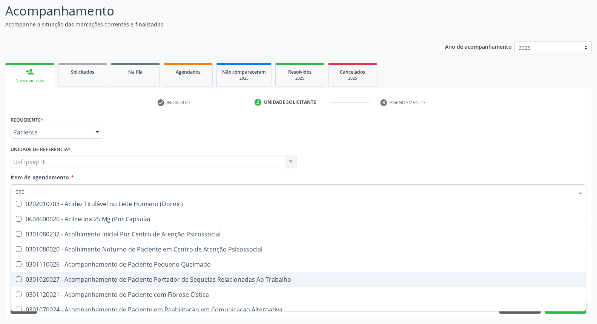
checkbox \(Tgo\) "false"
checkbox \(Tgp\) "false"
type input "0202"
checkbox Amigdalectomia "true"
checkbox Aberto\) "true"
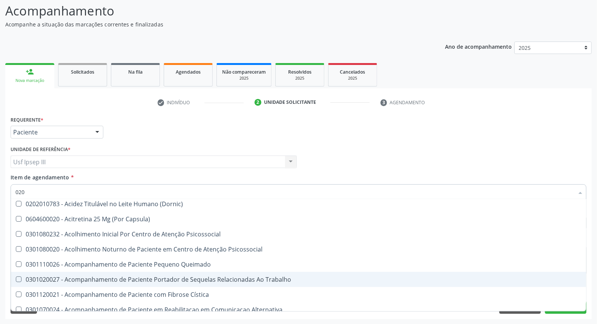
checkbox Nervo "true"
checkbox Gastro-Esofagico "false"
checkbox Simples "true"
checkbox Neurocirurgia "true"
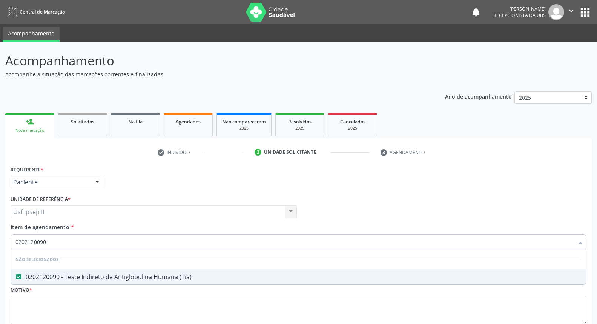
scroll to position [50, 0]
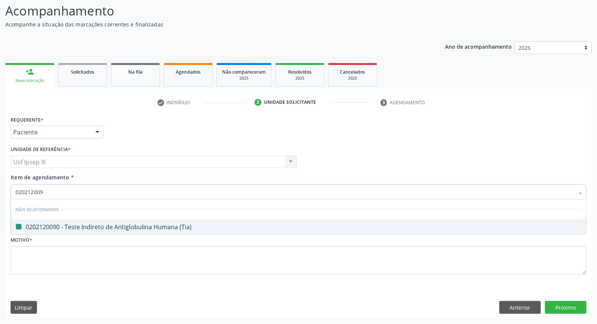
type input "02021200"
checkbox \(Tia\) "false"
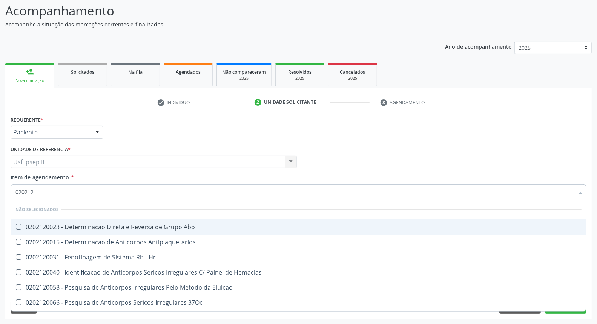
type input "02021"
checkbox \(Tia\) "false"
type input "0202"
checkbox Blot "true"
checkbox Tunelização "true"
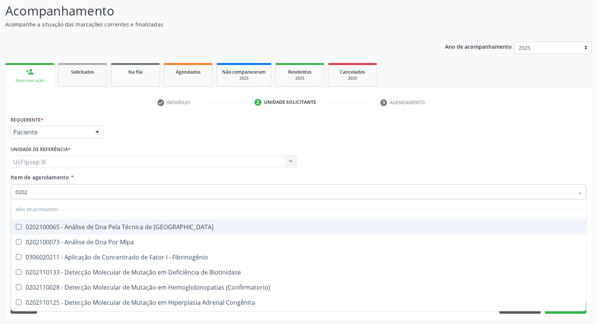
checkbox \(Tia\) "false"
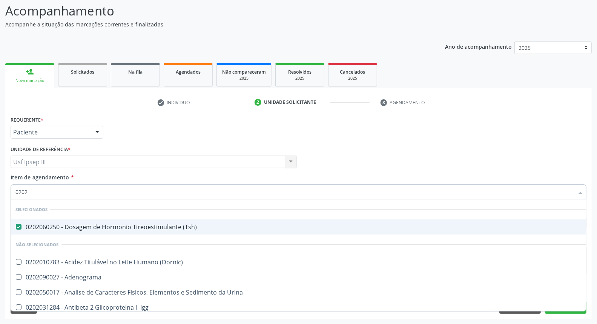
type input "02020"
checkbox Anaerobicas "true"
checkbox Identificação "false"
checkbox Prolactina "true"
checkbox Funcional "true"
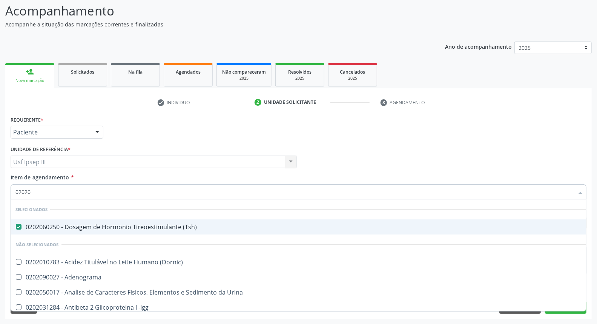
checkbox Sirolimo "true"
checkbox \(Tgo\) "false"
checkbox \(Tgp\) "false"
checkbox Hemoglobina "false"
checkbox Trabalho "true"
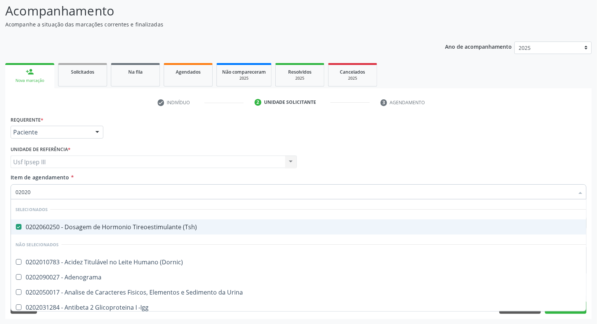
checkbox Gestante "true"
checkbox Anticitomegalovirus "false"
type input "020203"
checkbox \(Tsh\) "false"
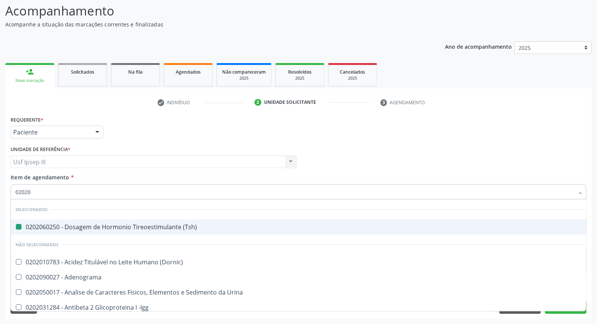
checkbox Identificação "false"
checkbox \(Pos-Pasteurização\) "true"
checkbox Androstenediona "true"
checkbox Benzodiazepinicos "true"
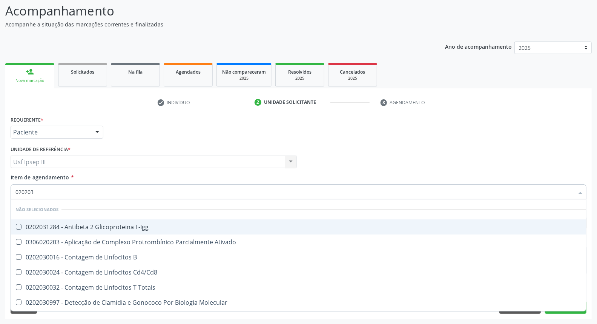
type input "0202030"
checkbox Hemoglobina "false"
checkbox Anti-Schistosomas "true"
checkbox Antiequinococos "true"
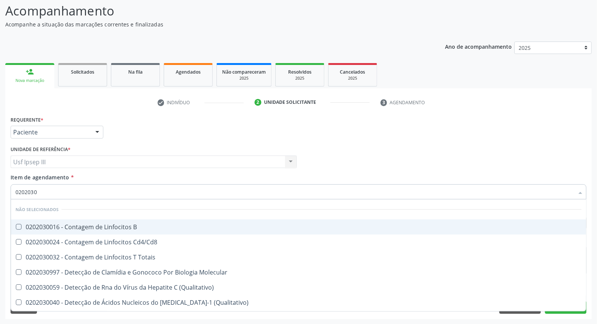
type input "02020308"
checkbox \(Qualitativo\) "true"
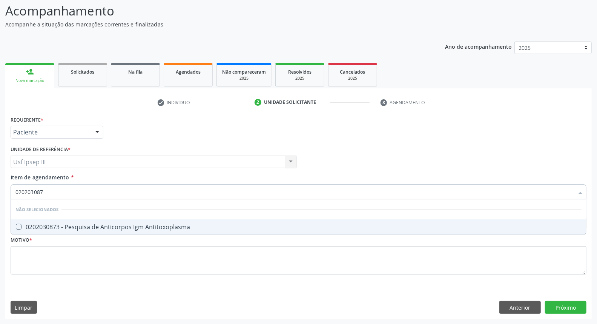
type input "0202030873"
click at [28, 226] on div "0202030873 - Pesquisa de Anticorpos Igm Antitoxoplasma" at bounding box center [298, 227] width 566 height 6
checkbox Antitoxoplasma "true"
type input "02020308"
checkbox Antitoxoplasma "false"
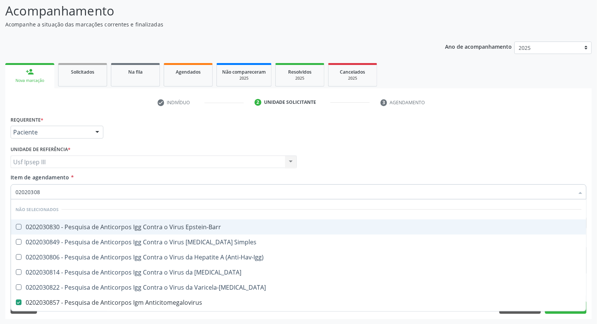
type input "0202030"
checkbox Anticitomegalovirus "false"
checkbox Antitoxoplasma "false"
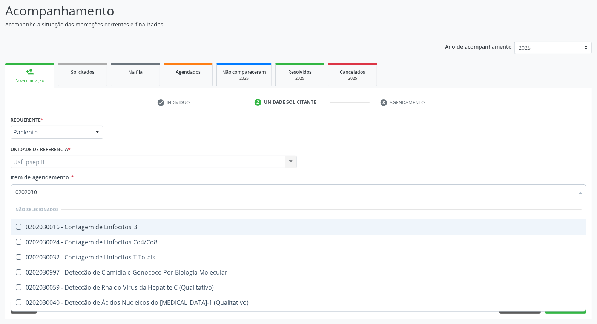
type input "02020307"
checkbox \(Qualitativo\) "true"
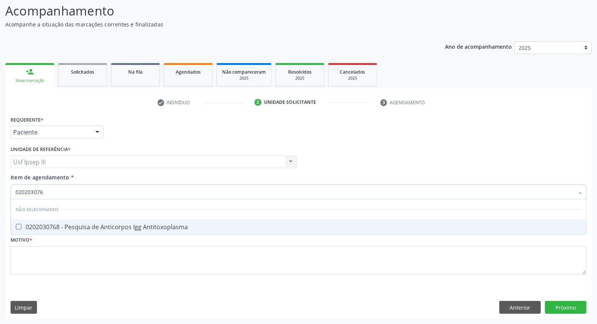
type input "0202030768"
click at [28, 226] on div "0202030768 - Pesquisa de Anticorpos Igg Antitoxoplasma" at bounding box center [298, 227] width 566 height 6
checkbox Antitoxoplasma "true"
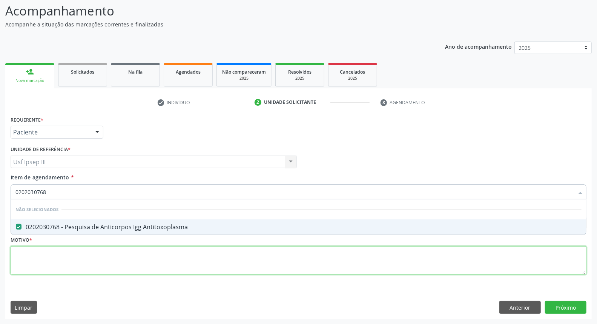
click at [31, 256] on div "Requerente * Paciente Médico(a) Enfermeiro(a) Paciente Nenhum resultado encontr…" at bounding box center [299, 199] width 576 height 171
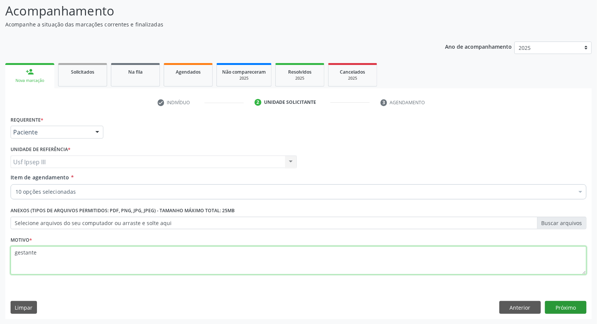
type textarea "gestante"
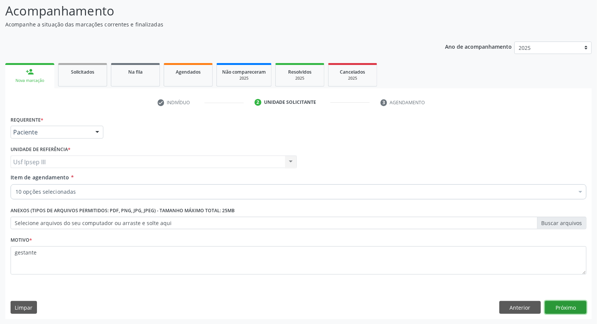
click at [569, 307] on button "Próximo" at bounding box center [565, 307] width 41 height 13
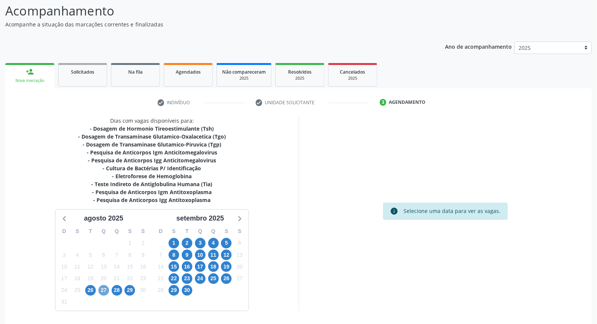
click at [103, 291] on span "27" at bounding box center [103, 290] width 11 height 11
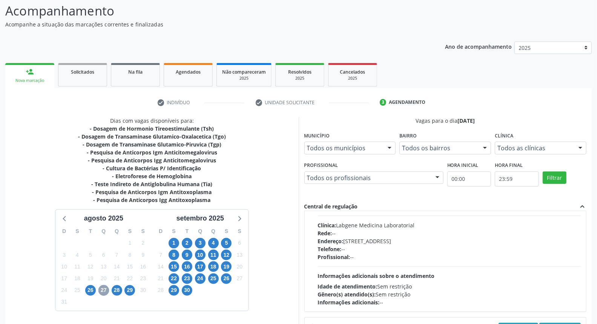
scroll to position [119, 0]
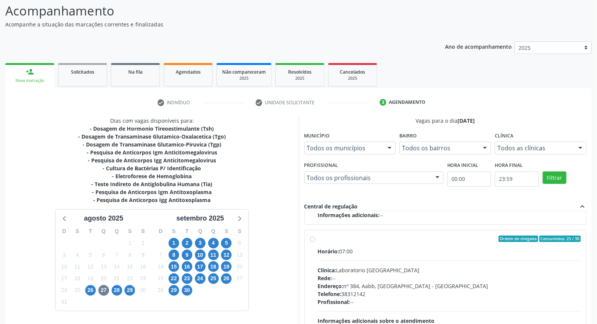
click at [436, 275] on div "Rede: --" at bounding box center [449, 278] width 263 height 8
click at [315, 242] on input "Ordem de chegada Consumidos: 25 / 30 Horário: 07:00 Clínica: Laboratorio Sao Fr…" at bounding box center [312, 238] width 5 height 7
radio input "true"
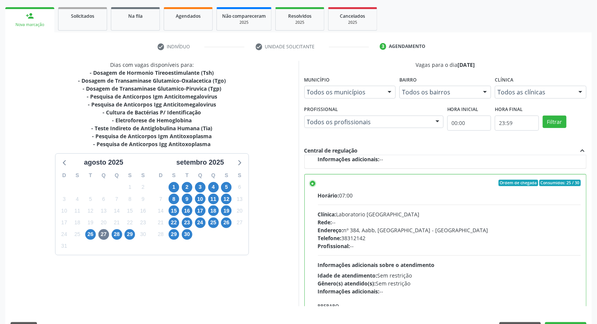
scroll to position [126, 0]
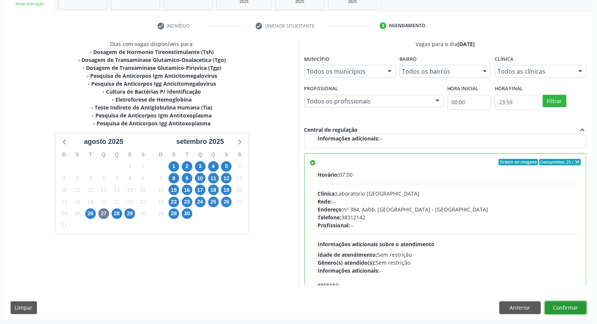
click at [566, 304] on button "Confirmar" at bounding box center [565, 307] width 41 height 13
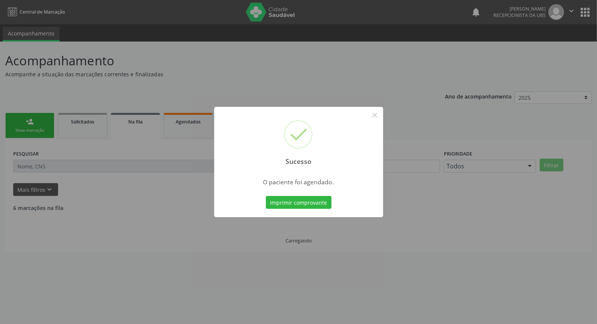
scroll to position [0, 0]
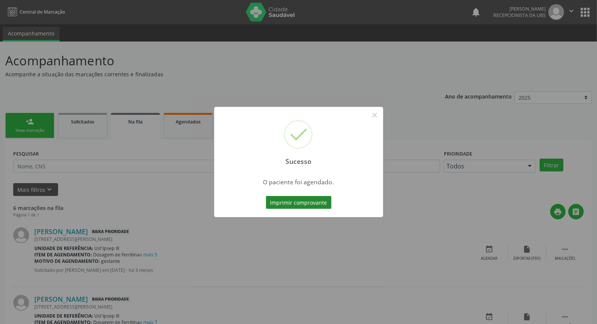
click at [301, 200] on button "Imprimir comprovante" at bounding box center [299, 202] width 66 height 13
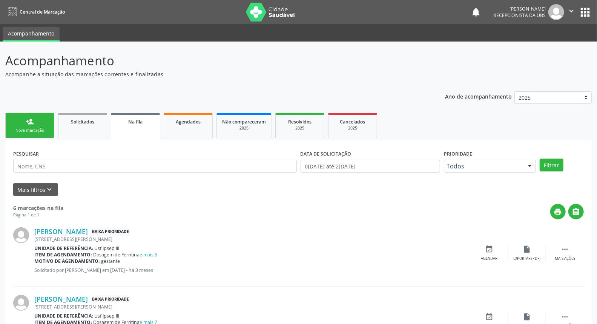
click at [36, 128] on div "Nova marcação" at bounding box center [30, 130] width 38 height 6
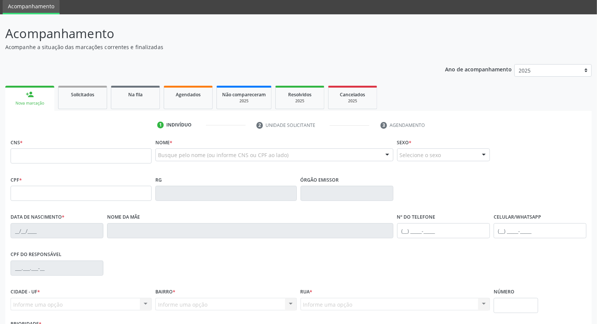
scroll to position [42, 0]
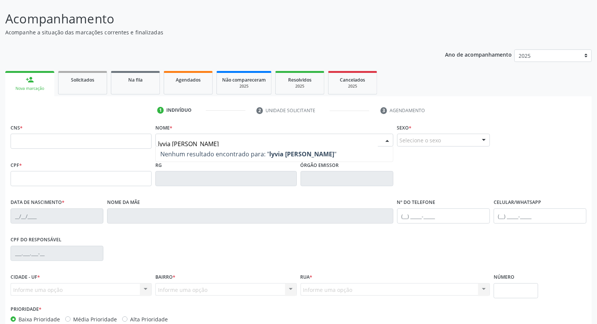
type input "lyvia victoria lima"
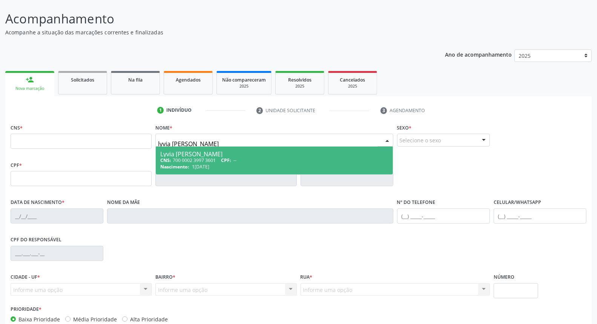
click at [224, 155] on div "Lyvia [PERSON_NAME]" at bounding box center [274, 154] width 228 height 6
type input "700 0002 3997 3601"
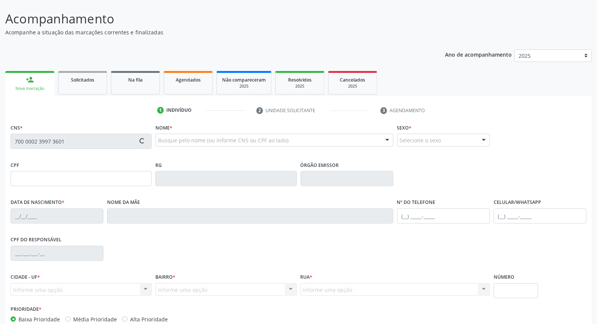
type input "18[DATE]"
type input "[PERSON_NAME]"
type input "[PHONE_NUMBER]"
type input "882.628.634-53"
type input "105"
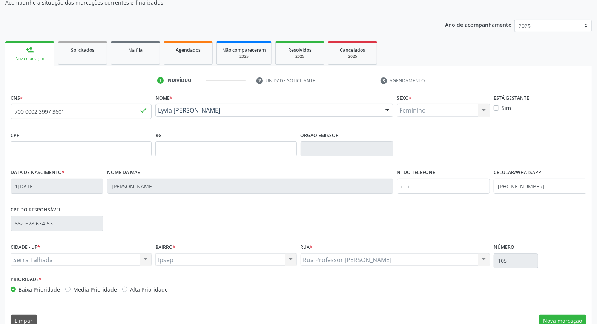
scroll to position [84, 0]
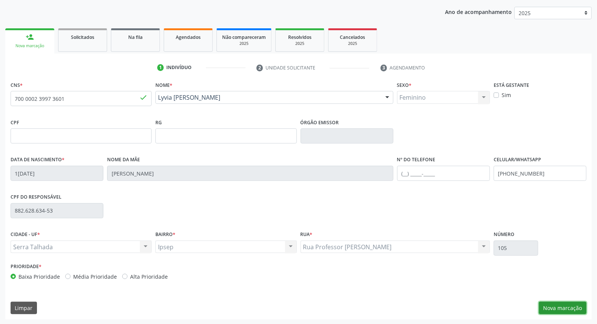
click at [569, 307] on button "Nova marcação" at bounding box center [563, 307] width 48 height 13
click at [0, 0] on button "Próximo" at bounding box center [0, 0] width 0 height 0
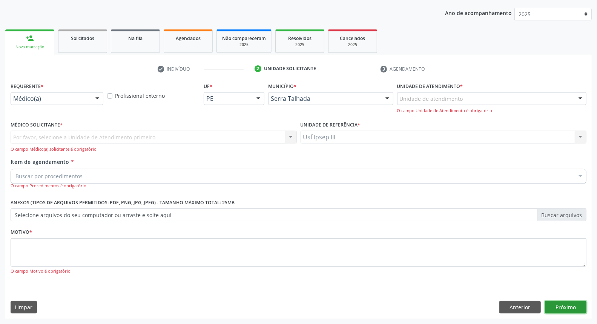
scroll to position [50, 0]
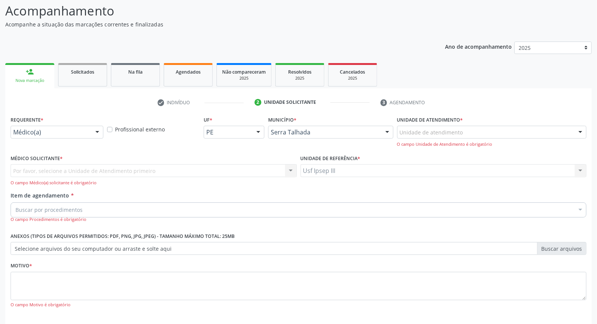
click at [97, 130] on div at bounding box center [97, 132] width 11 height 13
click at [96, 133] on div at bounding box center [97, 132] width 11 height 13
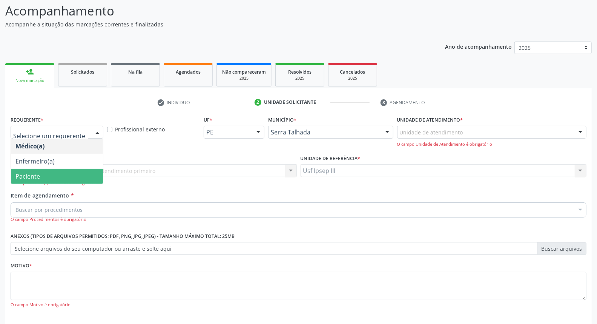
click at [93, 172] on span "Paciente" at bounding box center [57, 176] width 92 height 15
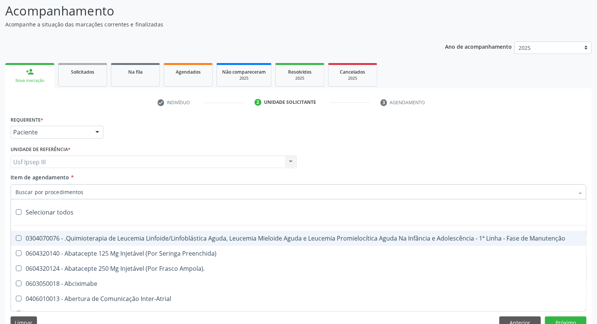
click at [95, 185] on div at bounding box center [299, 191] width 576 height 15
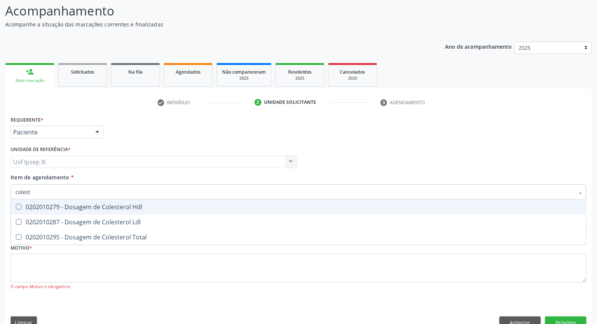
type input "coleste"
click at [133, 201] on span "0202010279 - Dosagem de Colesterol Hdl" at bounding box center [298, 206] width 575 height 15
checkbox Hdl "true"
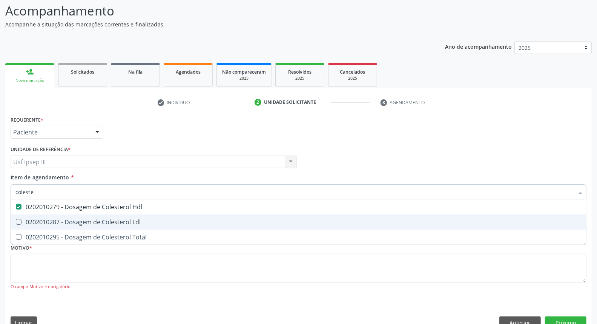
click at [134, 220] on div "0202010287 - Dosagem de Colesterol Ldl" at bounding box center [298, 222] width 566 height 6
checkbox Ldl "true"
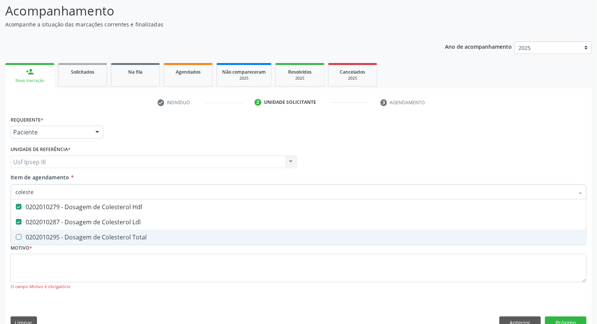
click at [141, 238] on div "0202010295 - Dosagem de Colesterol Total" at bounding box center [298, 237] width 566 height 6
checkbox Total "true"
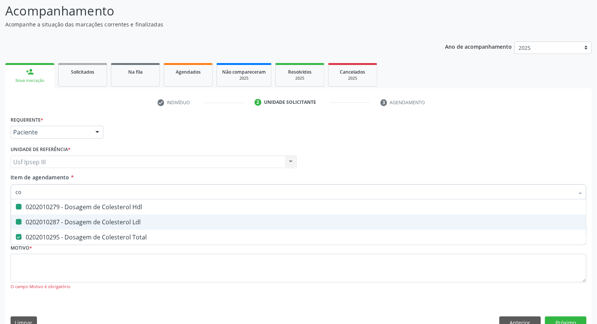
type input "c"
checkbox Hdl "false"
checkbox Ldl "false"
checkbox Total "false"
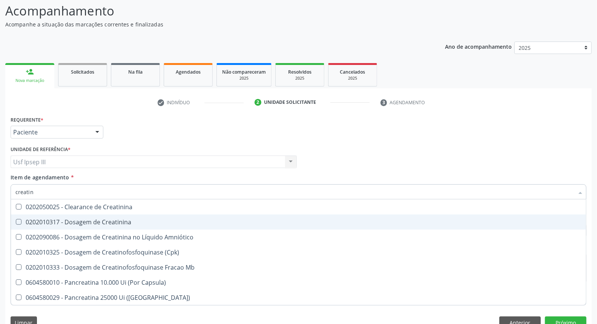
type input "creatini"
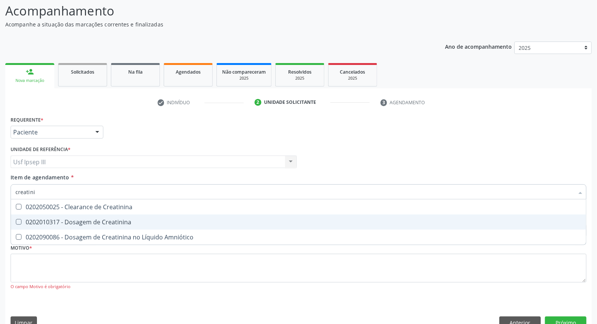
click at [165, 216] on span "0202010317 - Dosagem de Creatinina" at bounding box center [298, 221] width 575 height 15
checkbox Creatinina "false"
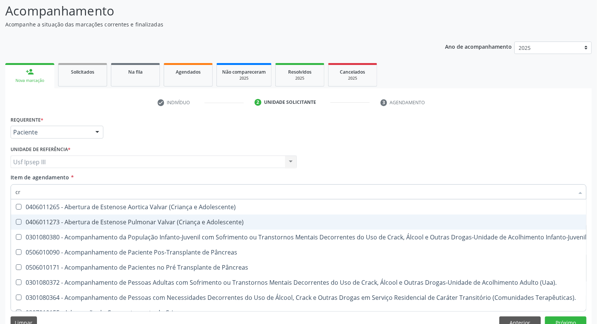
type input "c"
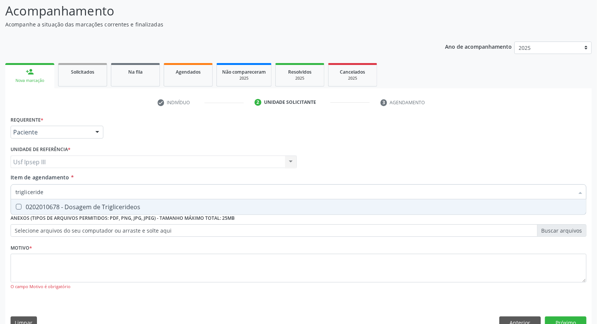
type input "triglicerideo"
click at [159, 204] on div "0202010678 - Dosagem de Triglicerideos" at bounding box center [298, 207] width 566 height 6
checkbox Triglicerideos "true"
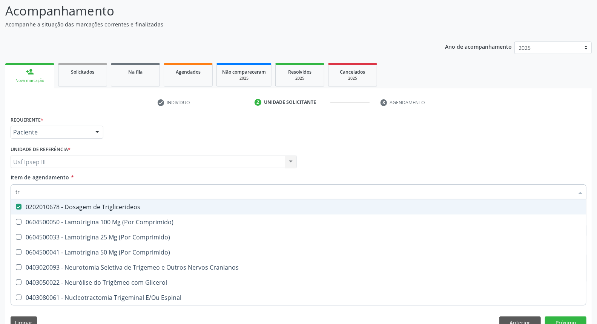
type input "t"
checkbox Triglicerideos "false"
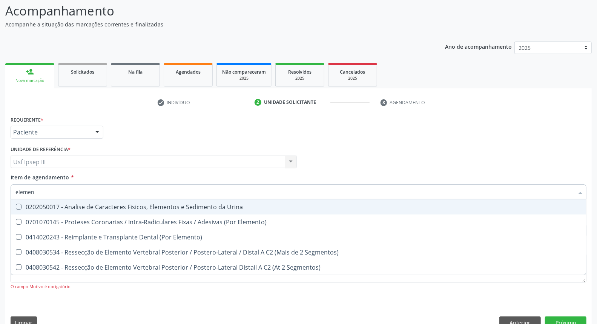
type input "element"
click at [159, 204] on div "0202050017 - Analise de Caracteres Fisicos, Elementos e Sedimento da Urina" at bounding box center [298, 207] width 566 height 6
checkbox Urina "true"
type input "e"
checkbox Urina "false"
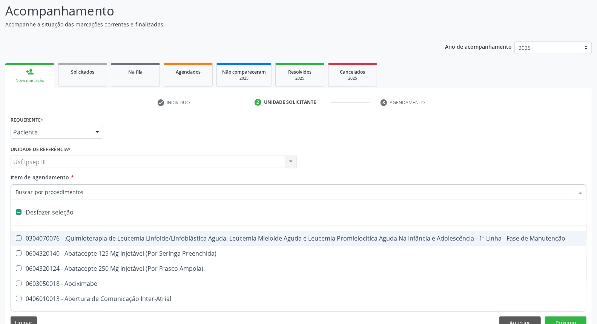
checkbox Voz "false"
checkbox Urina "true"
type input "g"
checkbox Urina "false"
checkbox Linha "true"
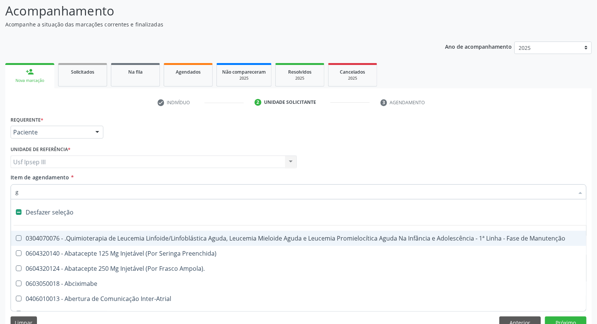
checkbox Infusão "true"
checkbox Urostomizados "true"
checkbox Capsula\) "true"
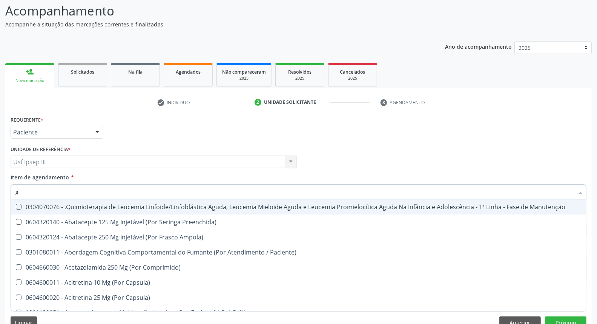
type input "gl"
checkbox Pé "true"
type input "gli"
checkbox Multiprofissional "true"
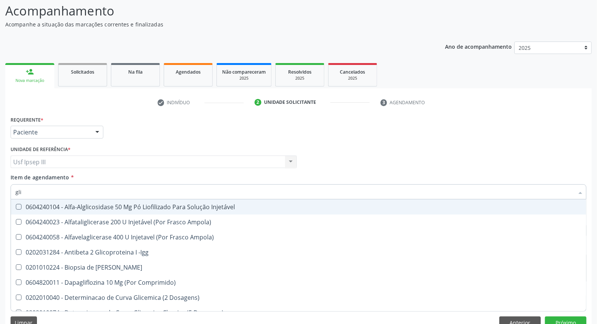
type input "glic"
checkbox Derrames "true"
checkbox Triglicerideos "false"
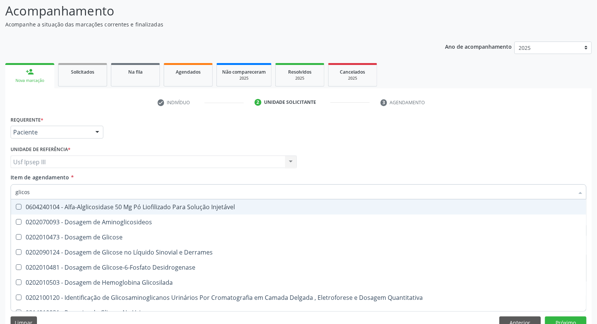
type input "glicose"
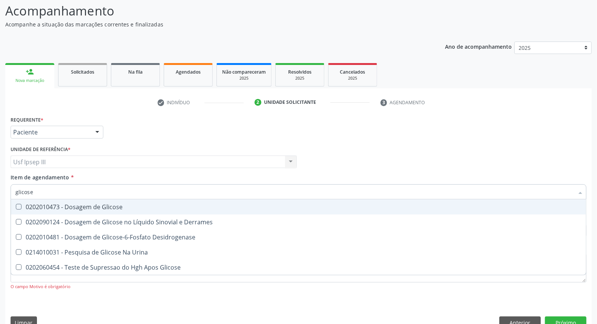
click at [159, 204] on div "0202010473 - Dosagem de Glicose" at bounding box center [298, 207] width 566 height 6
checkbox Glicose "true"
type input "glicos"
checkbox Glicose "false"
checkbox Desidrogenase "true"
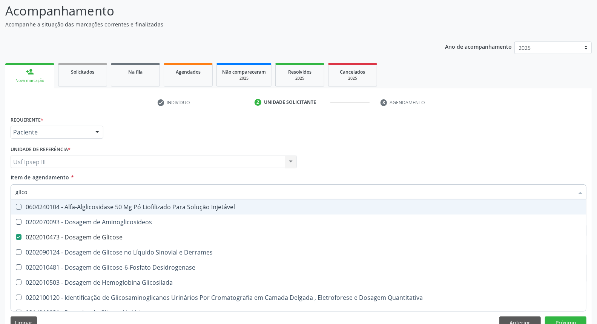
type input "glic"
checkbox Glicose "false"
checkbox Glicosilada "false"
type input "g"
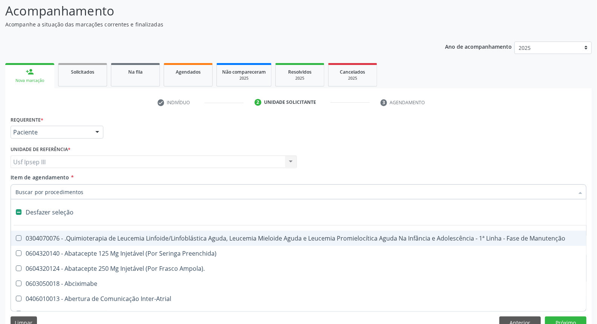
type input "h"
checkbox Urina "false"
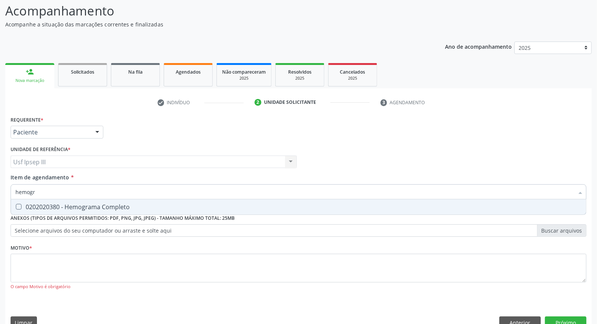
type input "hemogra"
click at [159, 204] on div "0202020380 - Hemograma Completo" at bounding box center [298, 207] width 566 height 6
checkbox Completo "true"
type input "h"
checkbox Completo "false"
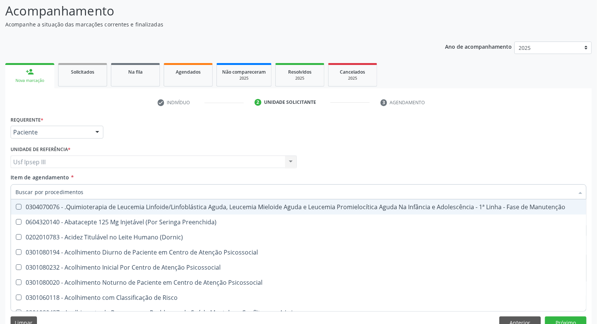
checkbox \(Hemicolectomia\) "true"
checkbox Hdl "false"
checkbox Completo "false"
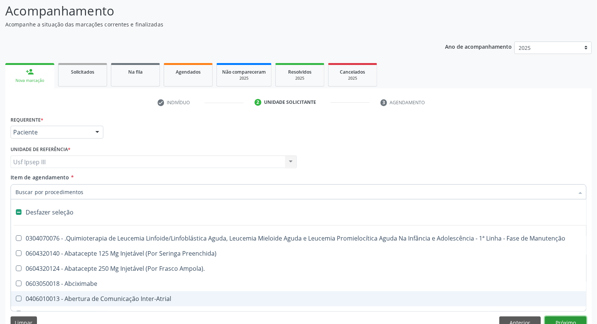
click at [560, 319] on button "Próximo" at bounding box center [565, 322] width 41 height 13
checkbox Preenchida\) "true"
checkbox Ampola\)\ "true"
checkbox Abciximabe "true"
checkbox Inter-Atrial "true"
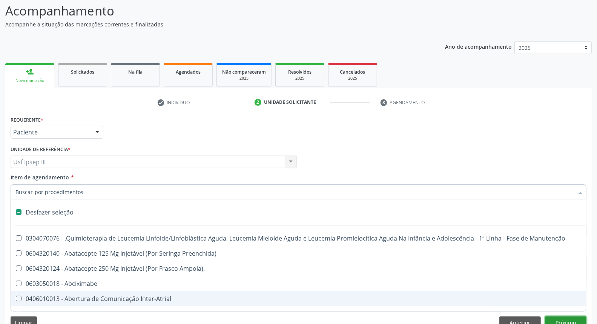
checkbox Valvar "true"
checkbox Adolescente\) "true"
checkbox Valvar "true"
checkbox Urina "false"
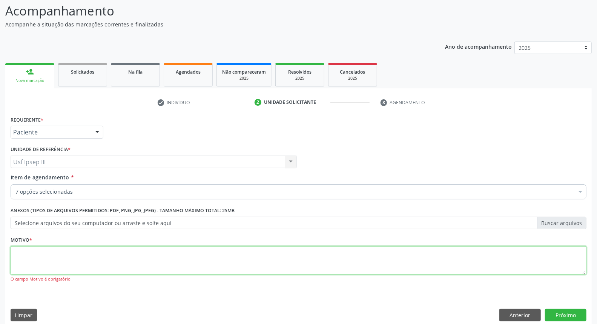
click at [124, 247] on textarea at bounding box center [299, 260] width 576 height 29
type textarea "."
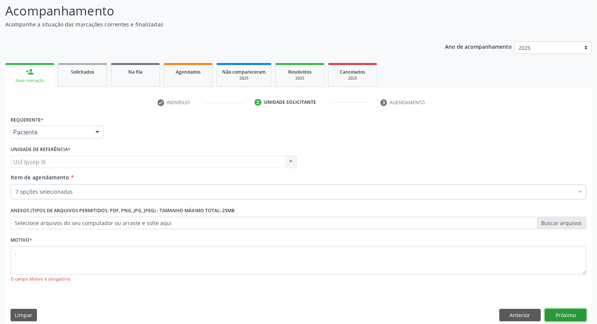
click at [574, 312] on button "Próximo" at bounding box center [565, 314] width 41 height 13
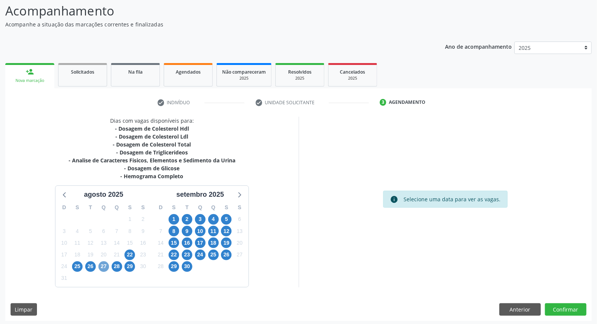
click at [106, 263] on span "27" at bounding box center [103, 266] width 11 height 11
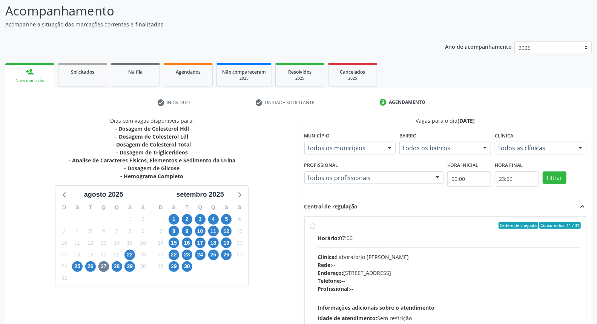
click at [419, 255] on div "Clínica: Laboratorio Jose Paulo Terto" at bounding box center [449, 257] width 263 height 8
click at [315, 228] on input "Ordem de chegada Consumidos: 11 / 31 Horário: 07:00 Clínica: Laboratorio Jose P…" at bounding box center [312, 225] width 5 height 7
radio input "true"
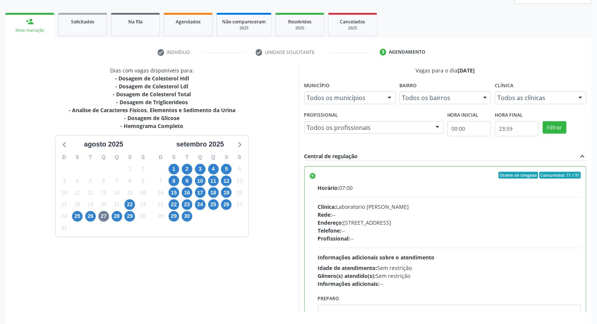
scroll to position [126, 0]
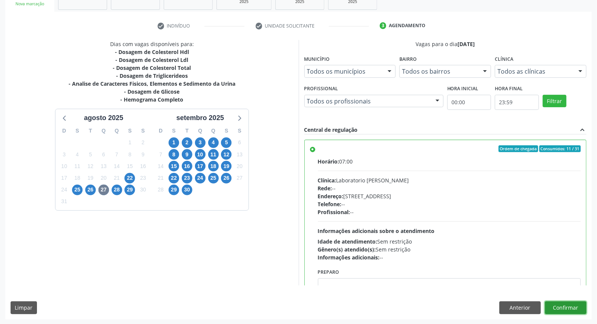
click at [571, 306] on button "Confirmar" at bounding box center [565, 307] width 41 height 13
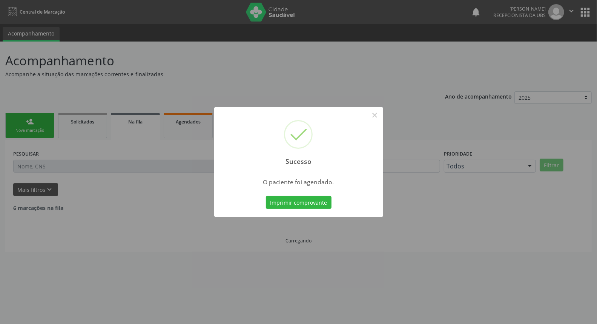
scroll to position [0, 0]
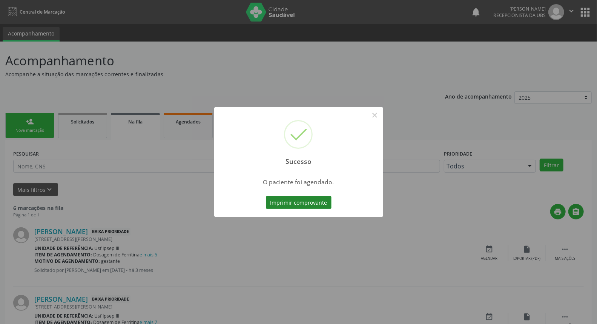
click at [290, 201] on button "Imprimir comprovante" at bounding box center [299, 202] width 66 height 13
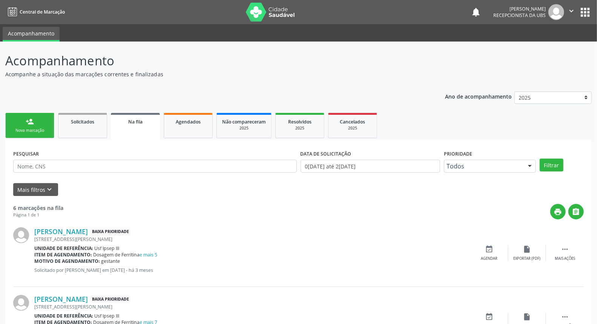
click at [33, 123] on div "person_add" at bounding box center [30, 121] width 8 height 8
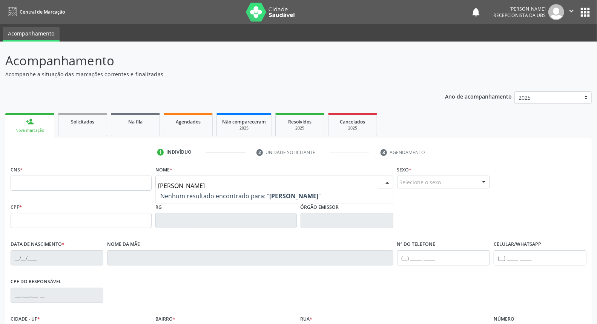
click at [168, 184] on input "livya victoria lima pereira" at bounding box center [267, 185] width 219 height 15
type input "lyvia victoria lima pereira"
click at [242, 185] on input "lyvia victoria lima pereira" at bounding box center [267, 185] width 219 height 15
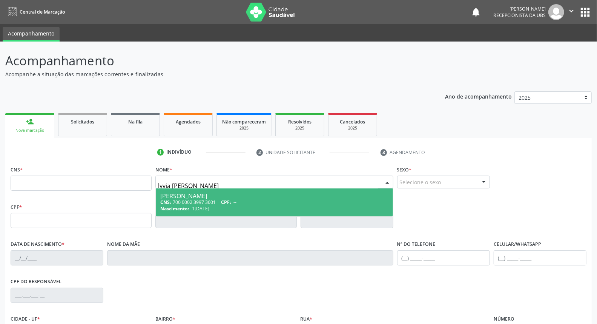
click at [248, 199] on div "CNS: 700 0002 3997 3601 CPF: --" at bounding box center [274, 202] width 228 height 6
type input "700 0002 3997 3601"
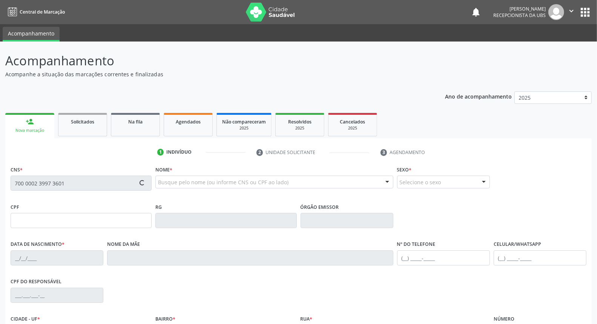
type input "18/01/2013"
type input "Verldne Peteira da Silva"
type input "(99) 99999-9999"
type input "882.628.634-53"
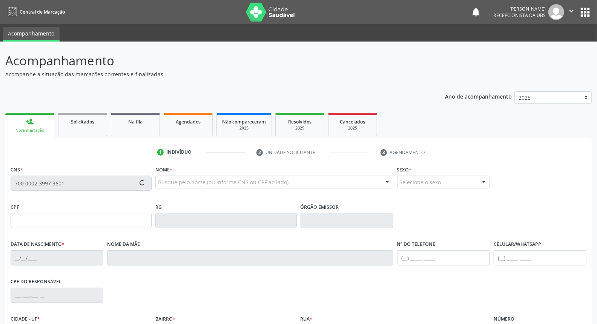
type input "105"
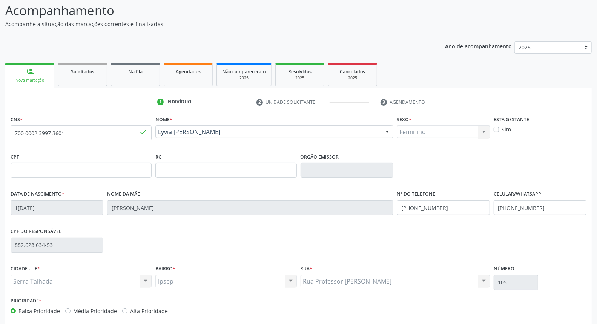
scroll to position [84, 0]
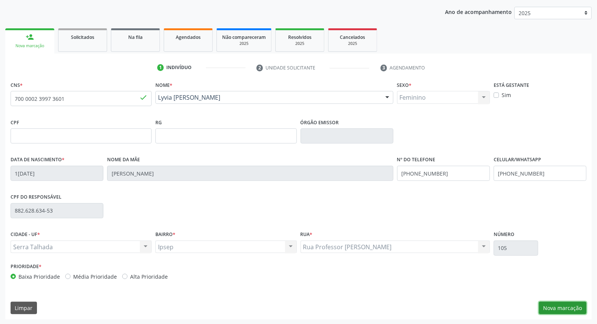
click at [563, 307] on button "Nova marcação" at bounding box center [563, 307] width 48 height 13
click at [0, 0] on button "Próximo" at bounding box center [0, 0] width 0 height 0
click at [0, 0] on fieldset "Motivo *" at bounding box center [0, 0] width 0 height 0
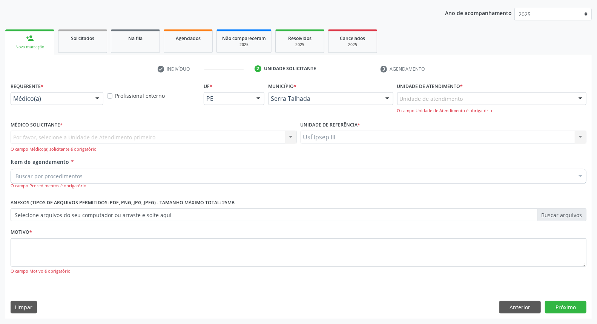
scroll to position [50, 0]
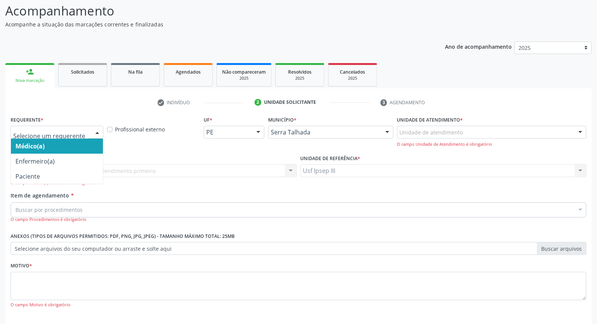
click at [100, 131] on div at bounding box center [97, 132] width 11 height 13
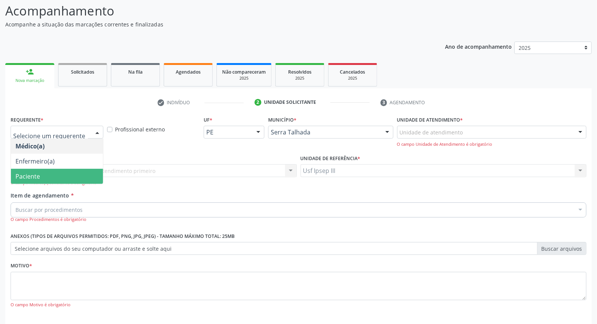
click at [74, 175] on span "Paciente" at bounding box center [57, 176] width 92 height 15
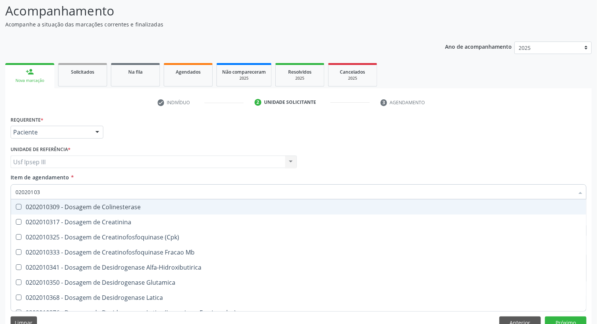
type input "0202010"
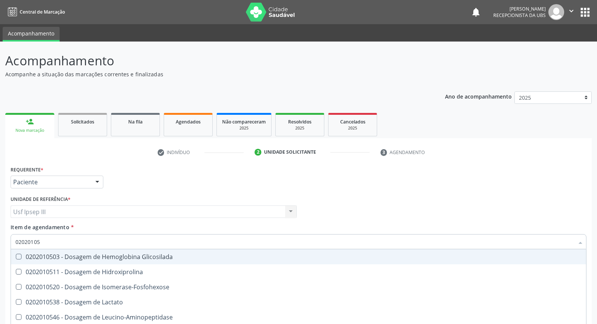
scroll to position [50, 0]
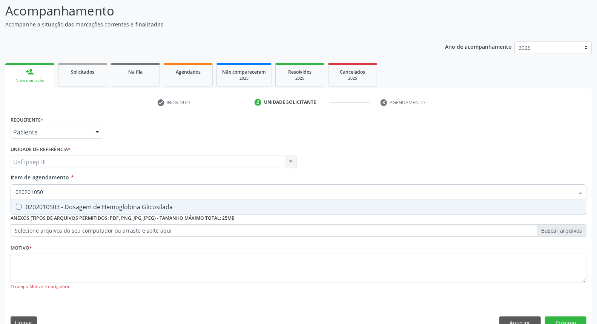
type input "0202010503"
click at [178, 209] on div "0202010503 - Dosagem de Hemoglobina Glicosilada" at bounding box center [298, 207] width 566 height 6
checkbox Glicosilada "true"
type input "020"
checkbox Glicosilada "false"
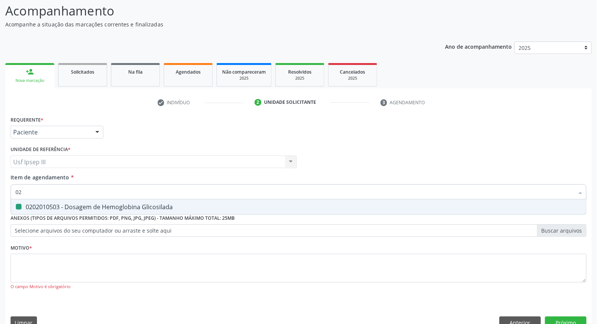
type input "0"
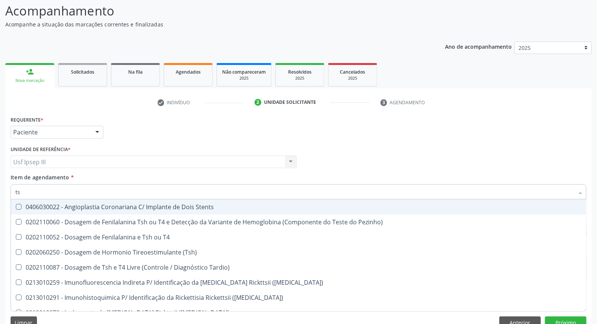
type input "tsh"
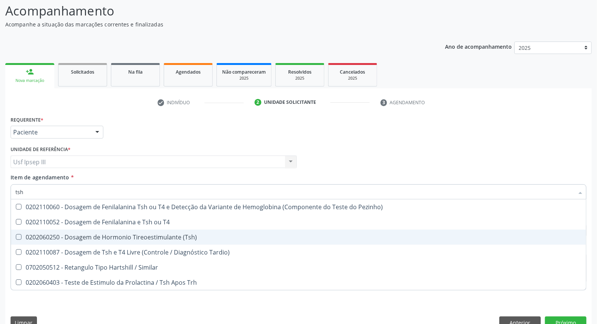
click at [132, 235] on div "0202060250 - Dosagem de Hormonio Tireoestimulante (Tsh)" at bounding box center [298, 237] width 566 height 6
checkbox \(Tsh\) "true"
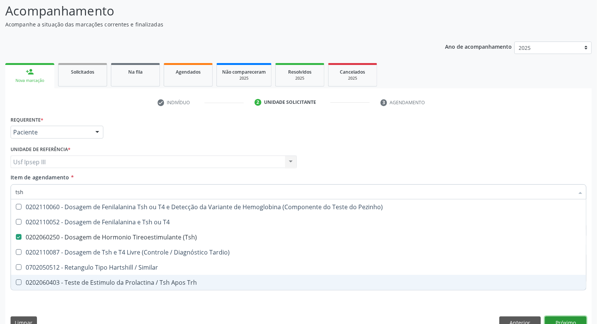
click at [574, 317] on button "Próximo" at bounding box center [565, 322] width 41 height 13
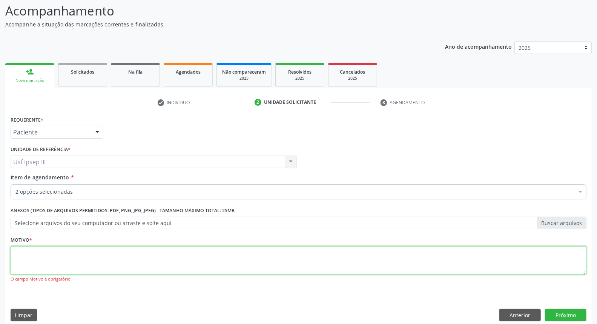
click at [194, 255] on textarea at bounding box center [299, 260] width 576 height 29
type textarea "."
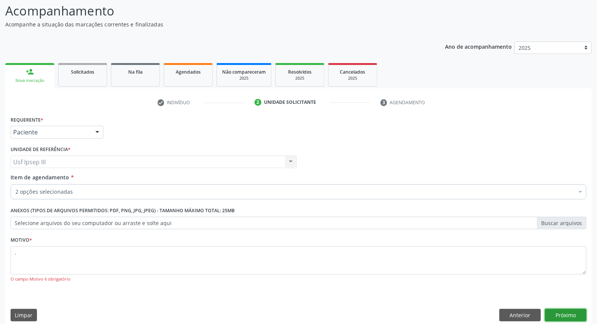
click at [568, 314] on button "Próximo" at bounding box center [565, 314] width 41 height 13
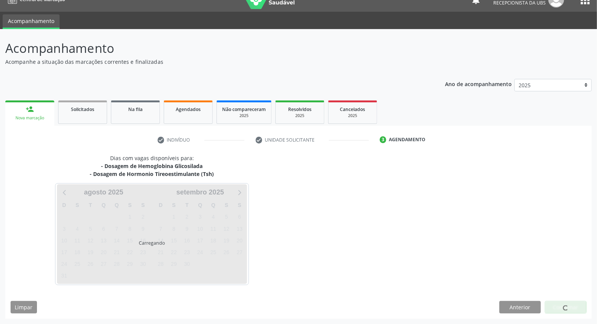
scroll to position [12, 0]
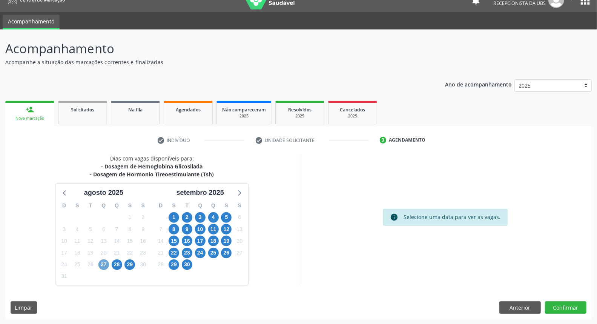
click at [103, 265] on span "27" at bounding box center [103, 264] width 11 height 11
click at [103, 264] on span "27" at bounding box center [103, 264] width 11 height 11
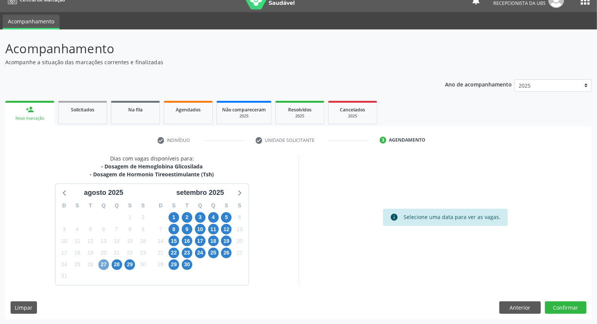
click at [103, 264] on span "27" at bounding box center [103, 264] width 11 height 11
click at [100, 265] on span "27" at bounding box center [103, 264] width 11 height 11
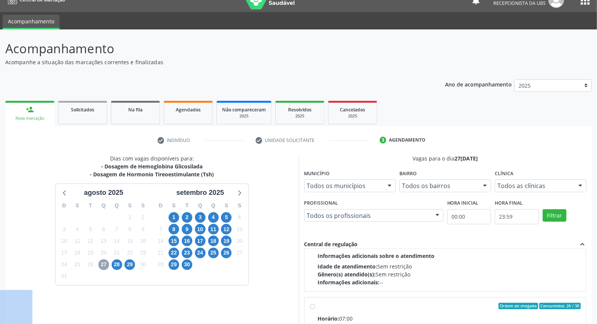
scroll to position [126, 0]
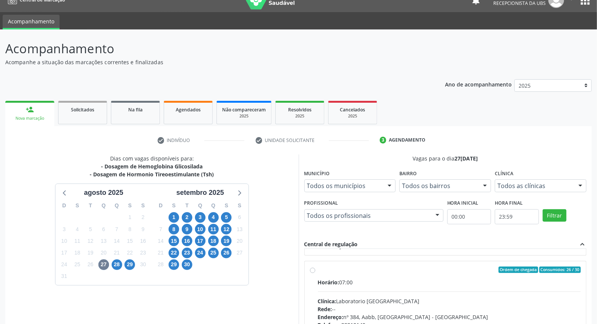
click at [427, 305] on div "Rede: --" at bounding box center [449, 309] width 263 height 8
click at [315, 273] on input "Ordem de chegada Consumidos: 26 / 30 Horário: 07:00 Clínica: Laboratorio [GEOGR…" at bounding box center [312, 269] width 5 height 7
radio input "true"
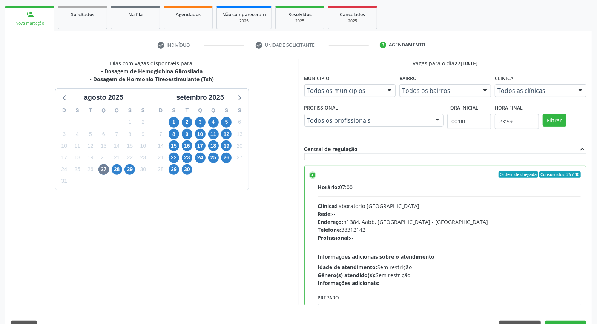
scroll to position [126, 0]
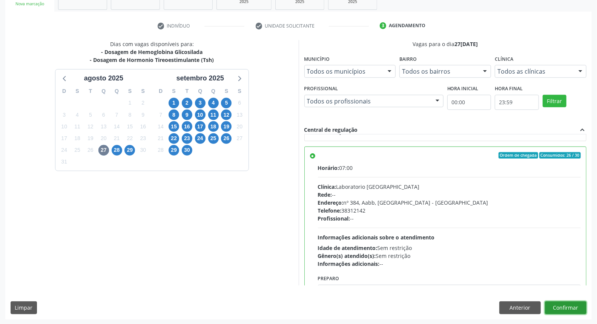
click at [585, 307] on button "Confirmar" at bounding box center [565, 307] width 41 height 13
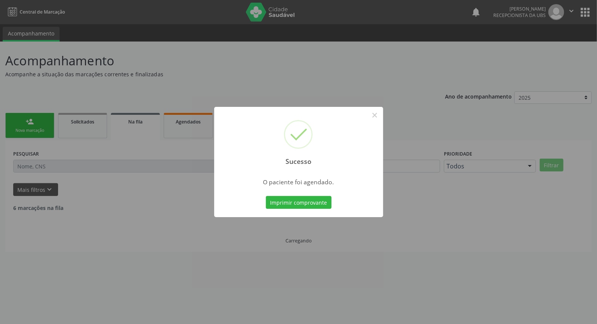
scroll to position [0, 0]
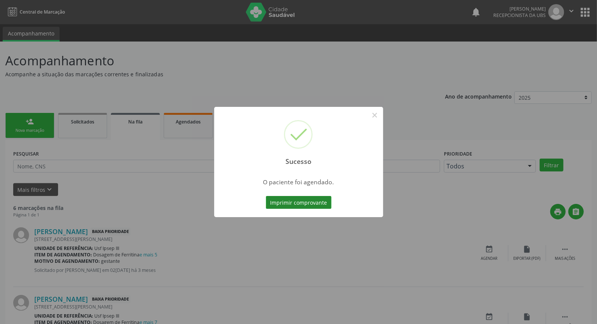
click at [286, 196] on button "Imprimir comprovante" at bounding box center [299, 202] width 66 height 13
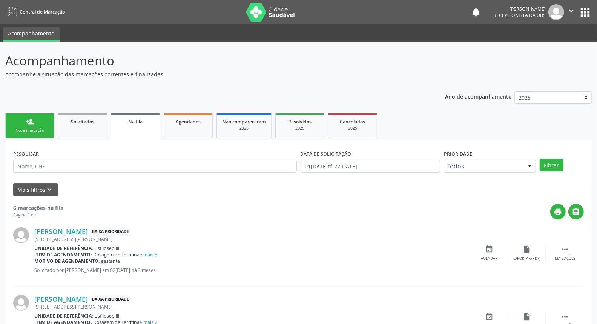
drag, startPoint x: 32, startPoint y: 125, endPoint x: 88, endPoint y: 99, distance: 61.6
click at [33, 126] on link "person_add Nova marcação" at bounding box center [29, 125] width 49 height 25
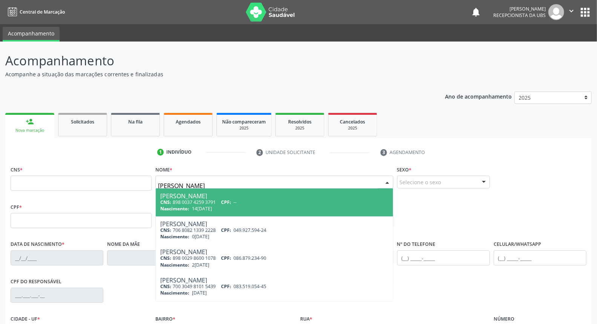
type input "[PERSON_NAME]"
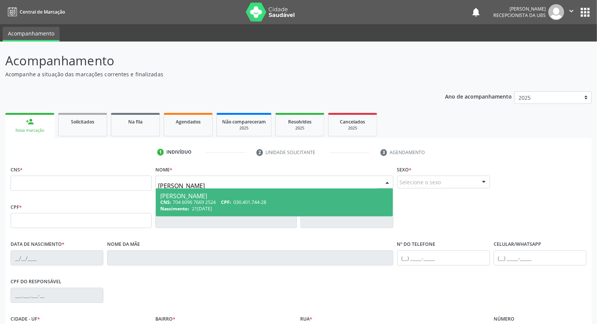
click at [213, 193] on div "[PERSON_NAME]" at bounding box center [274, 196] width 228 height 6
type input "704 6096 7669 2524"
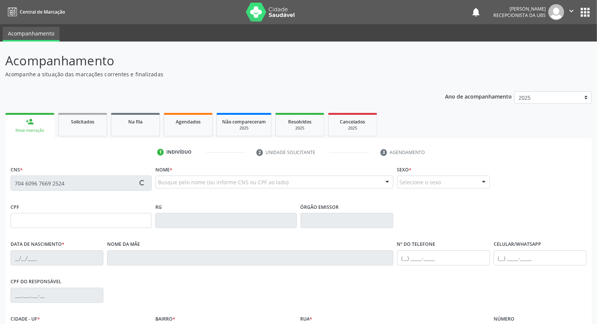
type input "030.401.744-28"
type input "21[DATE]"
type input "[PERSON_NAME]"
type input "[PHONE_NUMBER]"
type input "740"
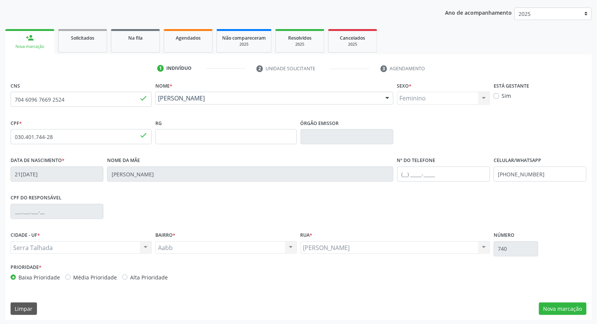
scroll to position [84, 0]
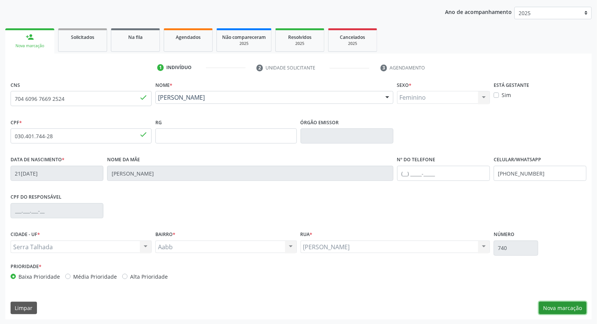
click at [563, 305] on button "Nova marcação" at bounding box center [563, 307] width 48 height 13
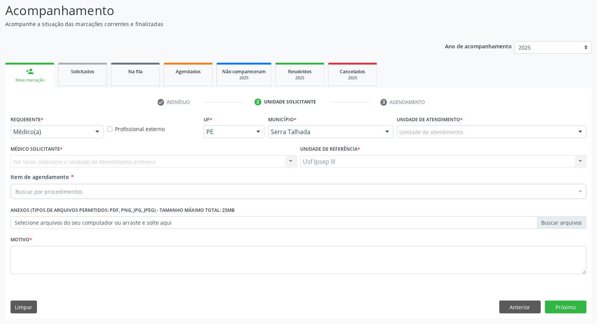
scroll to position [50, 0]
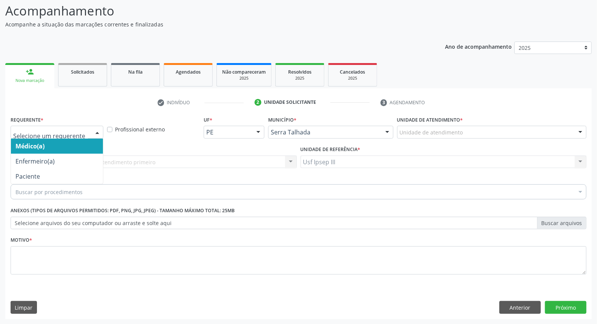
click at [95, 130] on div at bounding box center [97, 132] width 11 height 13
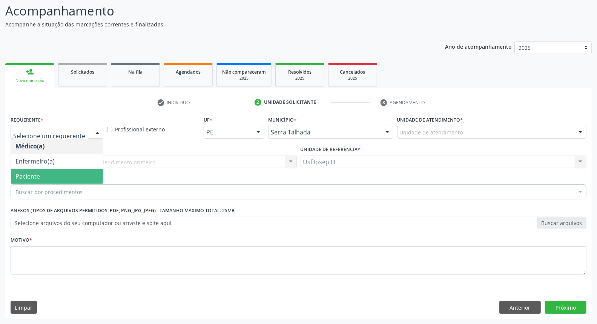
click at [78, 178] on span "Paciente" at bounding box center [57, 176] width 92 height 15
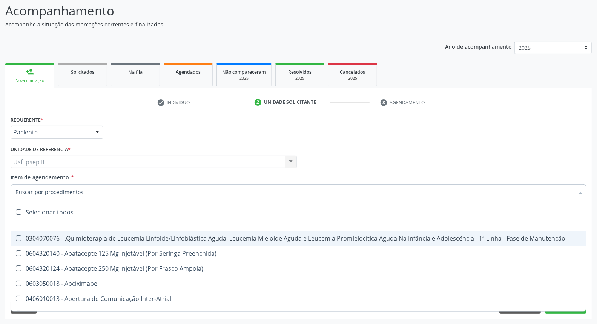
click at [86, 188] on div at bounding box center [299, 191] width 576 height 15
click at [86, 188] on input "Item de agendamento *" at bounding box center [294, 191] width 558 height 15
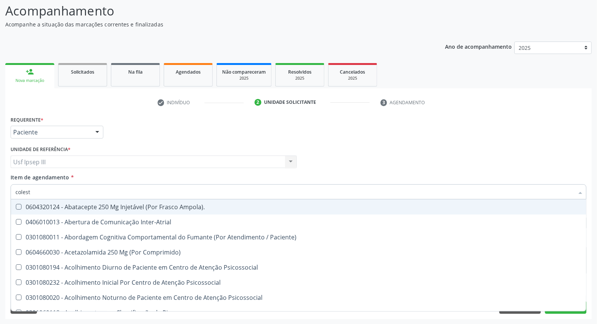
type input "coleste"
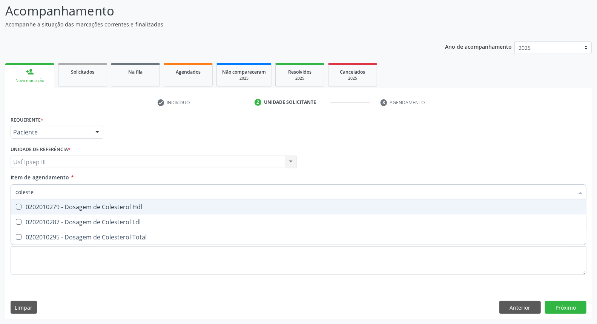
click at [145, 207] on div "0202010279 - Dosagem de Colesterol Hdl" at bounding box center [298, 207] width 566 height 6
checkbox Hdl "true"
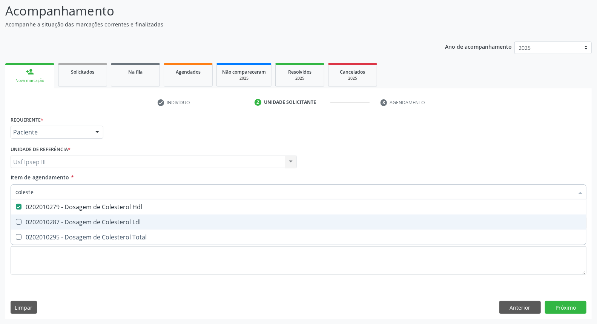
click at [147, 223] on div "0202010287 - Dosagem de Colesterol Ldl" at bounding box center [298, 222] width 566 height 6
checkbox Ldl "true"
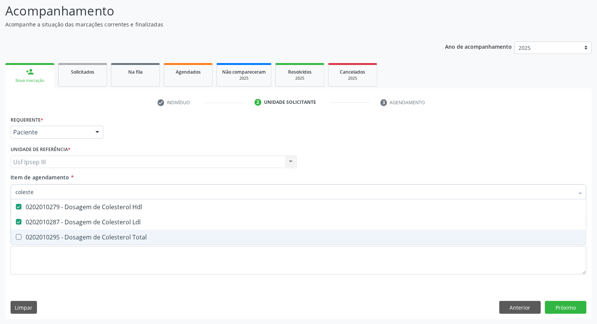
click at [146, 233] on span "0202010295 - Dosagem de Colesterol Total" at bounding box center [298, 236] width 575 height 15
checkbox Total "true"
type input "c"
checkbox Hdl "false"
checkbox Ldl "false"
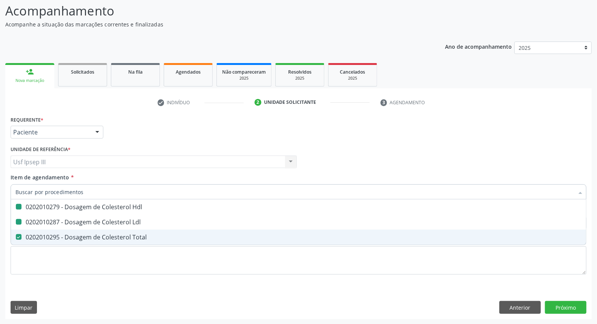
checkbox Total "false"
type input "creatinina"
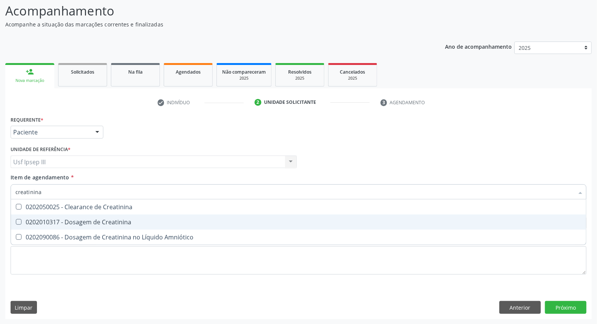
click at [122, 224] on div "0202010317 - Dosagem de Creatinina" at bounding box center [298, 222] width 566 height 6
checkbox Creatinina "false"
type input "c"
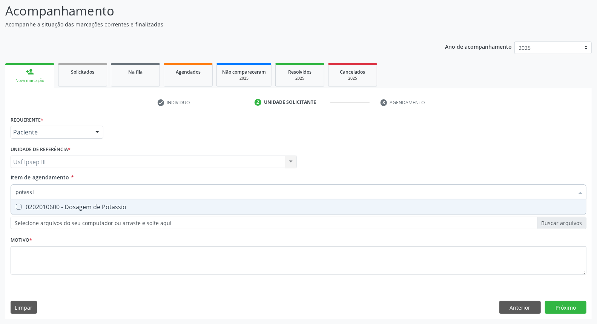
type input "potassio"
click at [133, 204] on div "0202010600 - Dosagem de Potassio" at bounding box center [298, 207] width 566 height 6
checkbox Potassio "true"
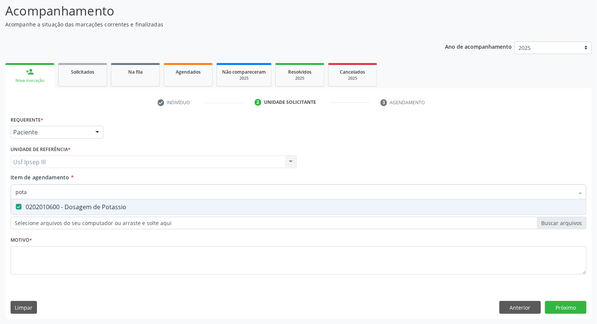
type input "pot"
checkbox Potassio "false"
type input "p"
type input "triglicerideos"
click at [133, 204] on div "0202010678 - Dosagem de Triglicerideos" at bounding box center [298, 207] width 566 height 6
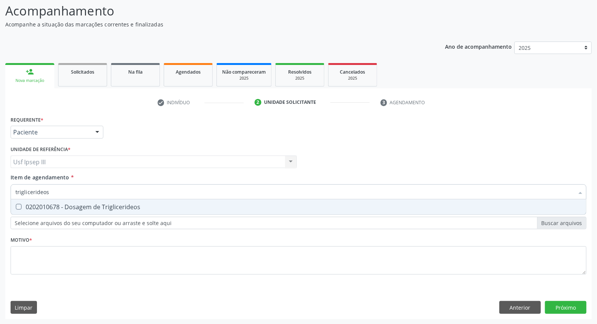
checkbox Triglicerideos "true"
type input "t"
checkbox Triglicerideos "false"
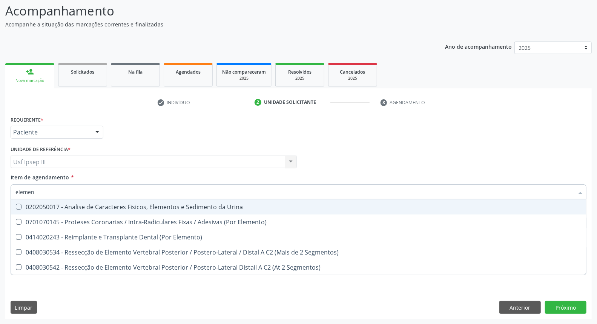
type input "element"
click at [133, 204] on div "0202050017 - Analise de Caracteres Fisicos, Elementos e Sedimento da Urina" at bounding box center [298, 207] width 566 height 6
checkbox Urina "true"
type input "e"
checkbox Urina "false"
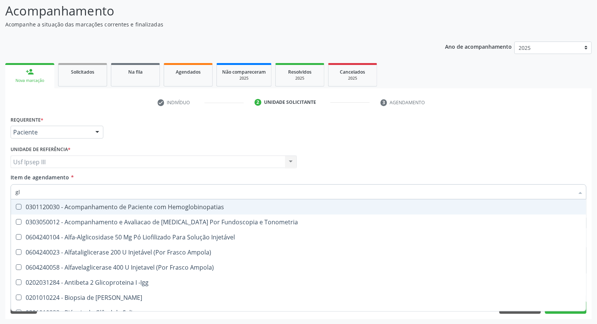
type input "gli"
checkbox Glomerular "true"
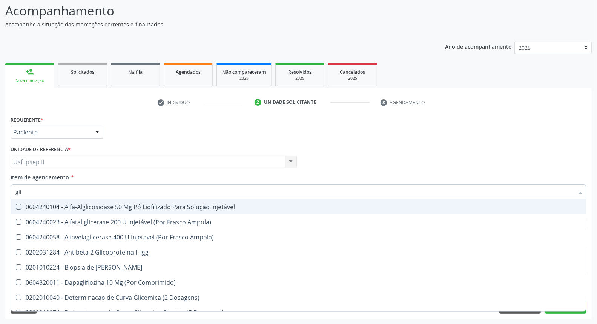
type input "glic"
checkbox Derrames "true"
checkbox Triglicerideos "false"
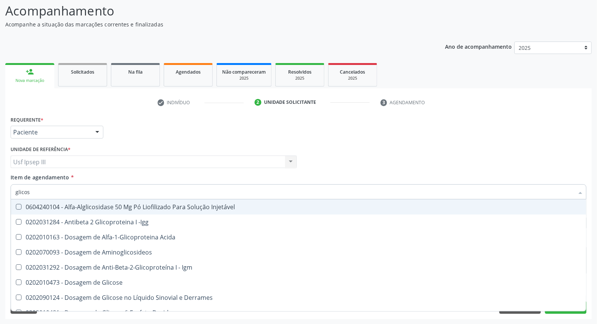
type input "glicose"
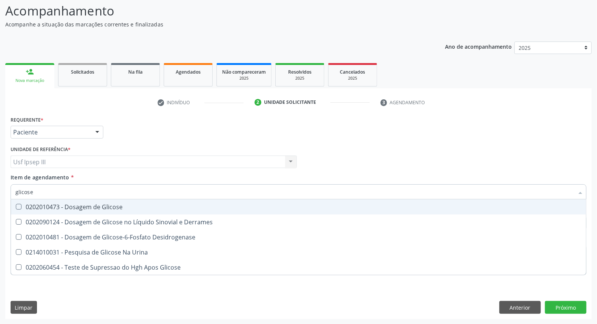
click at [133, 204] on div "0202010473 - Dosagem de Glicose" at bounding box center [298, 207] width 566 height 6
checkbox Glicose "true"
type input "glicos"
checkbox Glicose "false"
checkbox Desidrogenase "true"
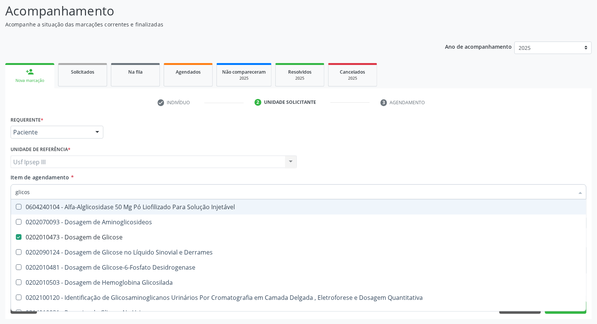
type input "glico"
checkbox Glicose "false"
checkbox Glicosilada "true"
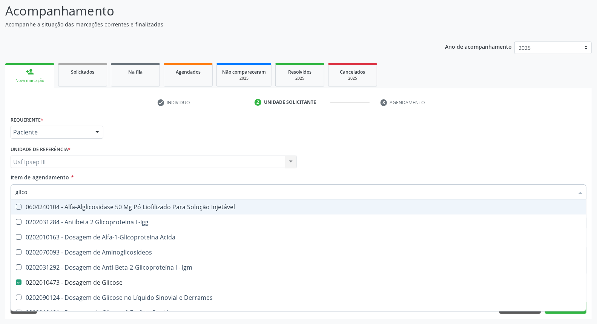
type input "glic"
checkbox Glicose "false"
checkbox Glicose "true"
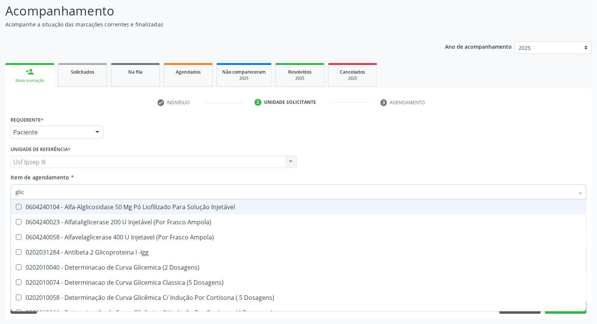
type input "gli"
checkbox Glicose "false"
checkbox Glicosilada "true"
checkbox Triglicerideos "false"
checkbox Delgada\) "true"
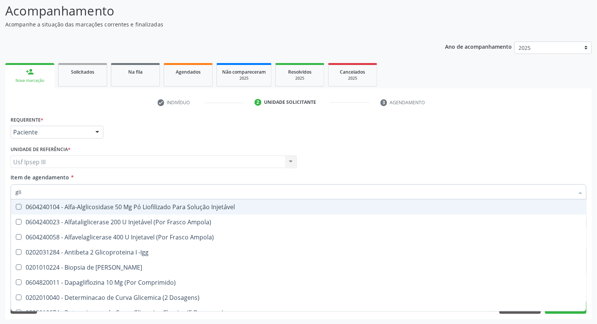
type input "gl"
checkbox Glicose "false"
checkbox Triglicerideos "false"
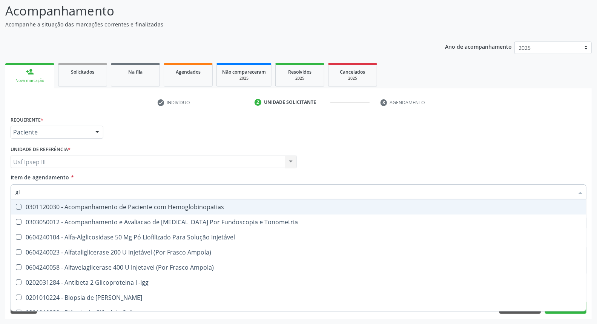
type input "g"
checkbox Glicose "false"
checkbox Triglicerideos "false"
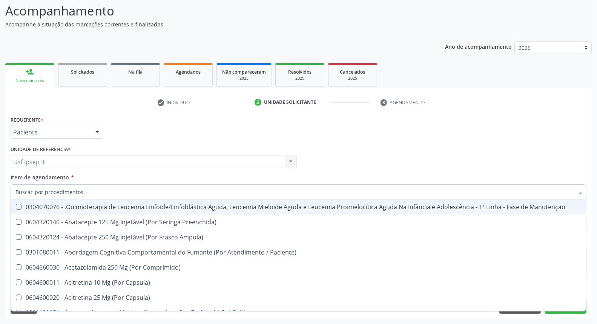
checkbox Geo-Helmintíases "true"
checkbox Hdl "false"
checkbox Ldl "false"
checkbox Total "false"
checkbox Glicose "false"
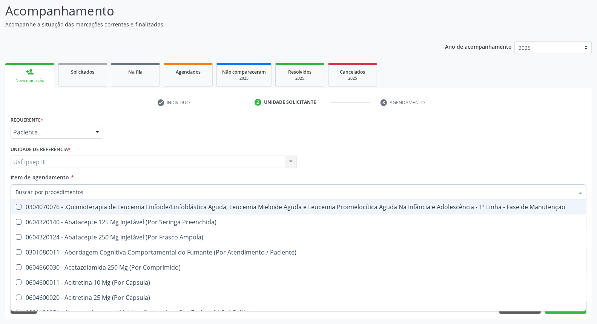
checkbox Potassio "false"
checkbox Triglicerideos "false"
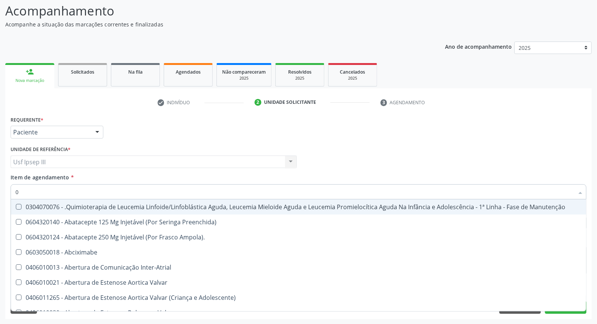
type input "02"
checkbox Coração "true"
checkbox Urina "false"
checkbox Comprimido\) "true"
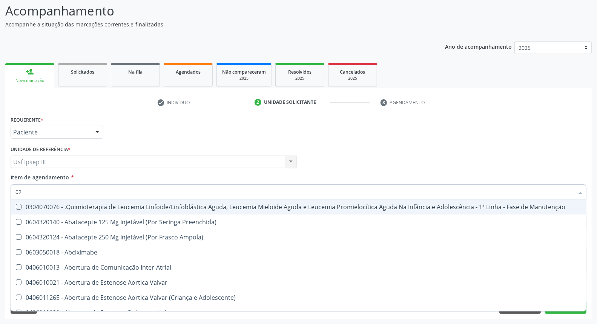
checkbox Transferências "true"
checkbox Bilateral "true"
checkbox Comprimido\) "true"
checkbox Transfusao "true"
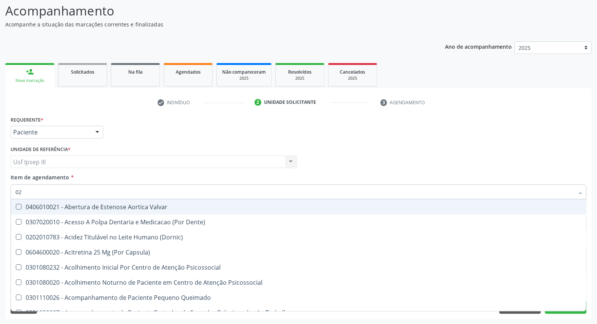
type input "020"
checkbox Terapeutica "true"
checkbox Urina "false"
checkbox Epispádia "true"
checkbox Anos\) "true"
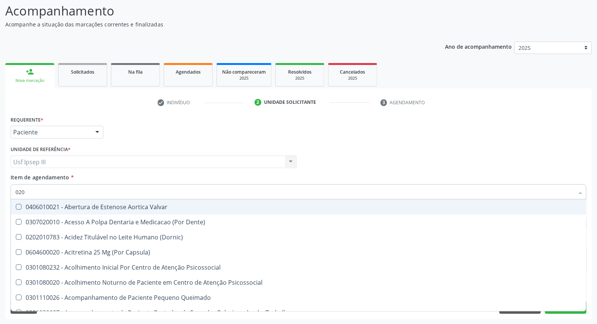
checkbox Congênita "true"
checkbox \(Qualitativo\) "true"
checkbox Pernoite\) "true"
checkbox Dias "true"
checkbox Hdl "false"
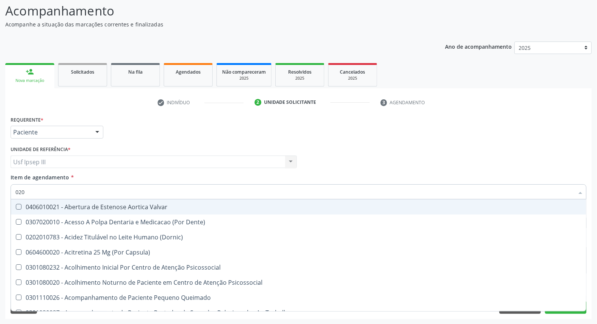
checkbox Ldl "false"
checkbox Total "false"
checkbox Glicose "false"
checkbox Potassio "false"
checkbox Triglicerideos "false"
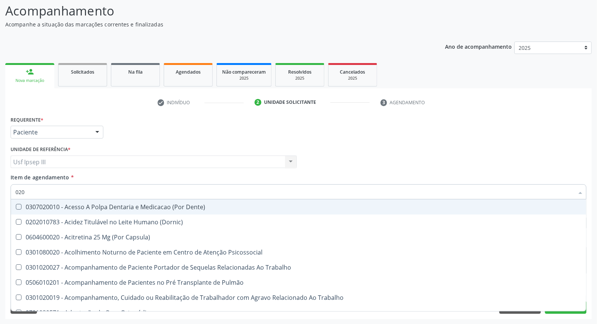
type input "0202"
checkbox Capsula\) "true"
checkbox Urina "false"
checkbox Faringe\/Laringe "true"
checkbox Puncao "true"
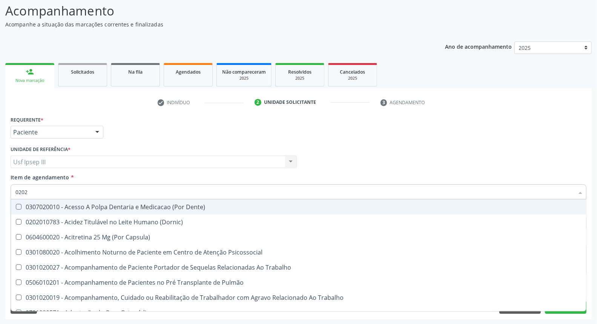
checkbox Fragmento "true"
checkbox Laser "true"
checkbox Gastrico "true"
checkbox Projecoes\) "true"
checkbox Hdl "false"
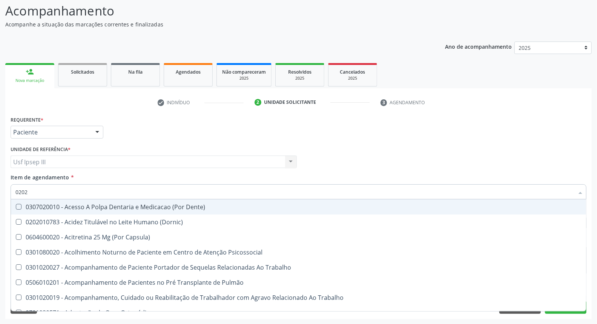
checkbox Ldl "false"
checkbox Total "false"
checkbox Glicose "false"
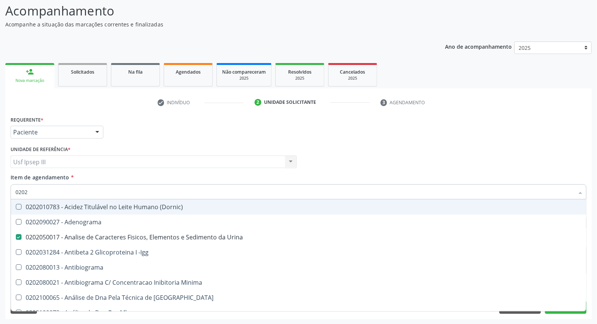
type input "02020"
checkbox \(Psa\) "true"
checkbox III "true"
checkbox Barbituratos "true"
checkbox Hdl "false"
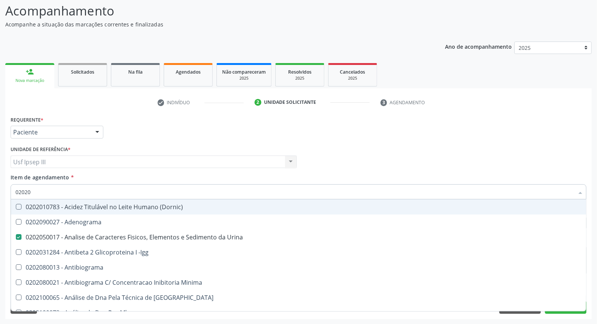
checkbox Ldl "false"
checkbox Total "false"
checkbox Xi "true"
checkbox Glicose "false"
checkbox \(Igg\) "true"
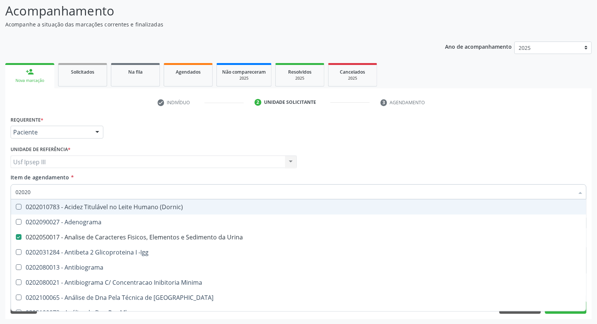
checkbox Potassio "false"
checkbox Funcional "true"
checkbox Triglicerideos "false"
type input "020201"
checkbox Urina "false"
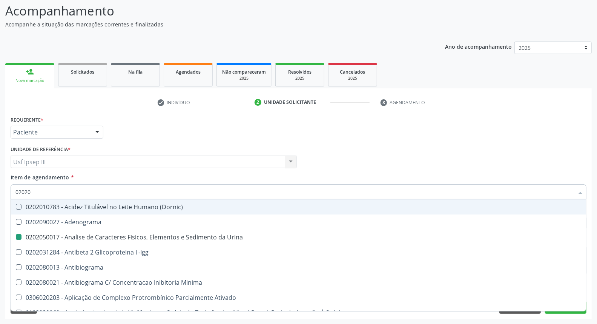
checkbox \(Pos-Pasteurização\) "true"
checkbox Molecular "true"
checkbox Parceria\) "true"
checkbox T3 "true"
checkbox Organicos "true"
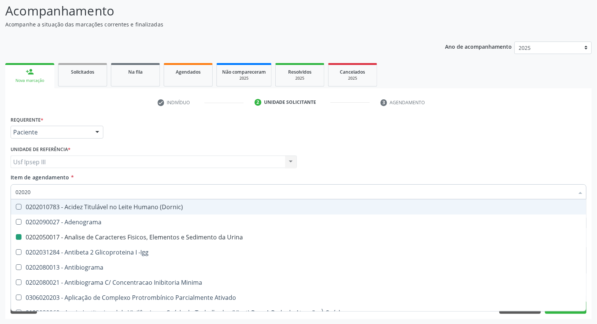
checkbox Acetona "true"
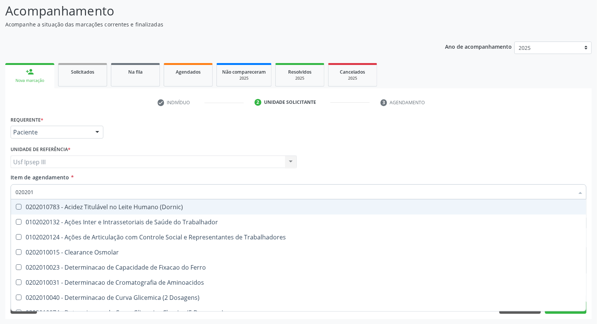
type input "0202010"
checkbox Circulante "true"
checkbox III "true"
checkbox Fracoes "true"
checkbox Hdl "false"
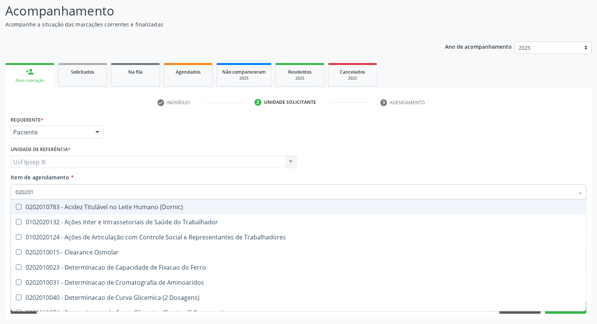
checkbox Ldl "false"
checkbox Total "false"
checkbox II "true"
checkbox Glicose "false"
checkbox Glicosilada "true"
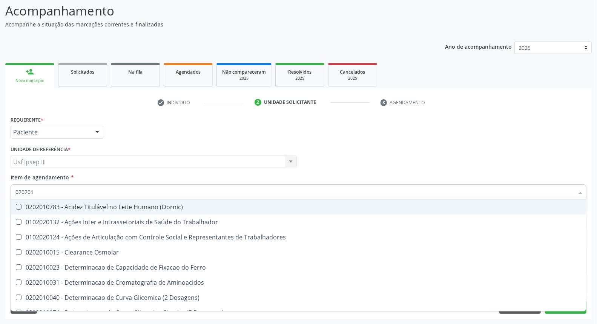
checkbox Muco-Proteinas "true"
checkbox Potassio "false"
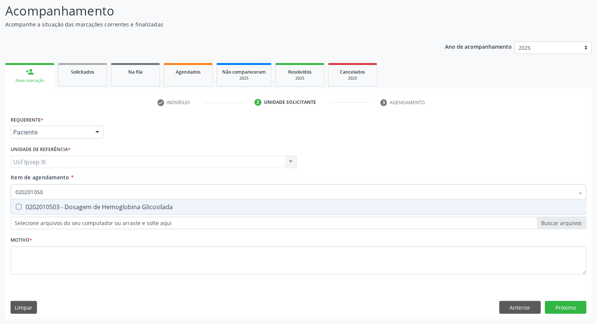
type input "0202010503"
click at [133, 204] on div "0202010503 - Dosagem de Hemoglobina Glicosilada" at bounding box center [298, 207] width 566 height 6
checkbox Glicosilada "true"
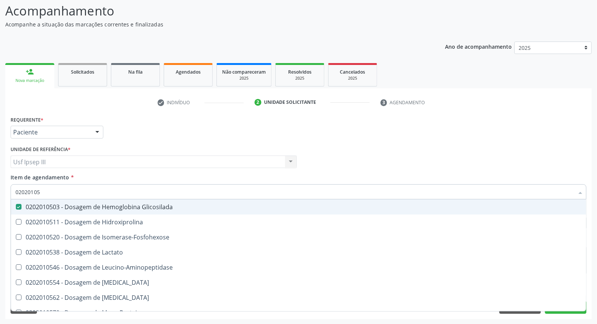
type input "0202010"
checkbox Glicosilada "false"
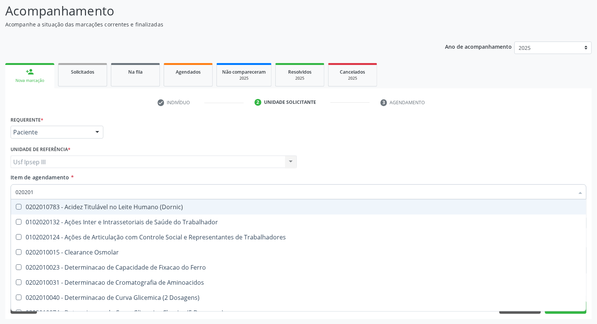
type input "02020"
checkbox Trabalhadores "true"
checkbox Hdl "false"
checkbox Ldl "false"
checkbox Total "false"
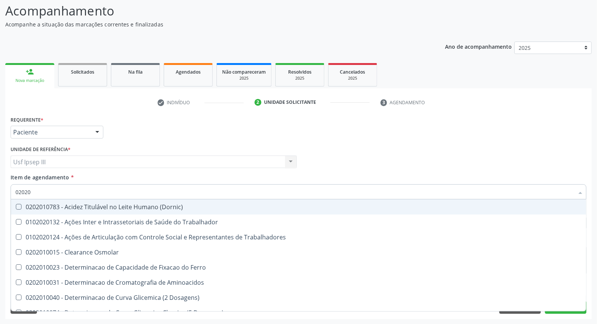
checkbox Glicose "false"
checkbox Glicosilada "false"
checkbox Potassio "false"
checkbox Triglicerideos "false"
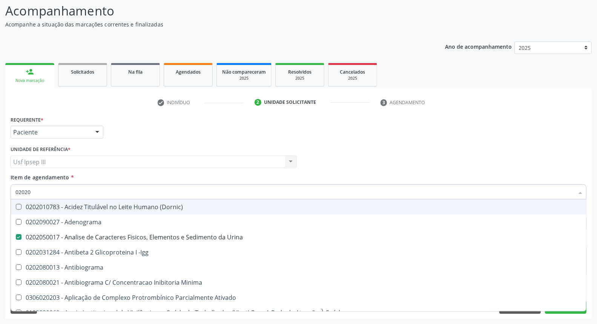
type input "020202"
checkbox Urina "false"
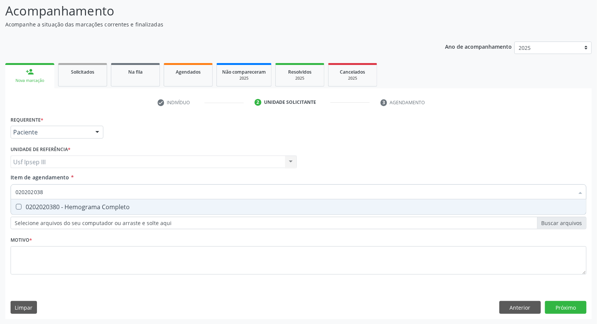
type input "0202020380"
click at [133, 204] on div "0202020380 - Hemograma Completo" at bounding box center [298, 207] width 566 height 6
checkbox Completo "true"
type input "02020203"
checkbox Completo "false"
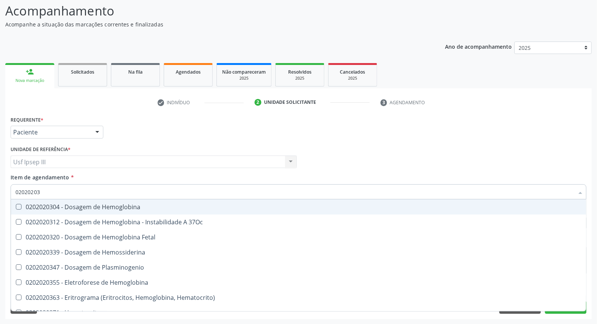
type input "0202020"
checkbox Completo "false"
type input "020202"
checkbox Completo "false"
checkbox Leucograma "true"
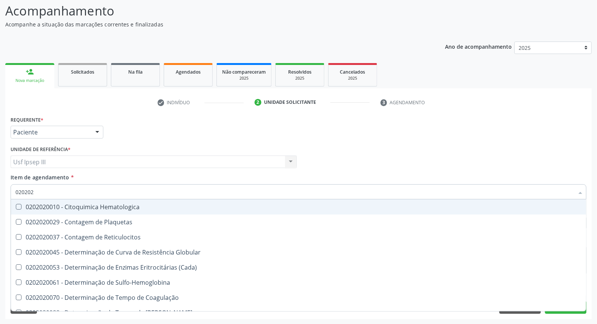
type input "02020"
checkbox Reticulocitos "true"
checkbox Completo "false"
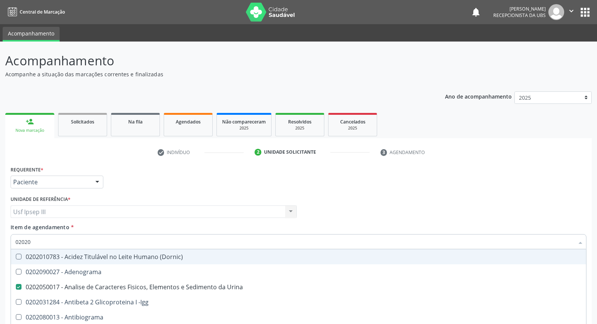
scroll to position [50, 0]
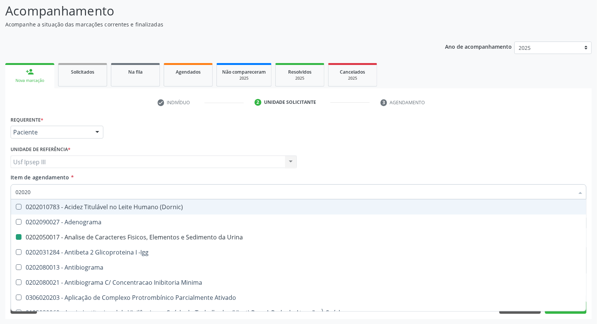
type input "020201"
checkbox Urina "false"
checkbox \(Pos-Pasteurização\) "true"
checkbox Molecular "true"
checkbox Parceria\) "true"
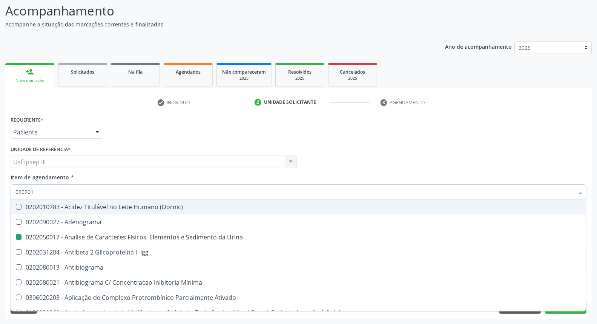
checkbox T3 "true"
checkbox Coagulação "true"
checkbox Organicos "true"
checkbox Acetona "true"
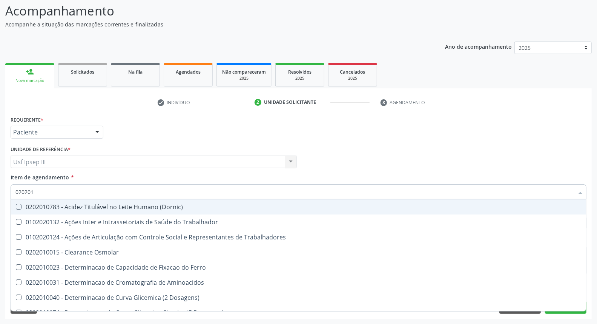
type input "0202010"
checkbox Circulante "true"
checkbox III "true"
checkbox Fracoes "true"
checkbox Hdl "false"
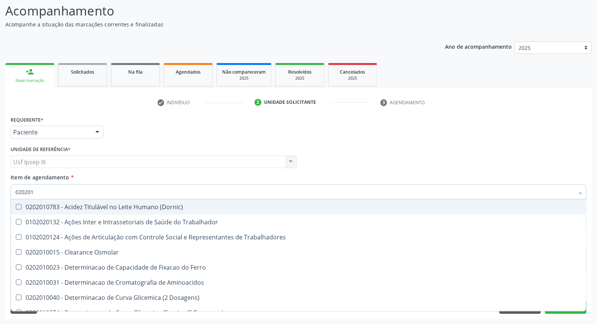
checkbox Ldl "false"
checkbox Total "false"
checkbox II "true"
checkbox Serico "true"
checkbox Glicose "false"
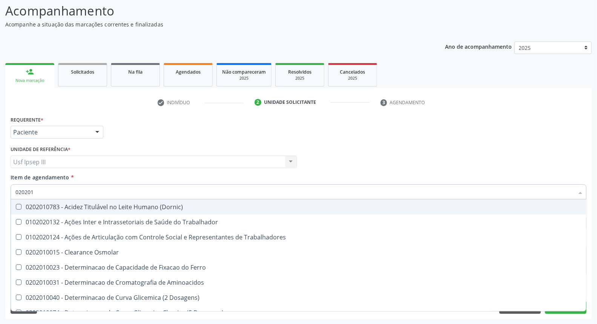
checkbox Muco-Proteinas "true"
checkbox Potassio "false"
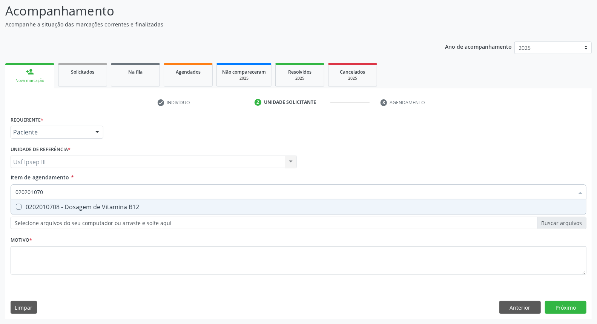
type input "0202010708"
click at [133, 204] on div "0202010708 - Dosagem de Vitamina B12" at bounding box center [298, 207] width 566 height 6
checkbox B12 "true"
type input "02020107"
checkbox B12 "false"
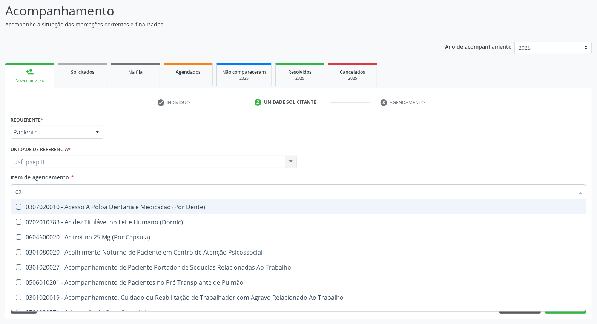
type input "0"
checkbox Urina "false"
checkbox Recombinante "false"
checkbox Paranasal "true"
checkbox Hdl "false"
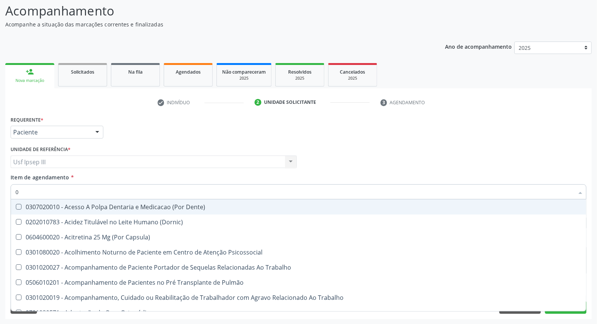
checkbox Ldl "false"
checkbox Total "false"
checkbox Glicose "false"
checkbox Glicosilada "false"
checkbox Potassio "false"
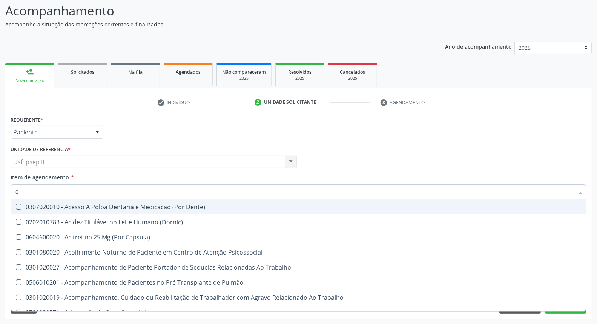
checkbox Triglicerideos "false"
checkbox B12 "false"
checkbox Tendao "false"
checkbox Amniótico "false"
checkbox Espermograma "false"
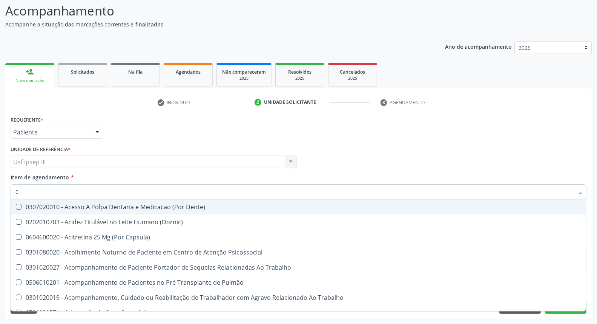
checkbox Segmento\) "false"
checkbox Liso "false"
checkbox Dentais "false"
checkbox Semana\) "false"
checkbox Completo "false"
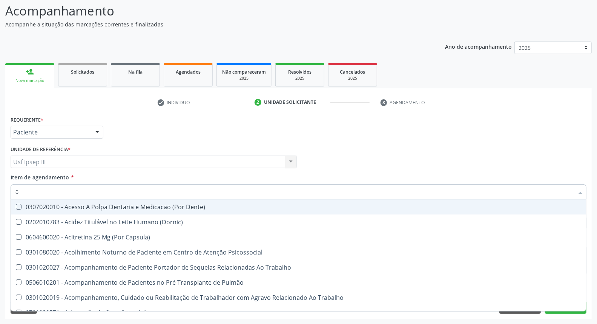
checkbox Completo\) "false"
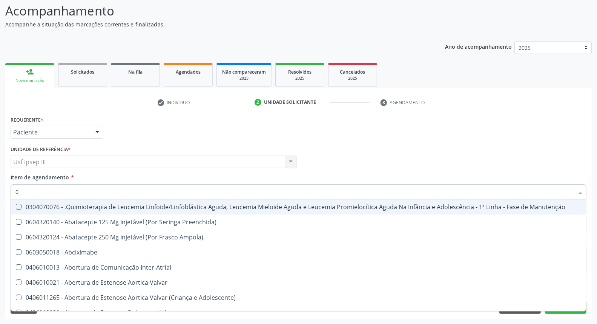
type input "02"
checkbox Coração "true"
checkbox Urina "false"
checkbox Comprimido\) "true"
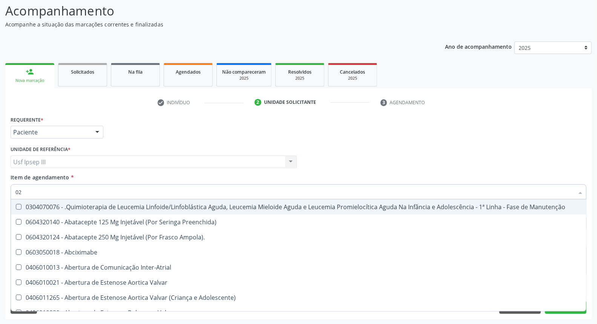
checkbox Transferências "true"
checkbox Bilateral "true"
checkbox Indireta "true"
checkbox Comprimido\) "true"
checkbox Transfusao "true"
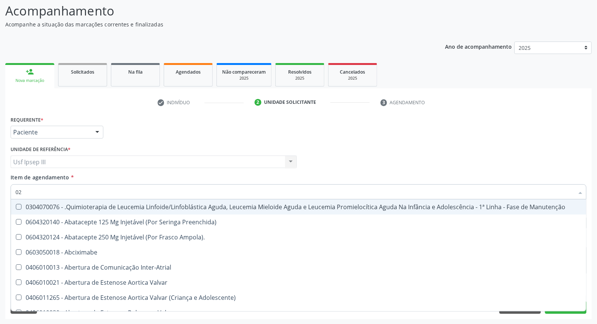
checkbox Placentario "true"
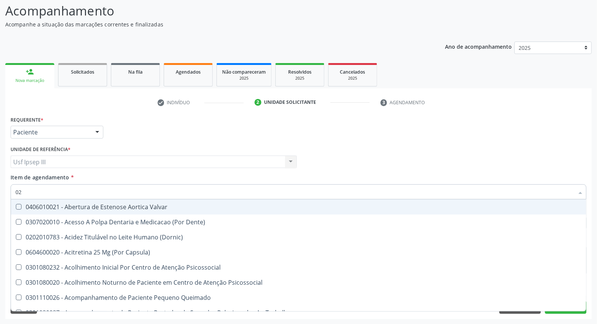
type input "020"
checkbox Terapeutica "true"
checkbox Urina "false"
checkbox Epispádia "true"
checkbox Anos\) "true"
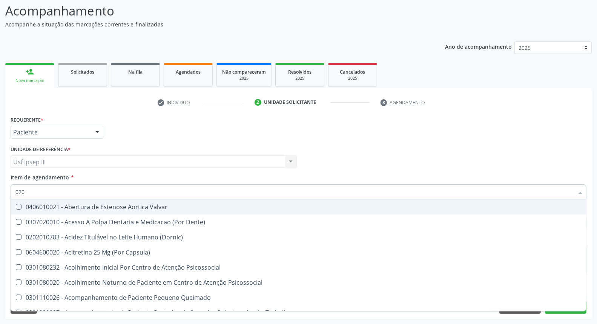
checkbox Congênita "true"
checkbox \(Qualitativo\) "true"
checkbox Glomerular "true"
checkbox Pernoite\) "true"
checkbox Dias "true"
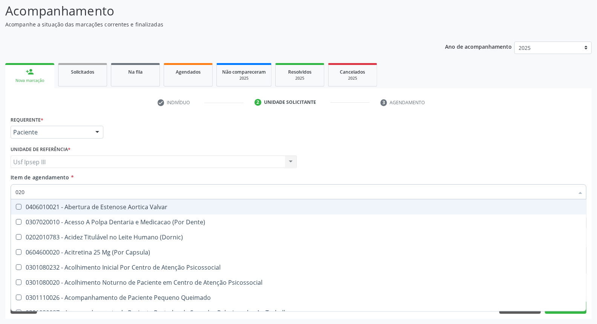
checkbox Comprimido\) "true"
checkbox Hdl "false"
checkbox Ldl "false"
checkbox Total "false"
checkbox Glicose "false"
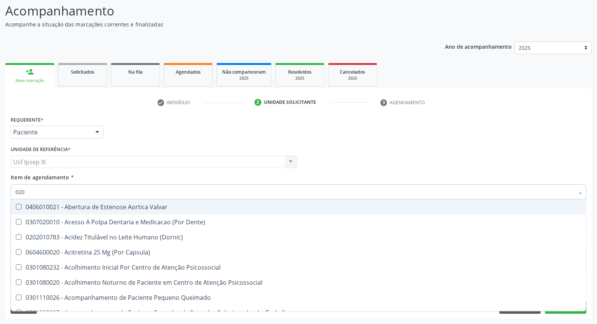
checkbox Glicosilada "false"
checkbox Potassio "false"
checkbox Triglicerideos "false"
checkbox \(T3\) "true"
checkbox B12 "false"
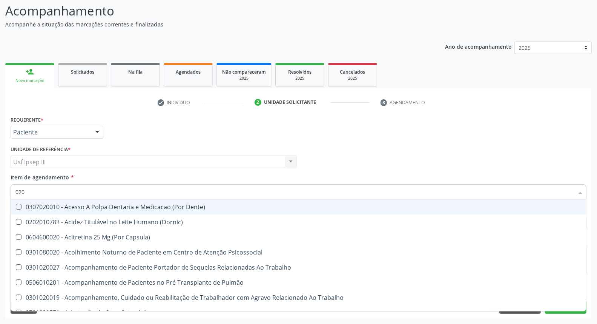
type input "0202"
checkbox Capsula\) "true"
checkbox Urina "false"
checkbox Faringe\/Laringe "true"
checkbox Puncao "true"
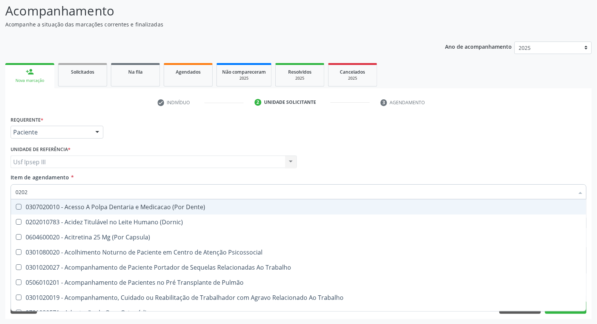
checkbox Fragmento "true"
checkbox Laser "true"
checkbox Septostomia "true"
checkbox Gastrico "true"
checkbox Projecoes\) "true"
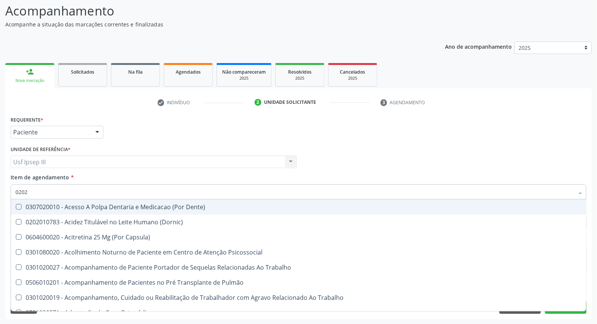
checkbox Captação "true"
checkbox Biologica "true"
checkbox Hdl "false"
checkbox Ldl "false"
checkbox Total "false"
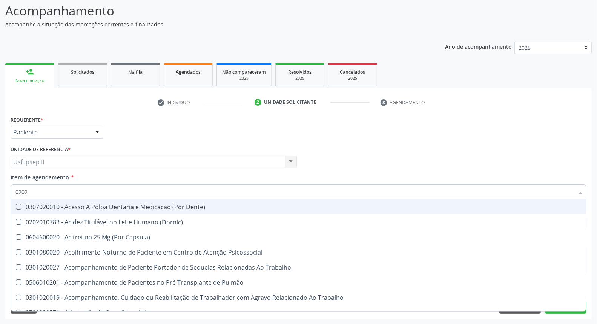
checkbox Glicose "false"
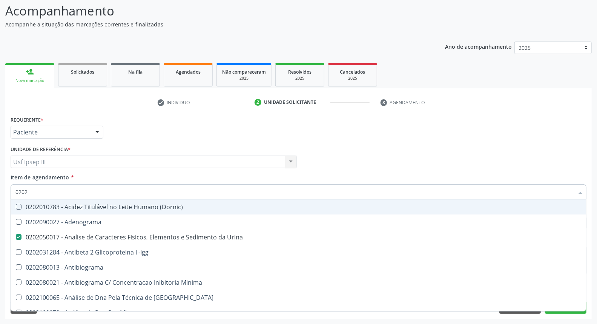
type input "02020"
checkbox \(Psa\) "true"
checkbox III "true"
checkbox Barbituratos "true"
checkbox Hdl "false"
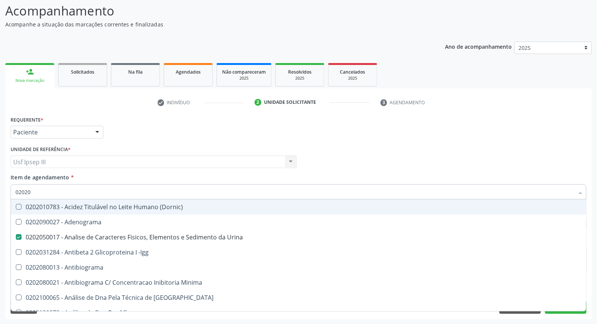
checkbox Ldl "false"
checkbox Total "false"
checkbox Xi "true"
checkbox Fibrinogenio "true"
checkbox Glicose "false"
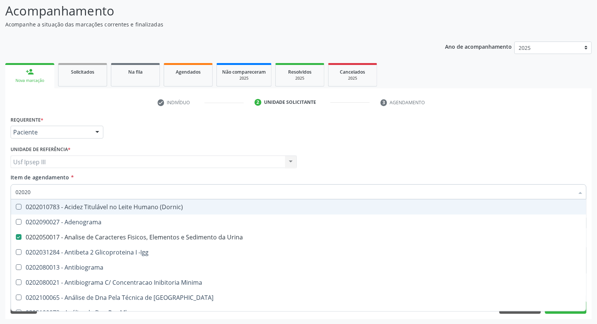
checkbox Glicosilada "false"
checkbox \(Igg\) "true"
checkbox Potassio "false"
checkbox Funcional "true"
checkbox Quinidina "true"
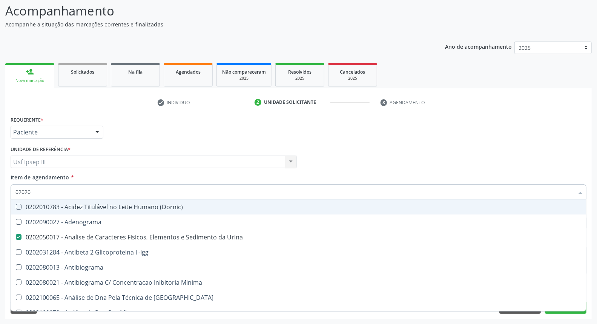
checkbox Triglicerideos "false"
checkbox B12 "false"
checkbox Zinco "true"
checkbox Completo "false"
type input "020201"
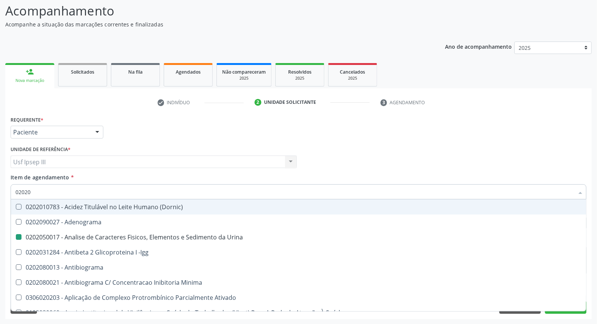
checkbox Urina "false"
checkbox \(Pos-Pasteurização\) "true"
checkbox Molecular "true"
checkbox Parceria\) "true"
checkbox T3 "true"
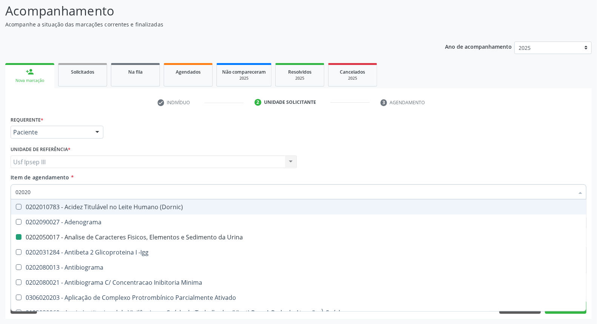
checkbox Coagulação "true"
checkbox Organicos "true"
checkbox Acetona "true"
checkbox Delta-Aminolevulinico "true"
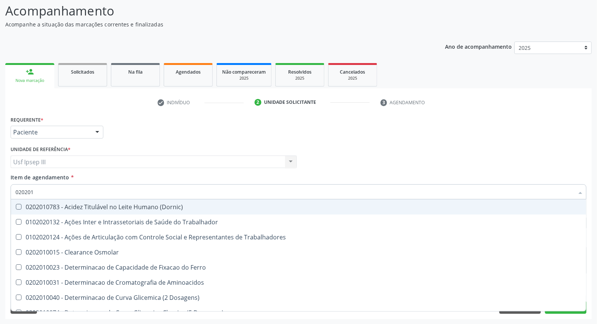
type input "0202010"
checkbox Circulante "true"
checkbox III "true"
checkbox Fracoes "true"
checkbox Hdl "false"
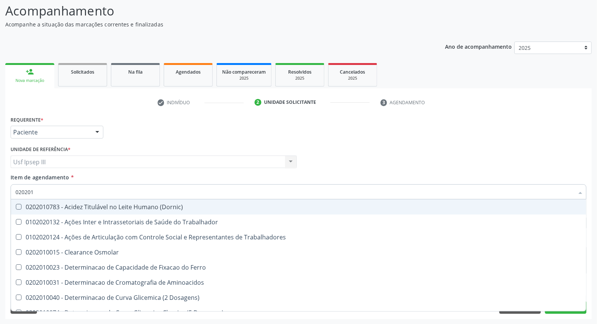
checkbox Ldl "false"
checkbox Total "false"
checkbox II "true"
checkbox Serico "true"
checkbox Glicose "false"
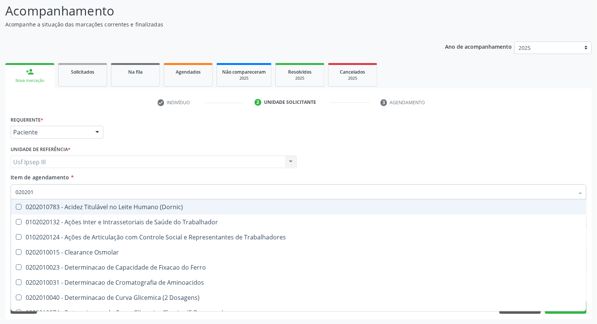
checkbox Muco-Proteinas "true"
checkbox Porfirinas "true"
checkbox Potassio "false"
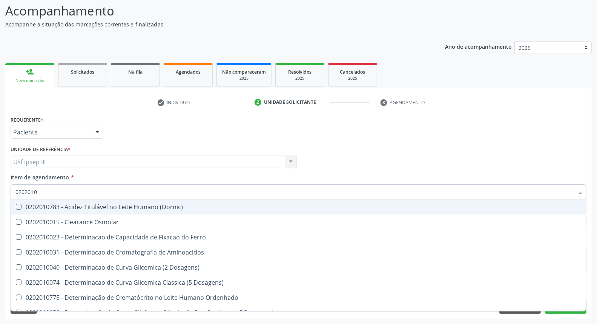
type input "02020107"
checkbox Dosagens\) "true"
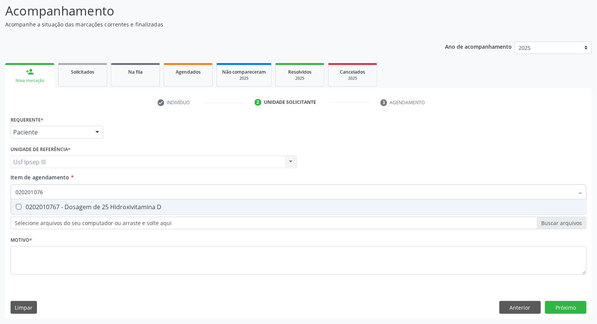
type input "0202010767"
click at [133, 204] on div "0202010767 - Dosagem de 25 Hidroxivitamina D" at bounding box center [298, 207] width 566 height 6
checkbox D "true"
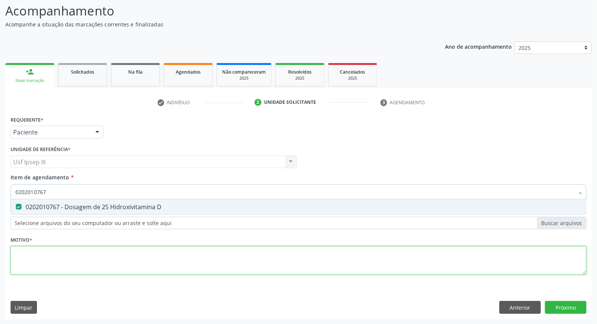
click at [97, 260] on div "Requerente * Paciente Médico(a) Enfermeiro(a) Paciente Nenhum resultado encontr…" at bounding box center [299, 199] width 576 height 171
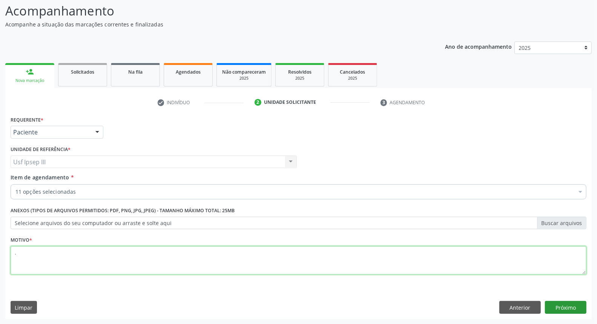
type textarea "."
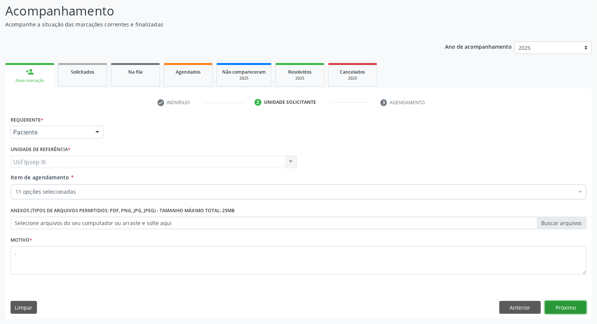
click at [567, 307] on button "Próximo" at bounding box center [565, 307] width 41 height 13
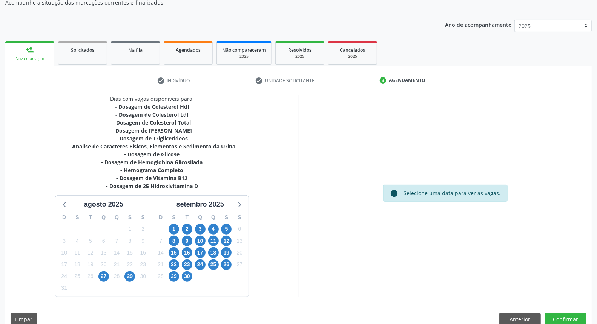
scroll to position [83, 0]
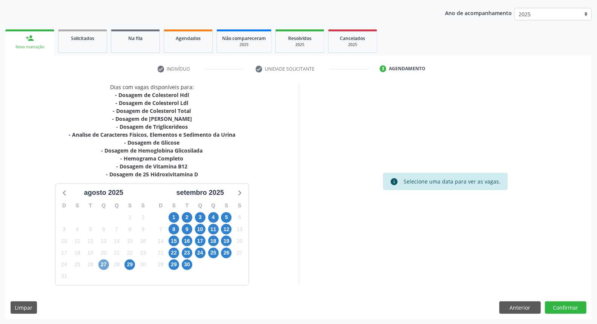
click at [103, 261] on span "27" at bounding box center [103, 264] width 11 height 11
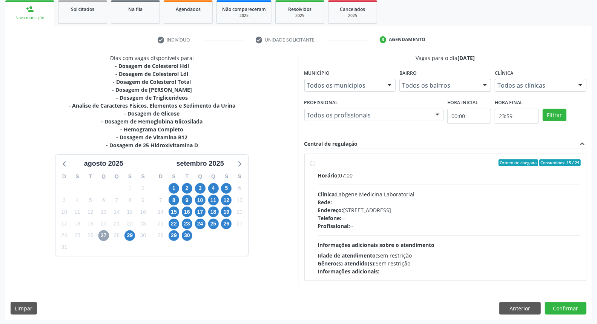
scroll to position [113, 0]
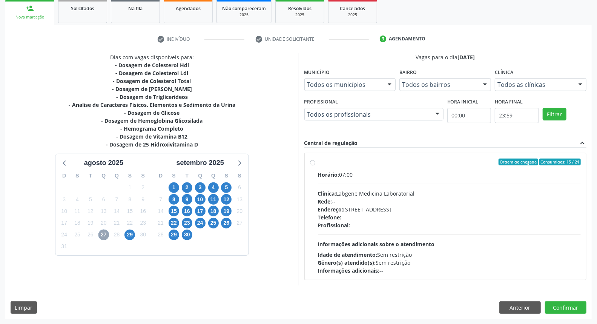
click at [106, 239] on span "27" at bounding box center [103, 234] width 11 height 11
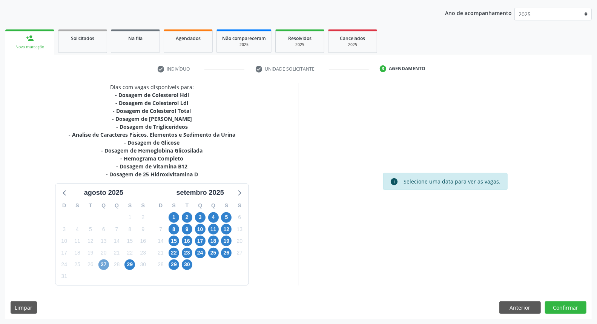
click at [99, 264] on span "27" at bounding box center [103, 264] width 11 height 11
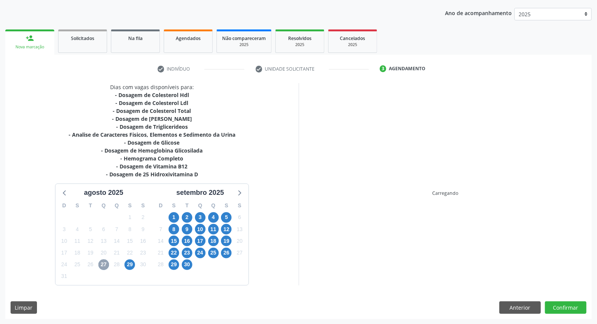
scroll to position [113, 0]
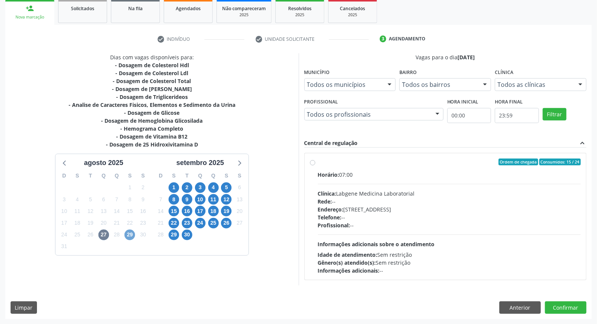
click at [130, 230] on span "29" at bounding box center [129, 234] width 11 height 11
click at [128, 236] on span "29" at bounding box center [129, 234] width 11 height 11
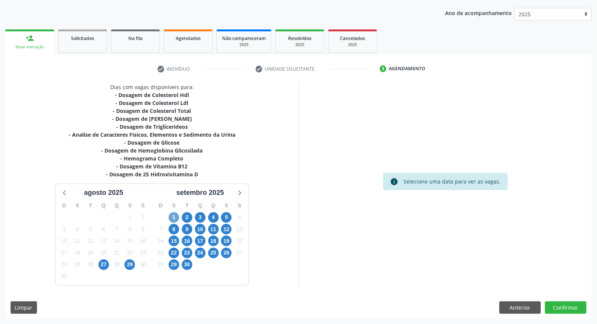
click at [175, 216] on span "1" at bounding box center [174, 217] width 11 height 11
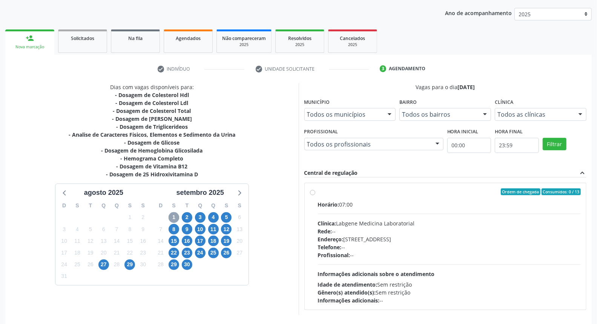
scroll to position [113, 0]
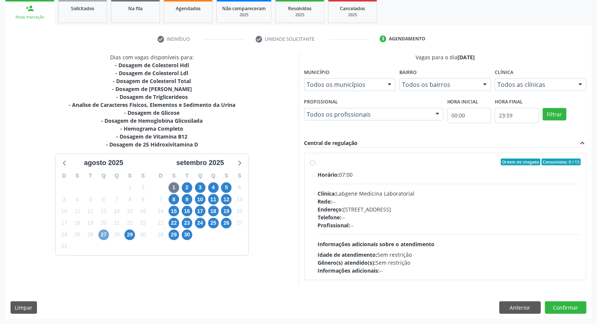
click at [104, 235] on span "27" at bounding box center [103, 234] width 11 height 11
click at [103, 236] on span "27" at bounding box center [103, 234] width 11 height 11
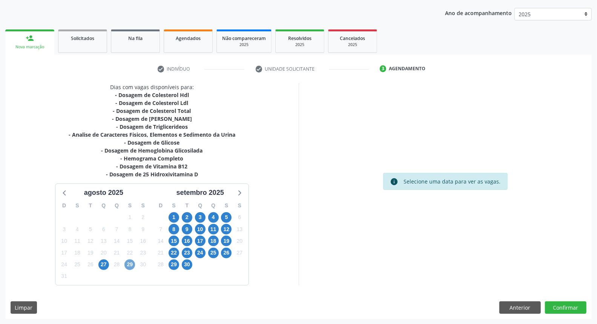
click at [131, 263] on span "29" at bounding box center [129, 264] width 11 height 11
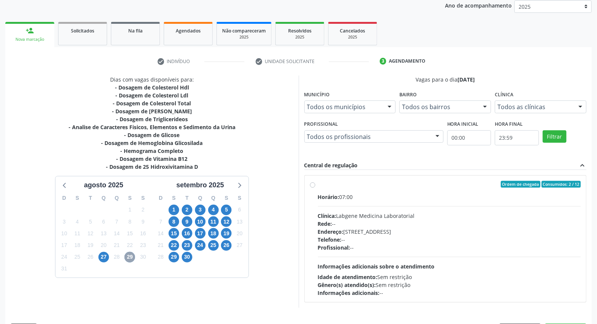
scroll to position [113, 0]
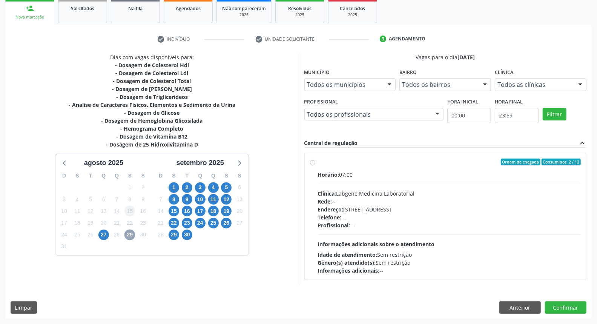
click at [130, 235] on span "29" at bounding box center [129, 234] width 11 height 11
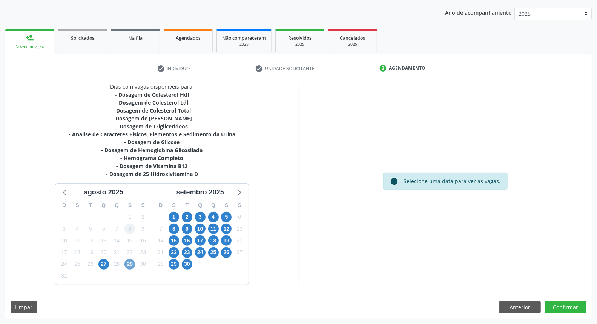
scroll to position [83, 0]
click at [187, 216] on span "2" at bounding box center [187, 217] width 11 height 11
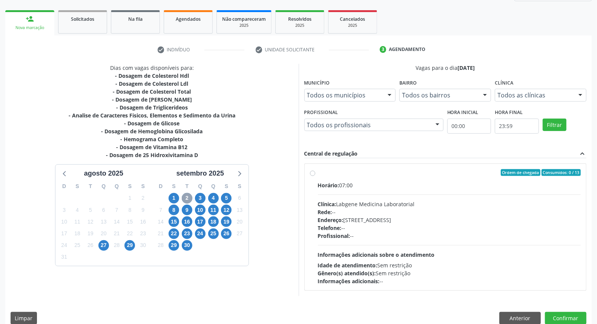
scroll to position [113, 0]
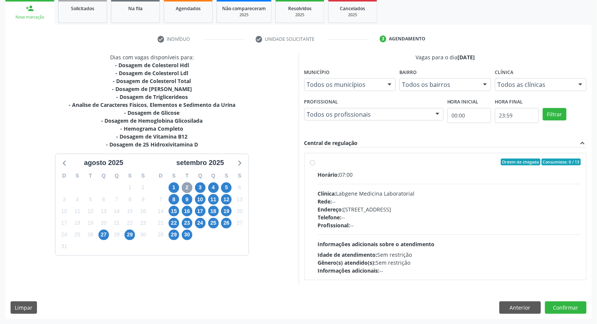
click at [187, 185] on span "2" at bounding box center [187, 187] width 11 height 11
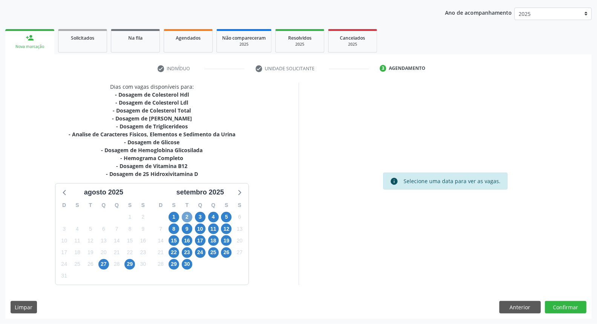
scroll to position [83, 0]
click at [203, 215] on span "3" at bounding box center [200, 217] width 11 height 11
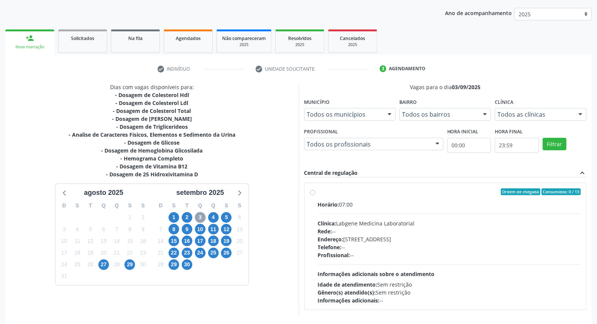
scroll to position [113, 0]
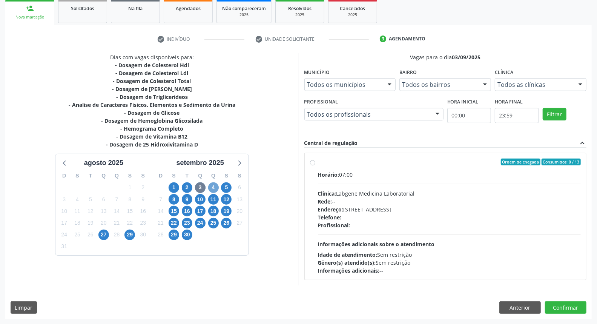
click at [212, 187] on span "4" at bounding box center [213, 187] width 11 height 11
click at [583, 144] on icon "expand_less" at bounding box center [582, 143] width 8 height 8
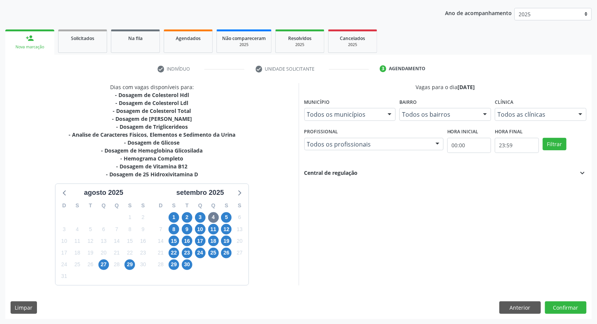
click at [584, 169] on icon "expand_more" at bounding box center [582, 173] width 8 height 8
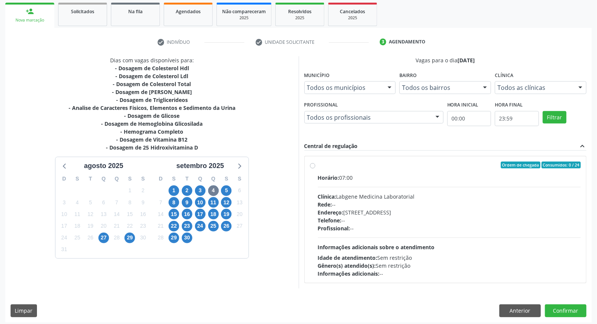
scroll to position [113, 0]
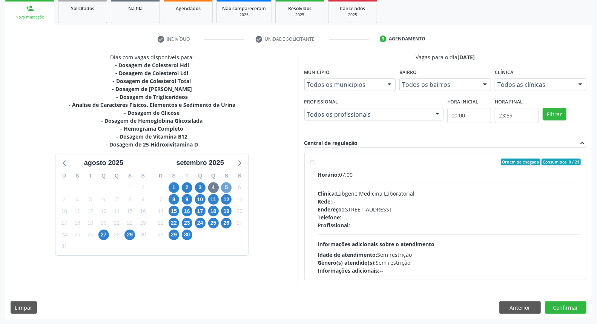
click at [225, 187] on span "5" at bounding box center [226, 187] width 11 height 11
click at [175, 198] on span "8" at bounding box center [174, 199] width 11 height 11
click at [189, 198] on span "9" at bounding box center [187, 199] width 11 height 11
click at [198, 197] on span "10" at bounding box center [200, 199] width 11 height 11
click at [214, 200] on span "11" at bounding box center [213, 199] width 11 height 11
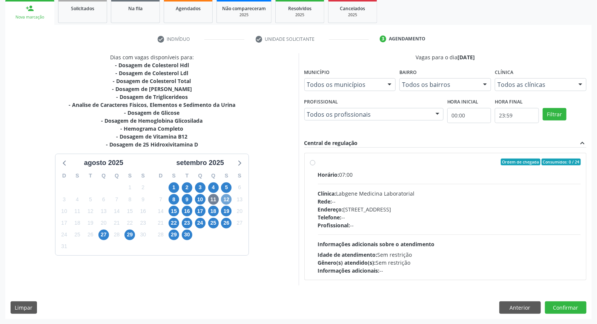
click at [228, 201] on span "12" at bounding box center [226, 199] width 11 height 11
click at [178, 209] on span "15" at bounding box center [174, 210] width 11 height 11
click at [188, 206] on span "16" at bounding box center [187, 210] width 11 height 11
click at [198, 206] on span "17" at bounding box center [200, 210] width 11 height 11
click at [104, 235] on span "27" at bounding box center [103, 234] width 11 height 11
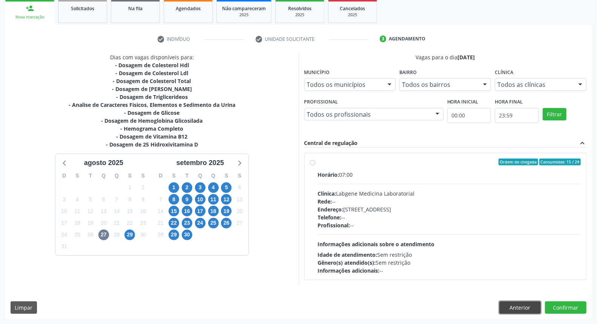
click at [524, 309] on button "Anterior" at bounding box center [519, 307] width 41 height 13
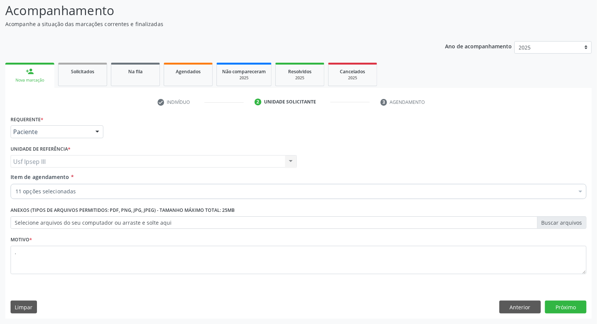
scroll to position [50, 0]
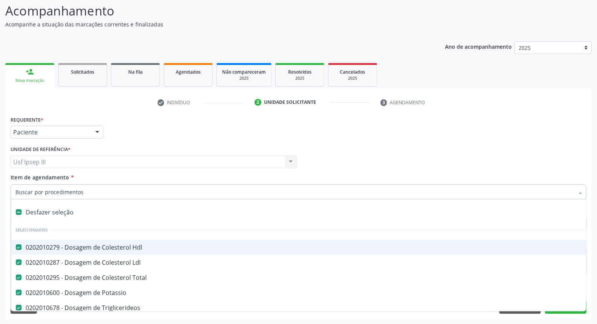
click at [124, 196] on div at bounding box center [299, 191] width 576 height 15
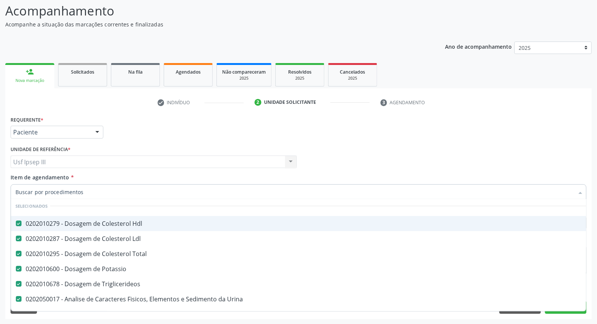
scroll to position [42, 0]
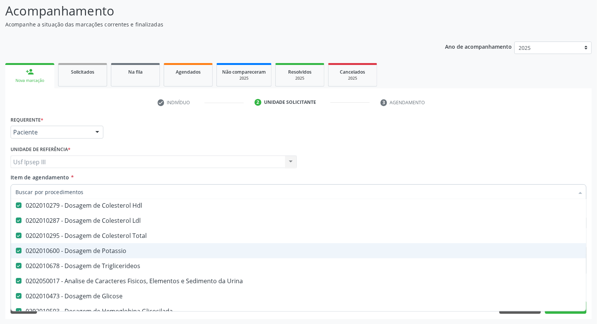
click at [175, 255] on span "0202010600 - Dosagem de Potassio" at bounding box center [309, 250] width 596 height 15
checkbox Potassio "false"
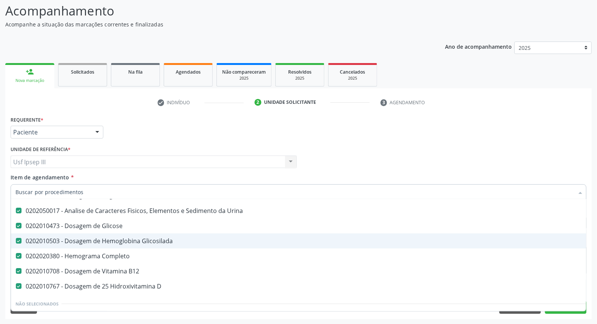
scroll to position [126, 0]
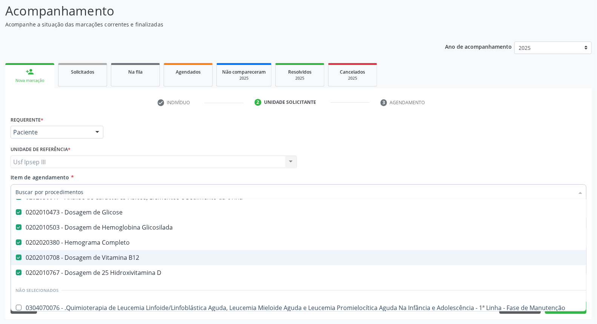
click at [182, 261] on span "0202010708 - Dosagem de Vitamina B12" at bounding box center [309, 257] width 596 height 15
checkbox B12 "false"
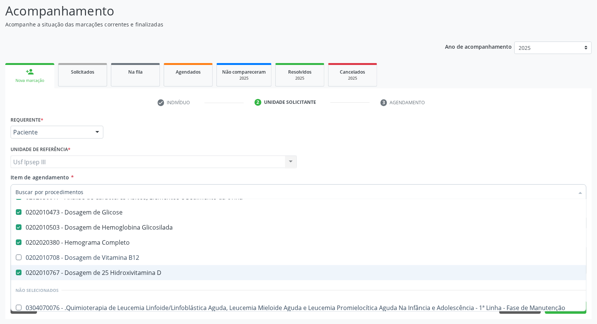
click at [179, 268] on span "0202010767 - Dosagem de 25 Hidroxivitamina D" at bounding box center [309, 272] width 596 height 15
checkbox D "false"
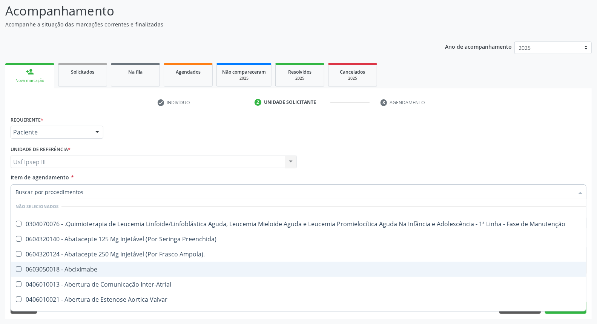
scroll to position [293, 0]
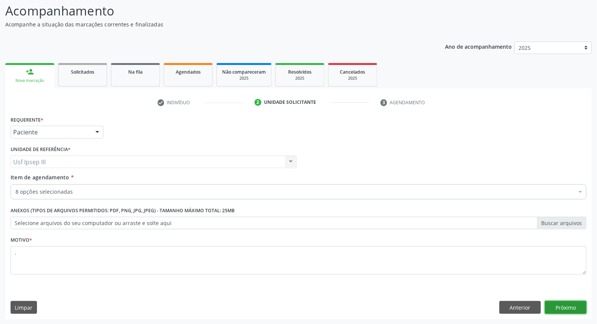
click at [560, 312] on button "Próximo" at bounding box center [565, 307] width 41 height 13
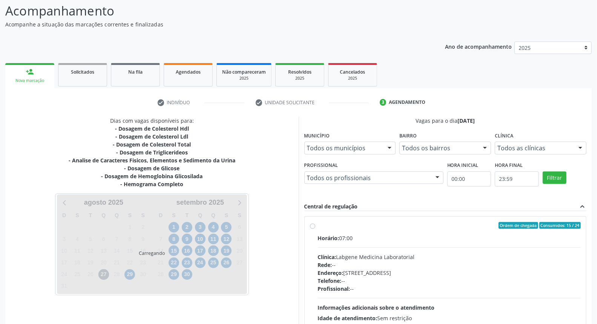
scroll to position [0, 0]
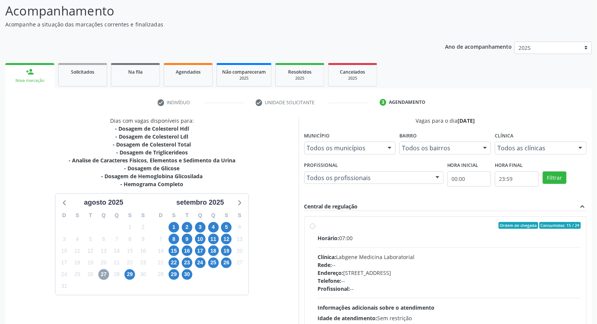
drag, startPoint x: 106, startPoint y: 270, endPoint x: 110, endPoint y: 270, distance: 4.1
click at [110, 270] on div "D S T Q Q S S 27 28 29 30 31 1 2 3 4 5 6 7 8 9 10 11 12 13 14 15 16 17 18 19 20…" at bounding box center [103, 250] width 97 height 87
click at [106, 273] on span "27" at bounding box center [103, 274] width 11 height 11
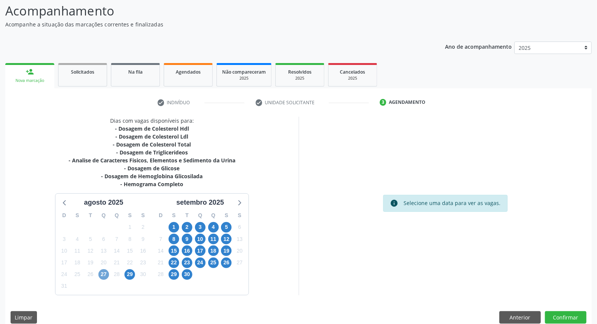
click at [103, 271] on span "27" at bounding box center [103, 274] width 11 height 11
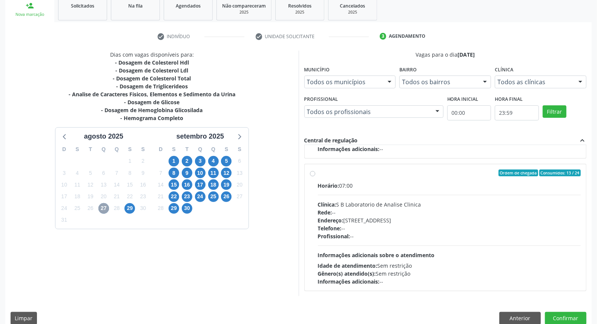
scroll to position [126, 0]
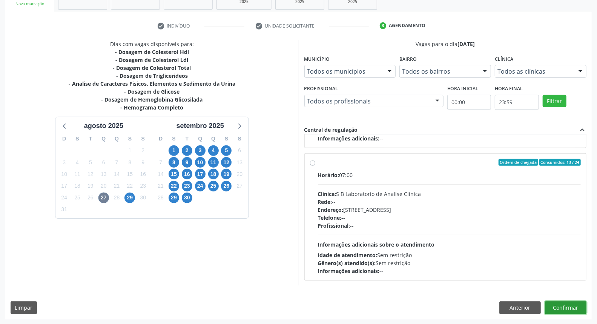
click at [555, 306] on button "Confirmar" at bounding box center [565, 307] width 41 height 13
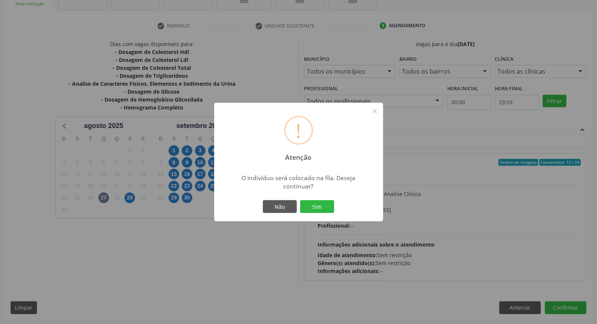
click at [497, 247] on div "! Atenção × O indivíduo será colocado na fila. Deseja continuar? Não Sim" at bounding box center [298, 162] width 597 height 324
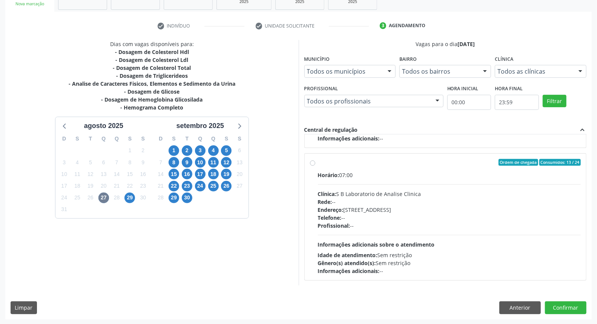
click at [391, 226] on div "Profissional: --" at bounding box center [449, 225] width 263 height 8
click at [315, 166] on input "Ordem de chegada Consumidos: 13 / 24 Horário: 07:00 Clínica: S B Laboratorio de…" at bounding box center [312, 162] width 5 height 7
radio input "true"
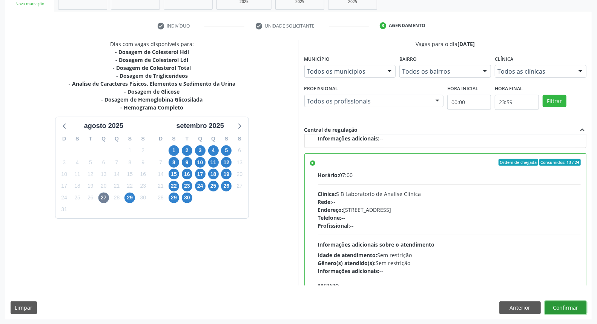
click at [560, 307] on button "Confirmar" at bounding box center [565, 307] width 41 height 13
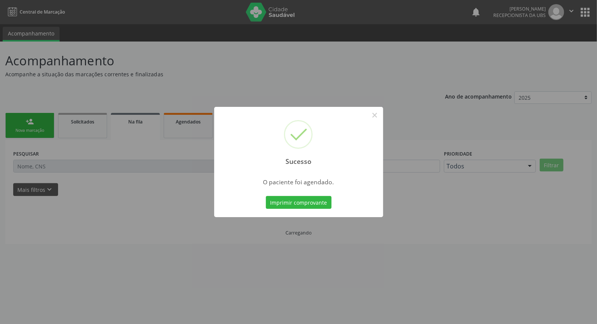
scroll to position [0, 0]
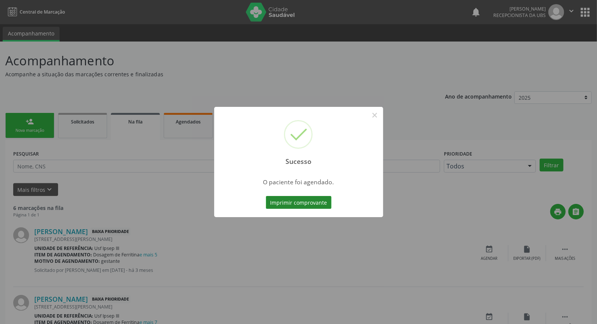
click at [294, 203] on button "Imprimir comprovante" at bounding box center [299, 202] width 66 height 13
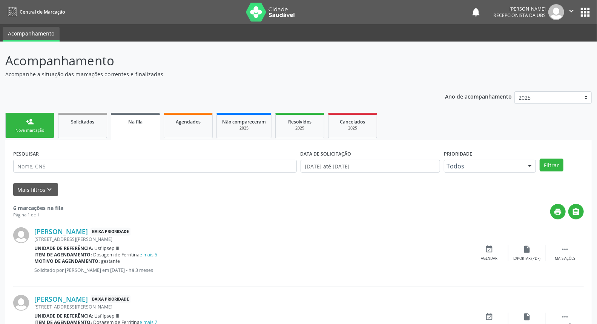
click at [33, 124] on link "person_add Nova marcação" at bounding box center [29, 125] width 49 height 25
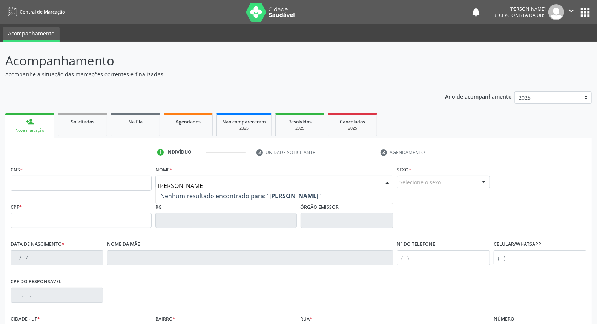
type input "[PERSON_NAME]"
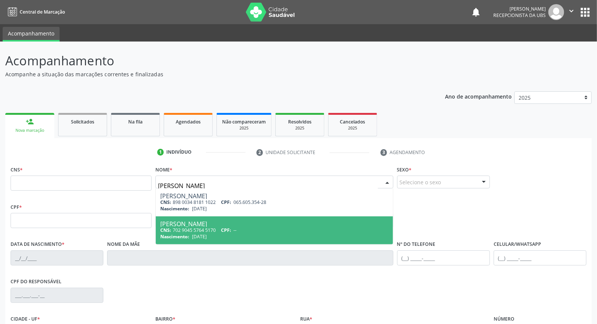
click at [250, 224] on div "[PERSON_NAME]" at bounding box center [274, 224] width 228 height 6
type input "702 9045 5764 5170"
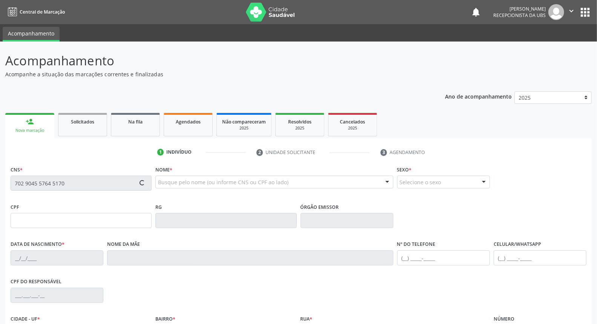
type input "[DATE]"
type input "Doraci [PERSON_NAME]"
type input "[PHONE_NUMBER]"
type input "S/N"
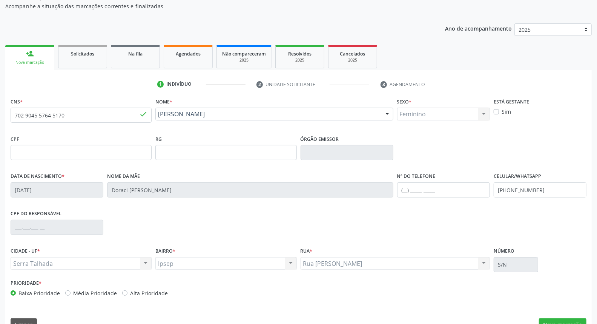
scroll to position [84, 0]
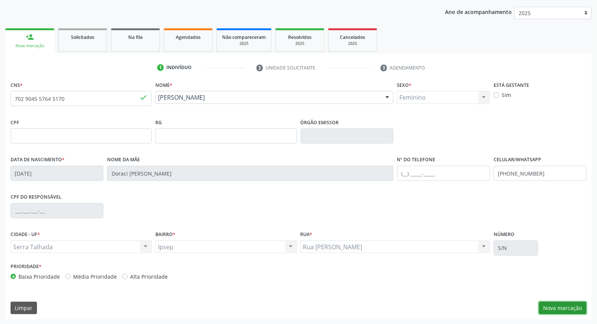
click at [563, 308] on button "Nova marcação" at bounding box center [563, 307] width 48 height 13
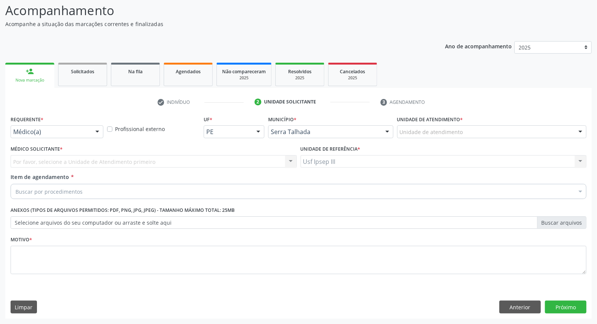
scroll to position [50, 0]
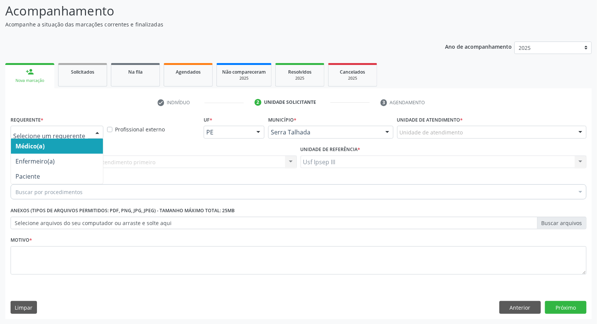
click at [94, 130] on div at bounding box center [97, 132] width 11 height 13
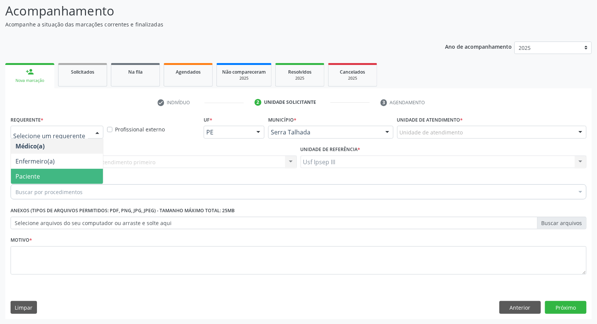
click at [87, 170] on span "Paciente" at bounding box center [57, 176] width 92 height 15
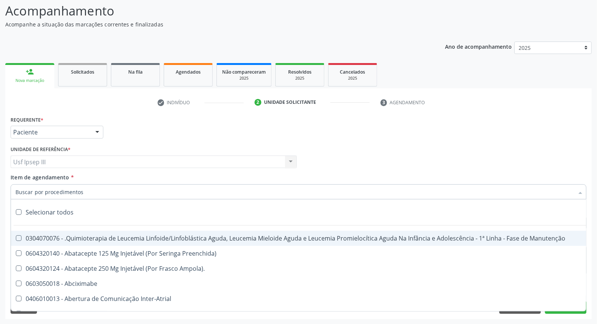
click at [85, 189] on div at bounding box center [299, 191] width 576 height 15
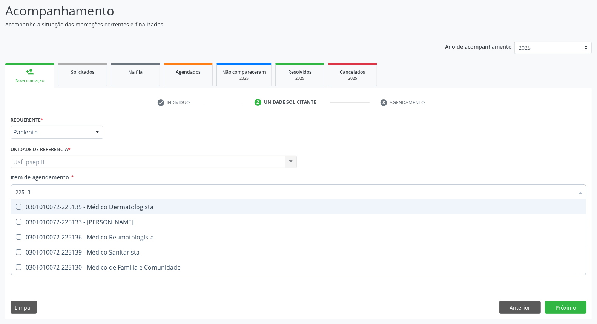
type input "225133"
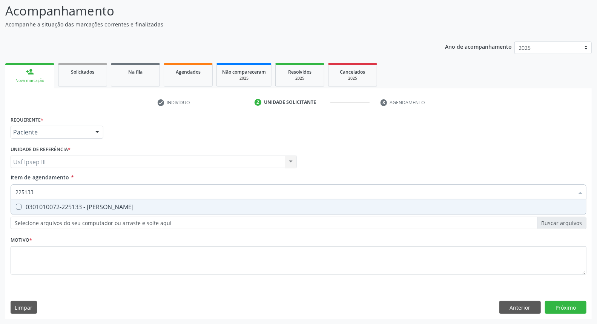
click at [169, 206] on div "0301010072-225133 - [PERSON_NAME]" at bounding box center [298, 207] width 566 height 6
checkbox Psiquiatra "true"
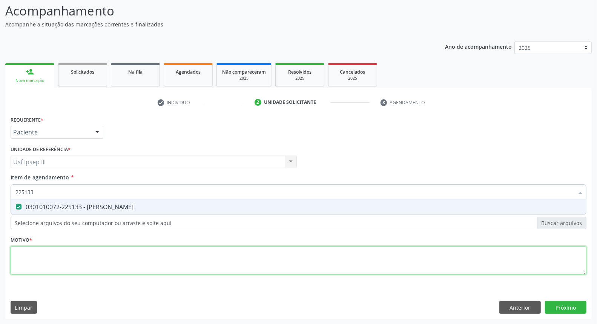
click at [110, 255] on div "Requerente * Paciente Médico(a) Enfermeiro(a) Paciente Nenhum resultado encontr…" at bounding box center [299, 199] width 576 height 171
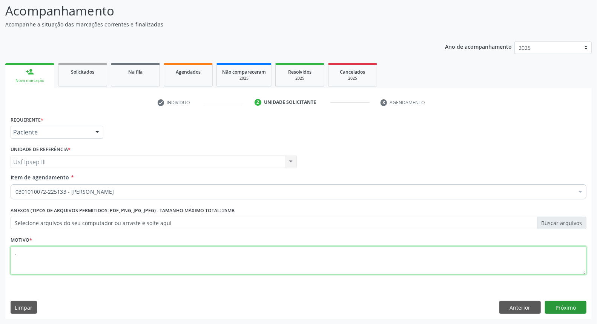
type textarea "."
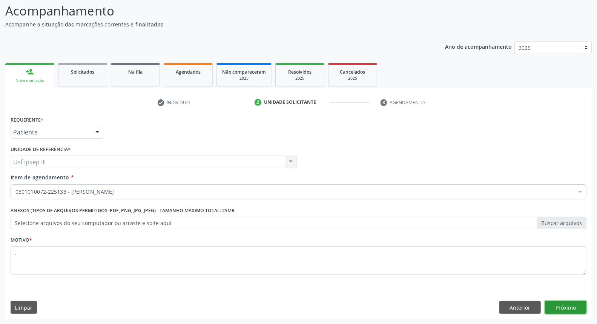
click at [573, 306] on button "Próximo" at bounding box center [565, 307] width 41 height 13
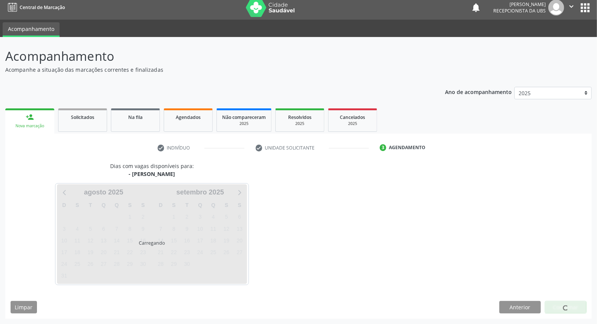
scroll to position [4, 0]
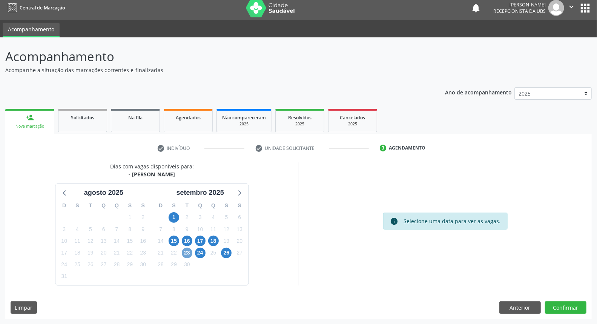
click at [188, 253] on span "23" at bounding box center [187, 252] width 11 height 11
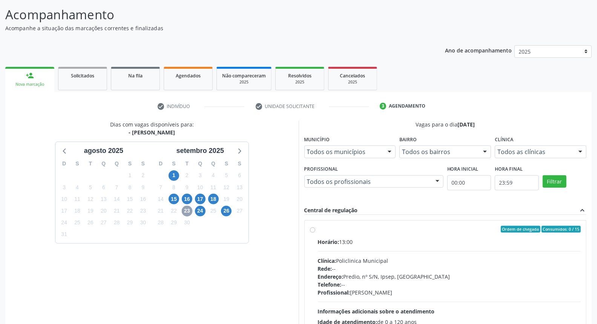
scroll to position [88, 0]
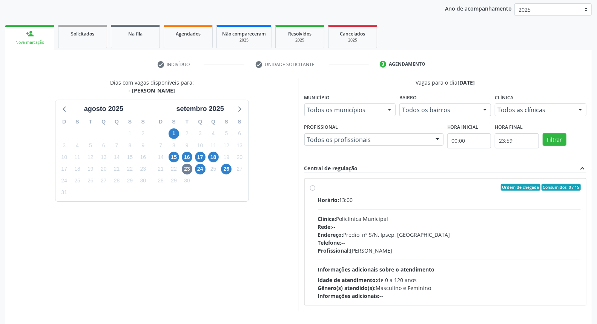
click at [425, 215] on div "Clínica: Policlinica Municipal" at bounding box center [449, 219] width 263 height 8
click at [315, 190] on input "Ordem de chegada Consumidos: 0 / 15 Horário: 13:00 Clínica: Policlinica Municip…" at bounding box center [312, 187] width 5 height 7
radio input "true"
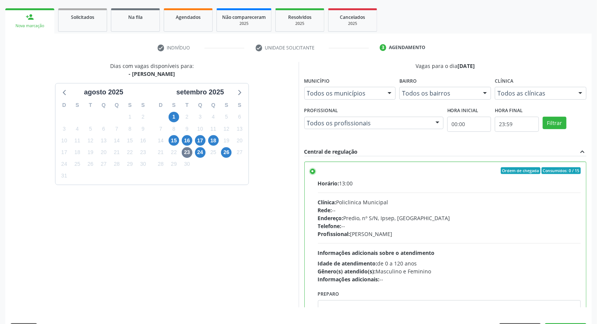
scroll to position [126, 0]
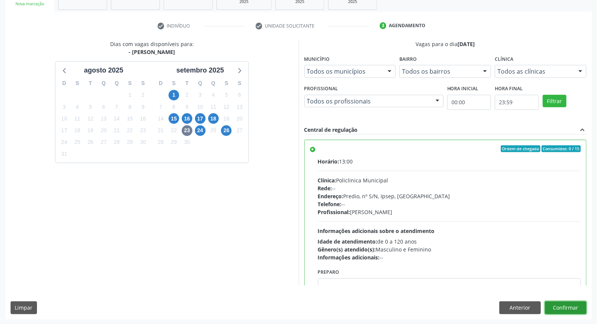
click at [564, 305] on button "Confirmar" at bounding box center [565, 307] width 41 height 13
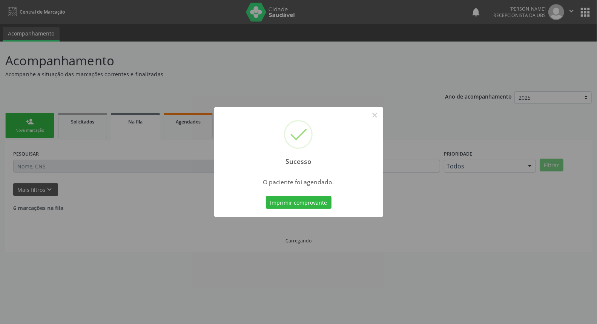
scroll to position [0, 0]
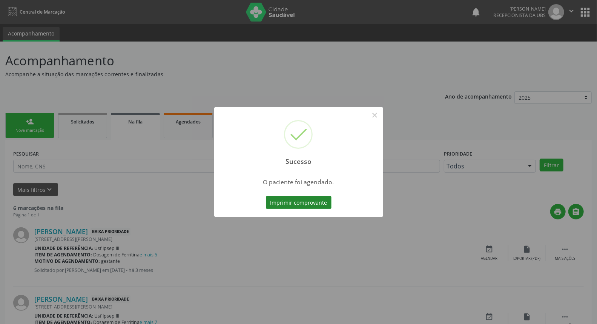
click at [292, 203] on button "Imprimir comprovante" at bounding box center [299, 202] width 66 height 13
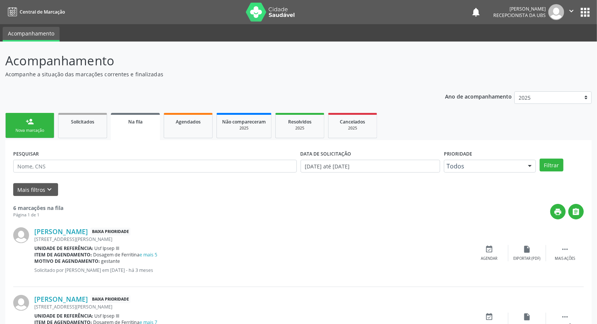
click at [47, 127] on div "Nova marcação" at bounding box center [30, 130] width 38 height 6
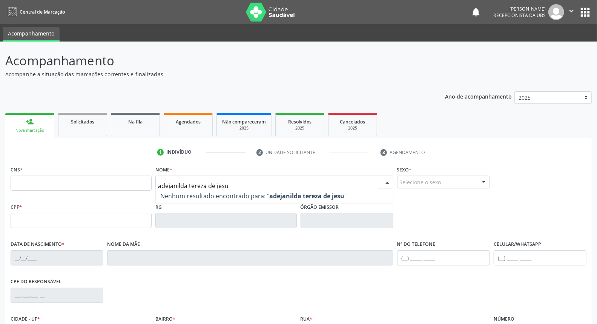
type input "adejanilda [PERSON_NAME][DEMOGRAPHIC_DATA]"
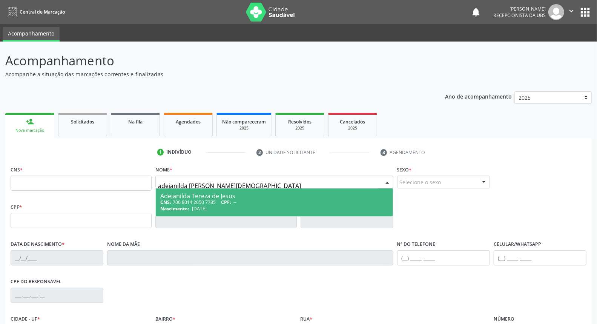
click at [192, 196] on div "Adejanilda Tereza de Jesus" at bounding box center [274, 196] width 228 height 6
type input "700 8014 2050 7785"
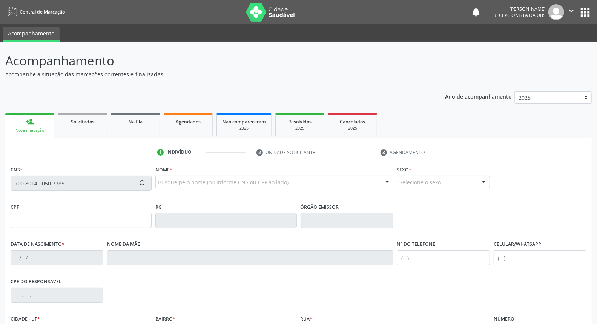
type input "[DATE]"
type input "[PERSON_NAME]"
type input "[PHONE_NUMBER]"
type input "213"
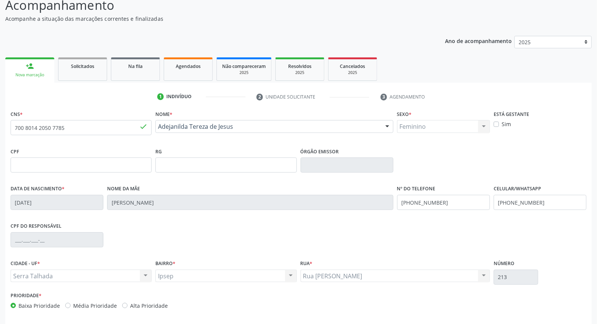
scroll to position [84, 0]
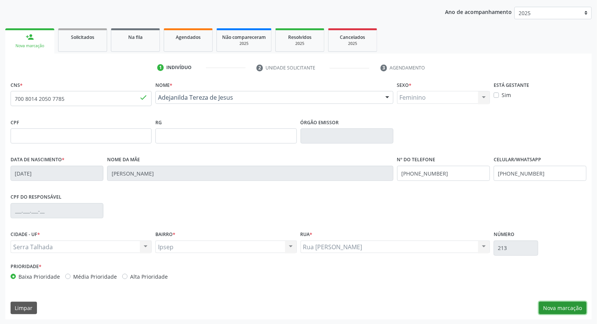
click at [565, 304] on button "Nova marcação" at bounding box center [563, 307] width 48 height 13
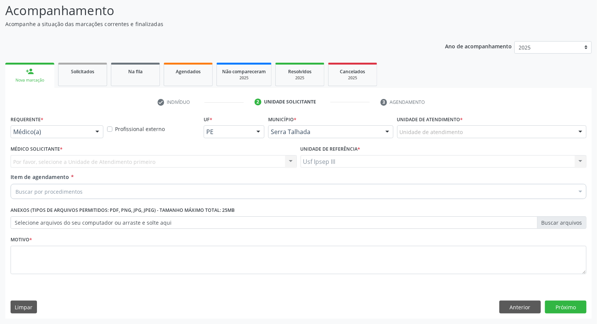
scroll to position [50, 0]
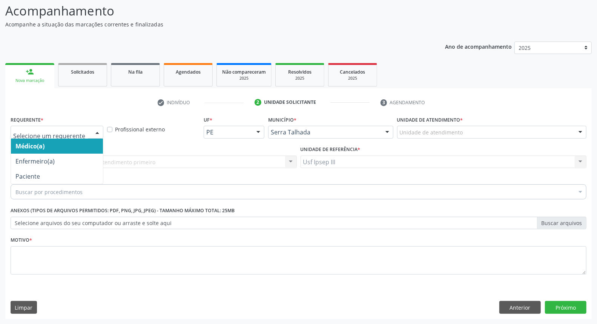
click at [94, 126] on div at bounding box center [97, 132] width 11 height 13
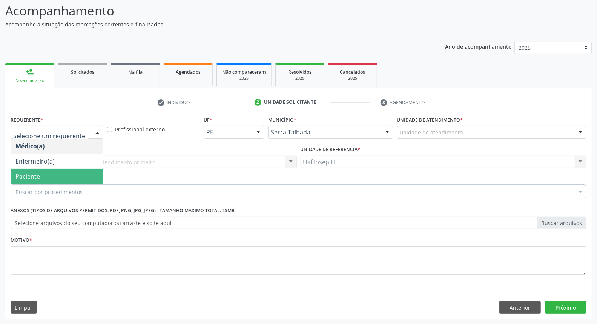
click at [88, 174] on span "Paciente" at bounding box center [57, 176] width 92 height 15
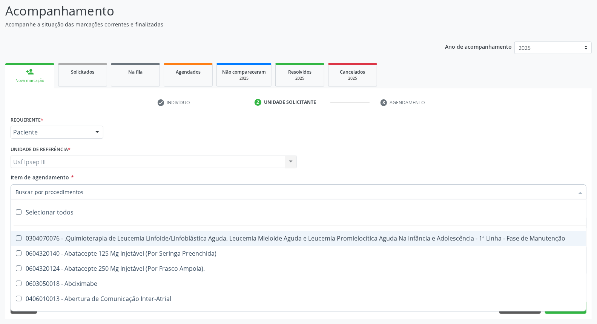
click at [92, 189] on div at bounding box center [299, 191] width 576 height 15
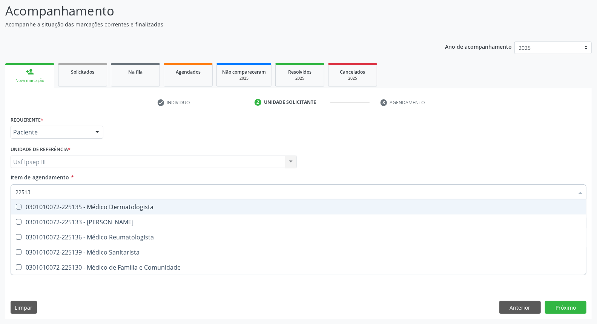
type input "225133"
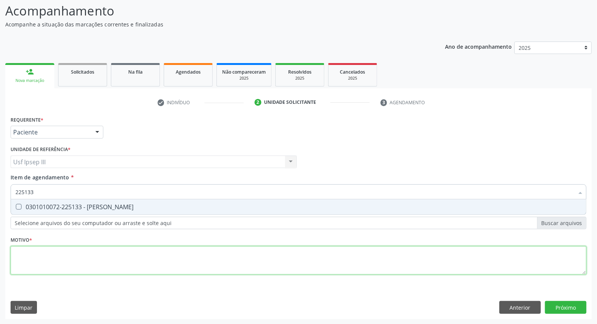
click at [113, 256] on div "Requerente * Paciente Médico(a) Enfermeiro(a) Paciente Nenhum resultado encontr…" at bounding box center [299, 199] width 576 height 171
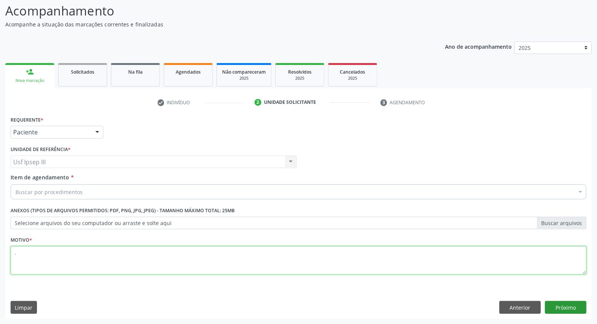
type textarea "."
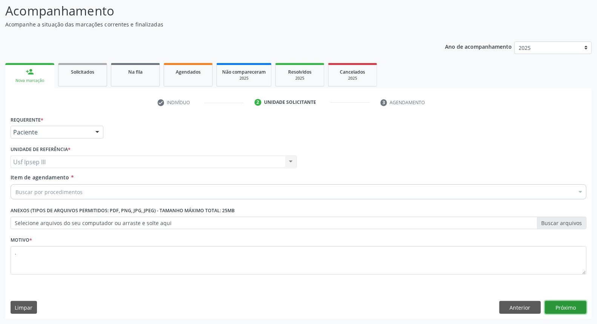
click at [567, 310] on button "Próximo" at bounding box center [565, 307] width 41 height 13
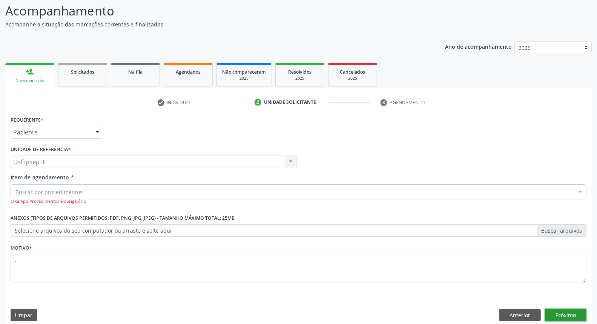
click at [564, 314] on button "Próximo" at bounding box center [565, 314] width 41 height 13
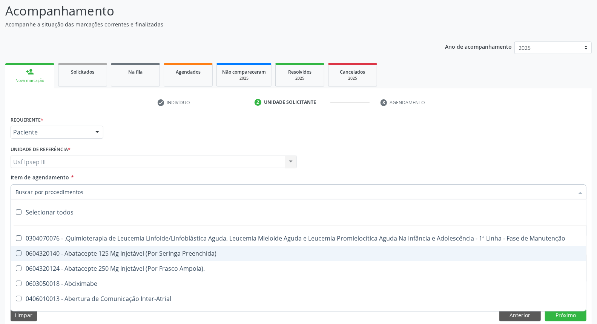
click at [122, 189] on div at bounding box center [299, 191] width 576 height 15
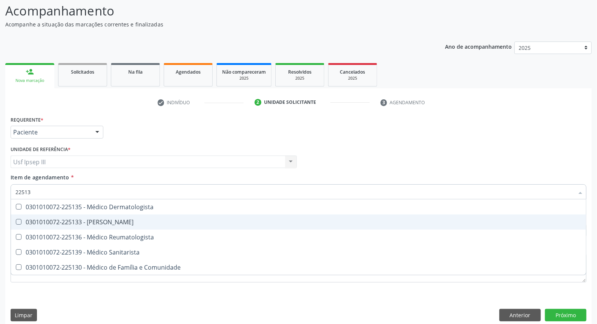
type input "225133"
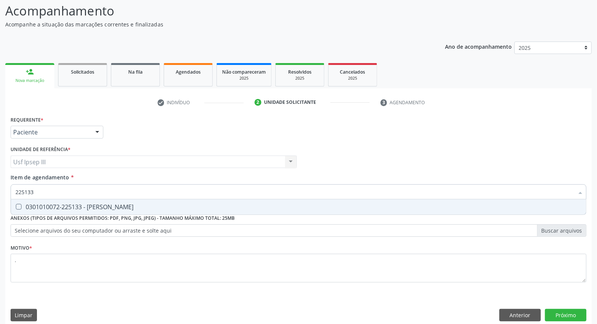
drag, startPoint x: 165, startPoint y: 206, endPoint x: 169, endPoint y: 204, distance: 4.3
click at [169, 204] on div "0301010072-225133 - [PERSON_NAME]" at bounding box center [298, 207] width 566 height 6
click at [170, 201] on span "0301010072-225133 - [PERSON_NAME]" at bounding box center [298, 206] width 575 height 15
checkbox Psiquiatra "true"
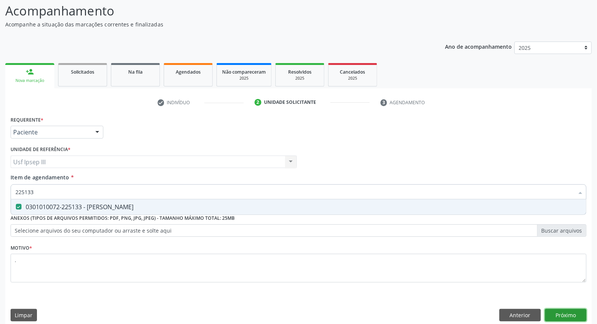
click at [571, 314] on button "Próximo" at bounding box center [565, 314] width 41 height 13
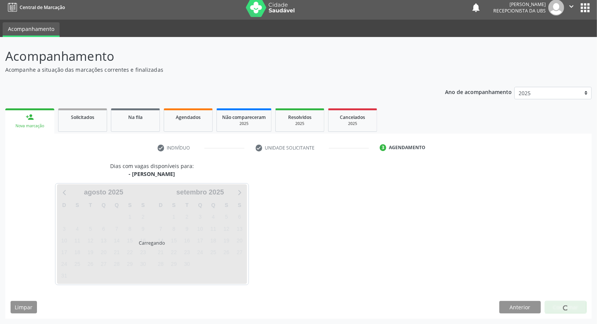
scroll to position [4, 0]
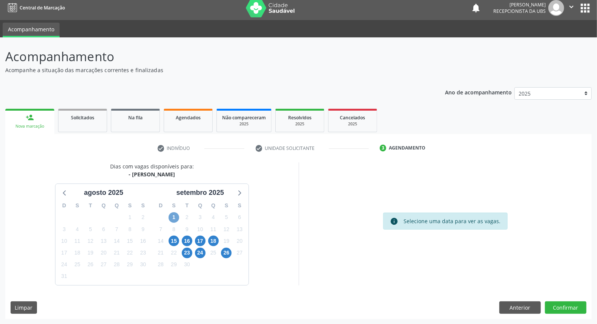
click at [173, 214] on span "1" at bounding box center [174, 217] width 11 height 11
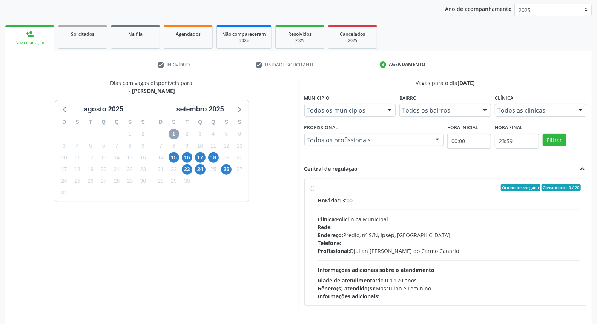
scroll to position [88, 0]
click at [172, 153] on span "15" at bounding box center [174, 157] width 11 height 11
click at [187, 155] on span "16" at bounding box center [187, 157] width 11 height 11
click at [365, 228] on div "Rede: --" at bounding box center [449, 226] width 263 height 8
click at [315, 190] on input "Ordem de chegada Consumidos: 0 / 15 Horário: 13:00 Clínica: Policlinica Municip…" at bounding box center [312, 187] width 5 height 7
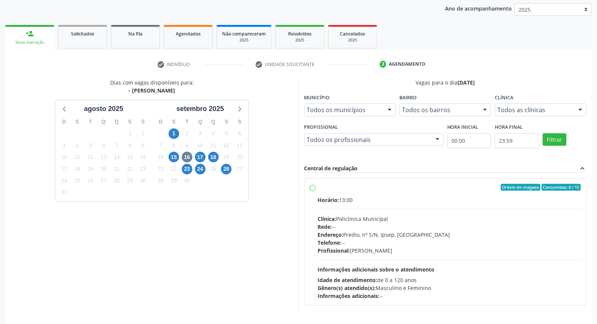
radio input "true"
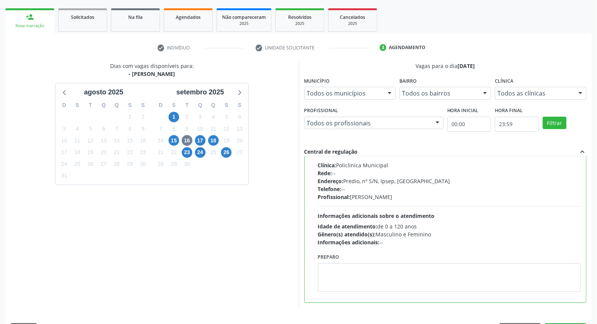
scroll to position [126, 0]
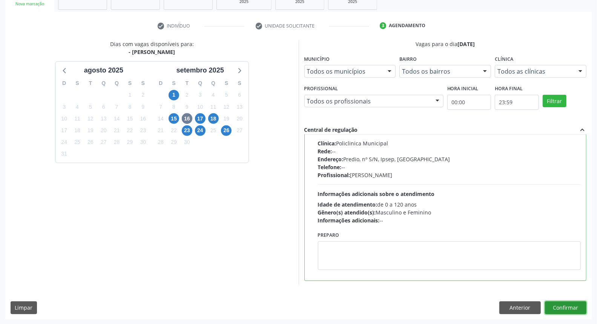
click at [559, 303] on button "Confirmar" at bounding box center [565, 307] width 41 height 13
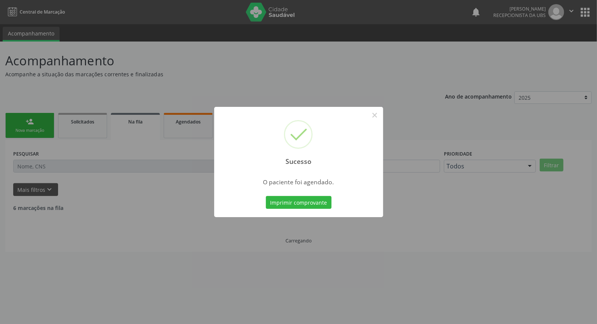
scroll to position [0, 0]
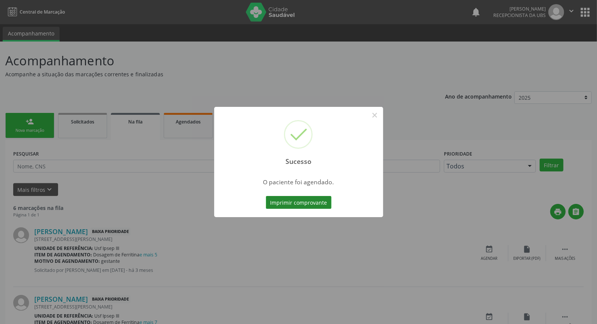
click at [284, 202] on button "Imprimir comprovante" at bounding box center [299, 202] width 66 height 13
